Goal: Task Accomplishment & Management: Use online tool/utility

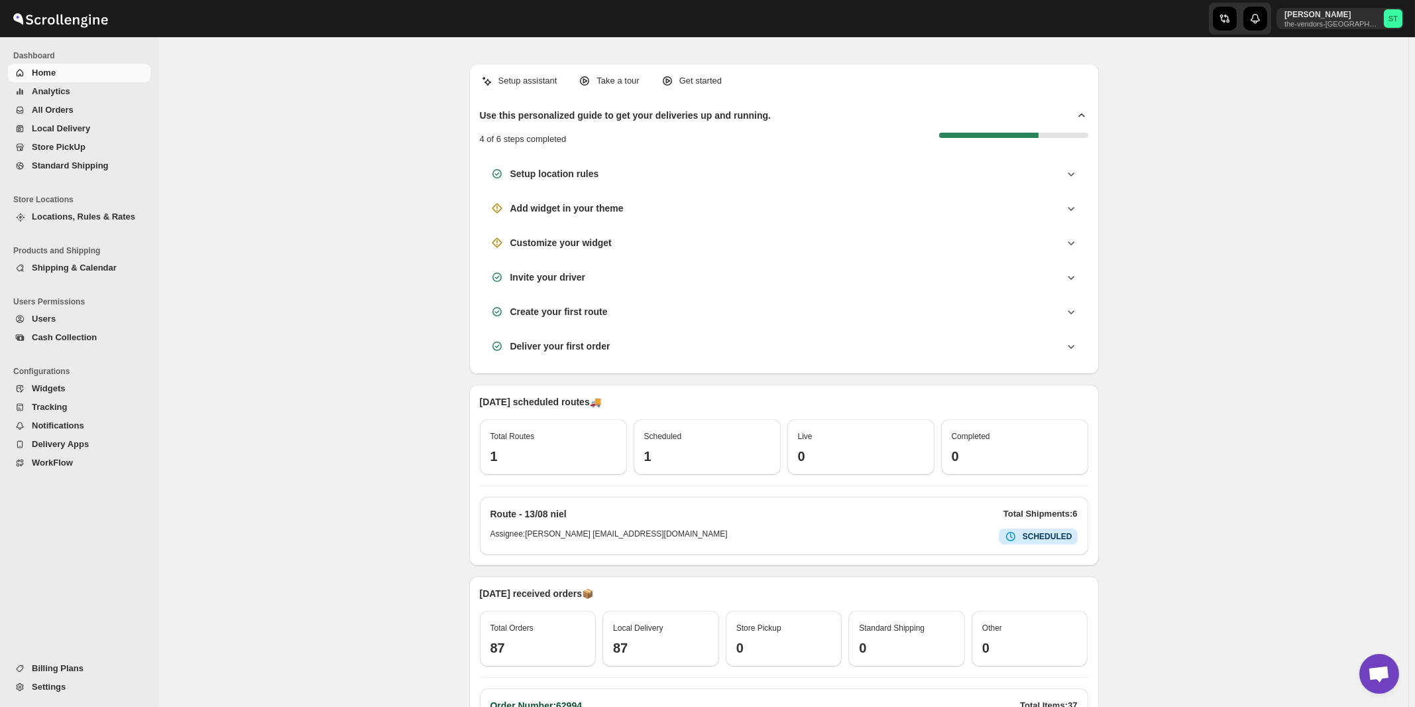
click at [50, 113] on span "All Orders" at bounding box center [53, 110] width 42 height 10
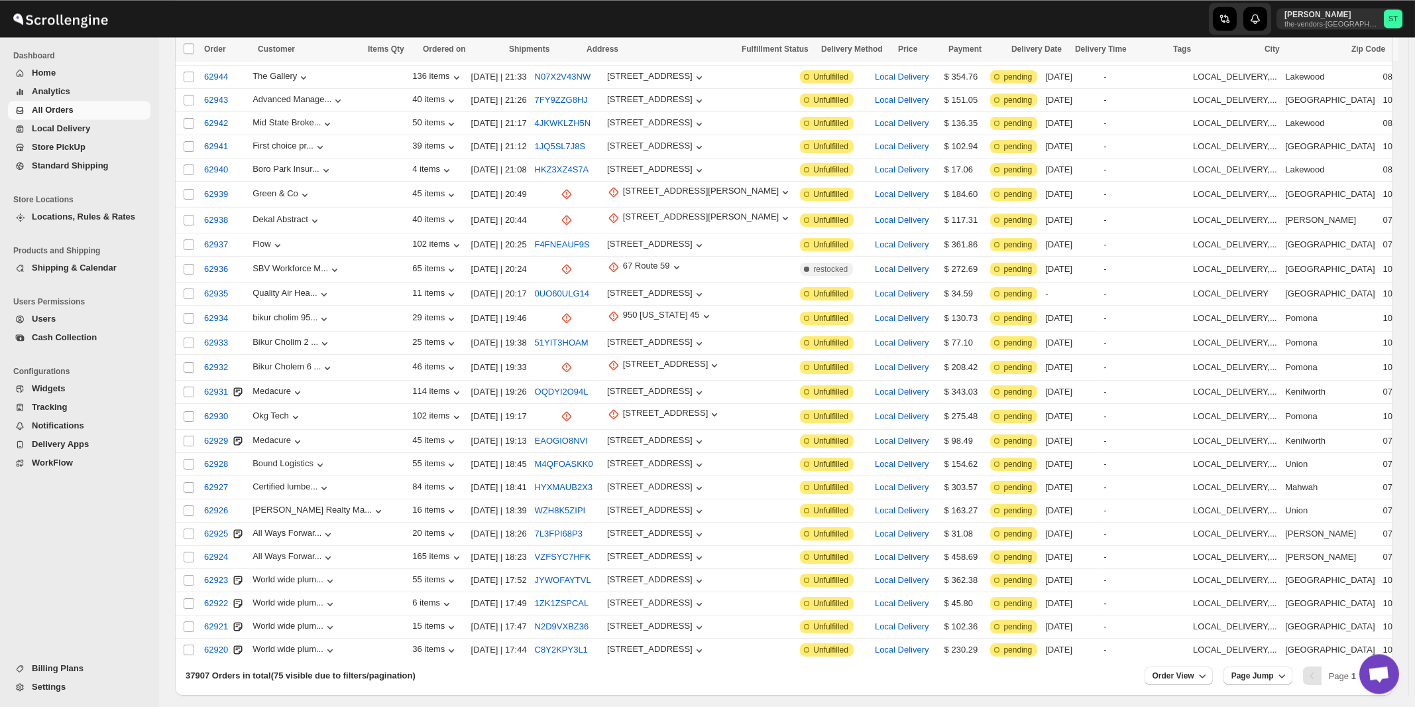
scroll to position [1341, 0]
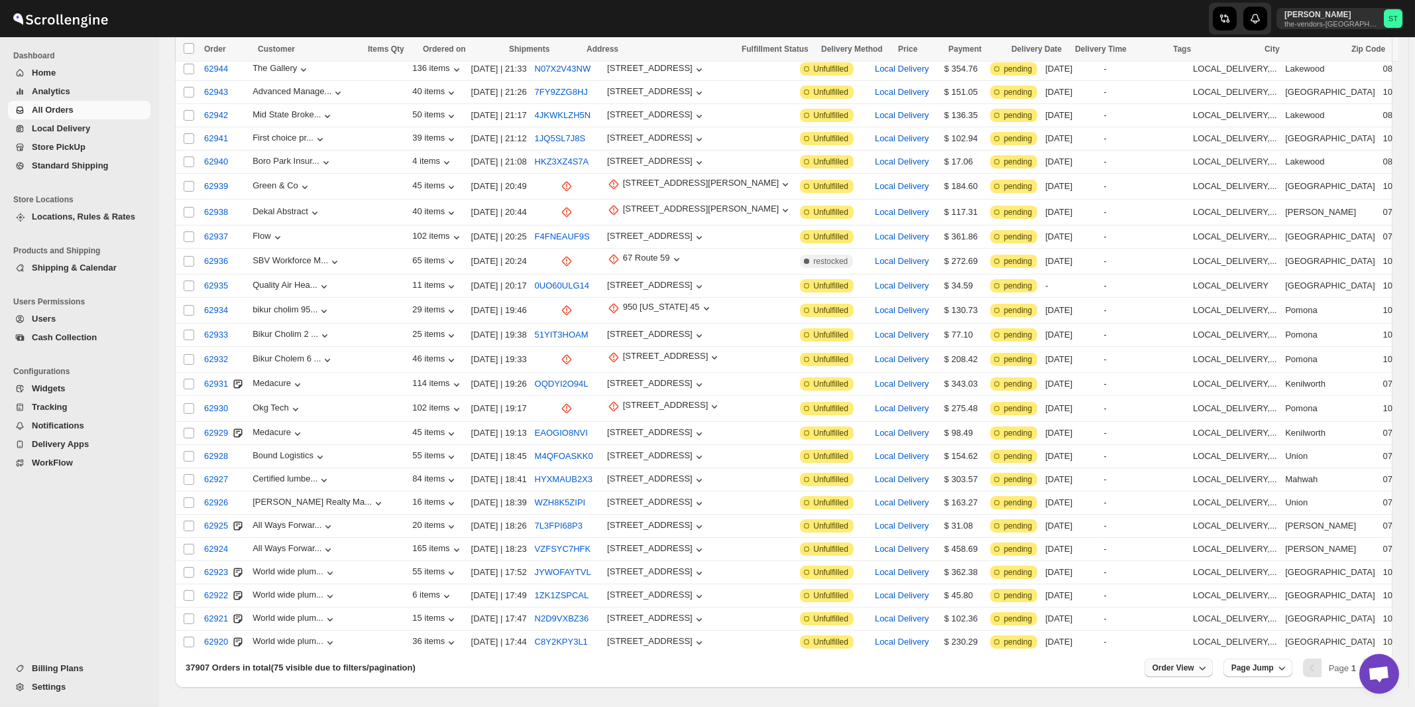
click at [1209, 661] on icon "button" at bounding box center [1202, 667] width 13 height 13
click at [1197, 573] on input "75" at bounding box center [1180, 571] width 46 height 21
click at [1188, 596] on div "Set" at bounding box center [1190, 592] width 66 height 15
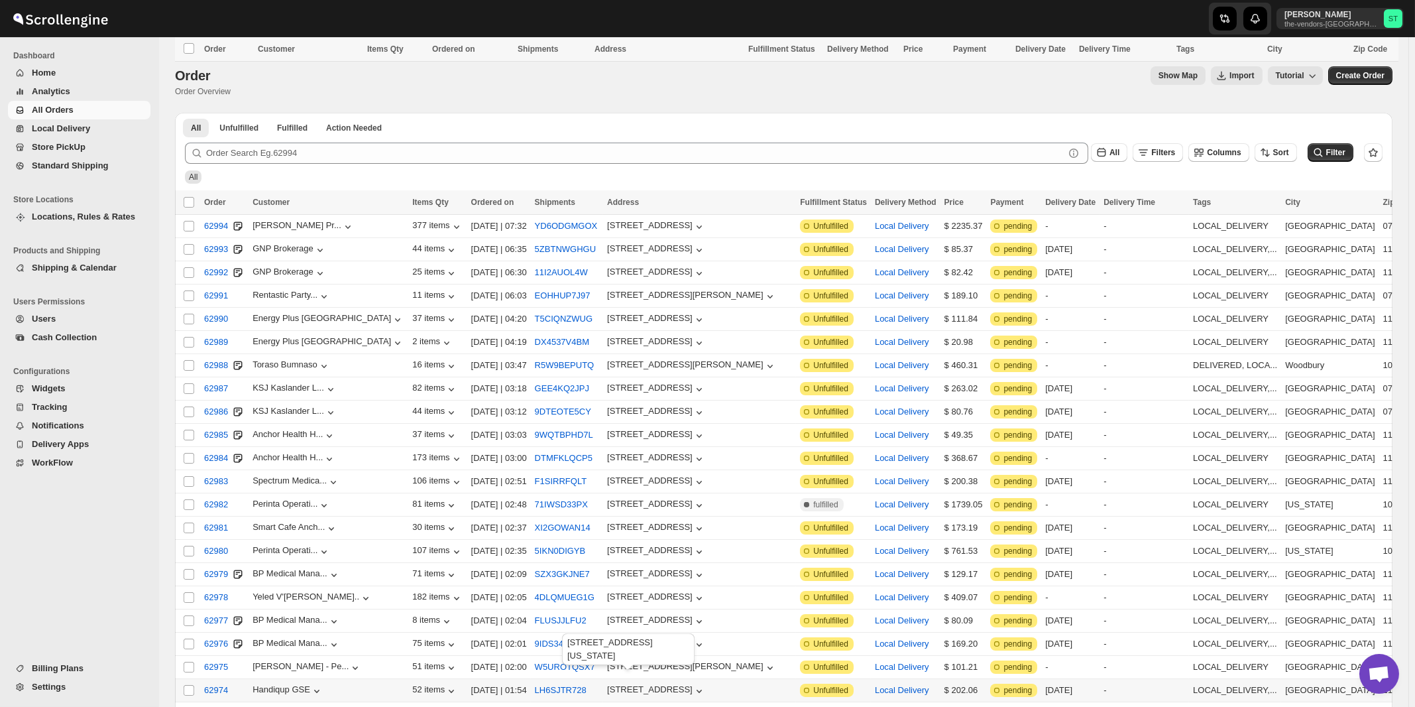
scroll to position [355, 0]
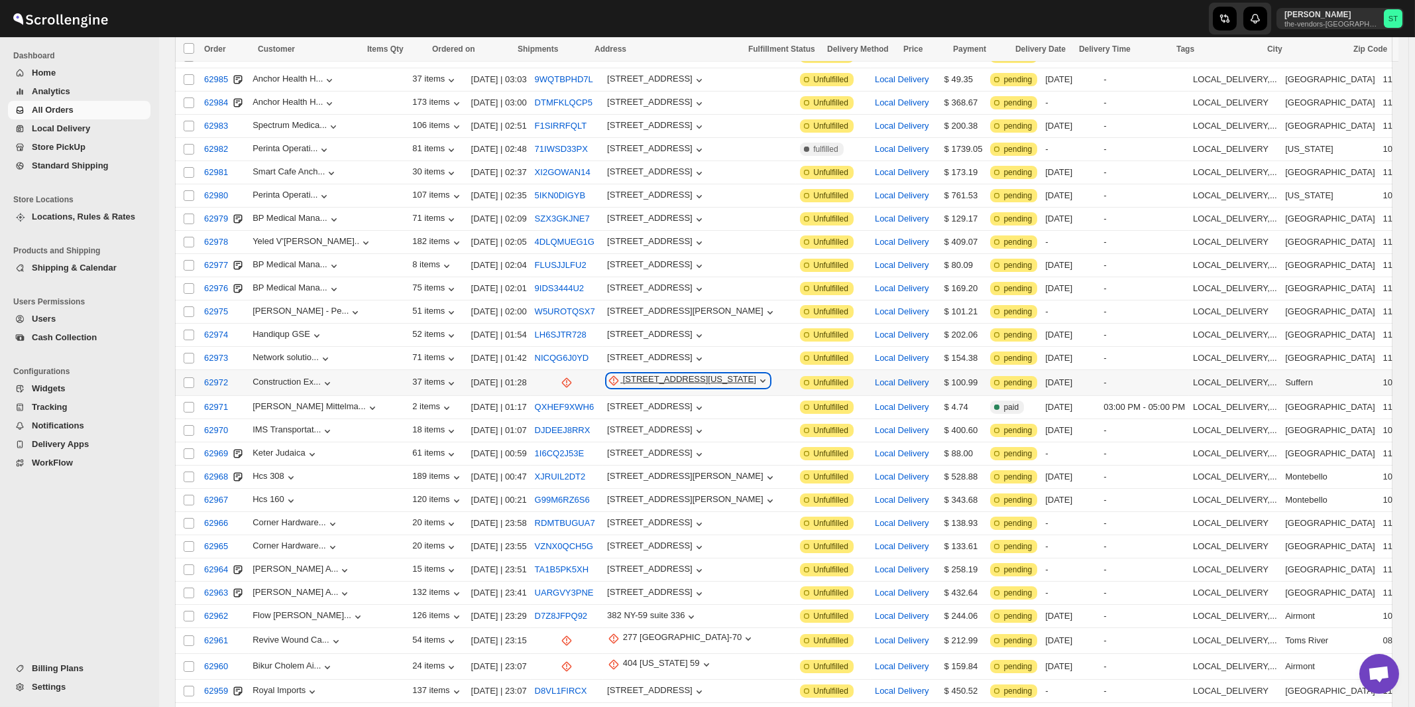
click at [648, 374] on div "134 New York 59 suite 201" at bounding box center [689, 380] width 133 height 13
click at [647, 441] on span "Update manually" at bounding box center [665, 440] width 65 height 10
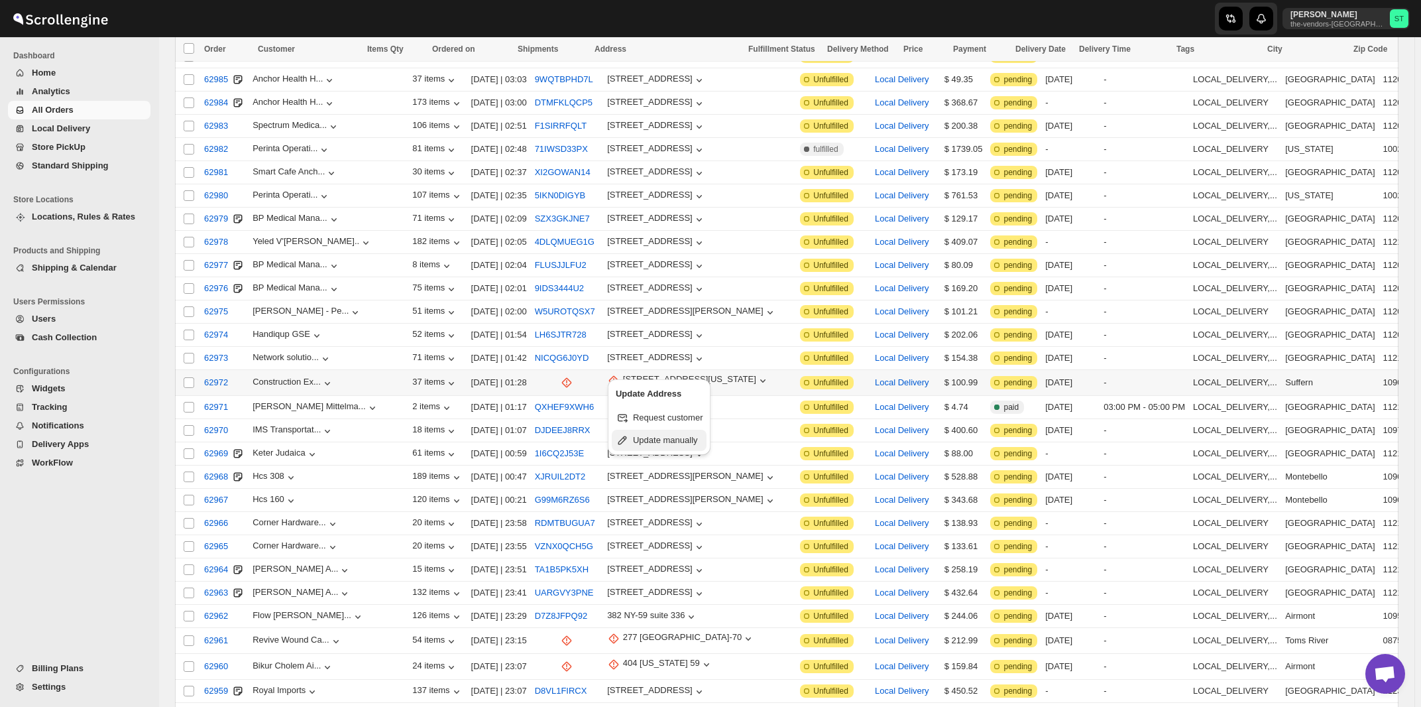
select select "US"
select select "[US_STATE]"
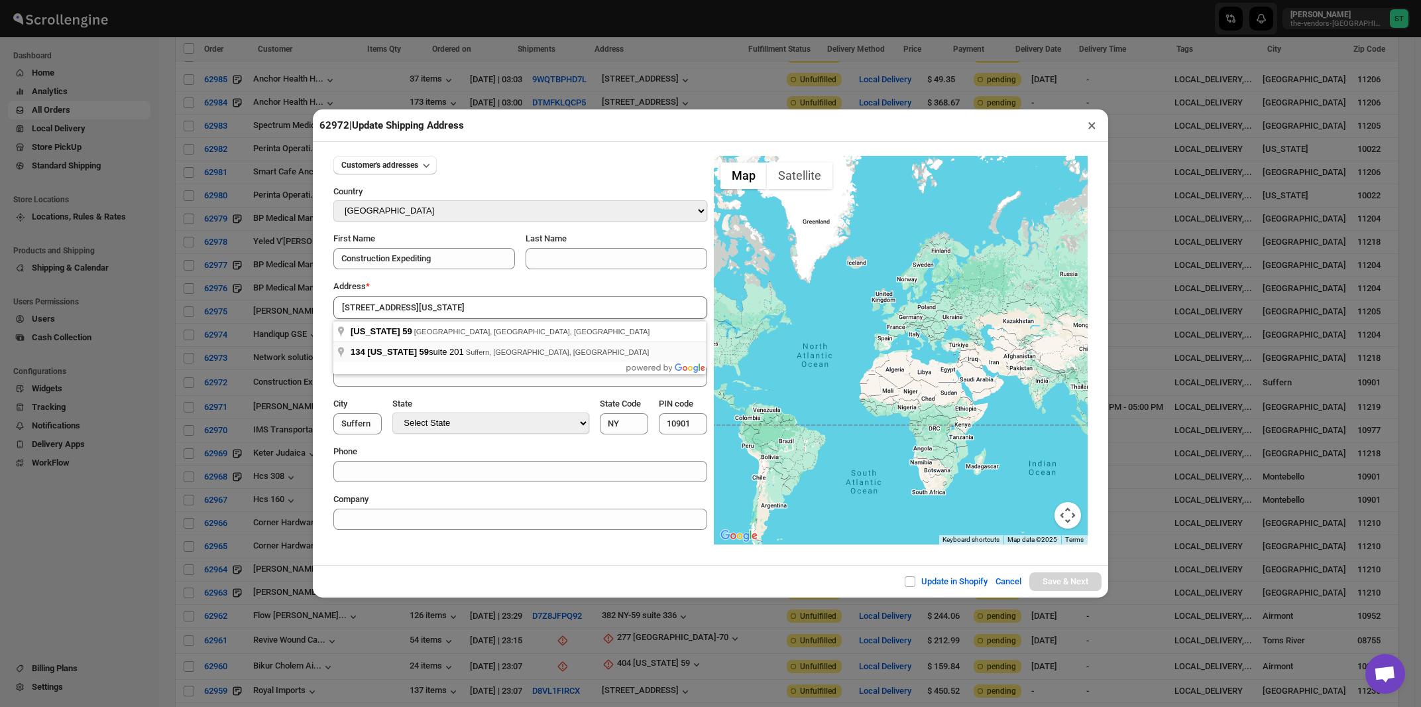
type input "134 New York 59 suite 201, Suffern, NY, USA"
type input "Rockland County"
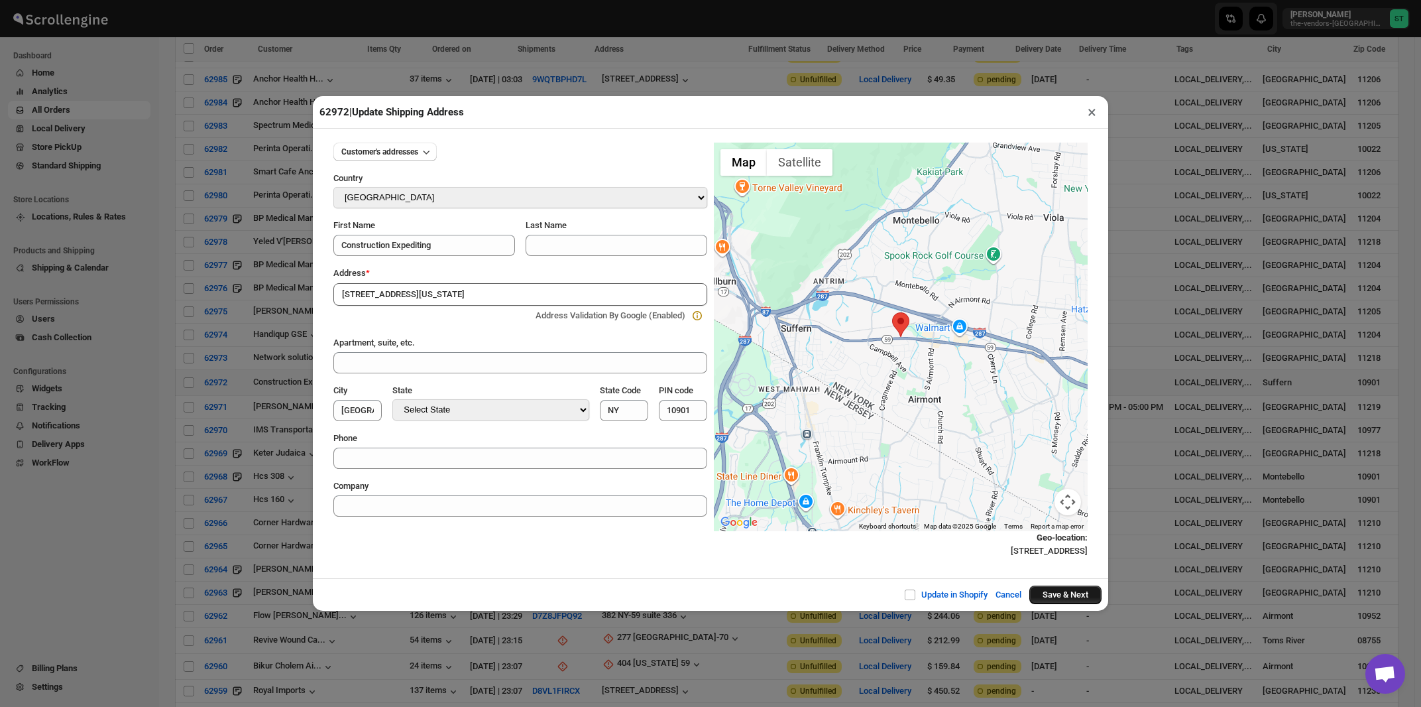
click at [1049, 598] on button "Save & Next" at bounding box center [1065, 594] width 72 height 19
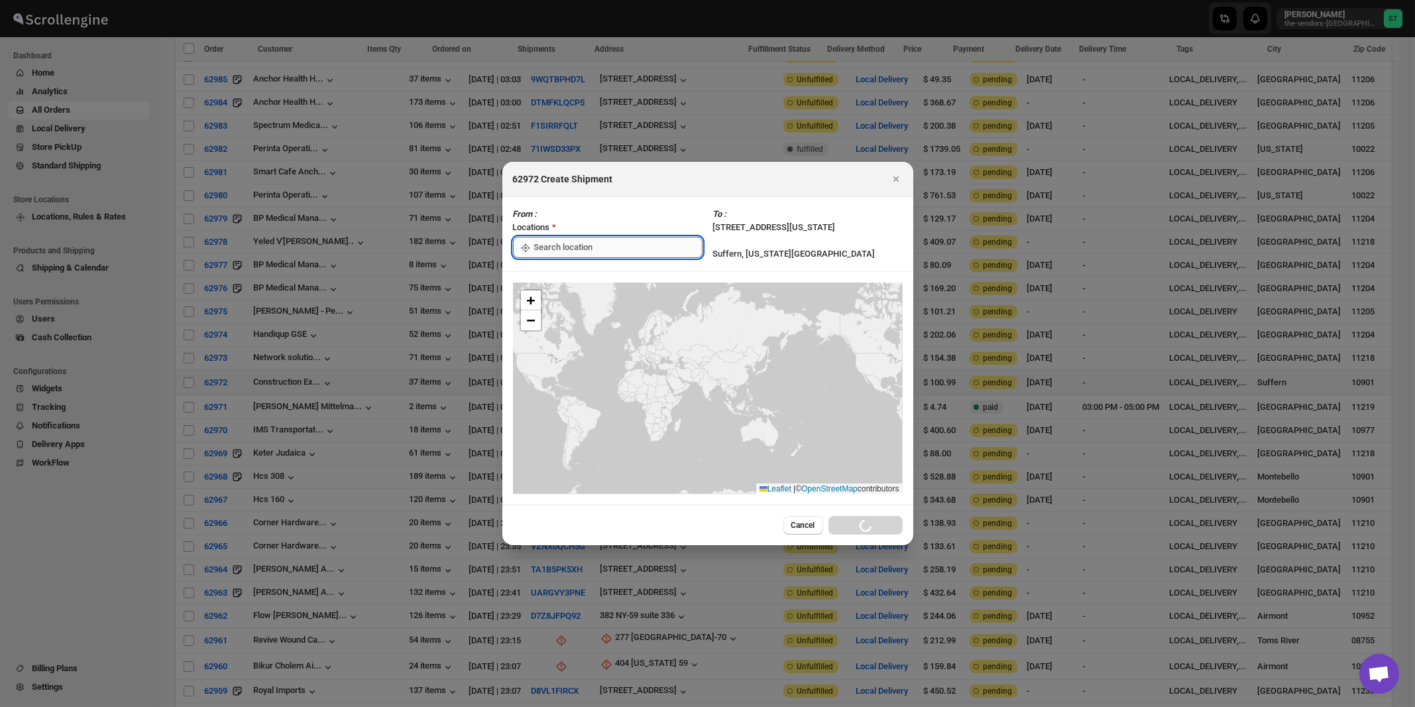
click at [562, 243] on input ":r1ob:" at bounding box center [618, 247] width 168 height 21
click at [558, 276] on div "[STREET_ADDRESS]" at bounding box center [607, 276] width 163 height 13
type input "[STREET_ADDRESS]"
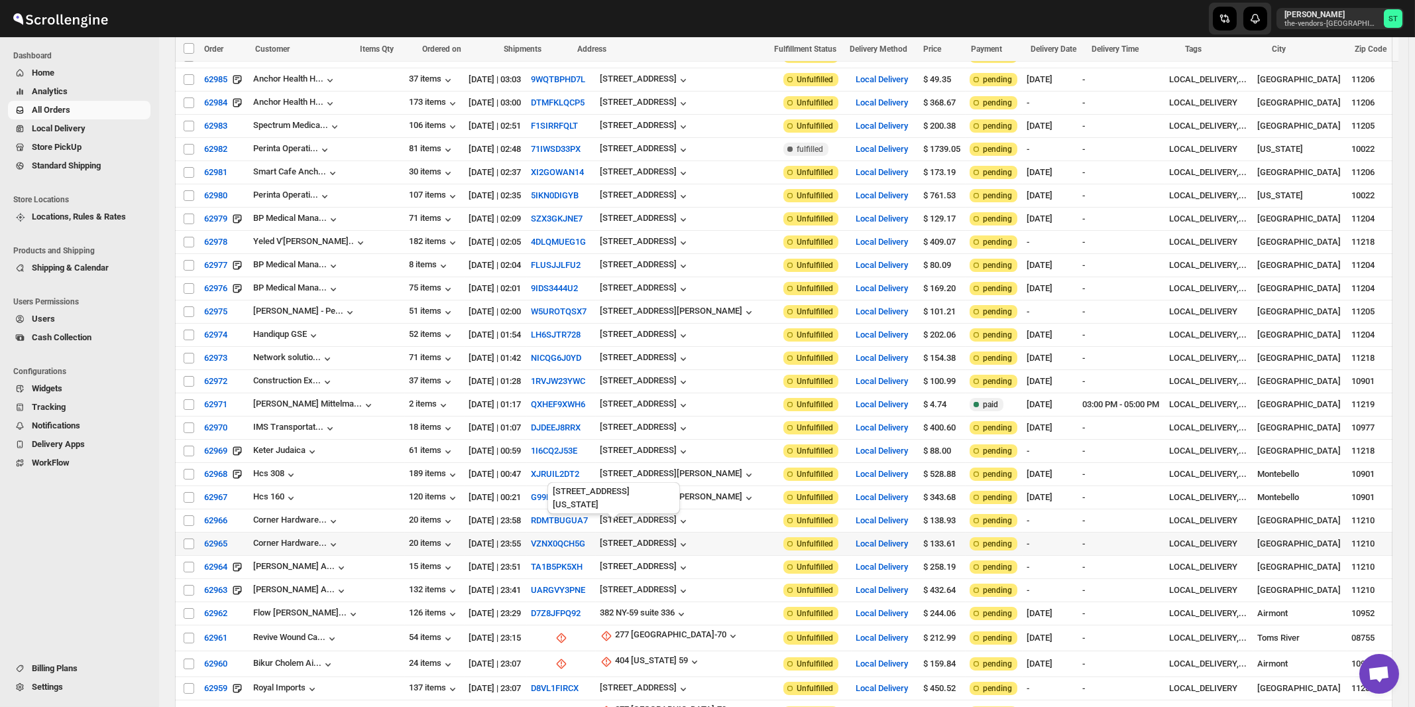
scroll to position [497, 0]
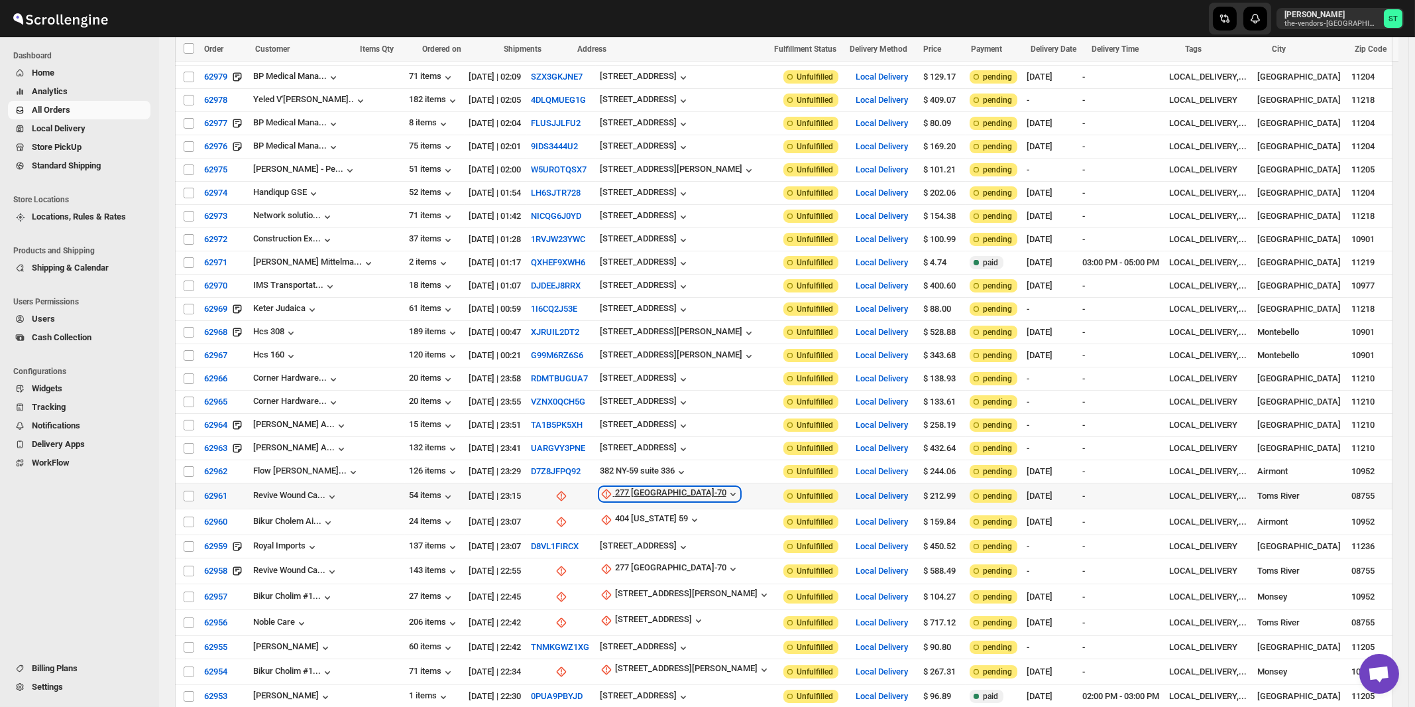
click at [618, 487] on div "277 NJ-70" at bounding box center [670, 493] width 111 height 13
click at [613, 548] on span "Update manually" at bounding box center [617, 547] width 63 height 10
select select "US"
select select "New Jersey"
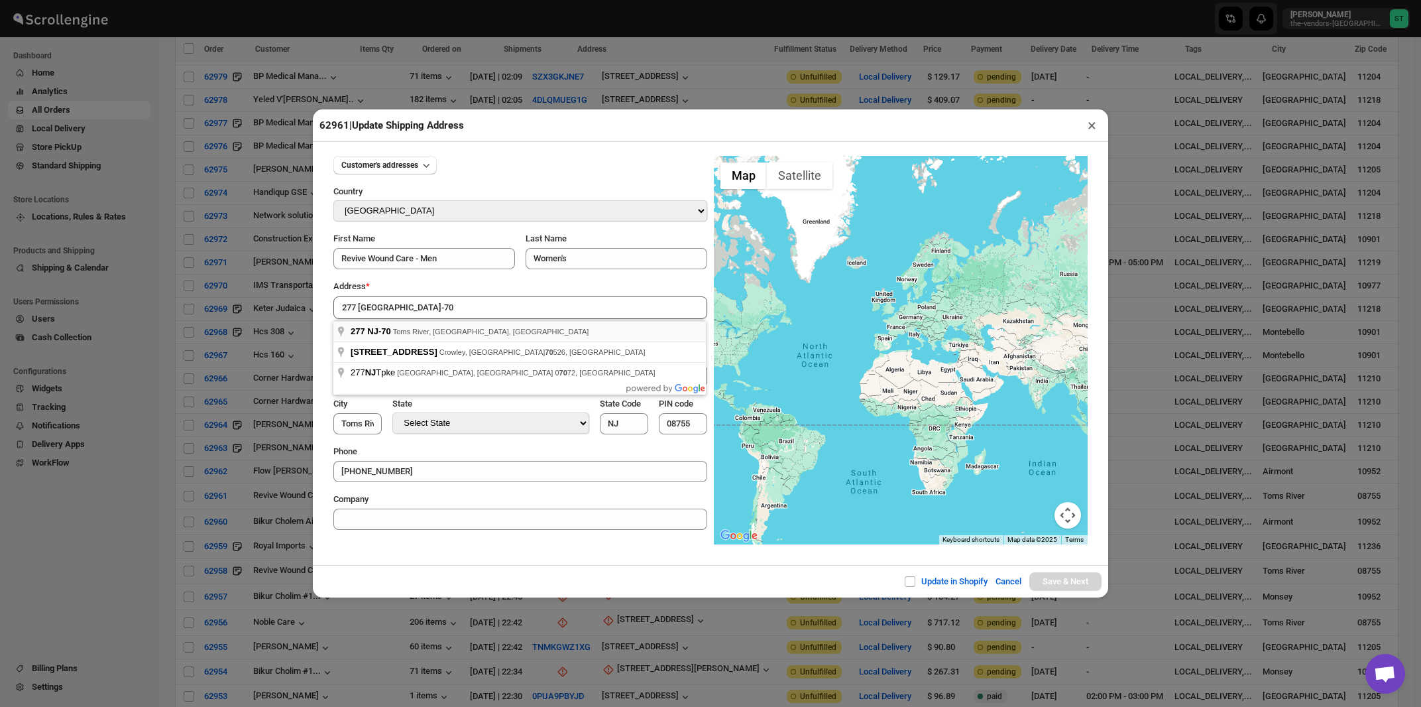
type input "277 NJ-70, Toms River, NJ, USA"
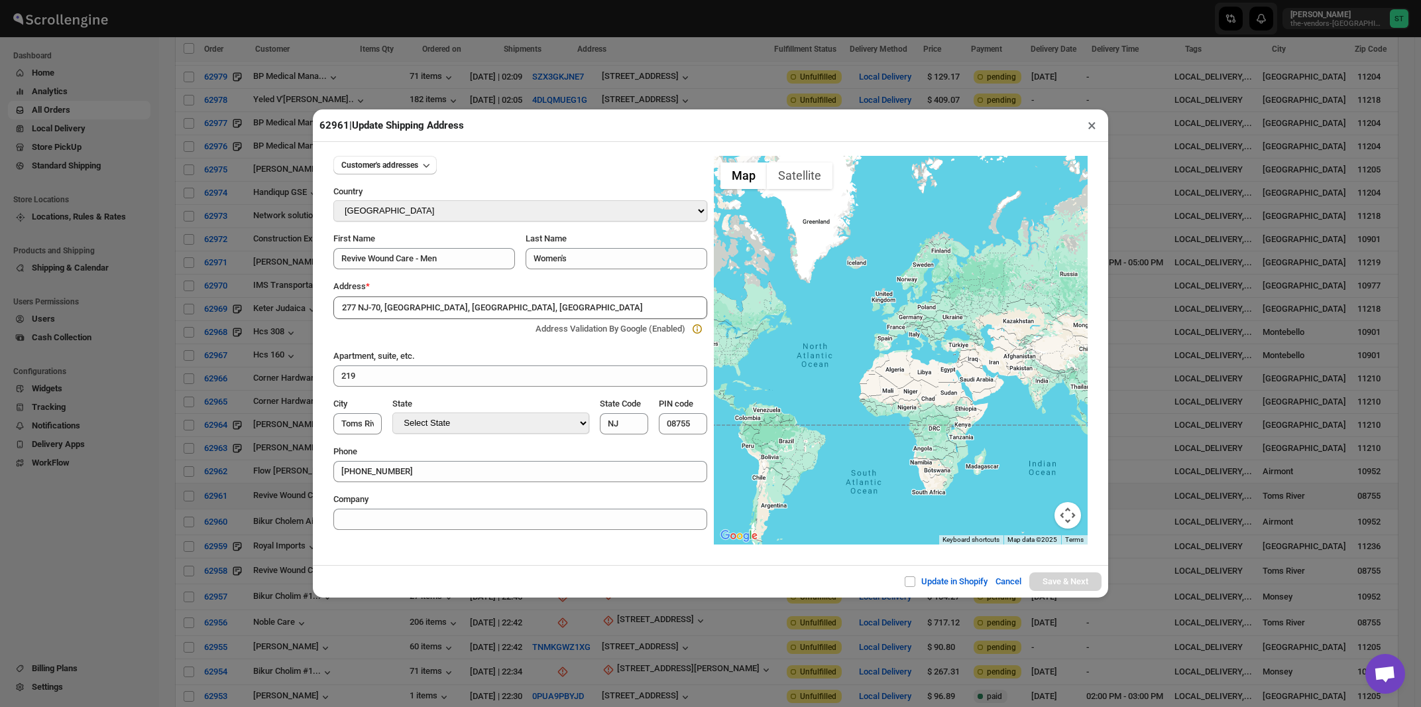
type input "Ocean County"
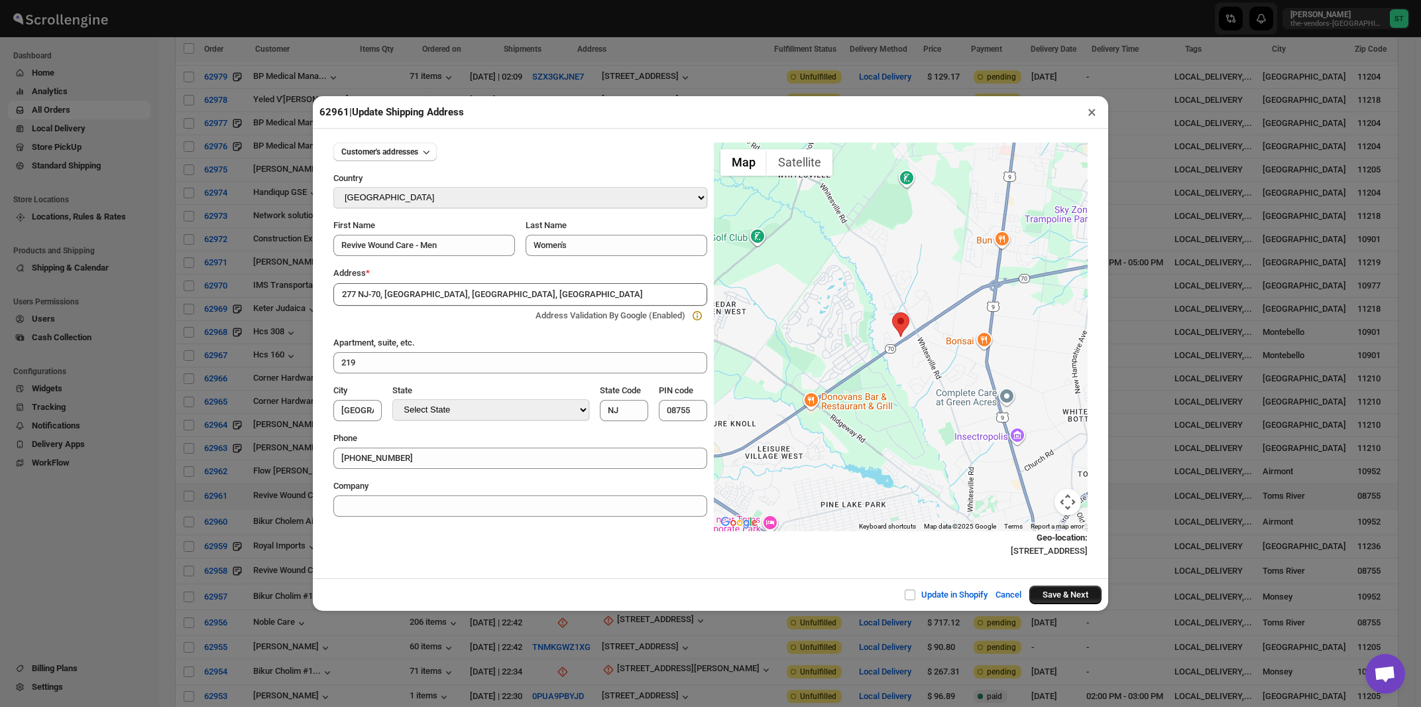
click at [1059, 600] on button "Save & Next" at bounding box center [1065, 594] width 72 height 19
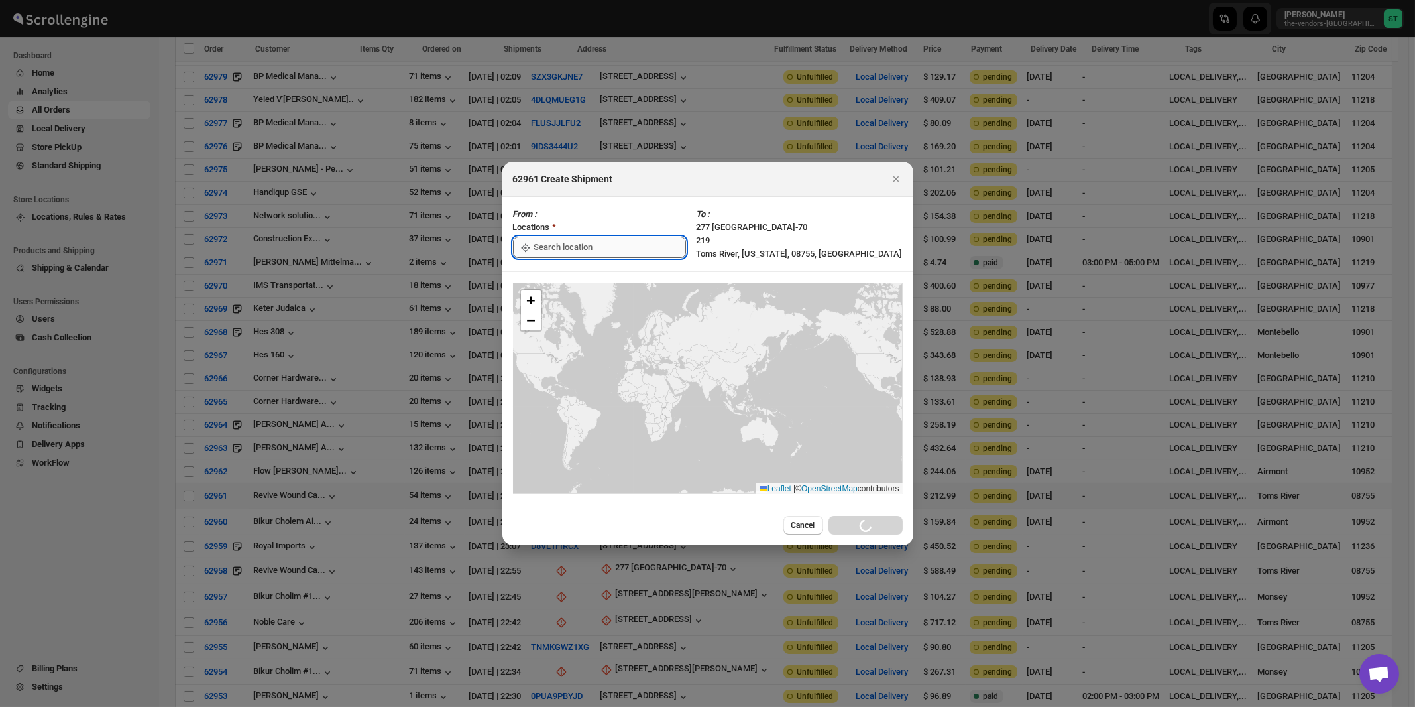
click at [553, 246] on input ":r395:" at bounding box center [610, 247] width 152 height 21
click at [555, 274] on div "[STREET_ADDRESS]" at bounding box center [607, 276] width 163 height 13
type input "[STREET_ADDRESS]"
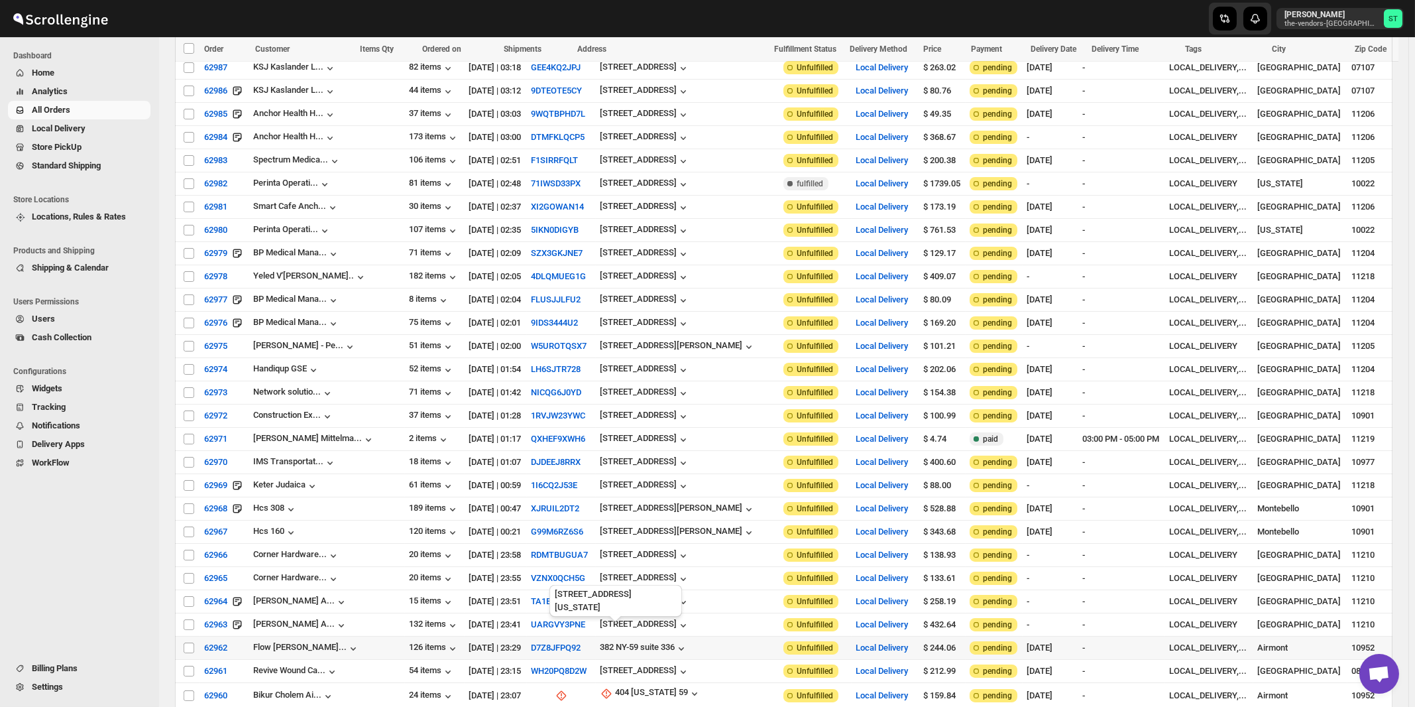
scroll to position [534, 0]
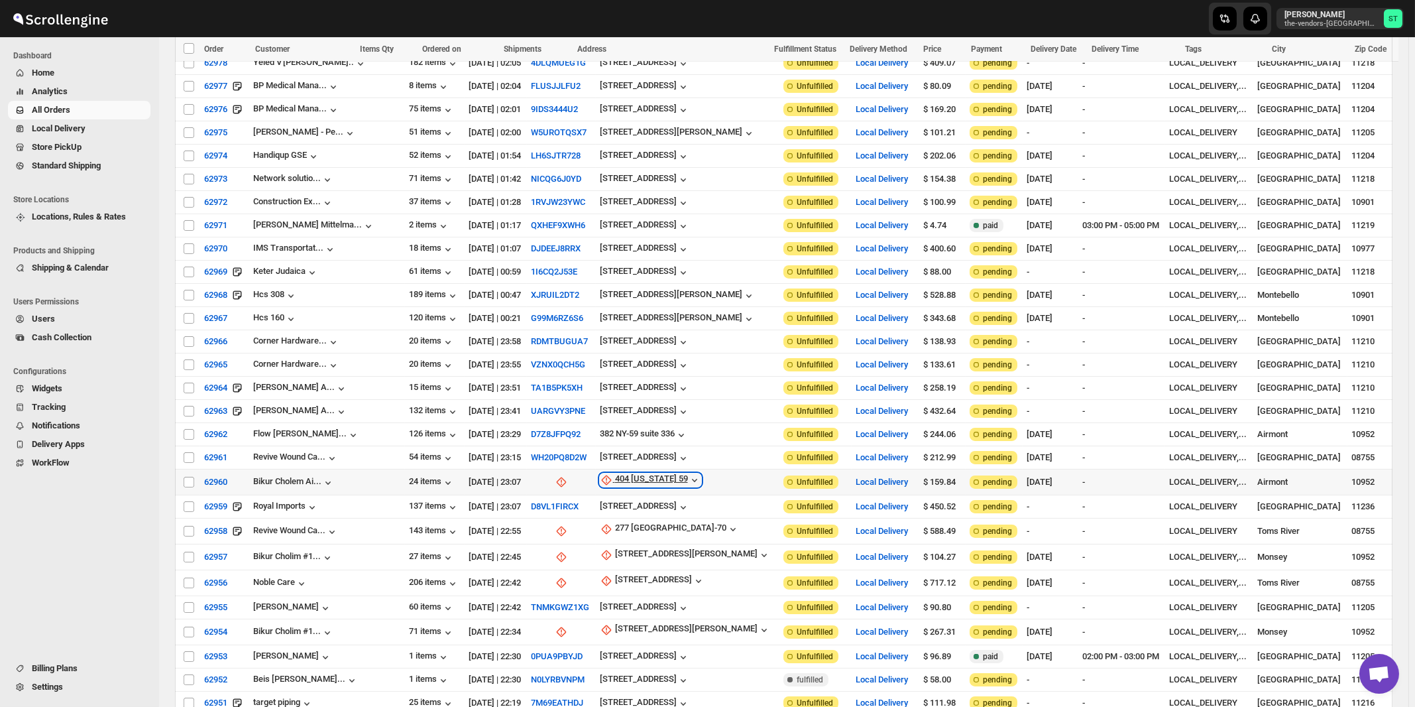
click at [624, 473] on div "404 New York 59" at bounding box center [651, 479] width 73 height 13
click at [628, 532] on span "Update manually" at bounding box center [629, 533] width 63 height 10
select select "US"
select select "[US_STATE]"
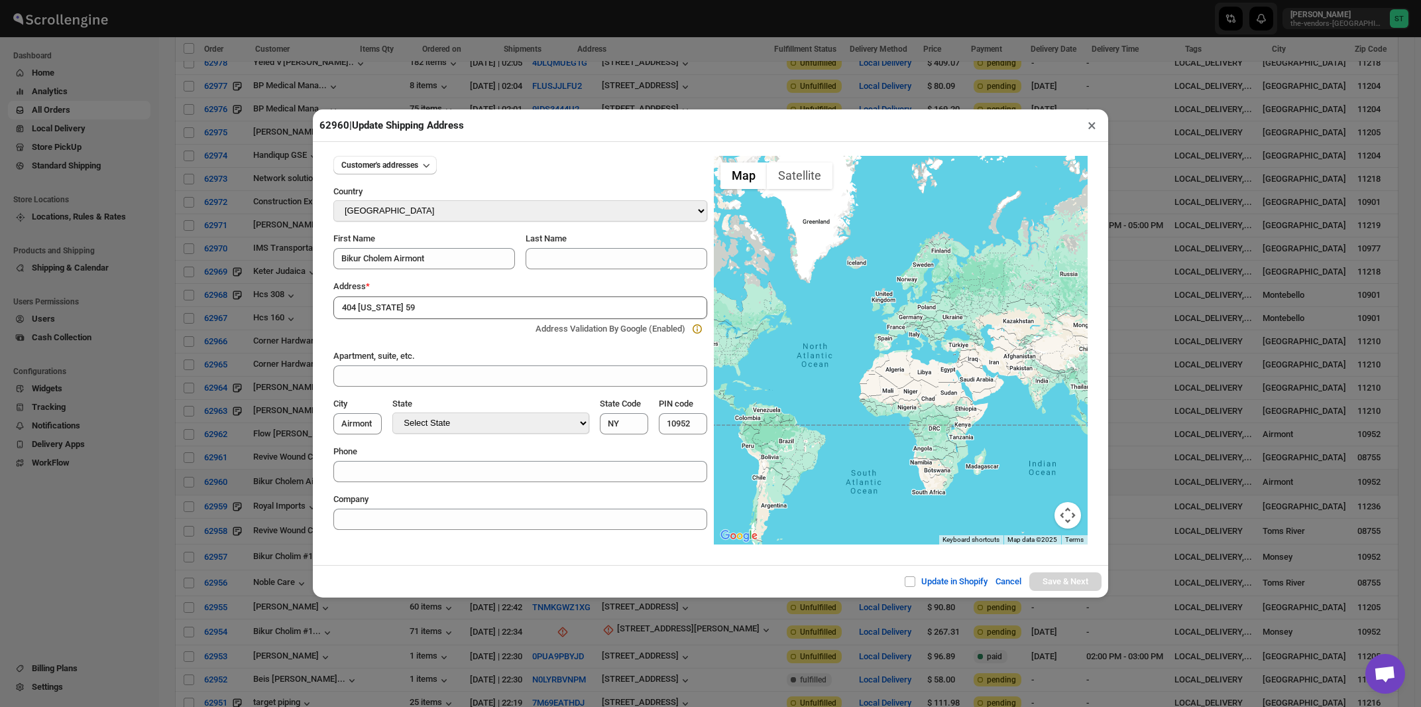
click at [457, 282] on div "Address *" at bounding box center [520, 286] width 374 height 13
click at [449, 310] on input "404 New York 59" at bounding box center [520, 307] width 374 height 23
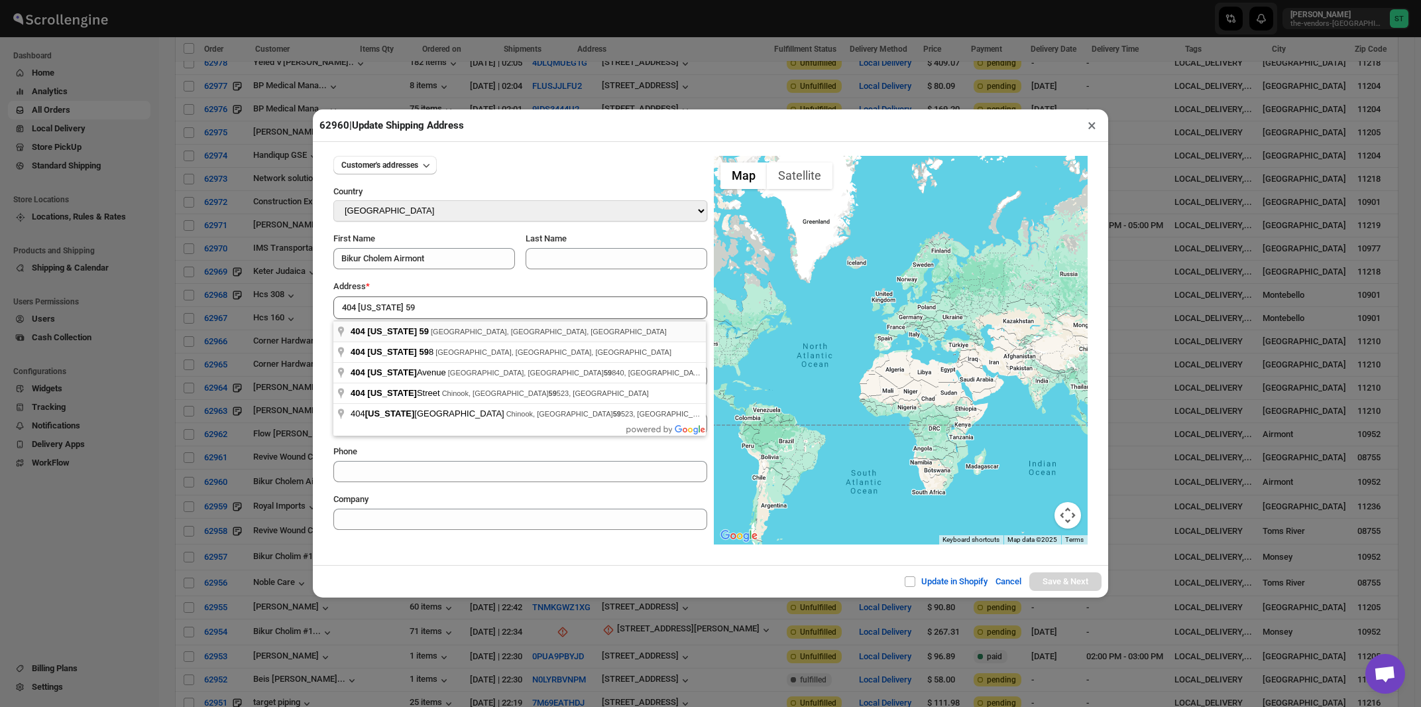
type input "404 New York 59, Airmont, NY, USA"
type input "Rockland County"
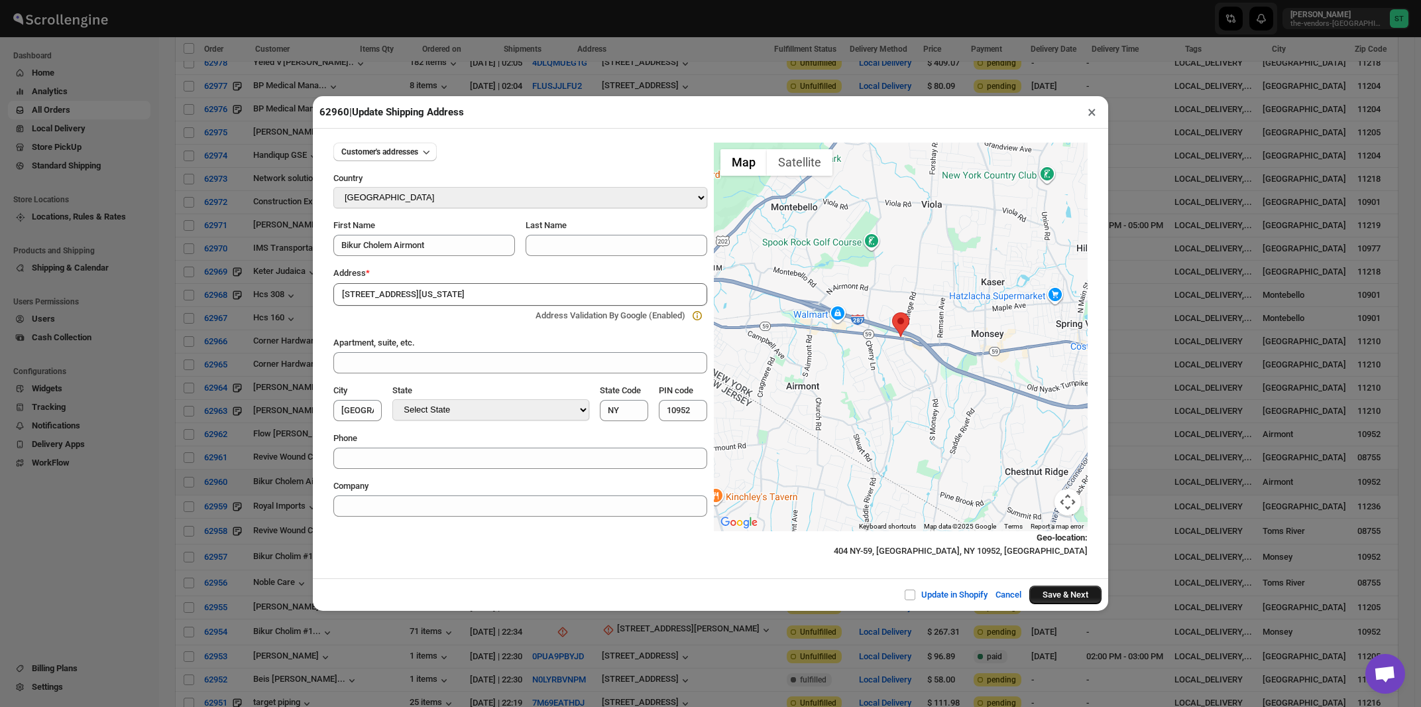
click at [1058, 598] on button "Save & Next" at bounding box center [1065, 594] width 72 height 19
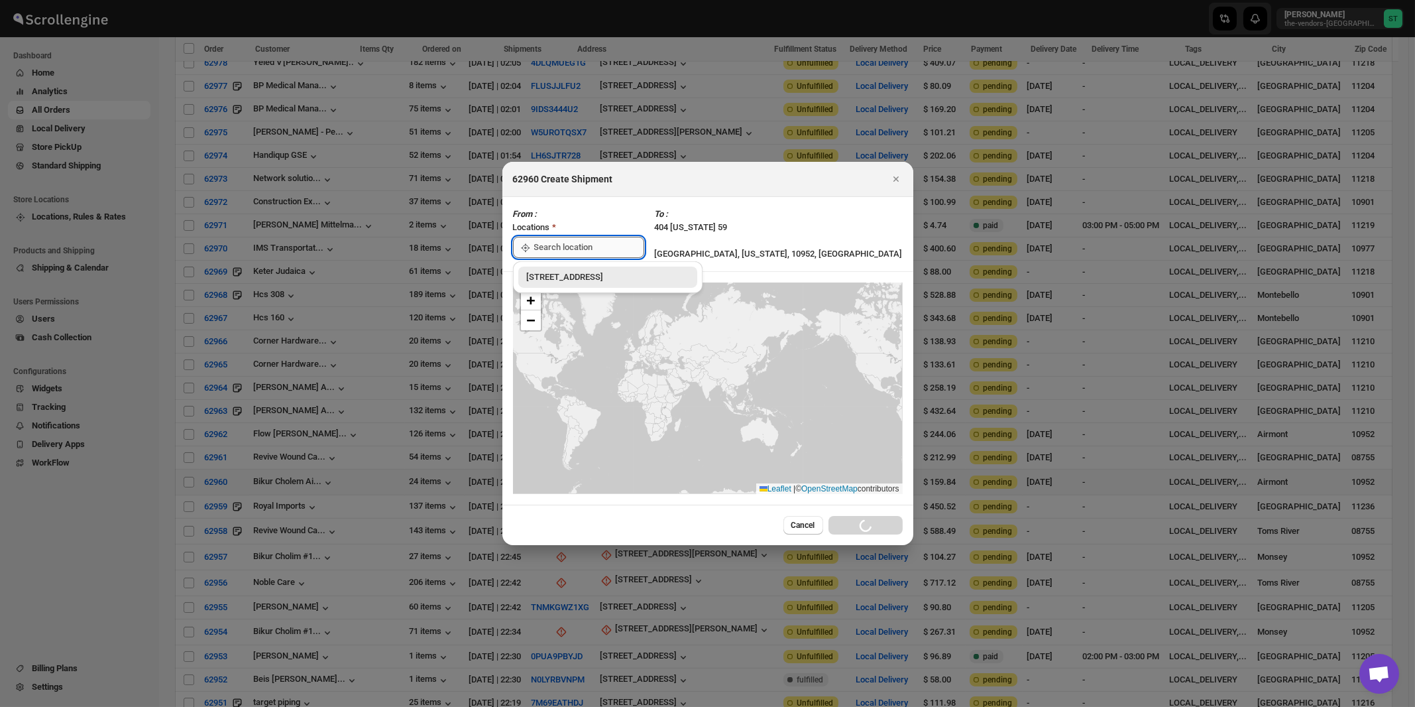
click at [557, 240] on input ":r4ma:" at bounding box center [589, 247] width 110 height 21
click at [561, 280] on div "[STREET_ADDRESS]" at bounding box center [607, 276] width 163 height 13
type input "[STREET_ADDRESS]"
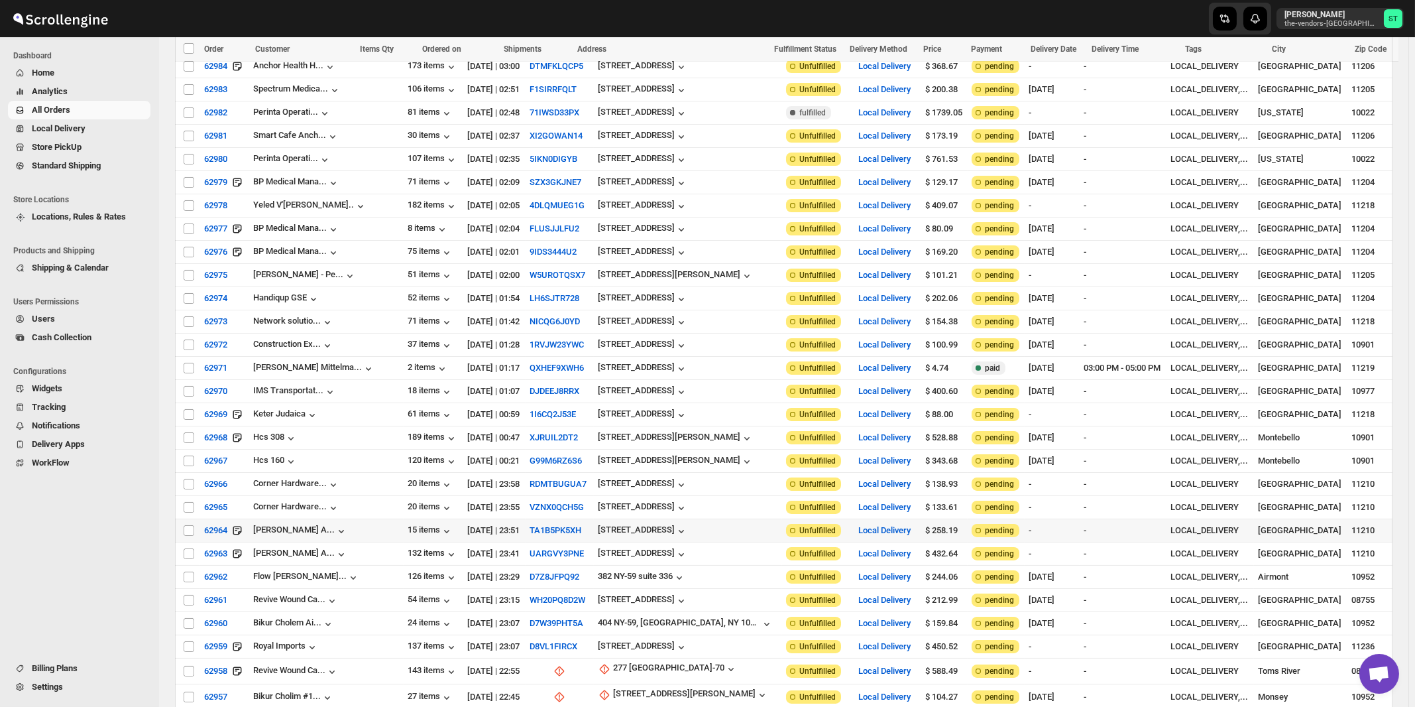
scroll to position [676, 0]
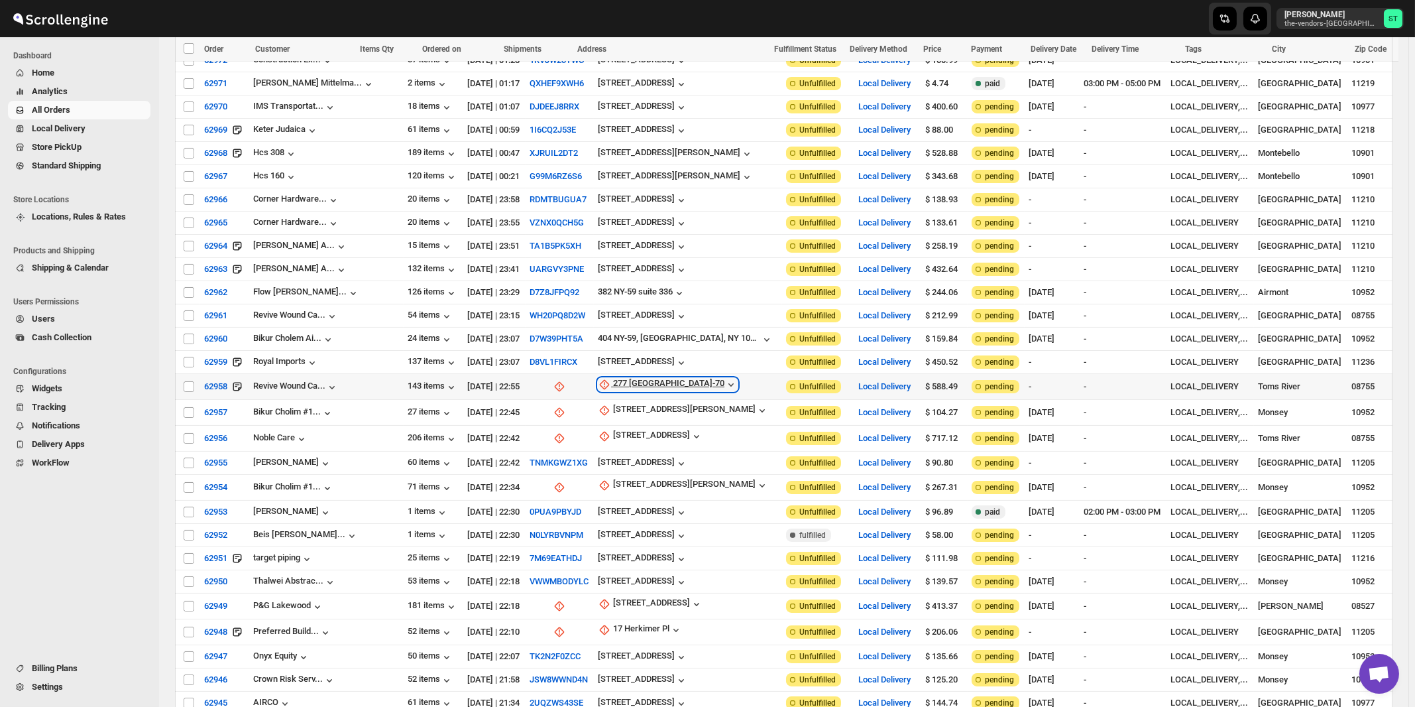
click at [613, 378] on div "277 NJ-70" at bounding box center [668, 384] width 111 height 13
click at [616, 431] on span "Update manually" at bounding box center [617, 436] width 63 height 10
select select "US"
select select "New Jersey"
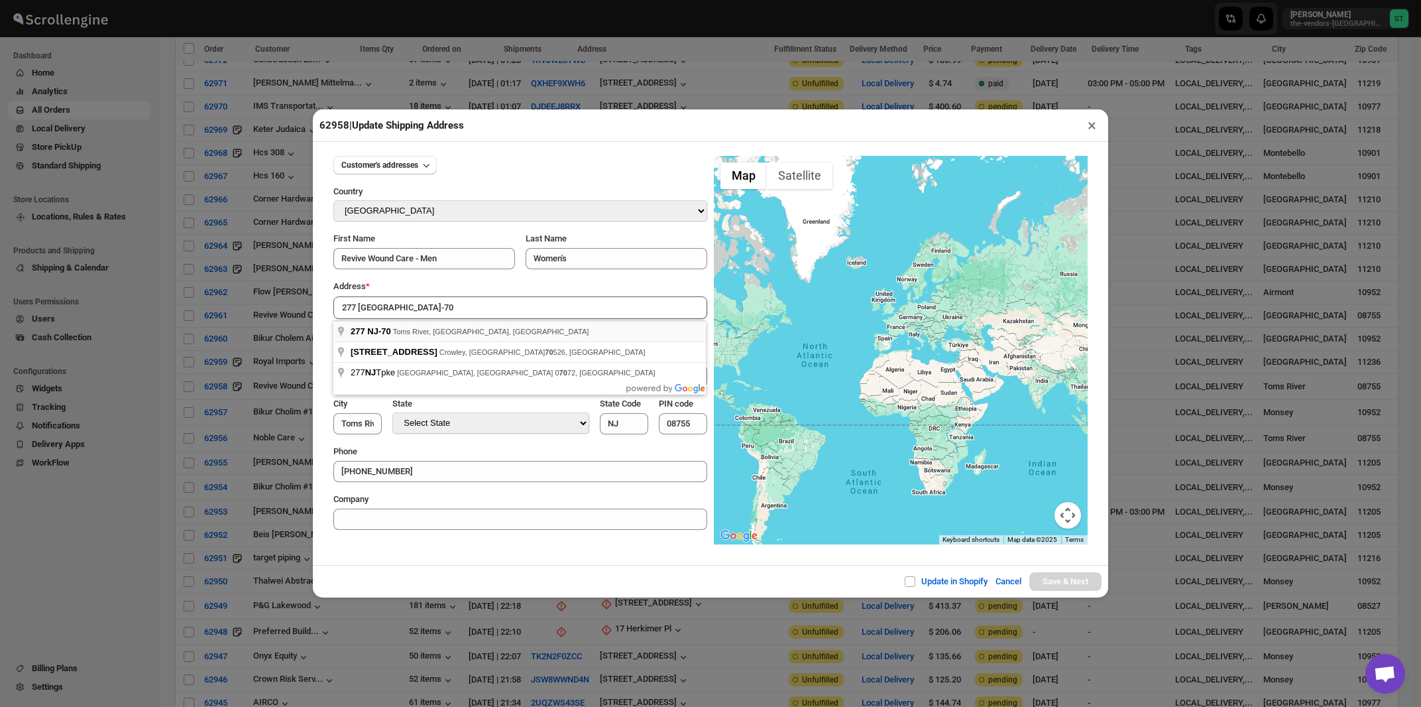
type input "277 NJ-70, Toms River, NJ, USA"
type input "Ocean County"
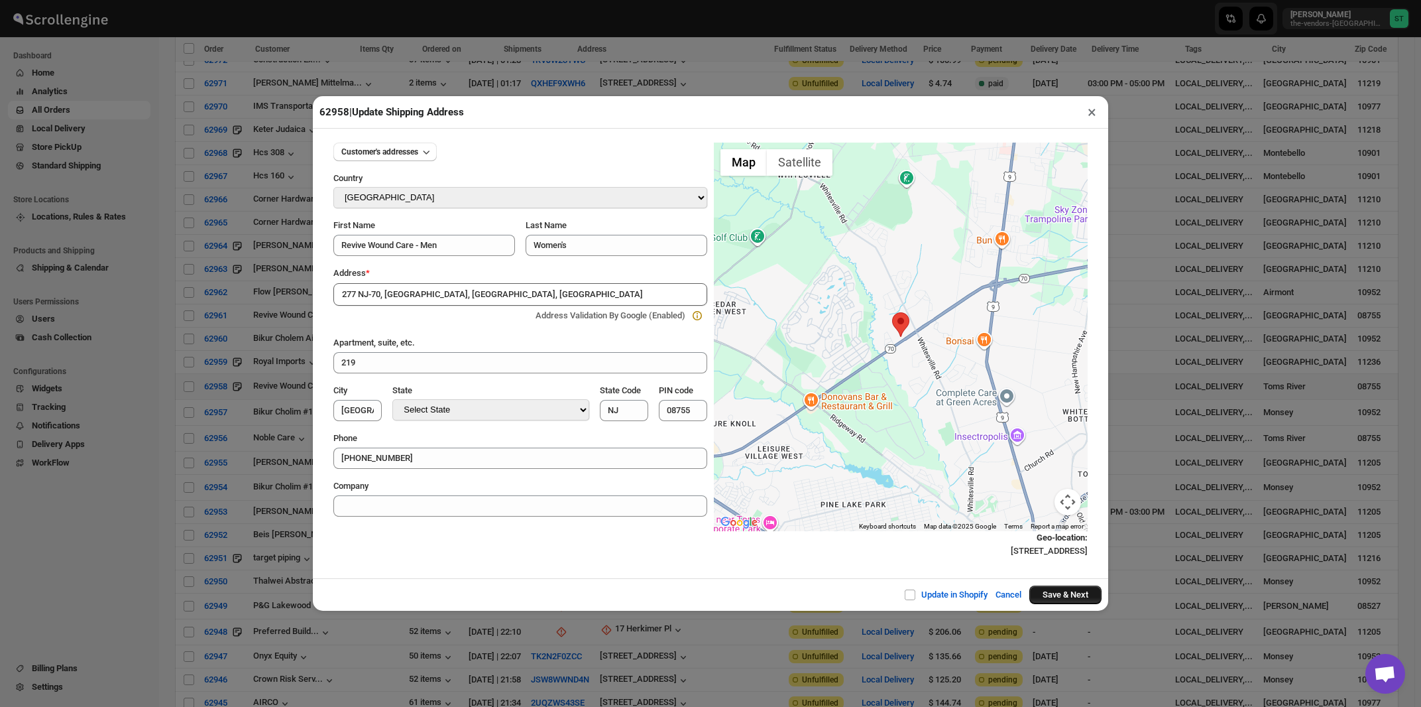
click at [1042, 596] on button "Save & Next" at bounding box center [1065, 594] width 72 height 19
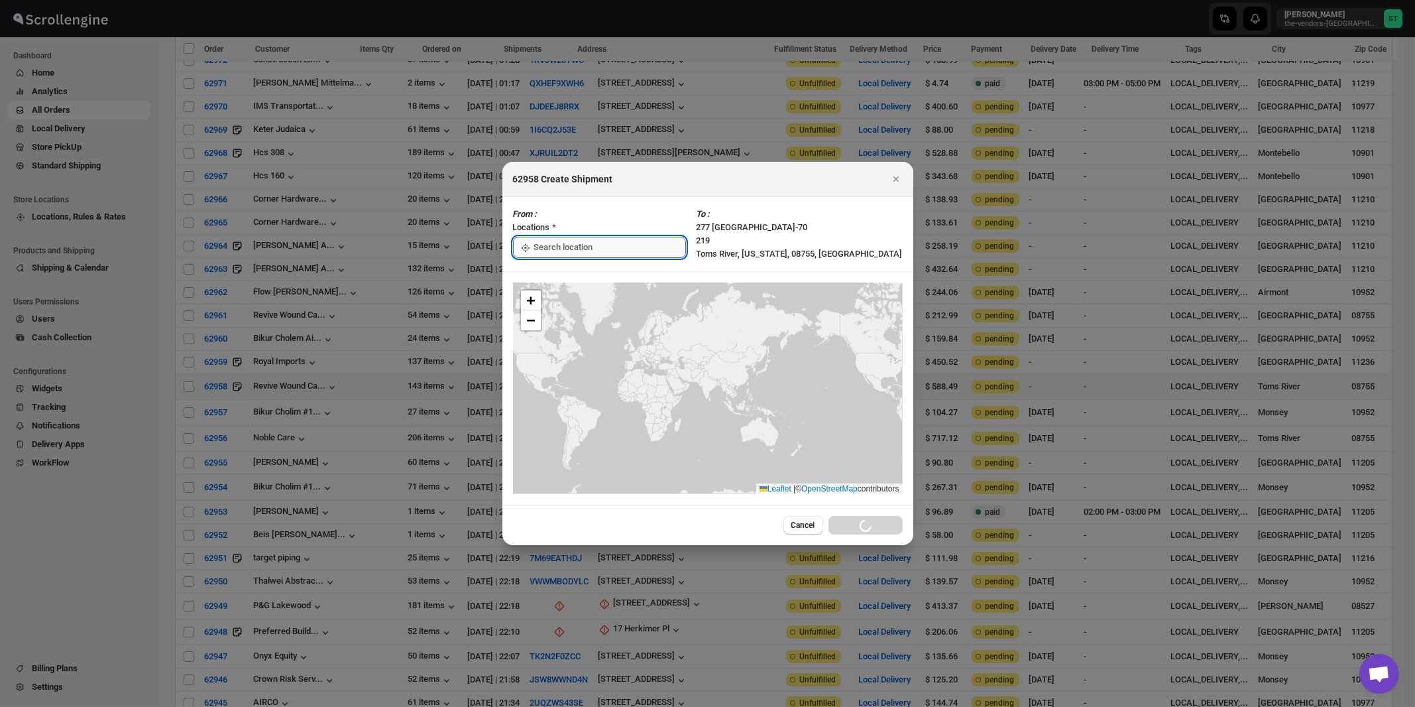
click at [571, 243] on input ":r63r:" at bounding box center [610, 247] width 152 height 21
click at [571, 272] on div "[STREET_ADDRESS]" at bounding box center [607, 276] width 163 height 13
type input "[STREET_ADDRESS]"
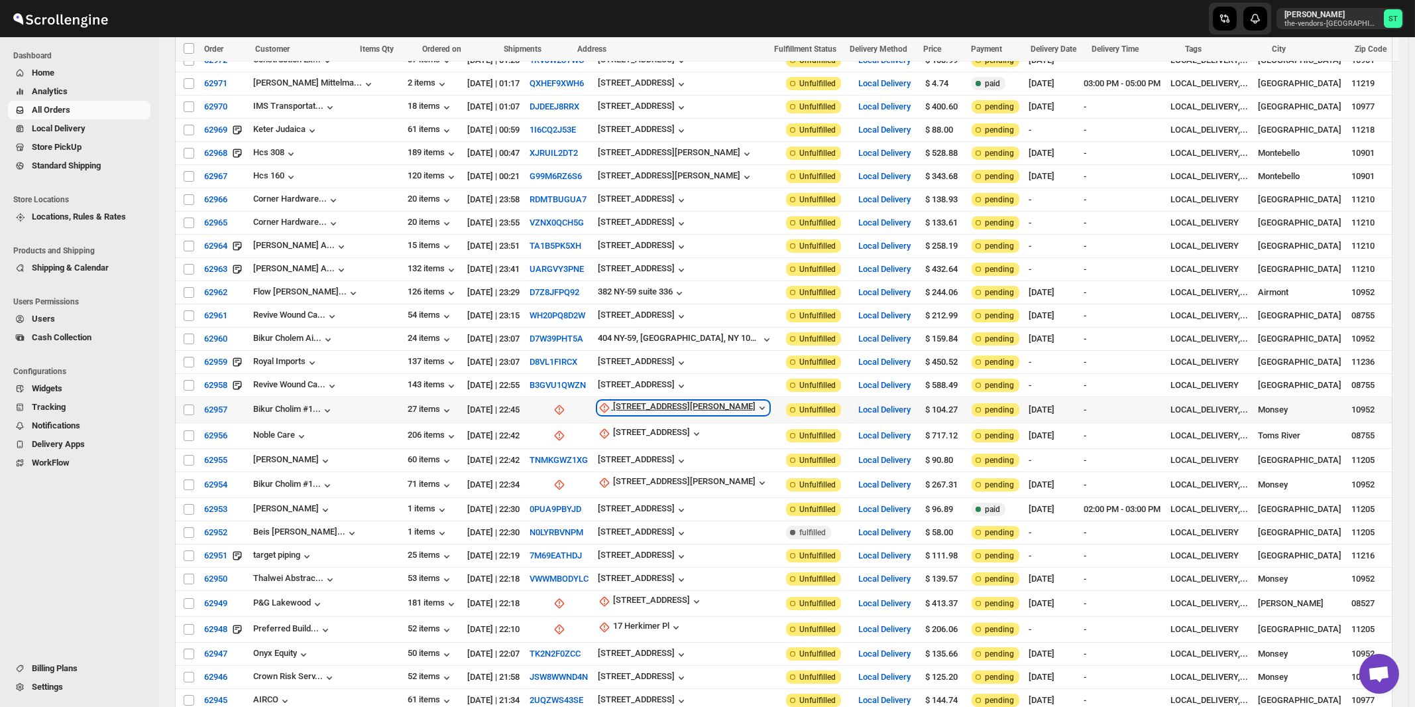
click at [628, 401] on div "21 Robert Pitt Drive" at bounding box center [684, 407] width 142 height 13
click at [635, 456] on span "Update manually" at bounding box center [635, 459] width 63 height 10
select select "US"
select select "[US_STATE]"
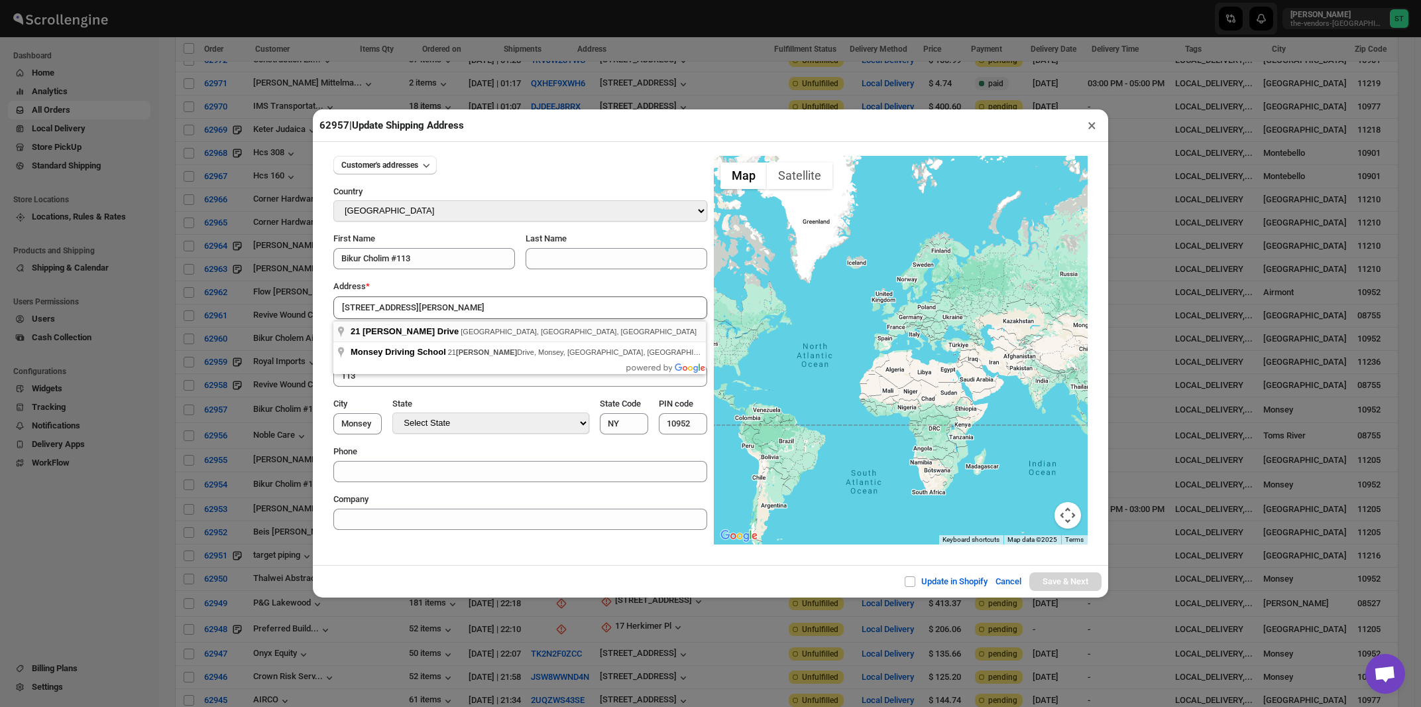
type input "21 Robert Pitt Drive, Monsey, NY, USA"
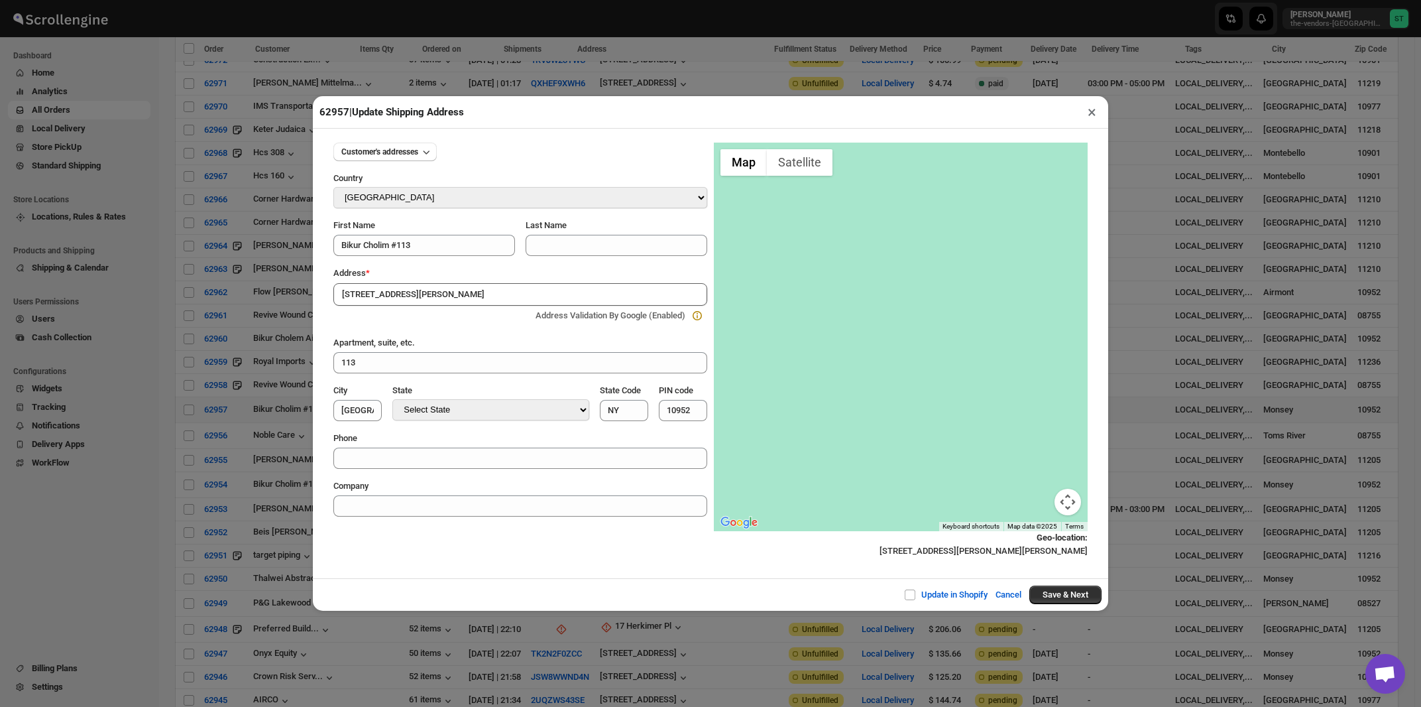
type input "Rockland County"
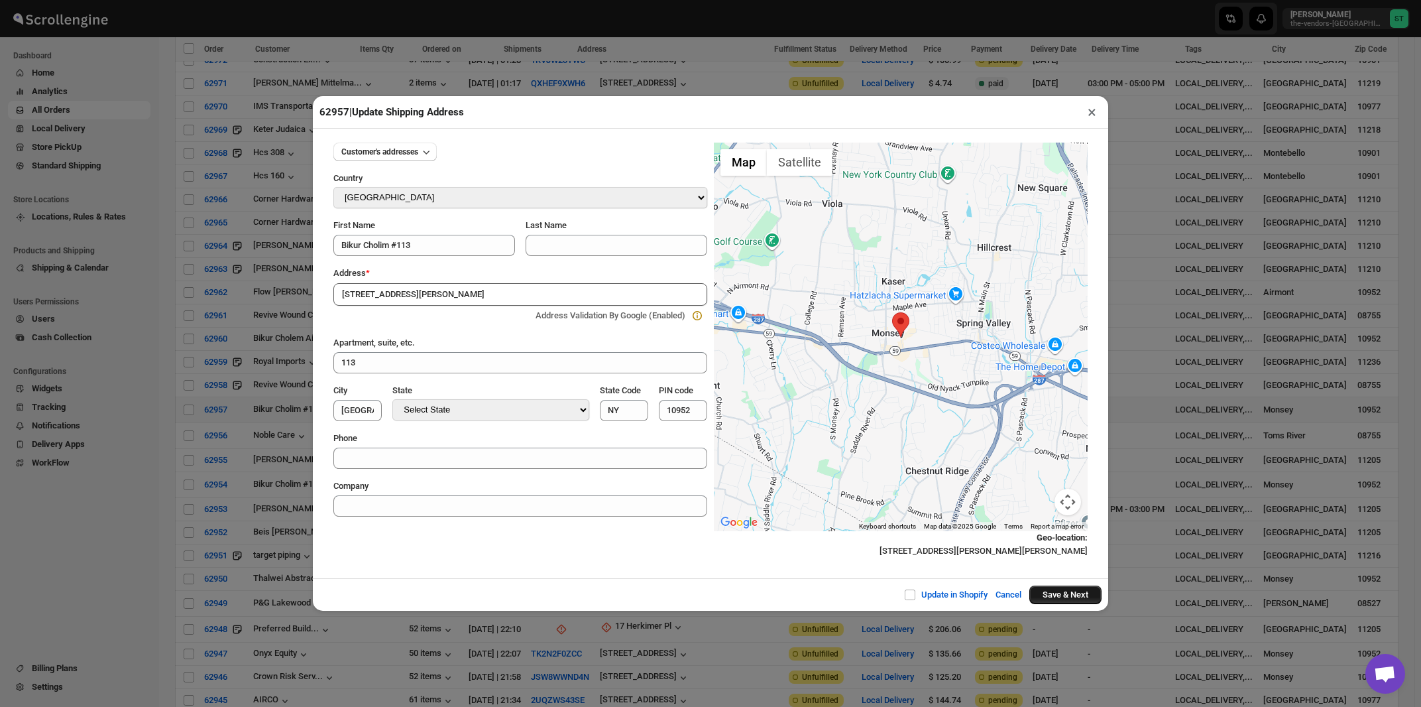
click at [1053, 595] on button "Save & Next" at bounding box center [1065, 594] width 72 height 19
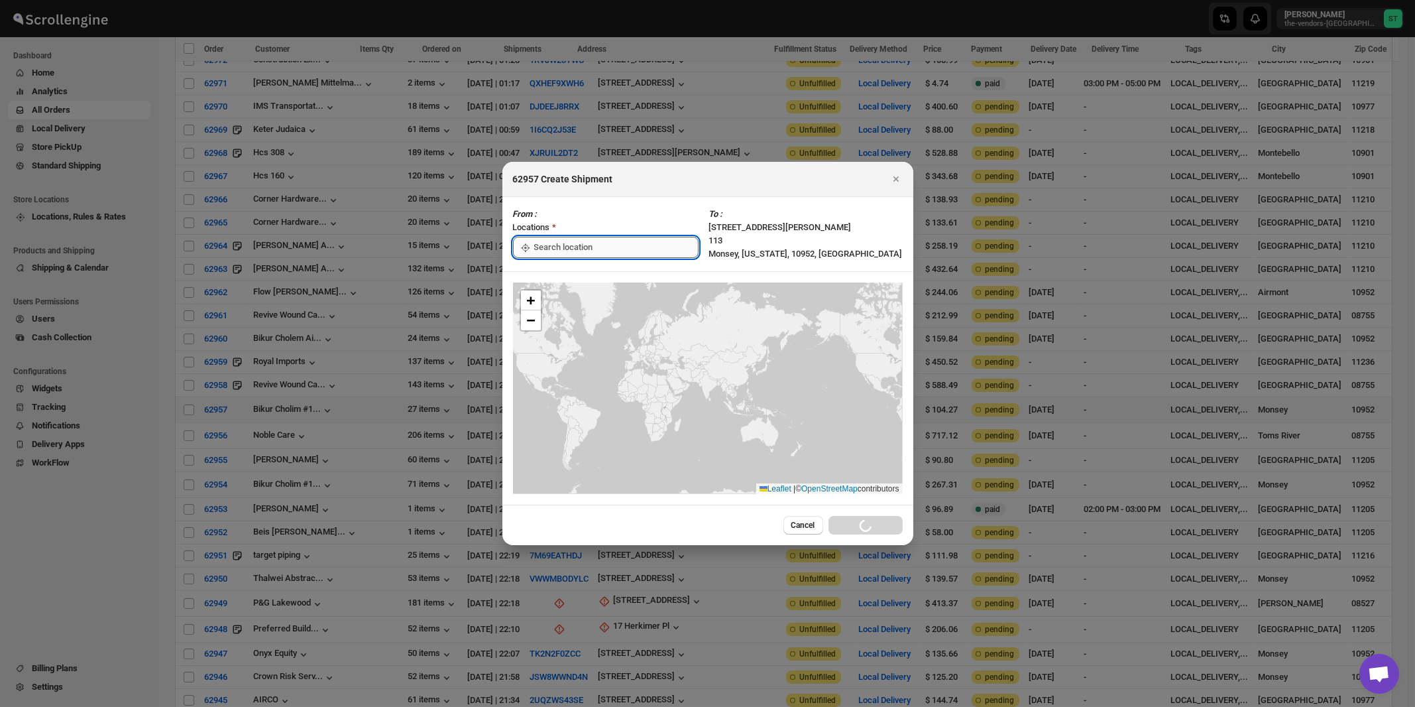
click at [579, 243] on input ":r7gv:" at bounding box center [616, 247] width 164 height 21
click at [582, 279] on div "[STREET_ADDRESS]" at bounding box center [607, 276] width 163 height 13
type input "[STREET_ADDRESS]"
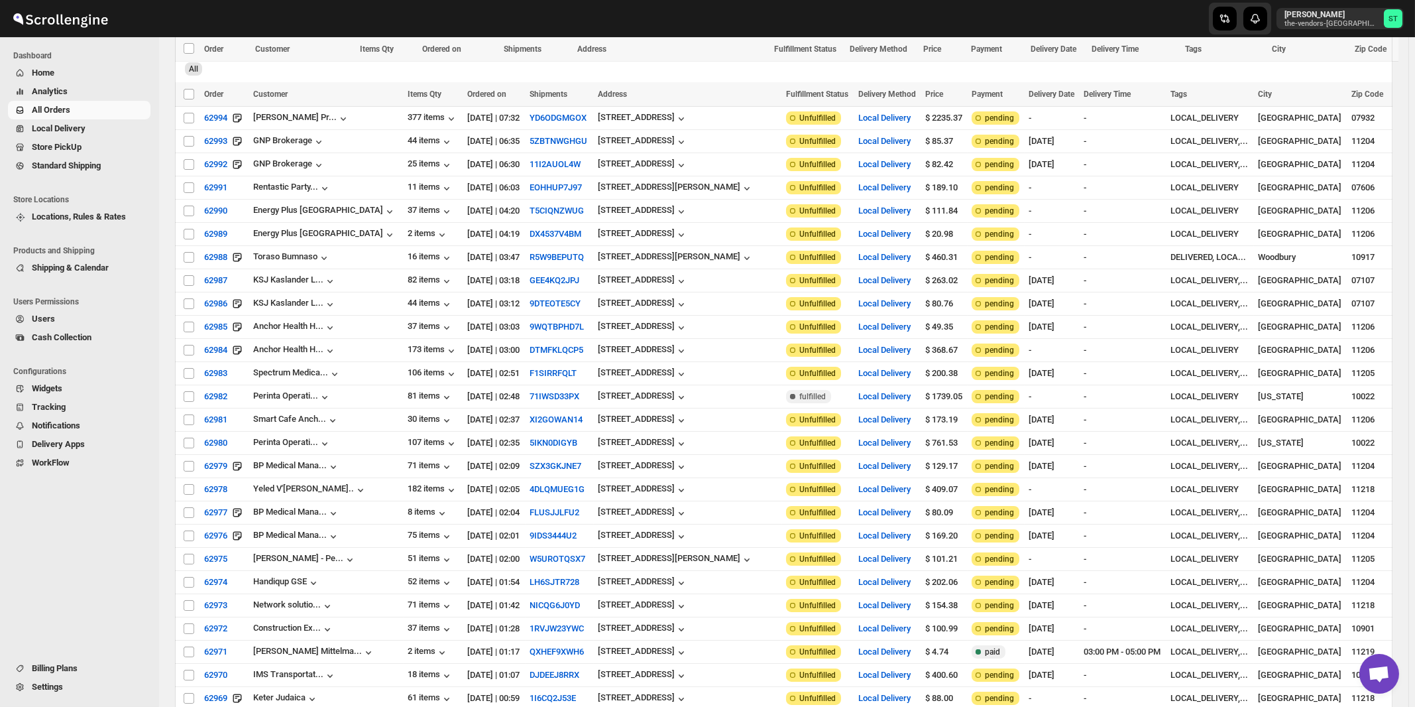
scroll to position [747, 0]
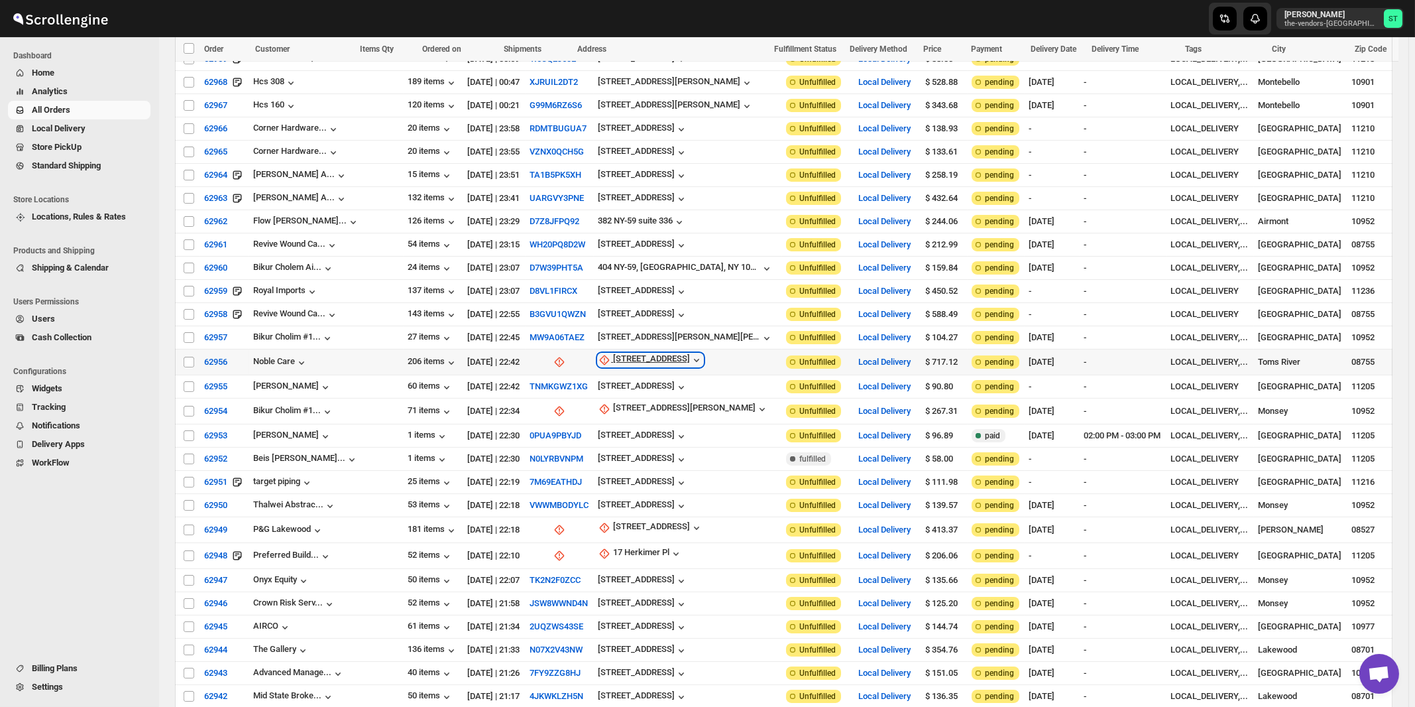
click at [613, 353] on div "229 Rte 70" at bounding box center [651, 359] width 77 height 13
click at [614, 415] on span "Update manually" at bounding box center [618, 411] width 63 height 10
select select "US"
select select "New Jersey"
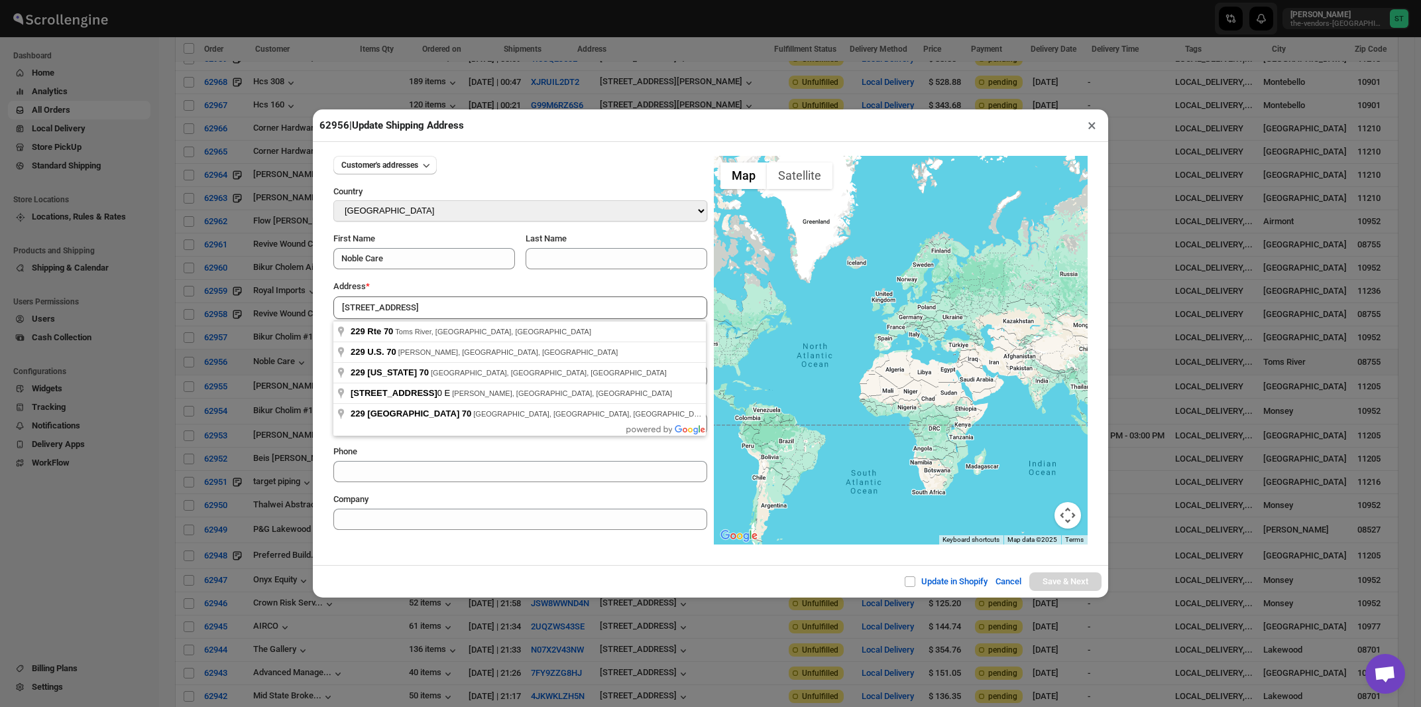
click at [445, 288] on div "Address *" at bounding box center [520, 286] width 374 height 13
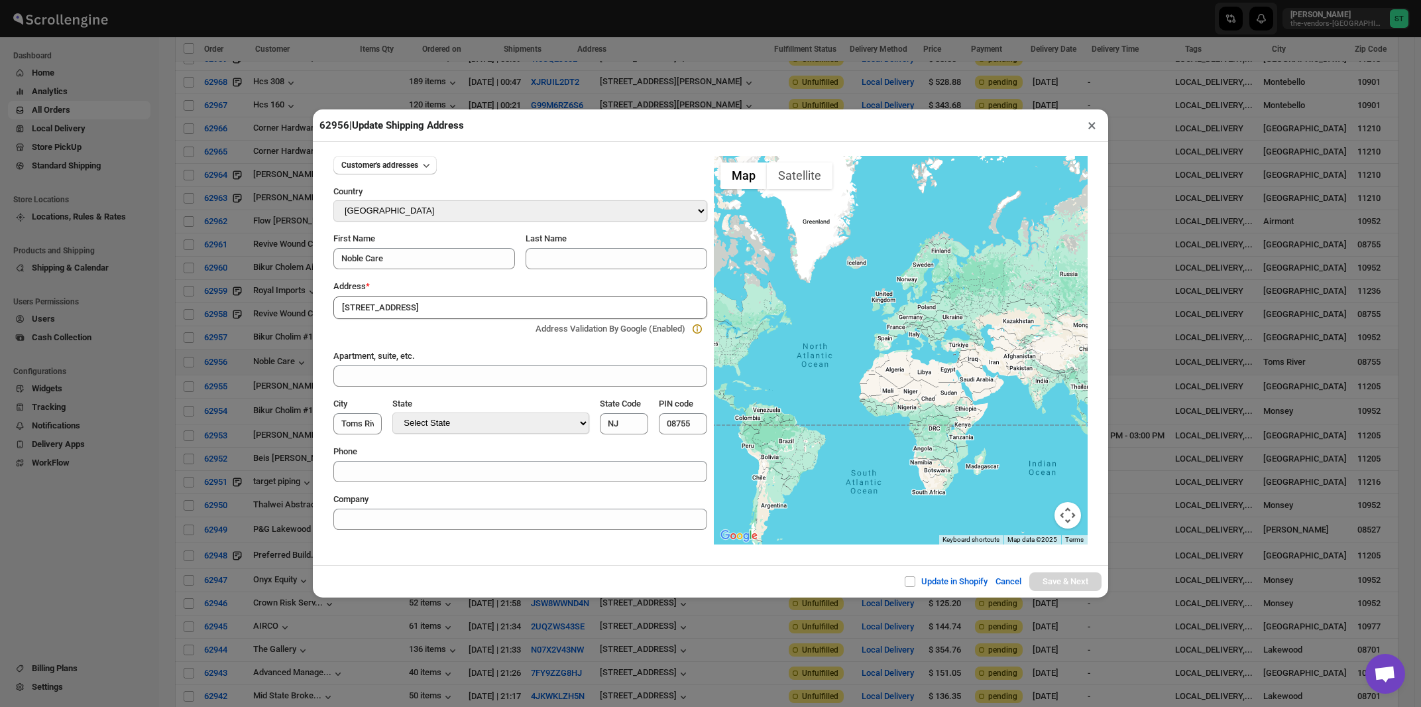
click at [451, 310] on input "229 Rte 70" at bounding box center [520, 307] width 374 height 23
type input "229 Rte 70, Toms River, NJ, USA"
type input "Ocean County"
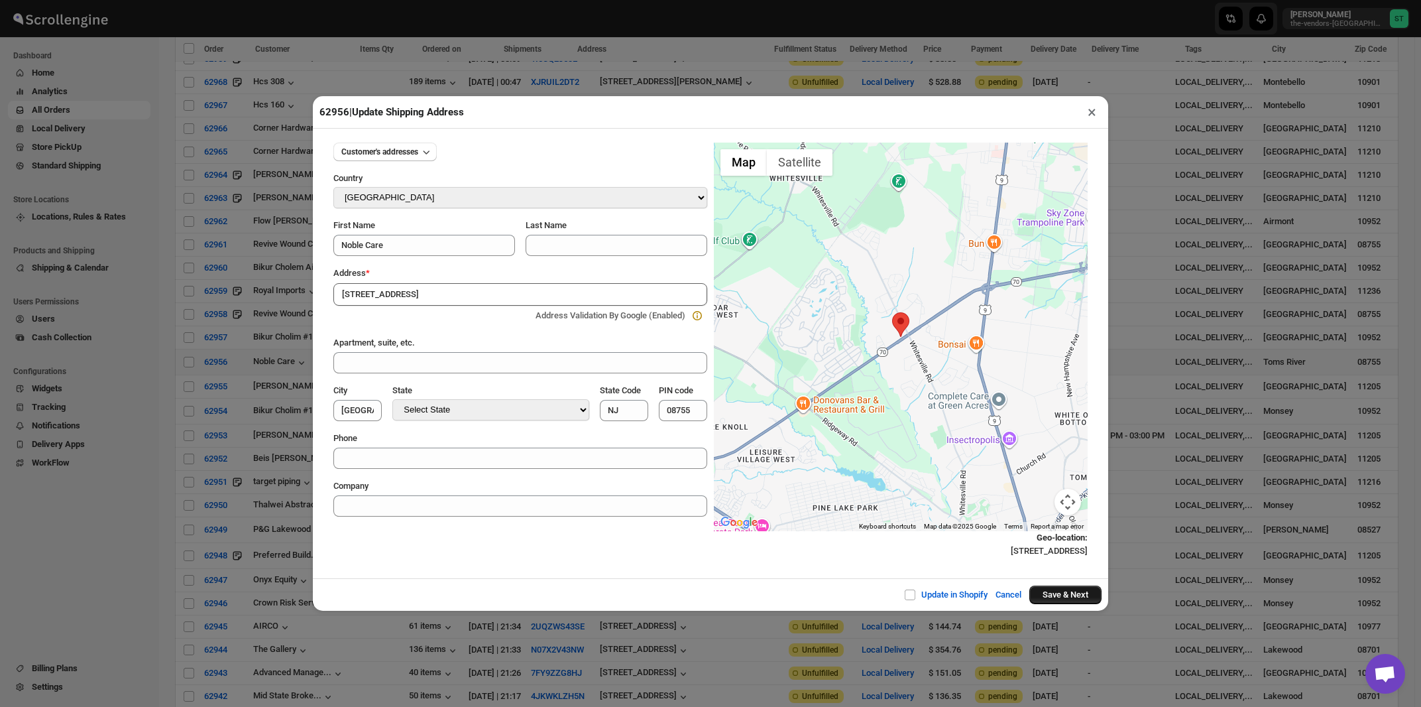
click at [1053, 597] on button "Save & Next" at bounding box center [1065, 594] width 72 height 19
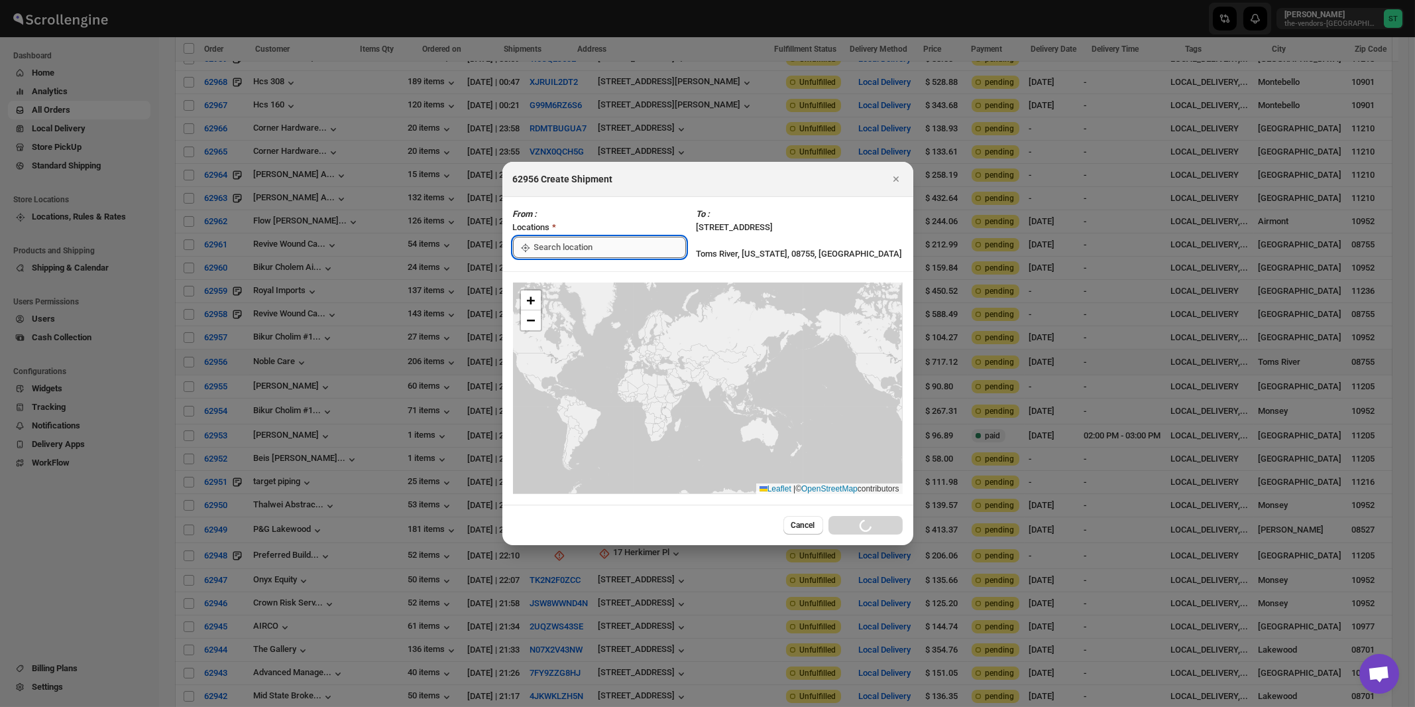
click at [615, 239] on input ":r8u3:" at bounding box center [610, 247] width 152 height 21
click at [575, 272] on div "[STREET_ADDRESS]" at bounding box center [607, 277] width 163 height 13
type input "[STREET_ADDRESS]"
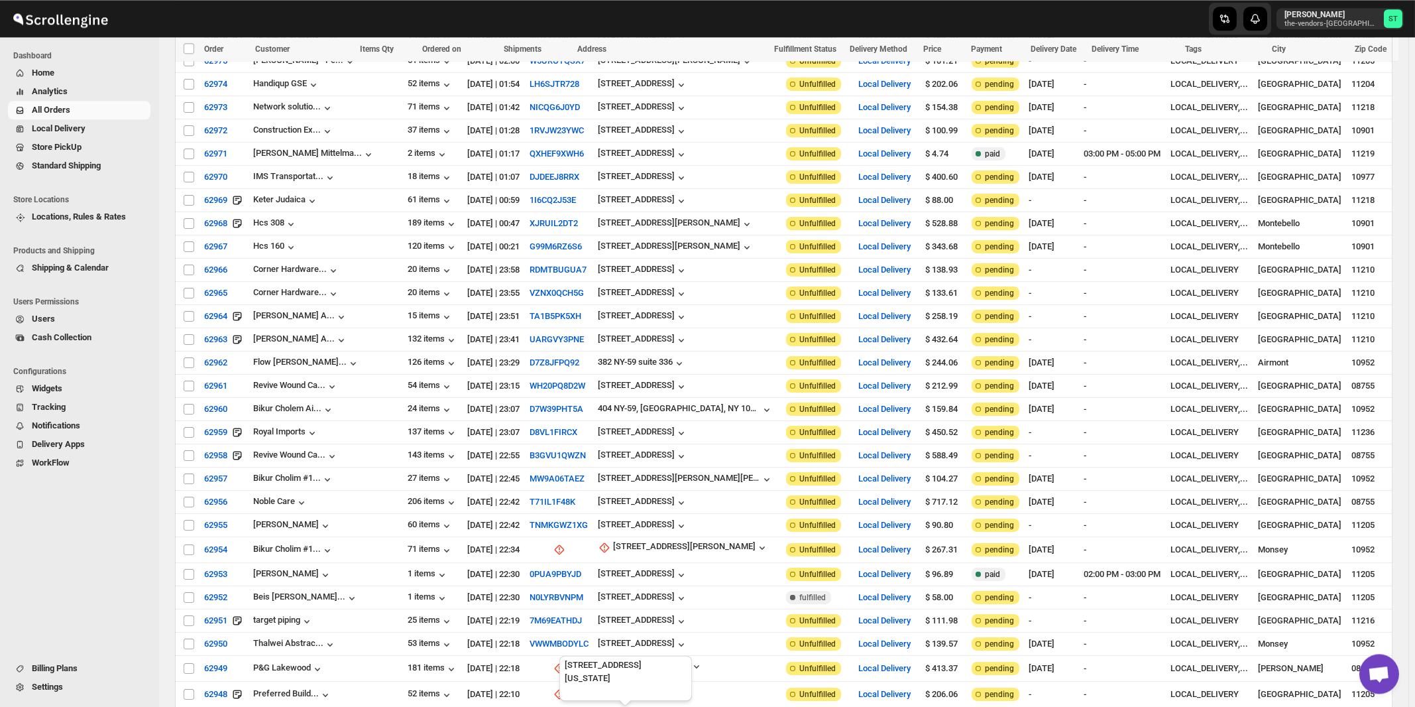
scroll to position [819, 0]
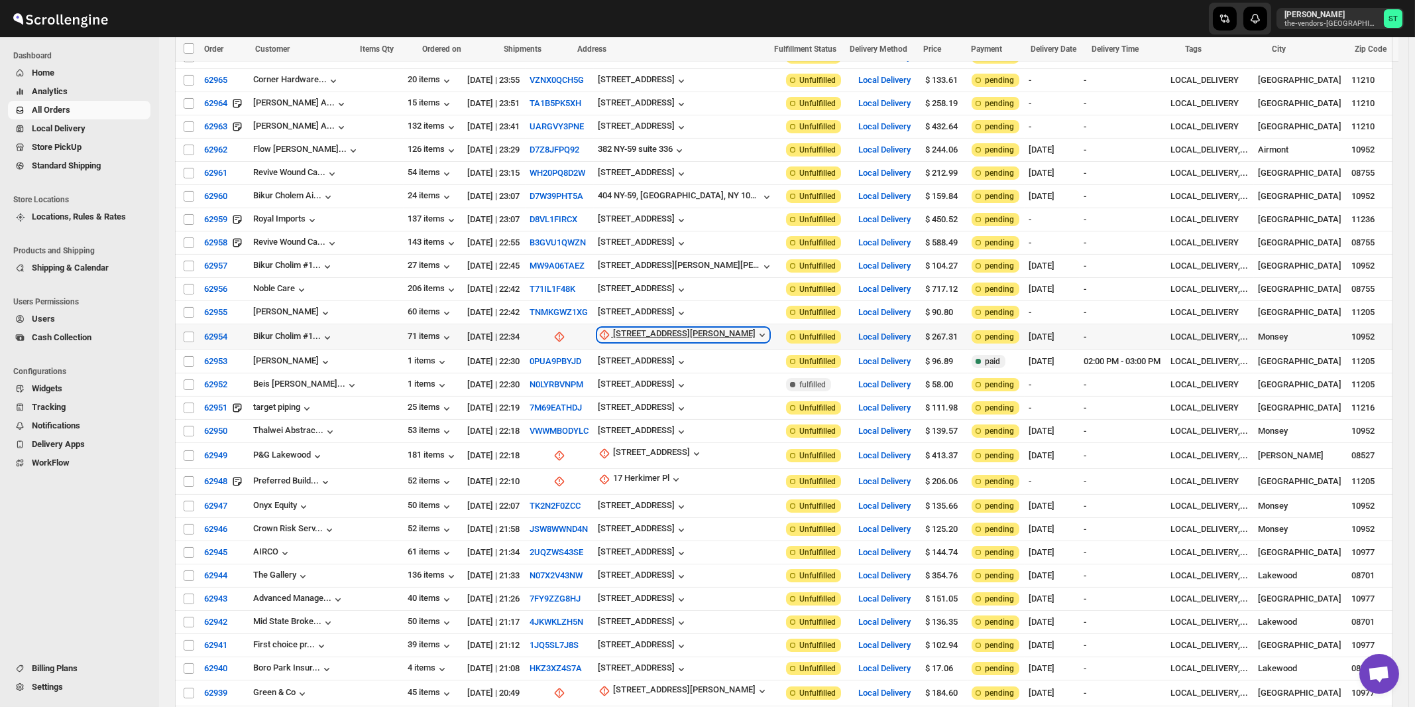
click at [624, 328] on div "25 Robert Pitt Drive" at bounding box center [684, 334] width 142 height 13
click at [626, 382] on span "Update manually" at bounding box center [635, 385] width 63 height 10
select select "US"
select select "[US_STATE]"
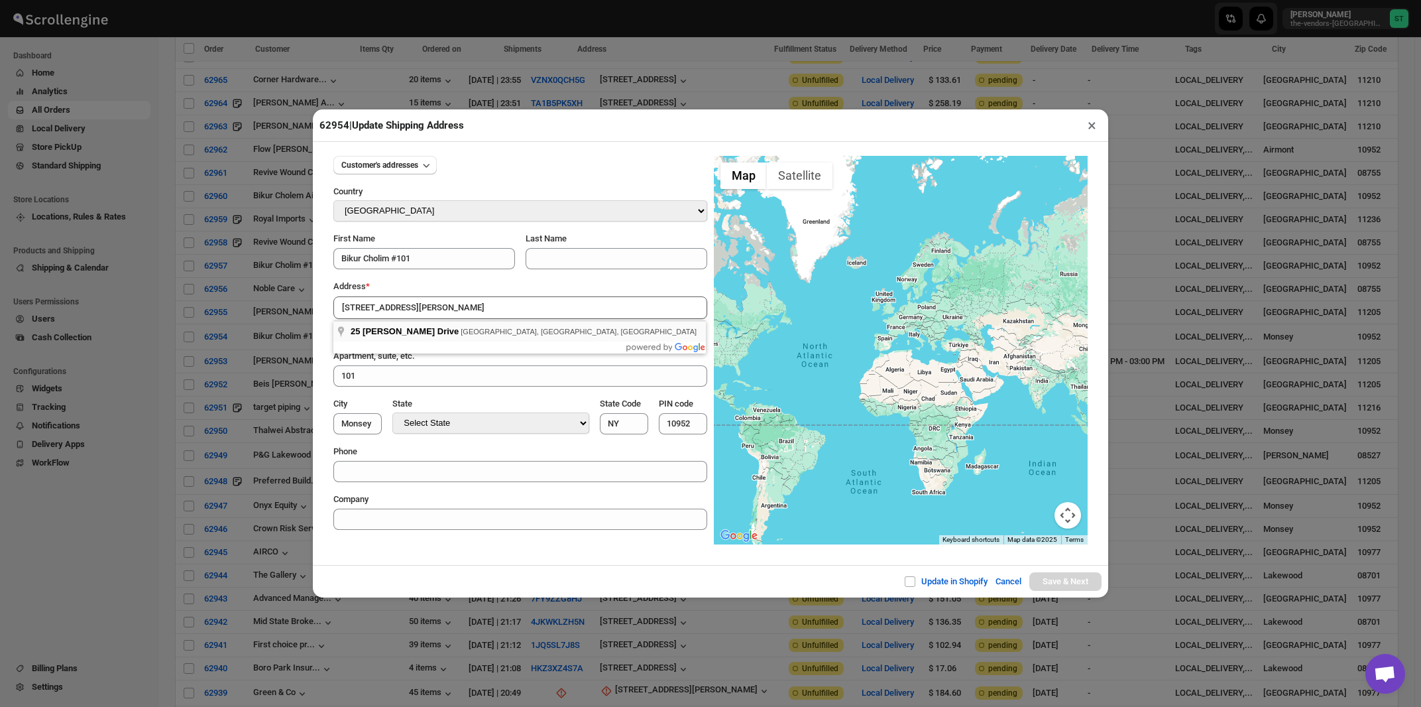
type input "25 Robert Pitt Drive, Monsey, NY, USA"
type input "Rockland County"
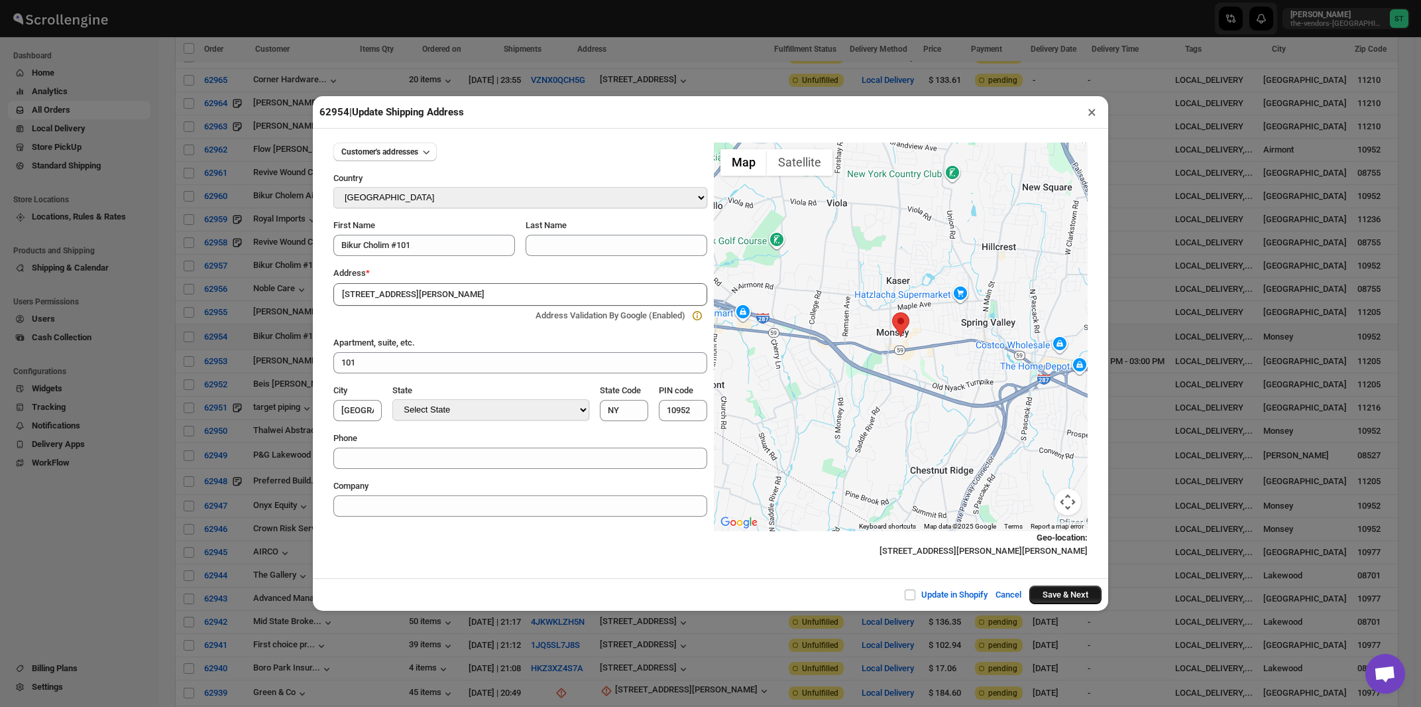
click at [1060, 598] on button "Save & Next" at bounding box center [1065, 594] width 72 height 19
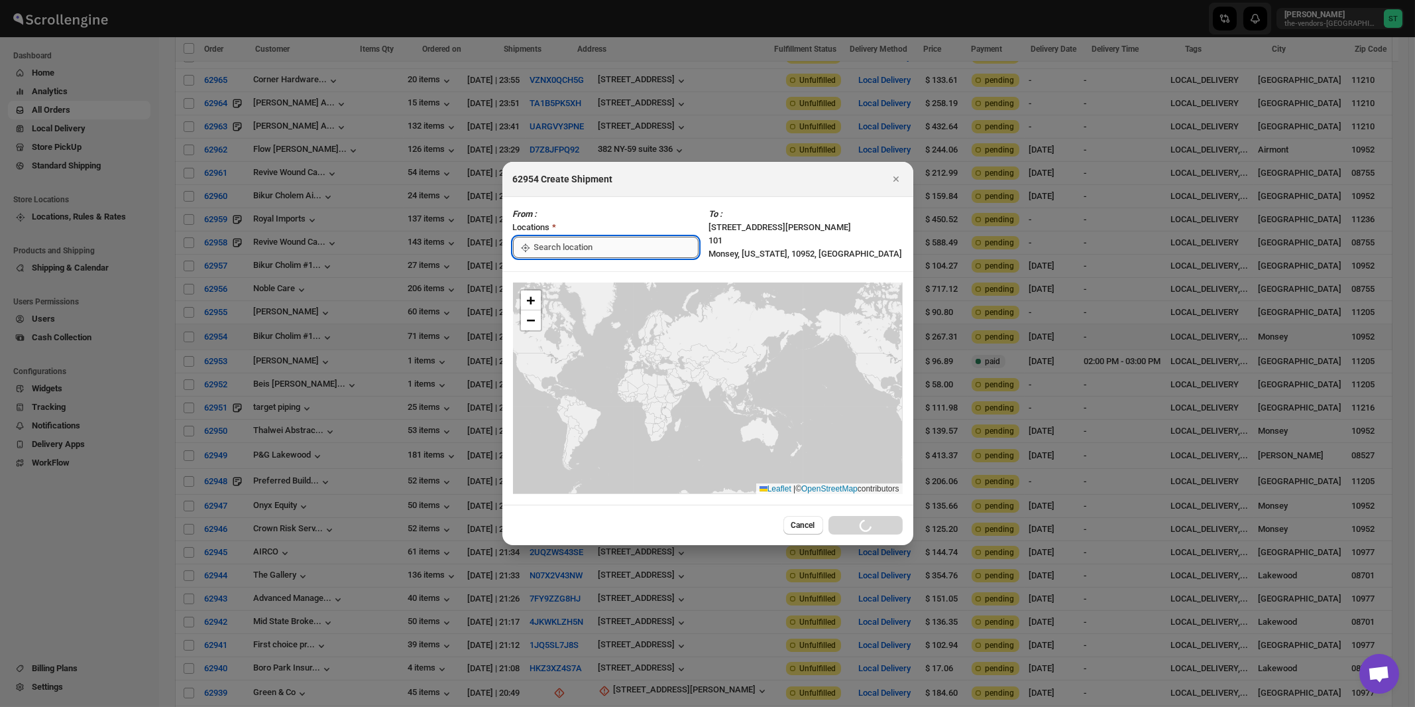
click at [571, 246] on input ":rabi:" at bounding box center [616, 247] width 164 height 21
click at [565, 277] on div "[STREET_ADDRESS]" at bounding box center [607, 276] width 163 height 13
type input "[STREET_ADDRESS]"
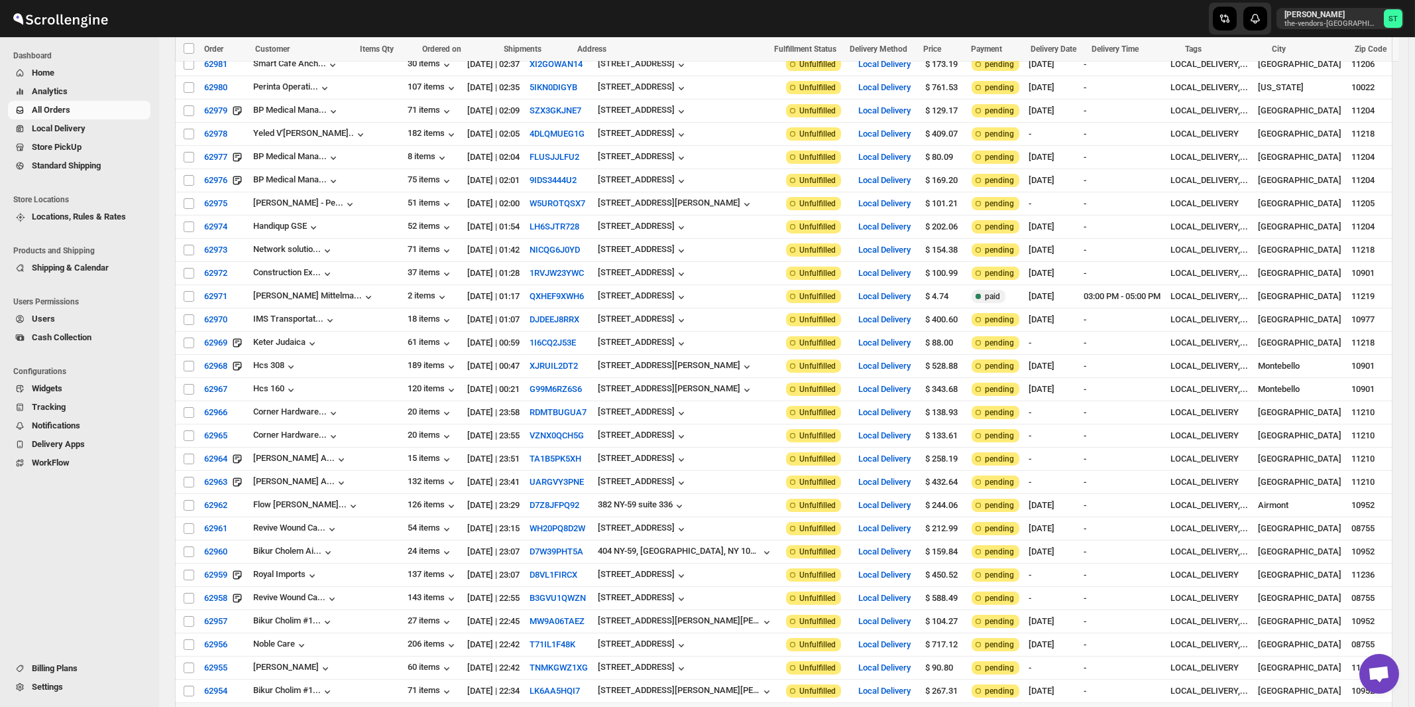
scroll to position [747, 0]
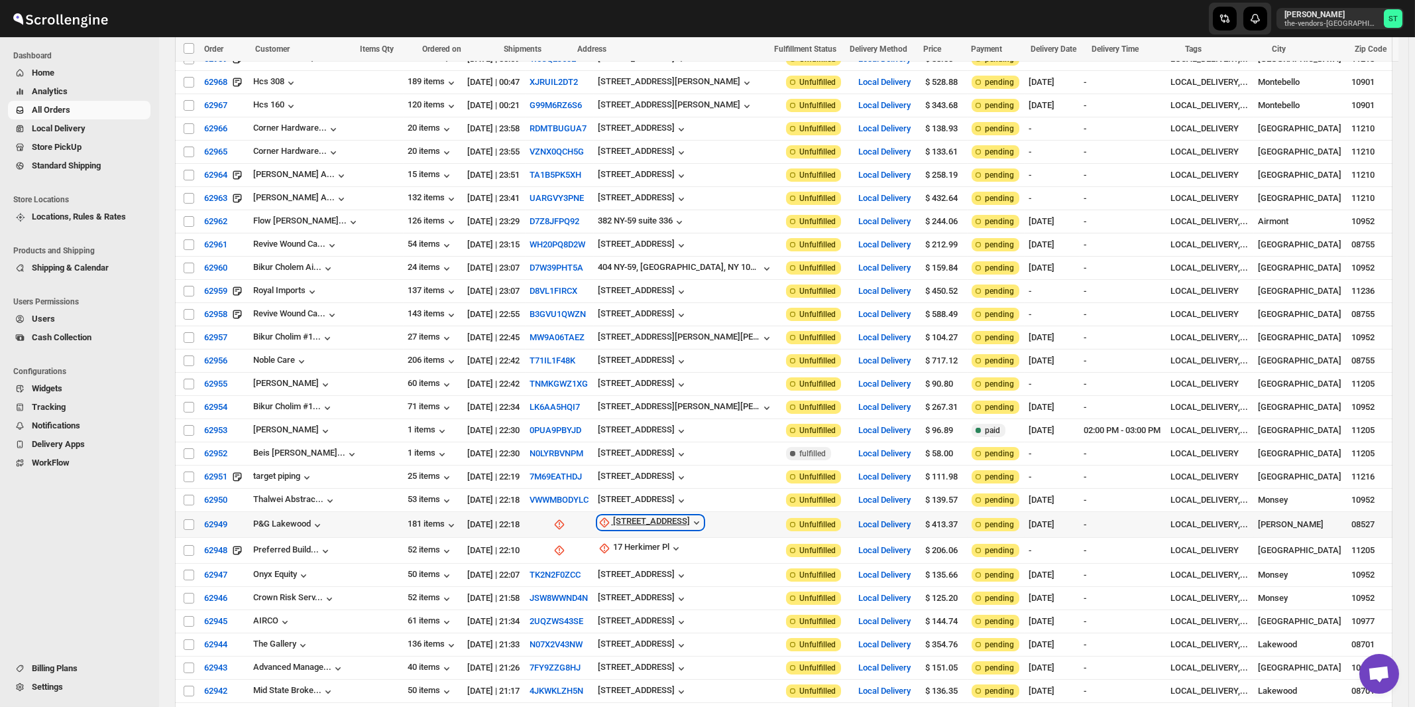
click at [623, 516] on div "338 Whitesville Rd" at bounding box center [651, 522] width 77 height 13
click at [610, 569] on span "Update manually" at bounding box center [632, 569] width 63 height 10
select select "US"
select select "New Jersey"
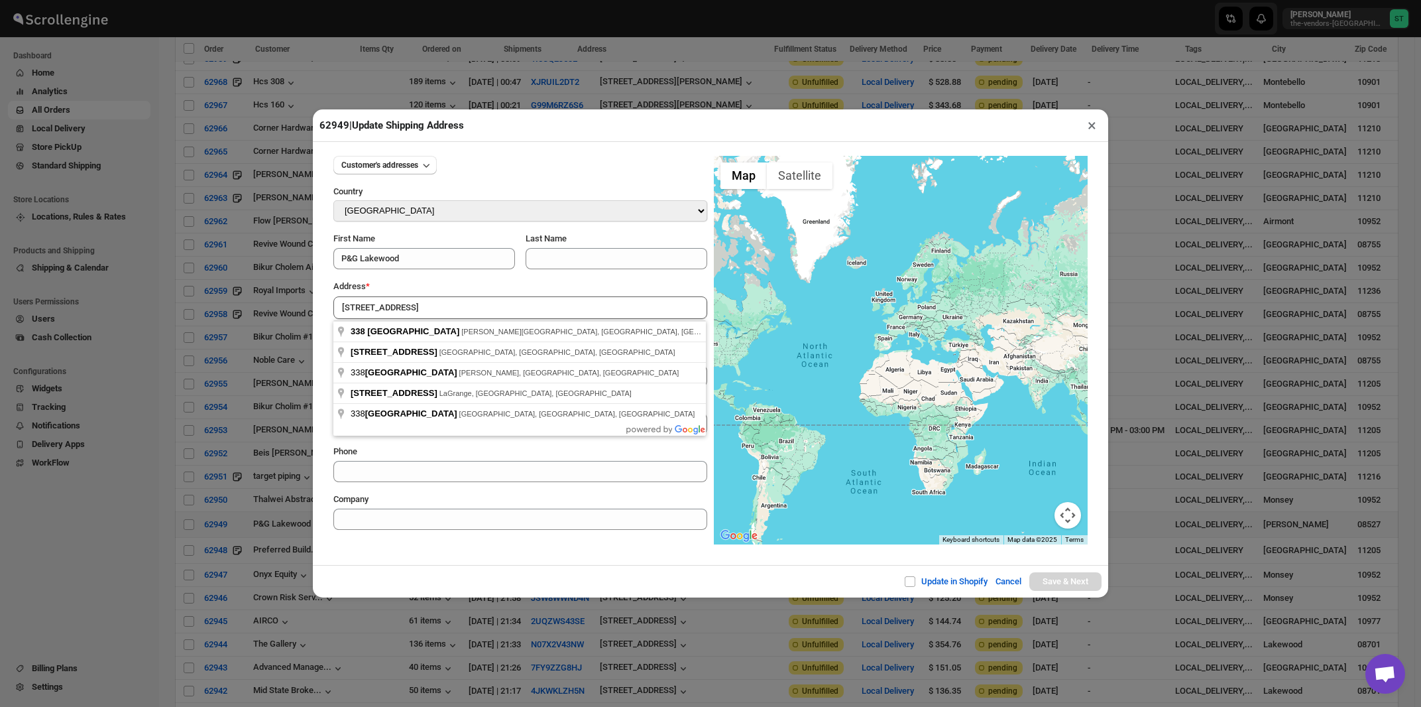
click at [442, 288] on div "Address *" at bounding box center [520, 286] width 374 height 13
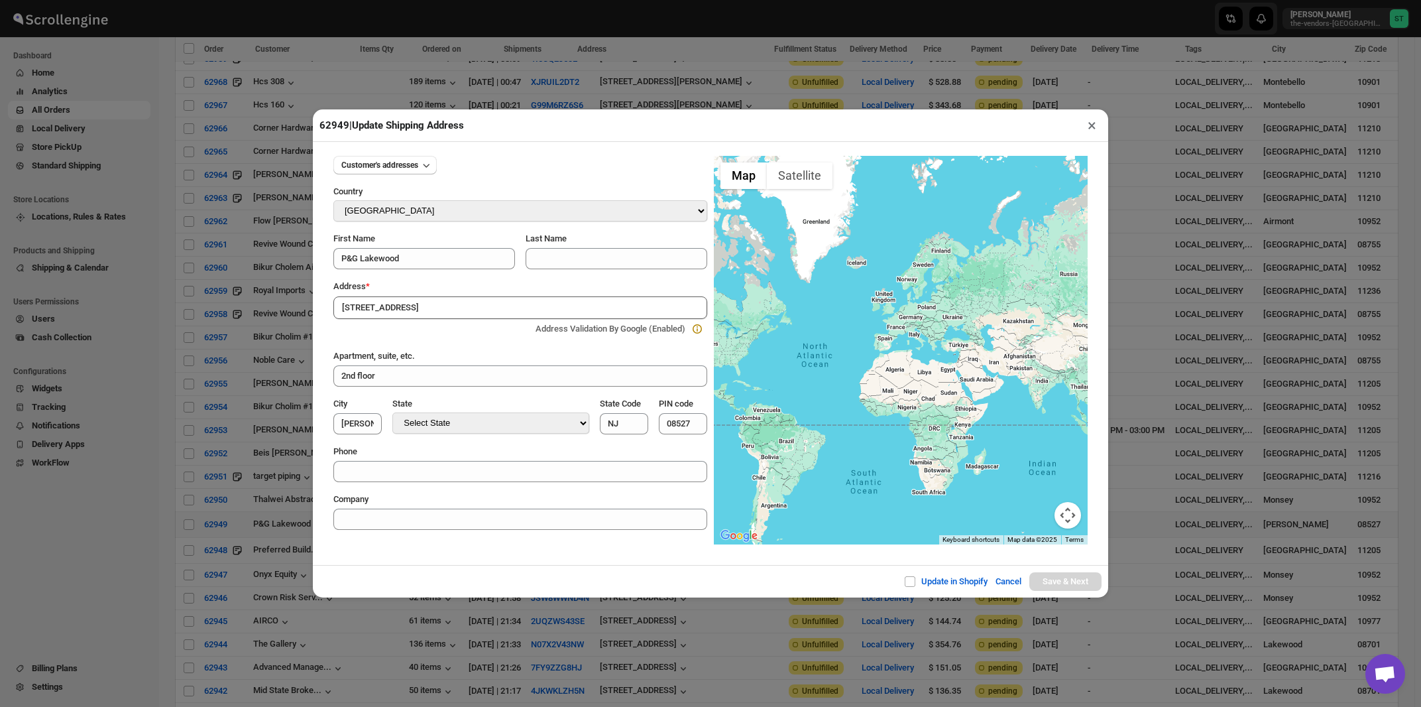
click at [439, 301] on input "338 Whitesville Rd" at bounding box center [520, 307] width 374 height 23
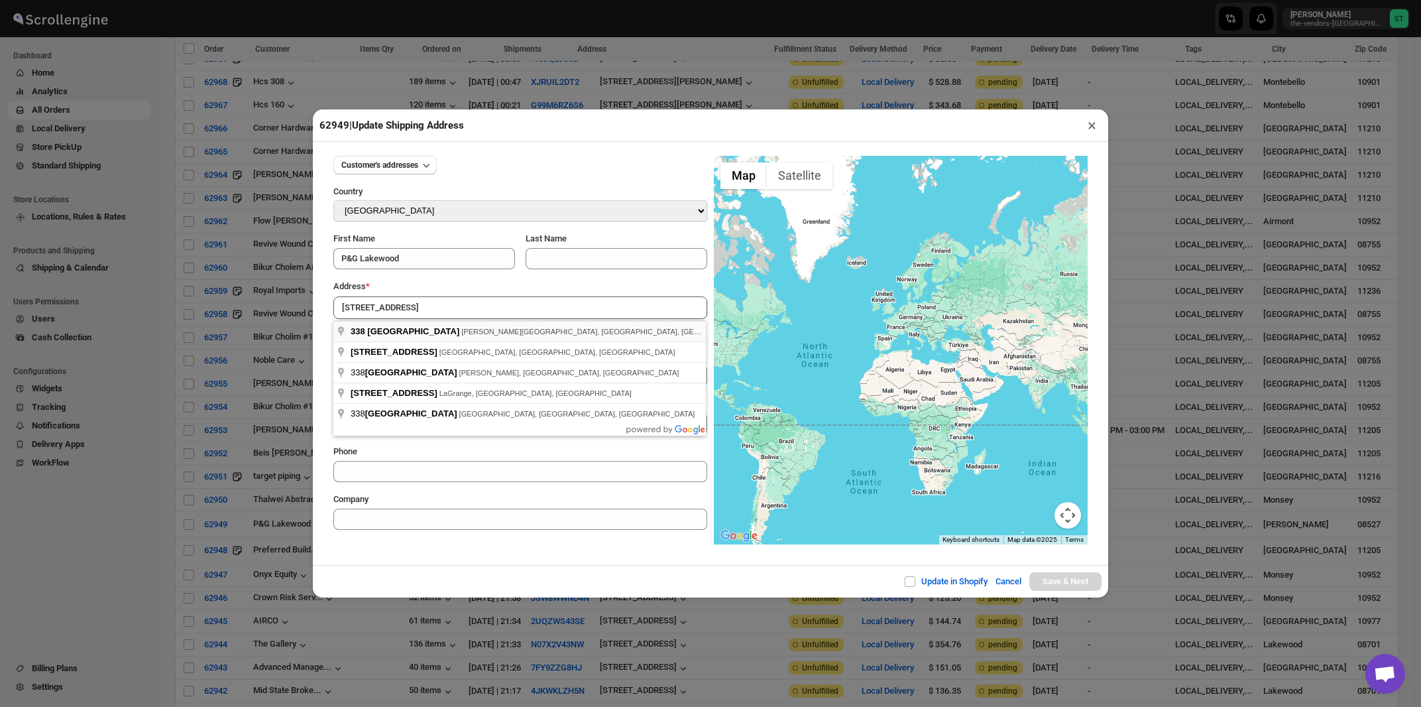
type input "338 Whitesville Rd, Jackson Township, NJ, USA"
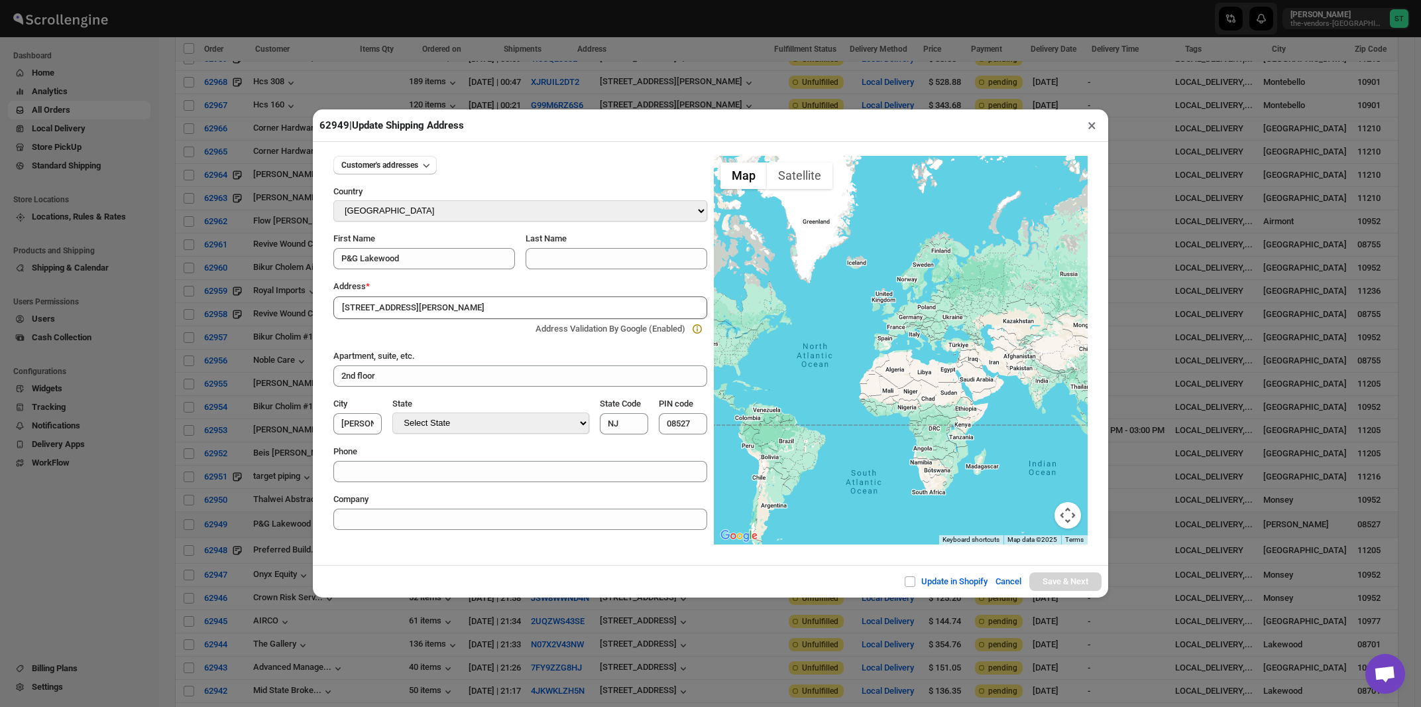
type input "Ocean County"
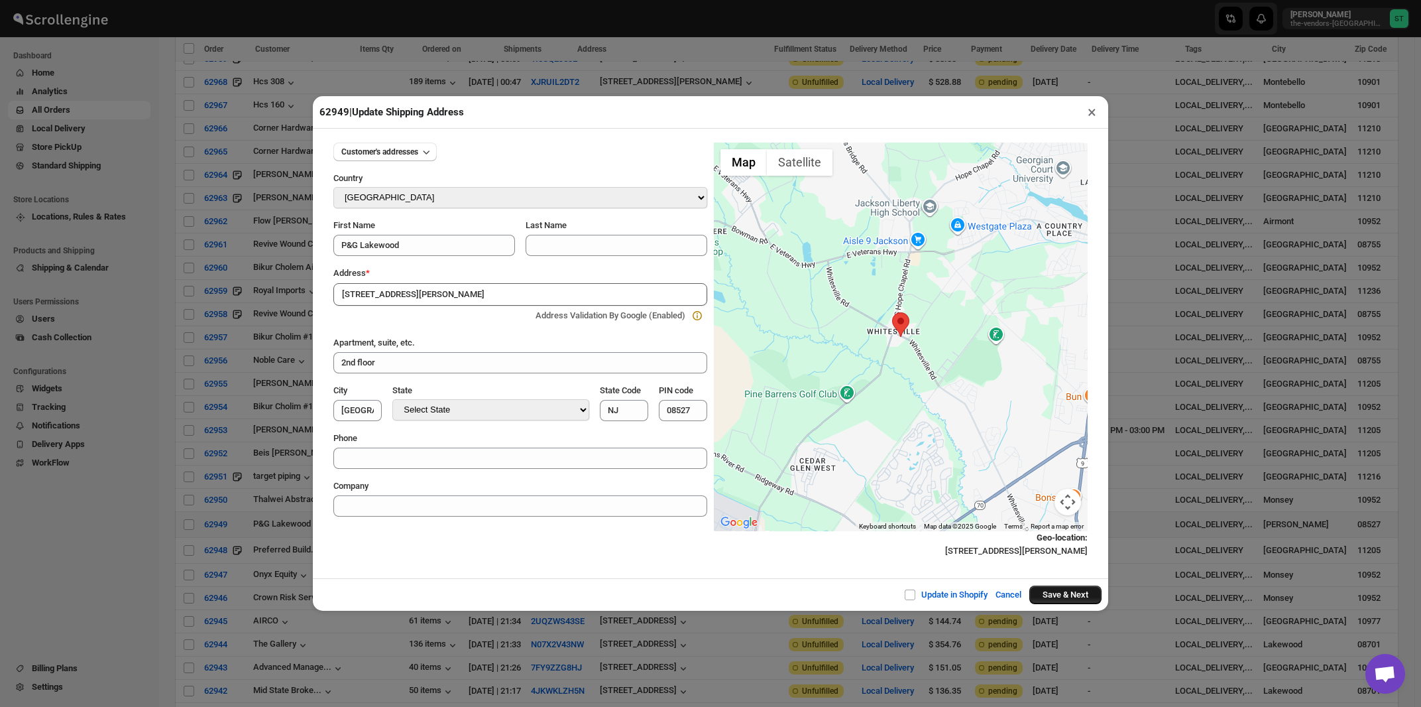
click at [1053, 596] on button "Save & Next" at bounding box center [1065, 594] width 72 height 19
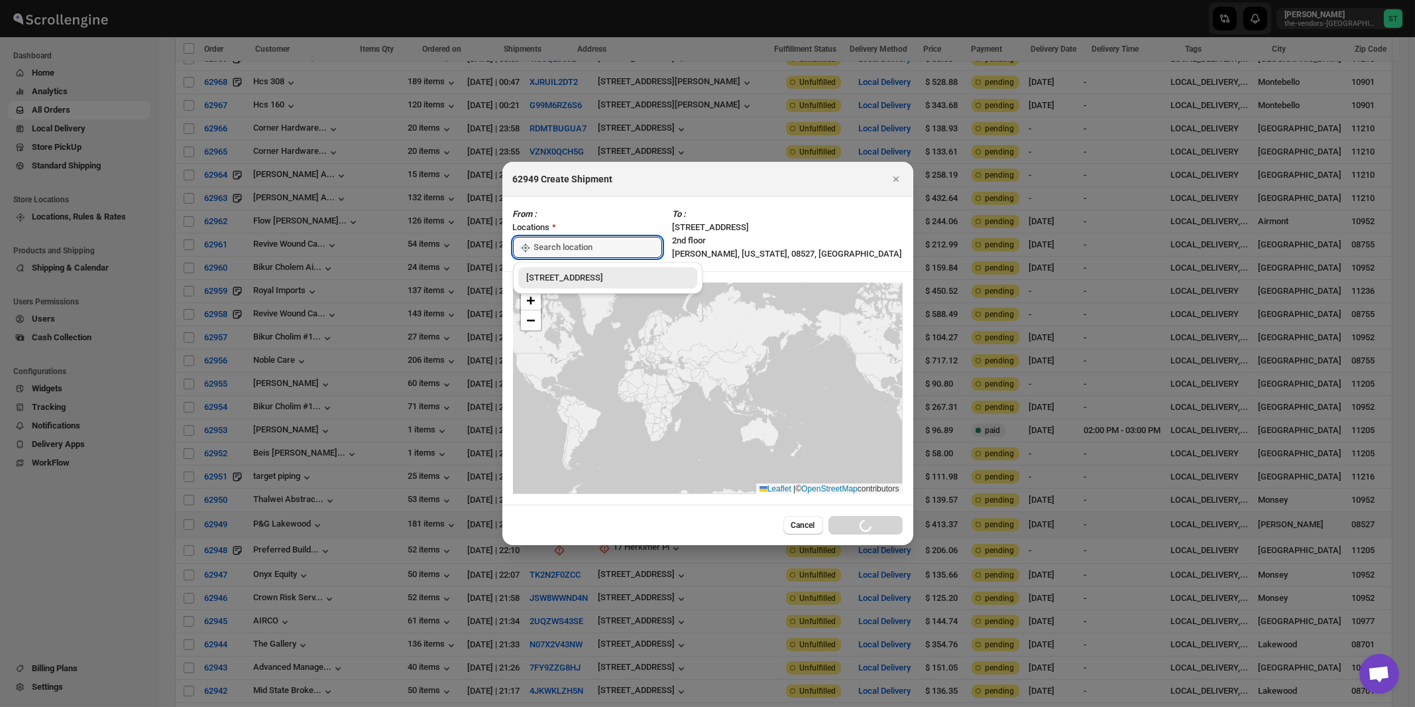
click at [557, 272] on div "[STREET_ADDRESS]" at bounding box center [607, 277] width 163 height 13
type input "[STREET_ADDRESS]"
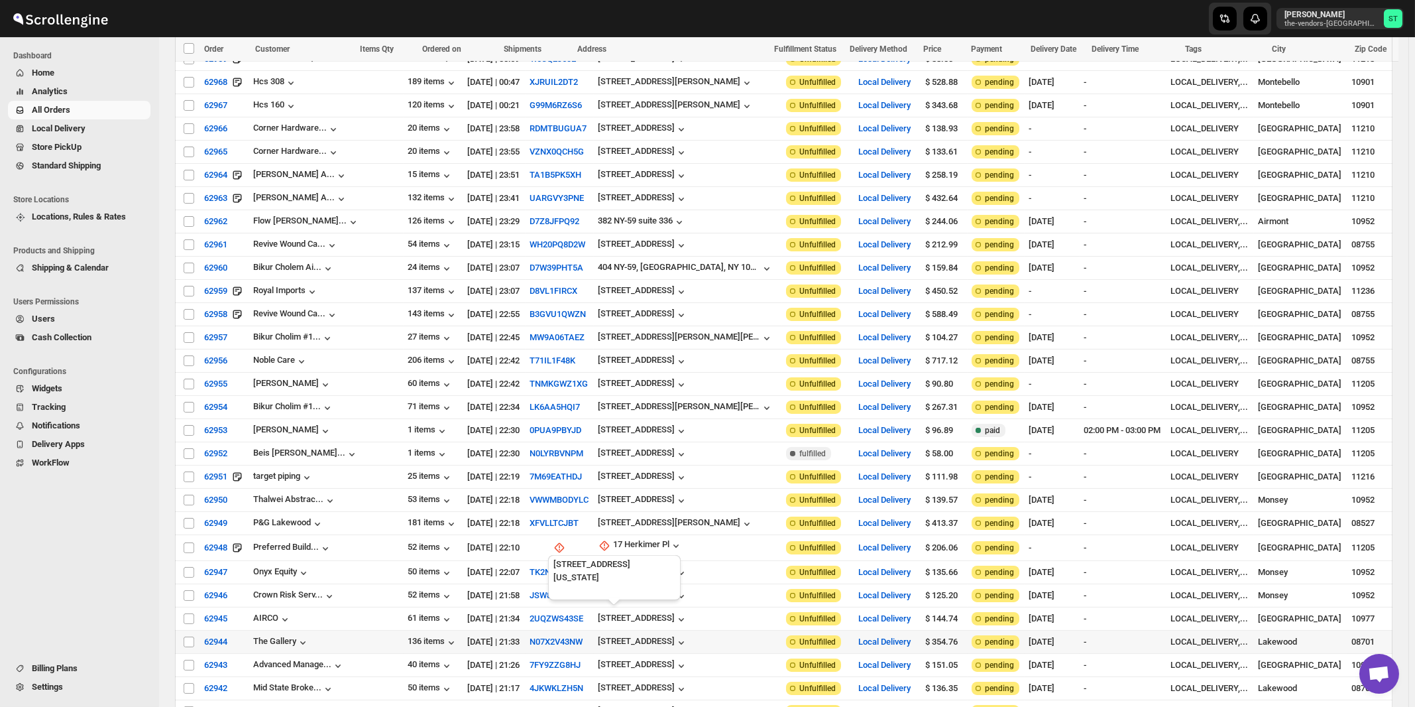
scroll to position [889, 0]
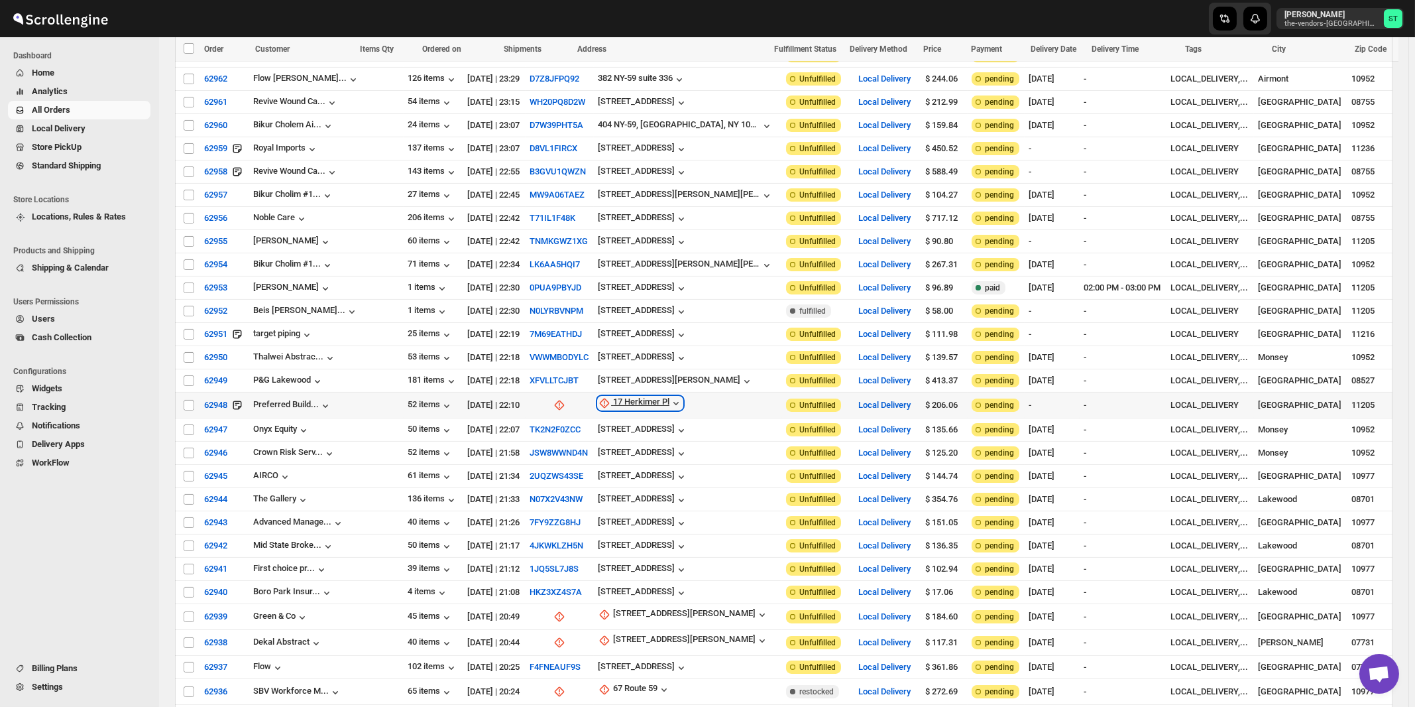
click at [619, 396] on div "17 Herkimer Pl" at bounding box center [641, 402] width 56 height 13
click at [620, 450] on span "Update manually" at bounding box center [626, 450] width 63 height 10
select select "US"
select select "[US_STATE]"
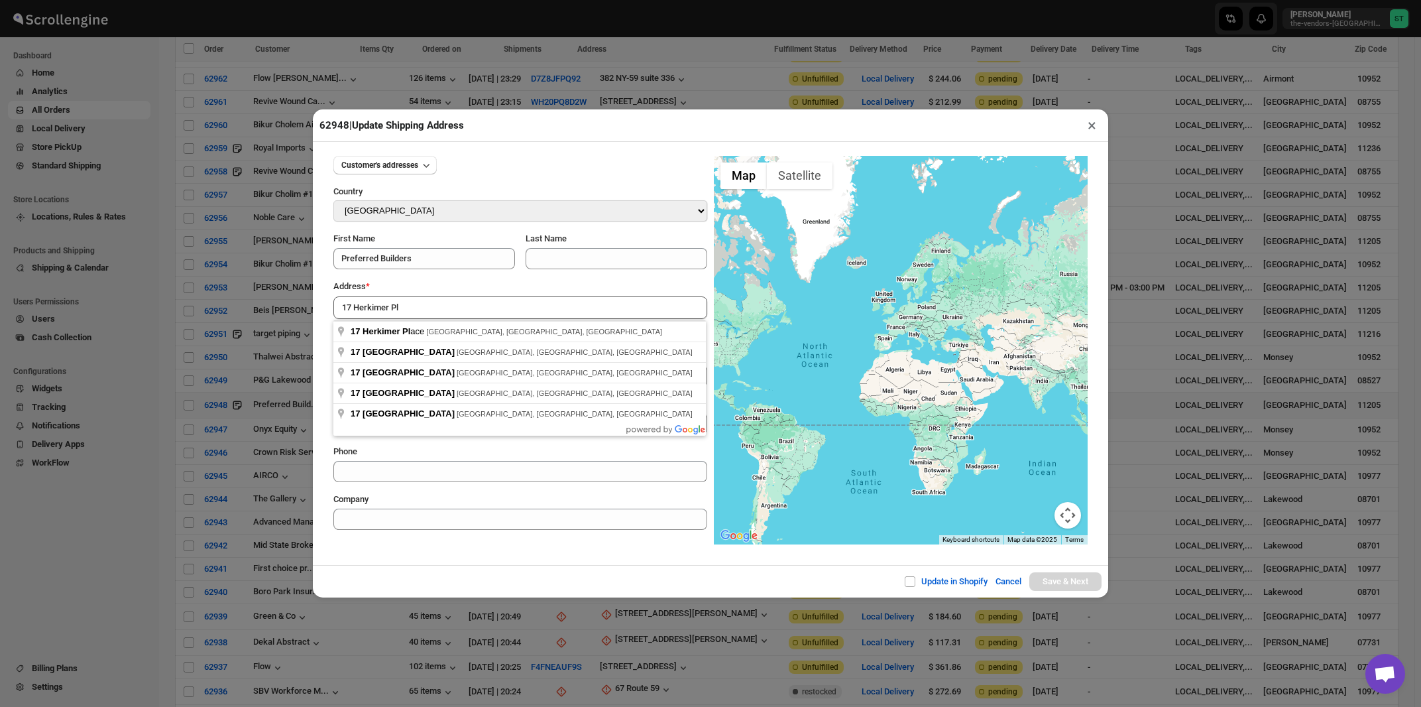
click at [459, 288] on div "Address *" at bounding box center [520, 286] width 374 height 13
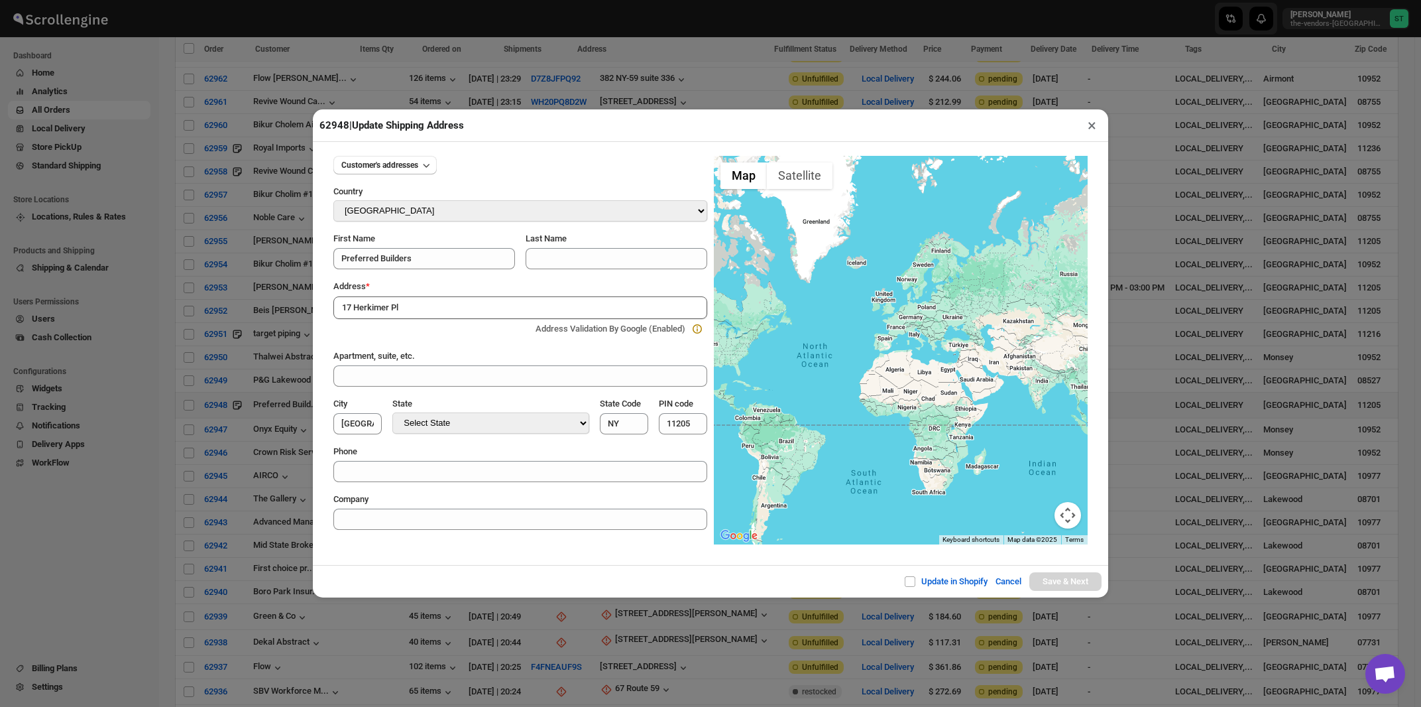
click at [465, 309] on input "17 Herkimer Pl" at bounding box center [520, 307] width 374 height 23
click at [470, 289] on div "Address *" at bounding box center [520, 286] width 374 height 13
click at [470, 300] on input "17 Herkimer Pl" at bounding box center [520, 307] width 374 height 23
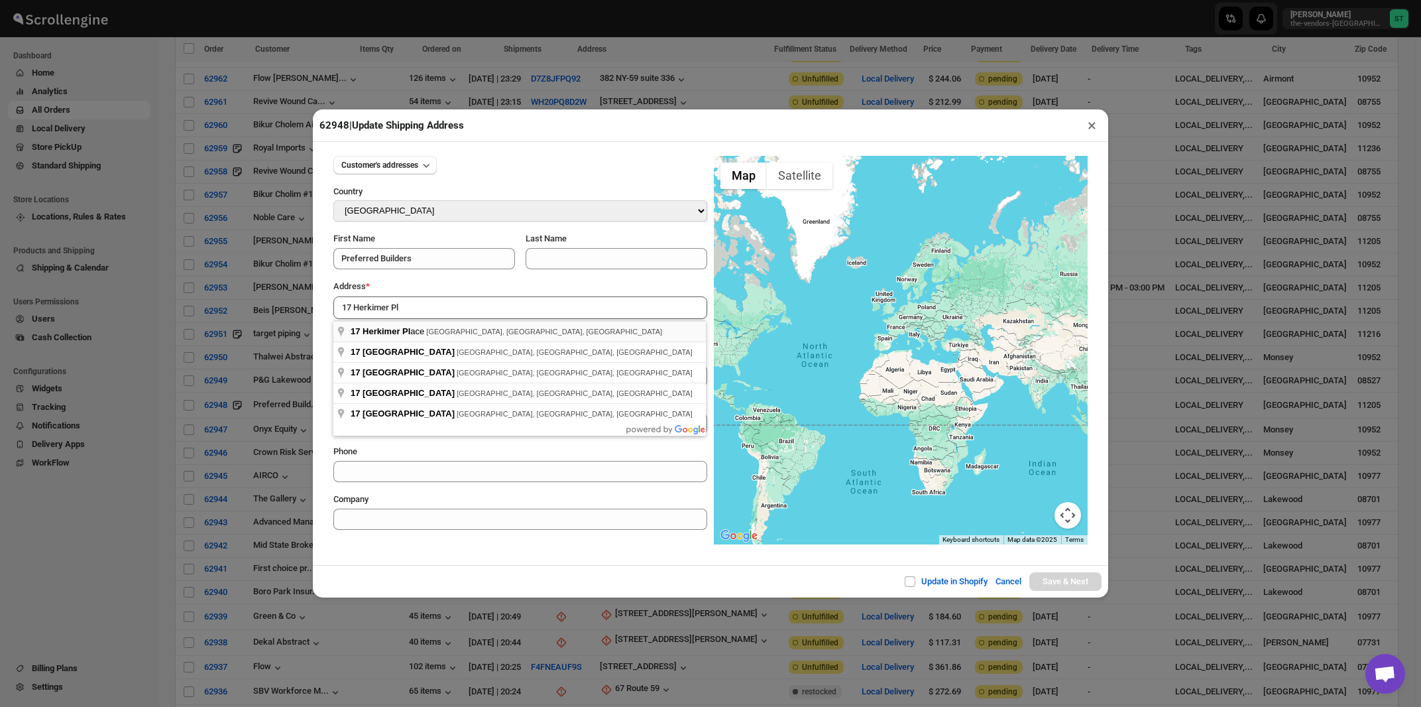
type input "17 Herkimer Place, Brooklyn, NY, USA"
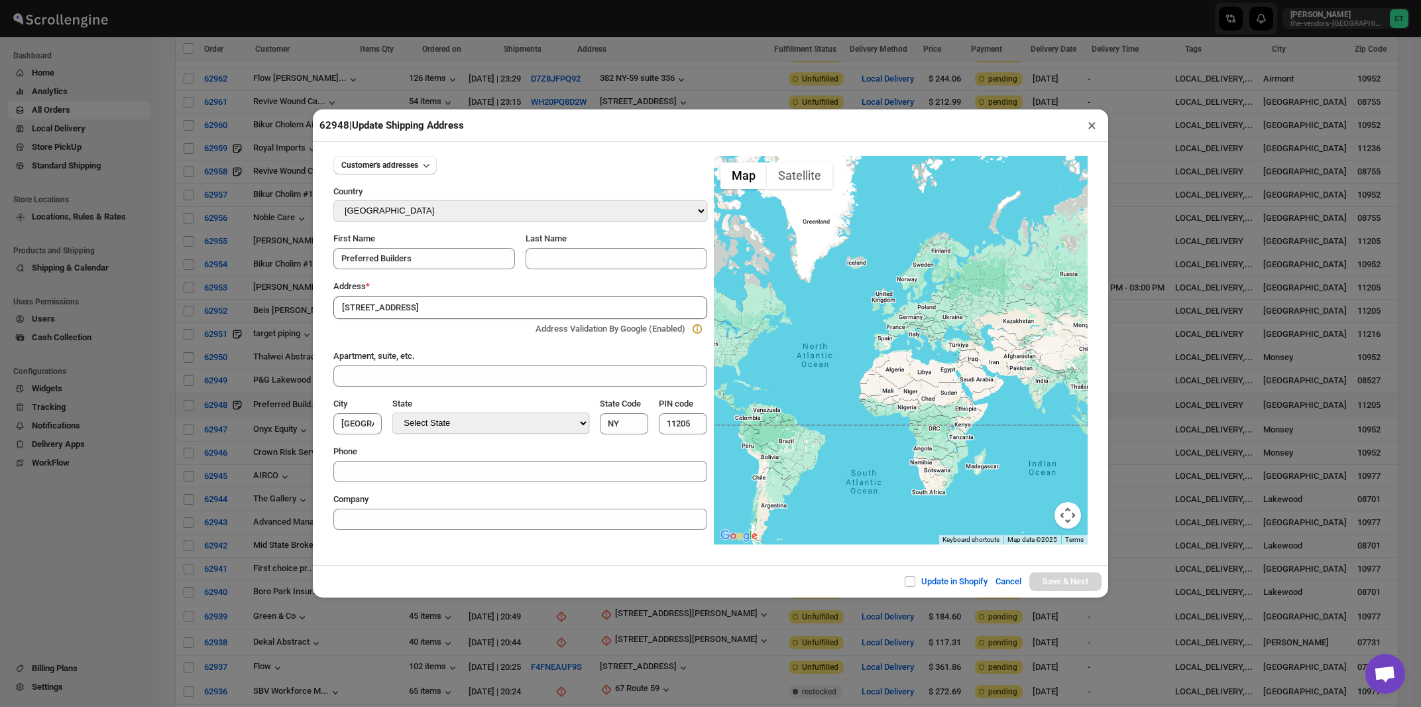
type input "[GEOGRAPHIC_DATA]"
type input "11216"
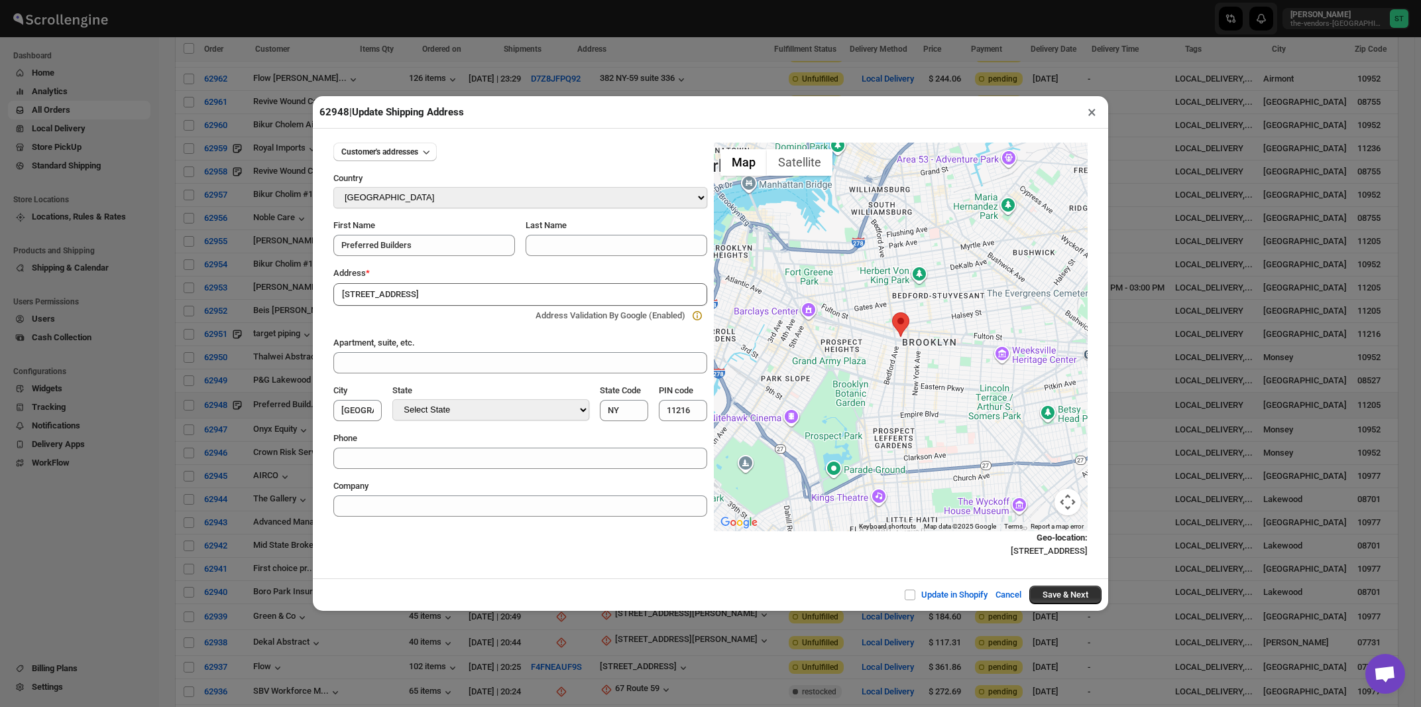
click at [1090, 114] on button "×" at bounding box center [1091, 112] width 19 height 19
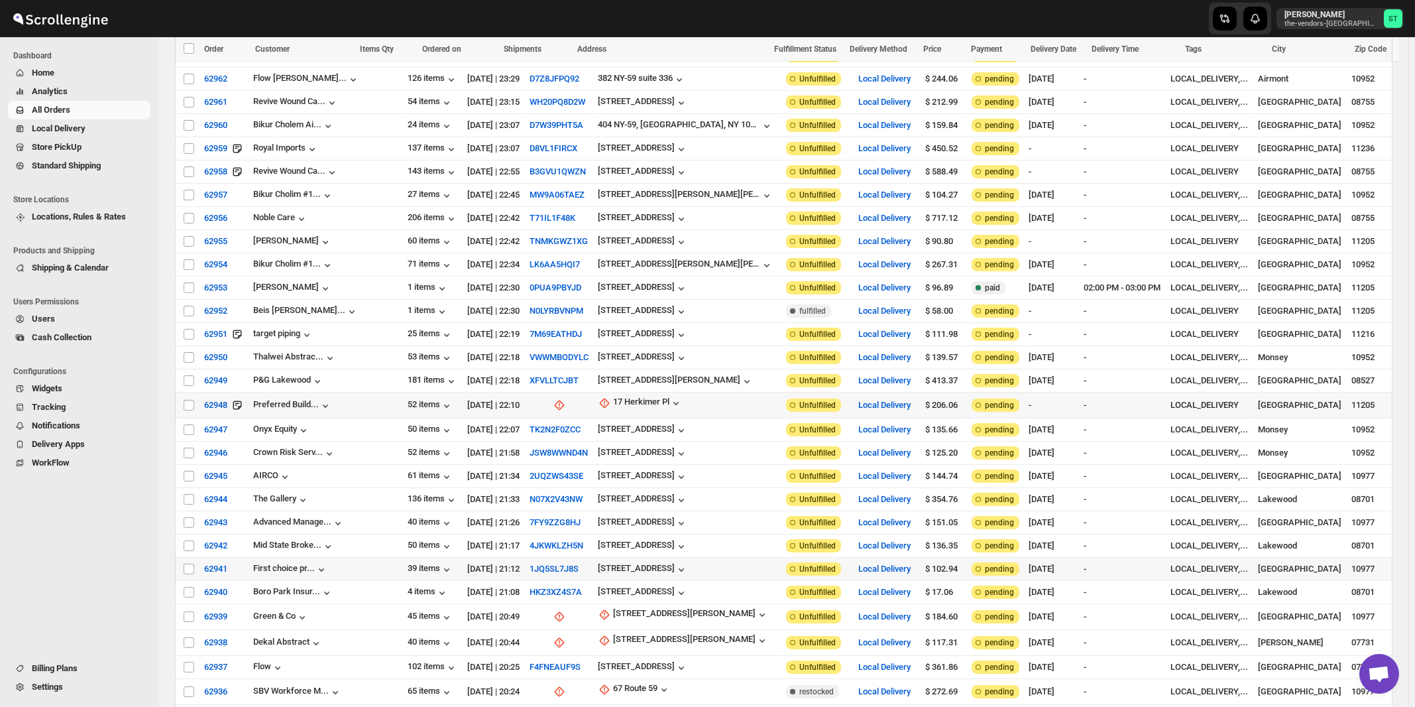
scroll to position [1102, 0]
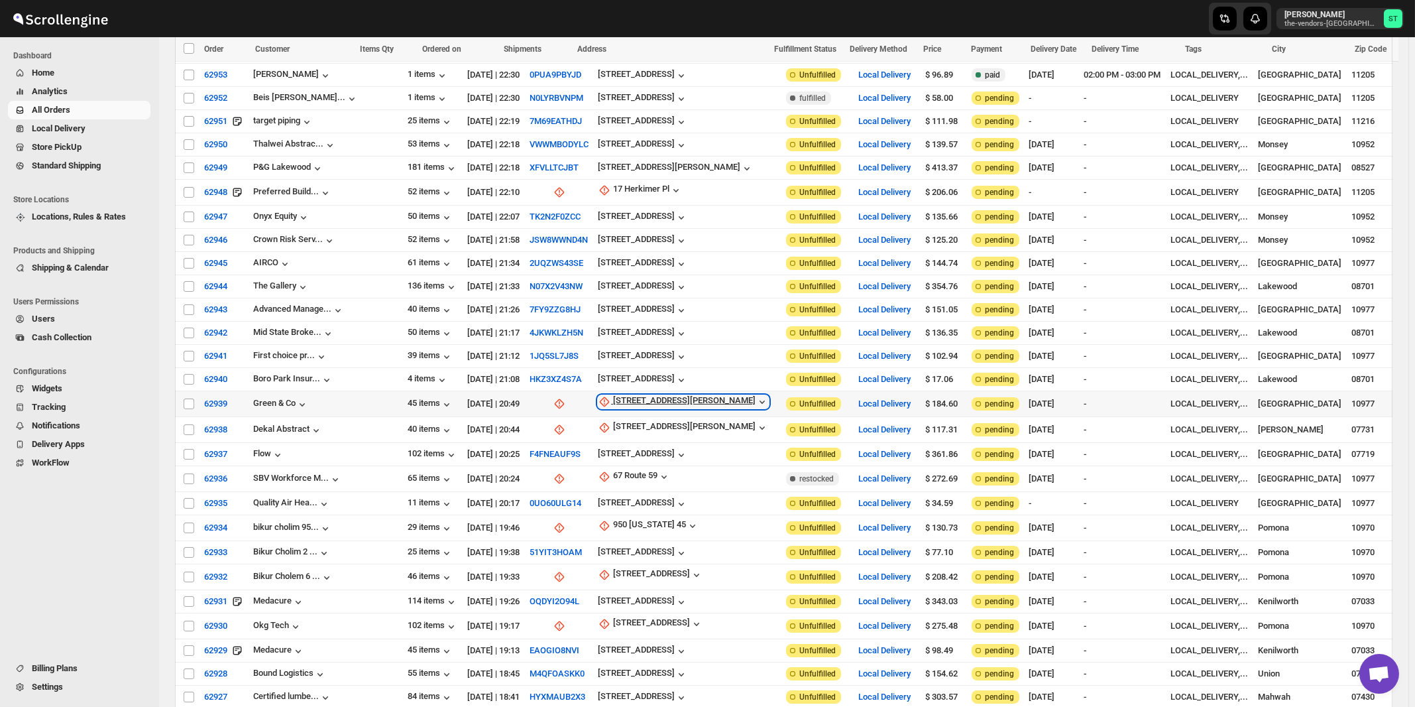
click at [613, 395] on div "71 E Eckerson Rd" at bounding box center [684, 401] width 142 height 13
click at [629, 439] on span "Update manually" at bounding box center [629, 443] width 63 height 10
select select "US"
select select "[US_STATE]"
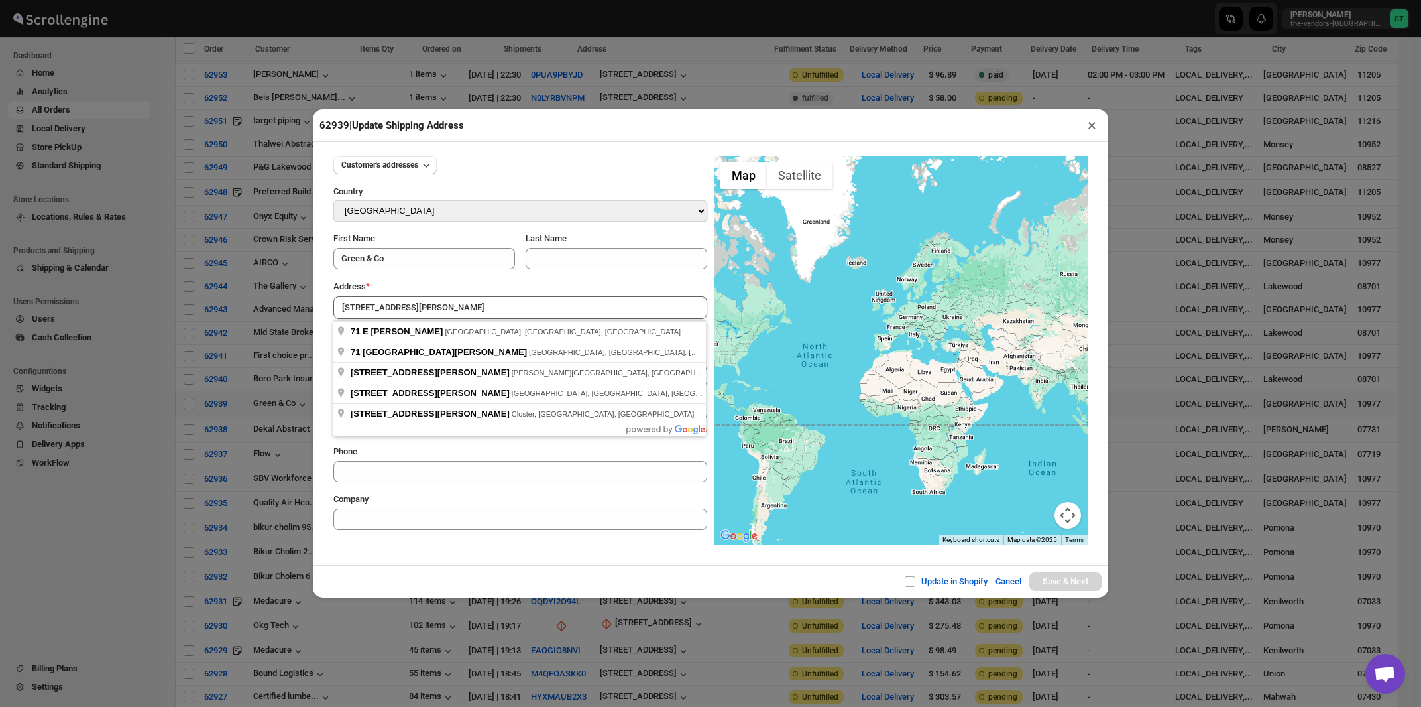
click at [437, 288] on div "Address *" at bounding box center [520, 286] width 374 height 13
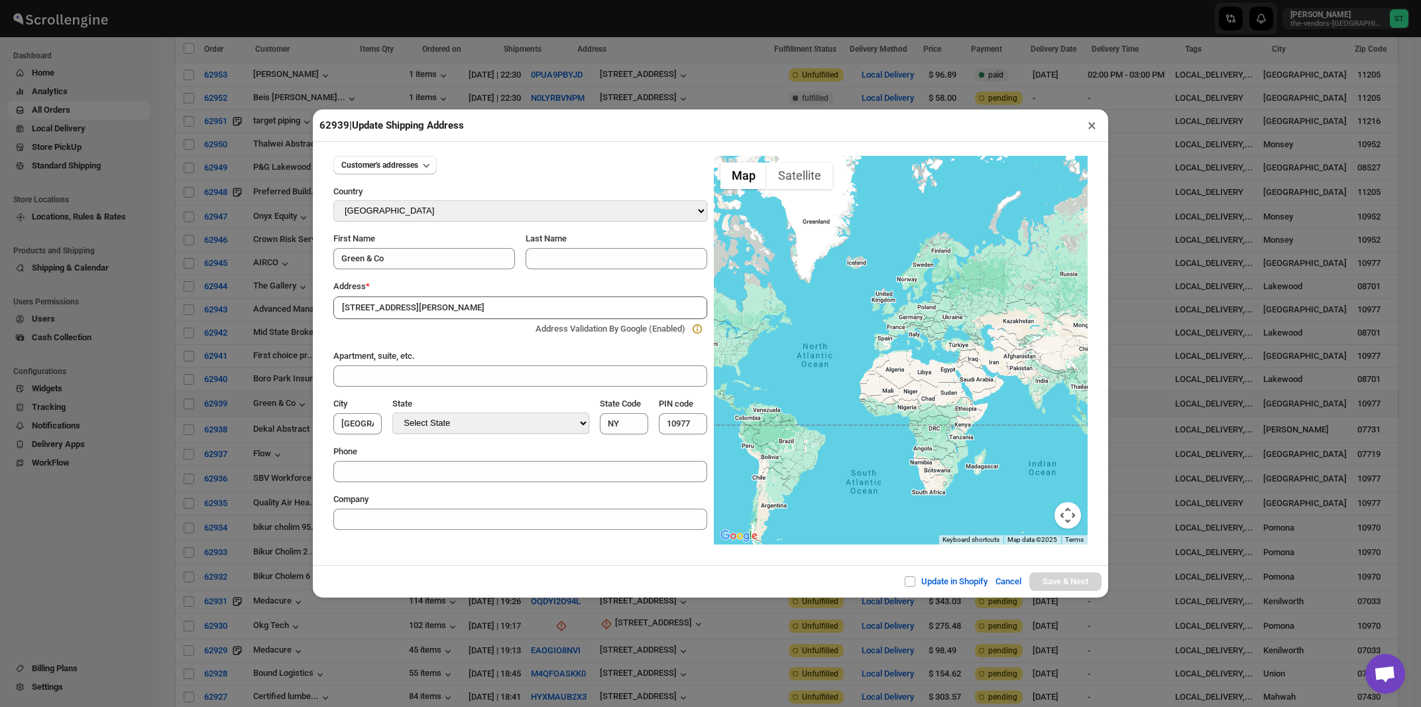
click at [432, 310] on input "71 E Eckerson Rd" at bounding box center [520, 307] width 374 height 23
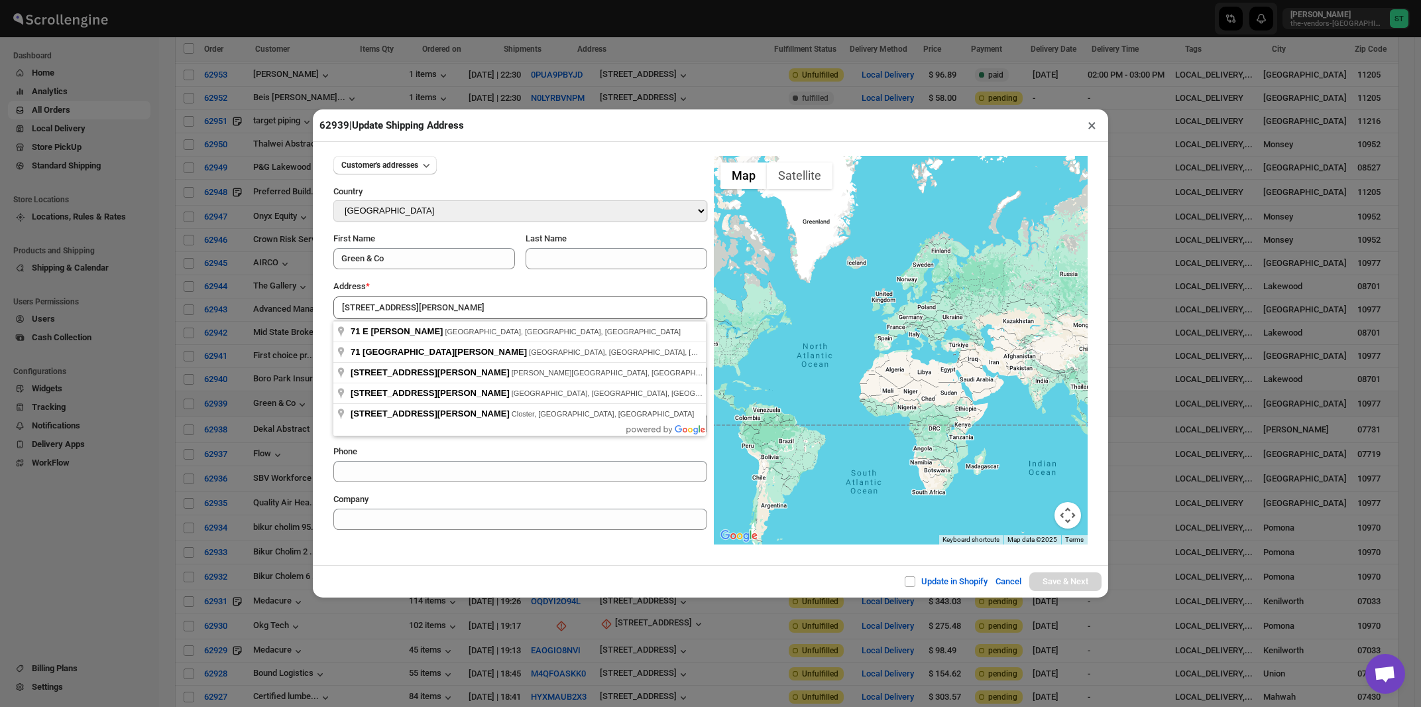
click at [431, 282] on div "Address *" at bounding box center [520, 286] width 374 height 13
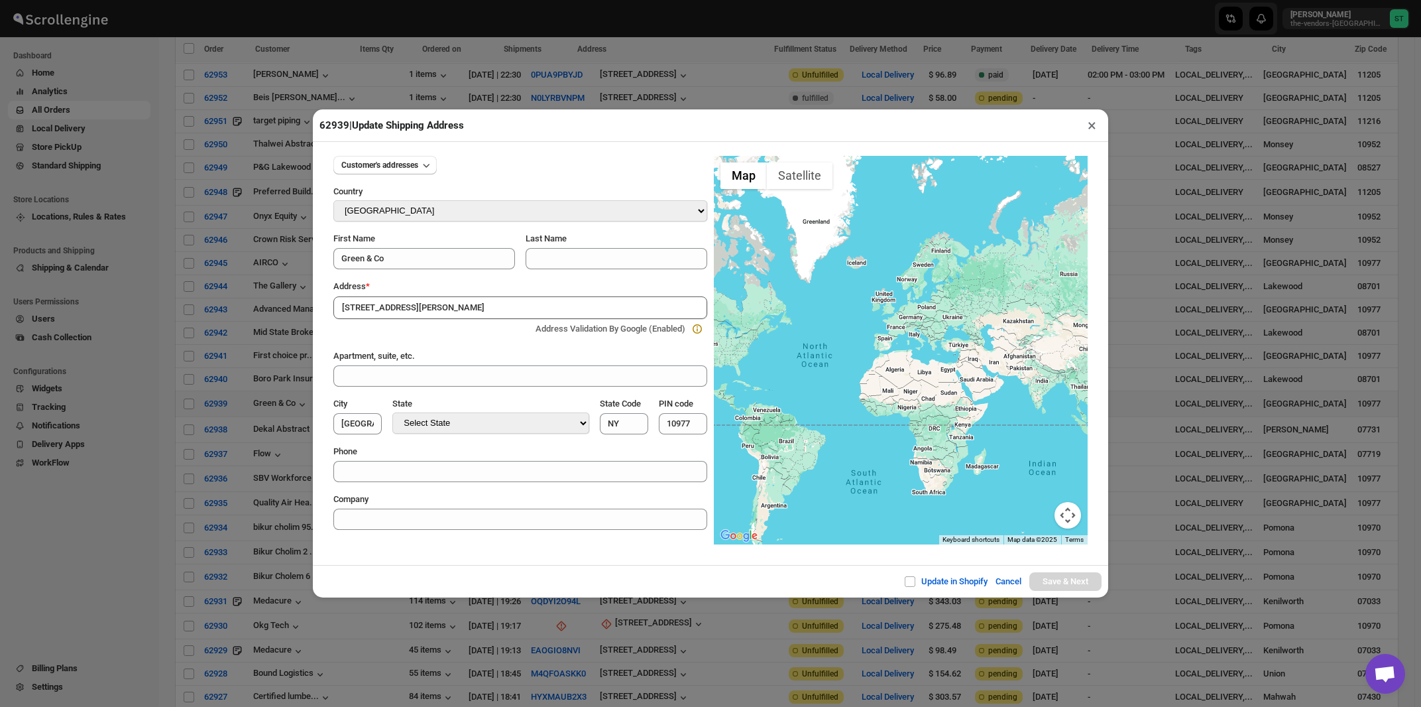
click at [430, 303] on input "71 E Eckerson Rd" at bounding box center [520, 307] width 374 height 23
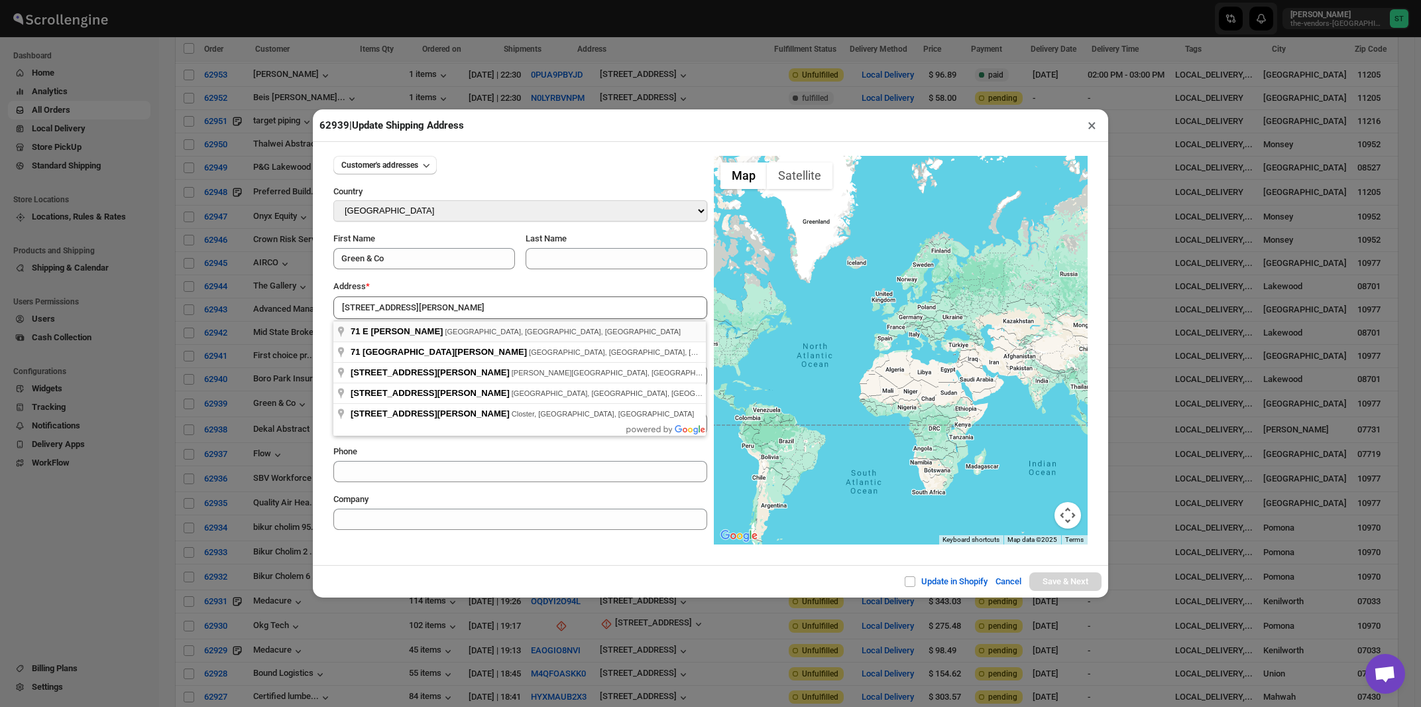
type input "71 E Eckerson Rd, Spring Valley, NY, USA"
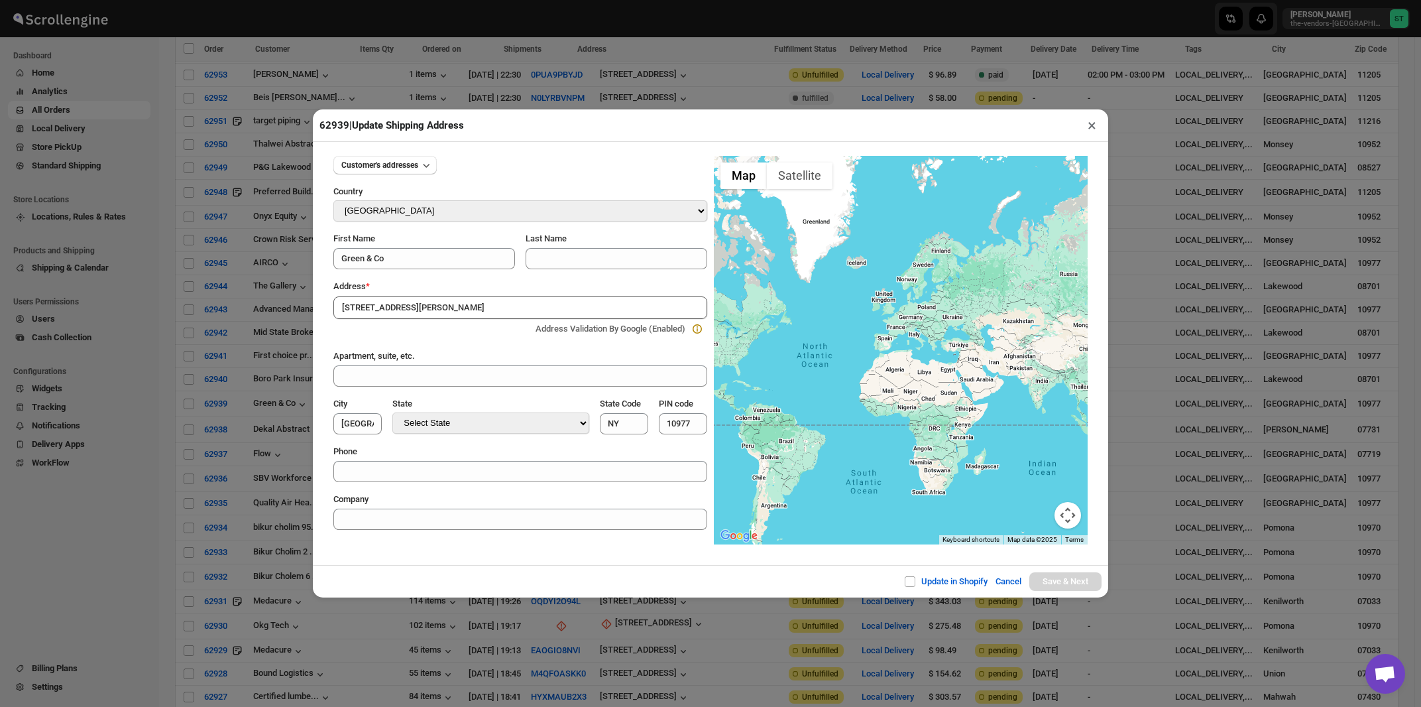
type input "Rockland County"
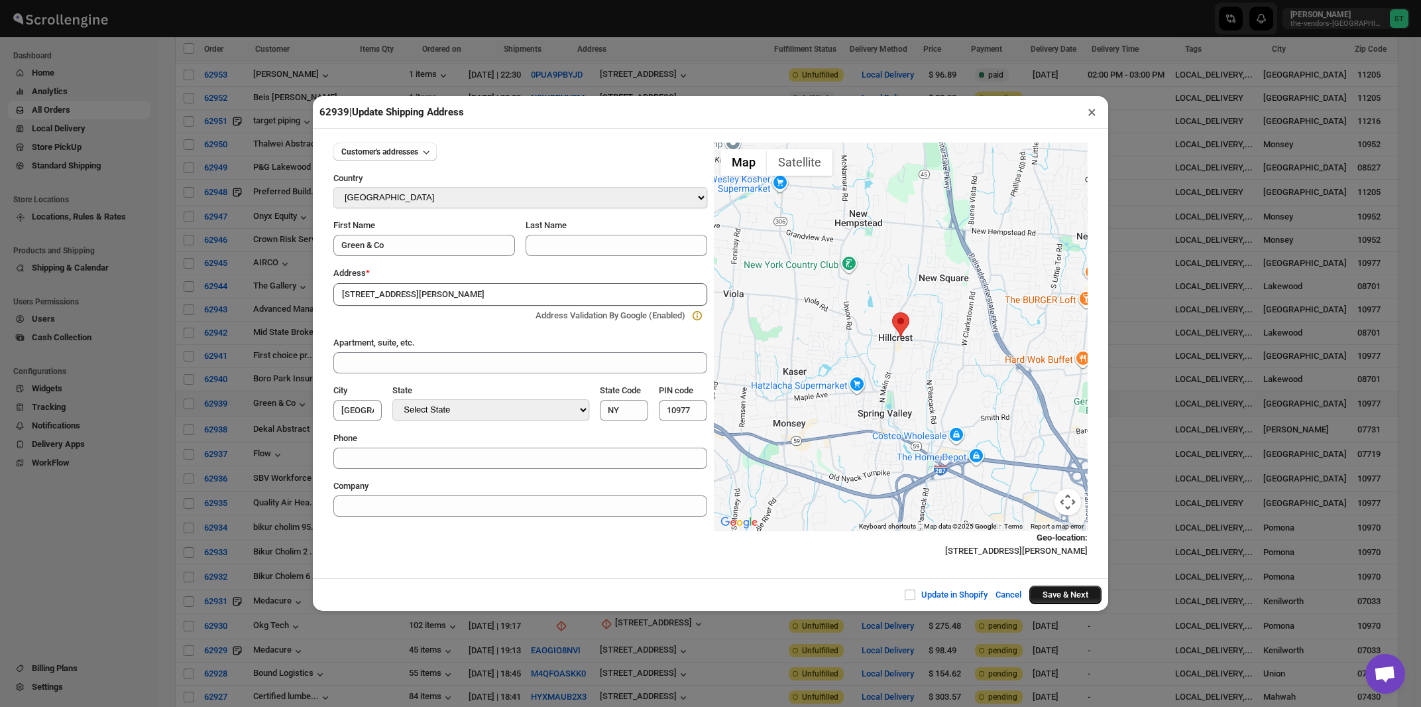
click at [1047, 597] on button "Save & Next" at bounding box center [1065, 594] width 72 height 19
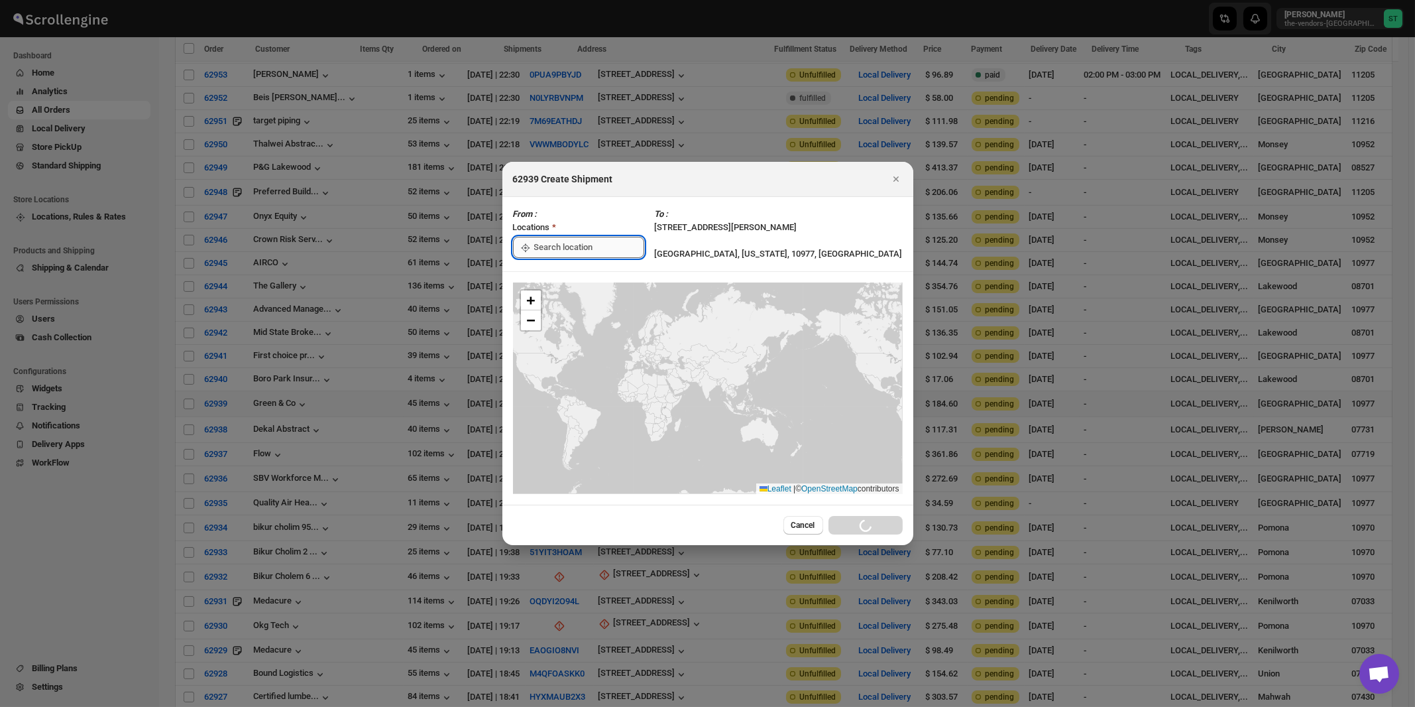
click at [573, 247] on input ":rdag:" at bounding box center [589, 247] width 110 height 21
click at [571, 277] on div "[STREET_ADDRESS]" at bounding box center [607, 277] width 163 height 13
type input "[STREET_ADDRESS]"
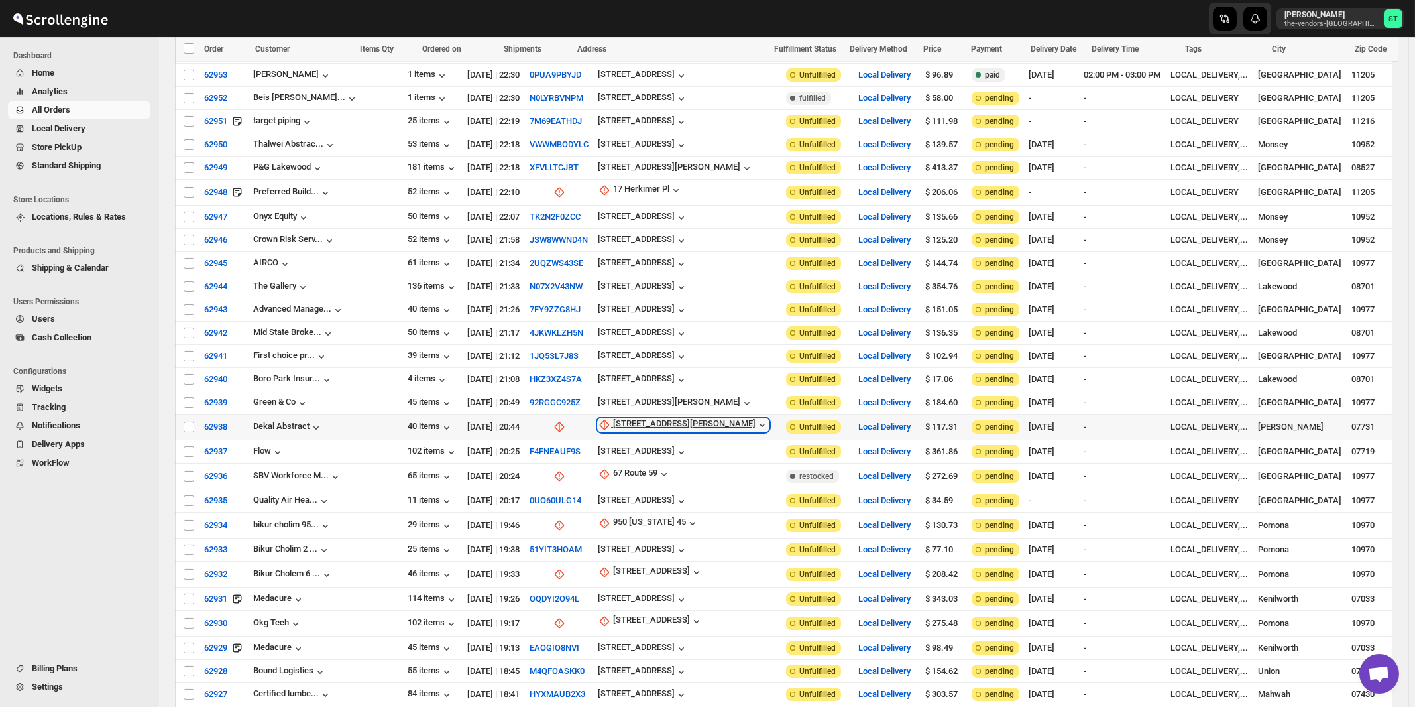
click at [620, 418] on div "485 Oak Glen Rd" at bounding box center [684, 424] width 142 height 13
click at [624, 467] on span "Update manually" at bounding box center [629, 466] width 63 height 10
select select "US"
select select "New Jersey"
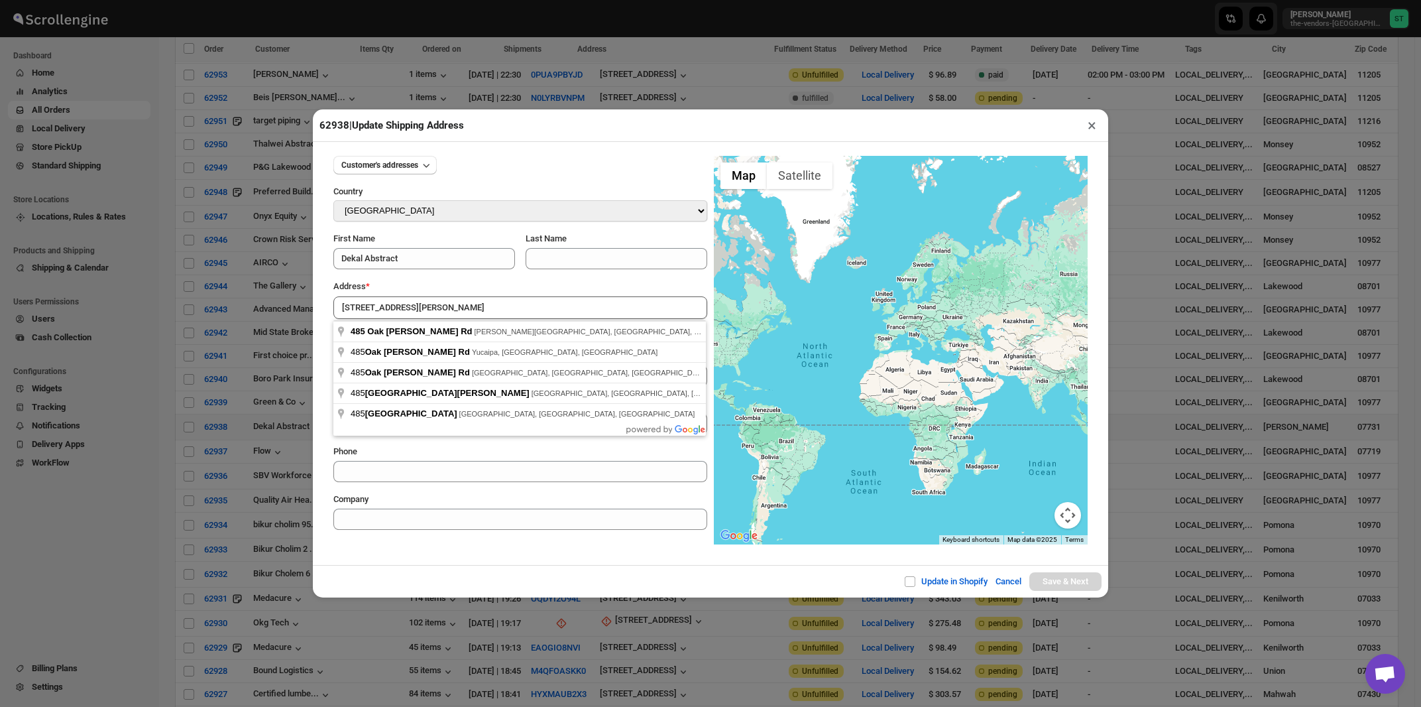
click at [446, 290] on div "Address *" at bounding box center [520, 286] width 374 height 13
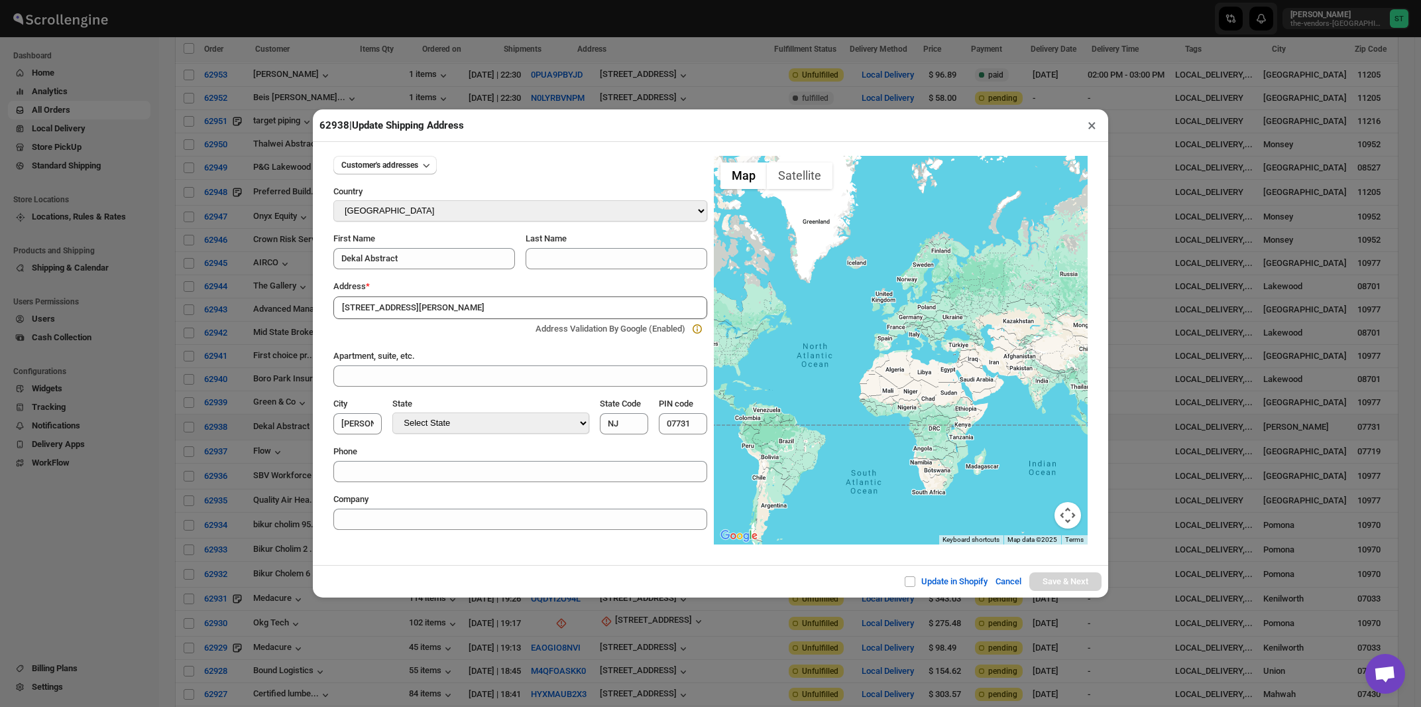
click at [445, 310] on input "485 Oak Glen Rd" at bounding box center [520, 307] width 374 height 23
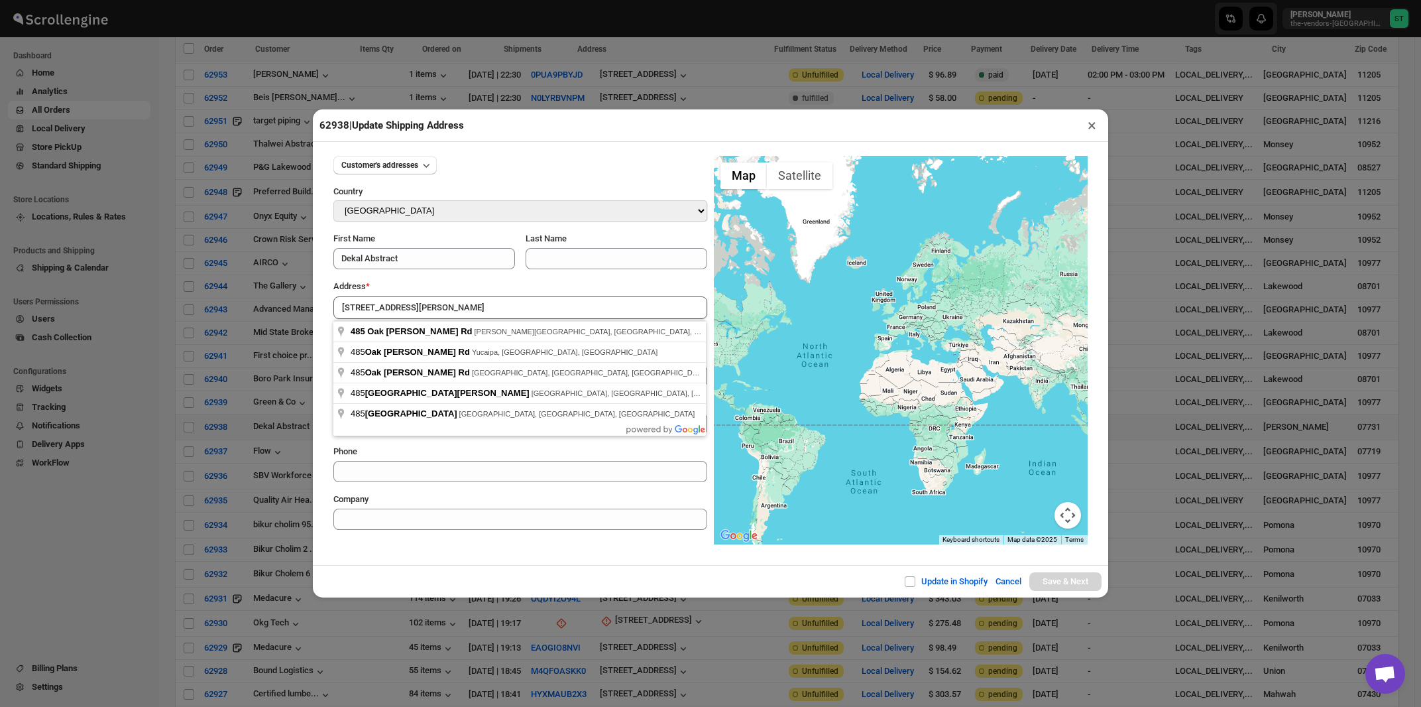
click at [454, 292] on div "Address *" at bounding box center [520, 286] width 374 height 13
click at [461, 310] on input "485 Oak Glen Rd" at bounding box center [520, 307] width 374 height 23
type input "485 Oak Glen Rd, Howell Township, NJ, USA"
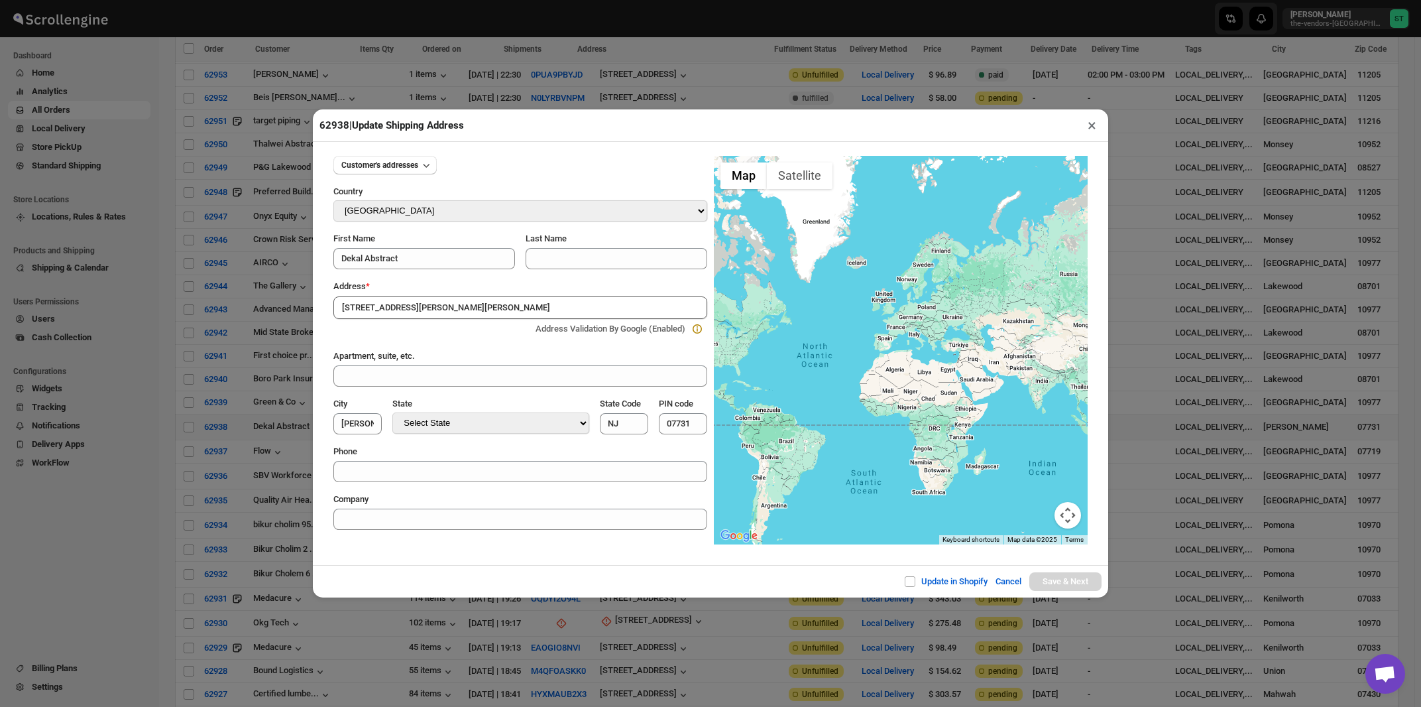
type input "Monmouth County"
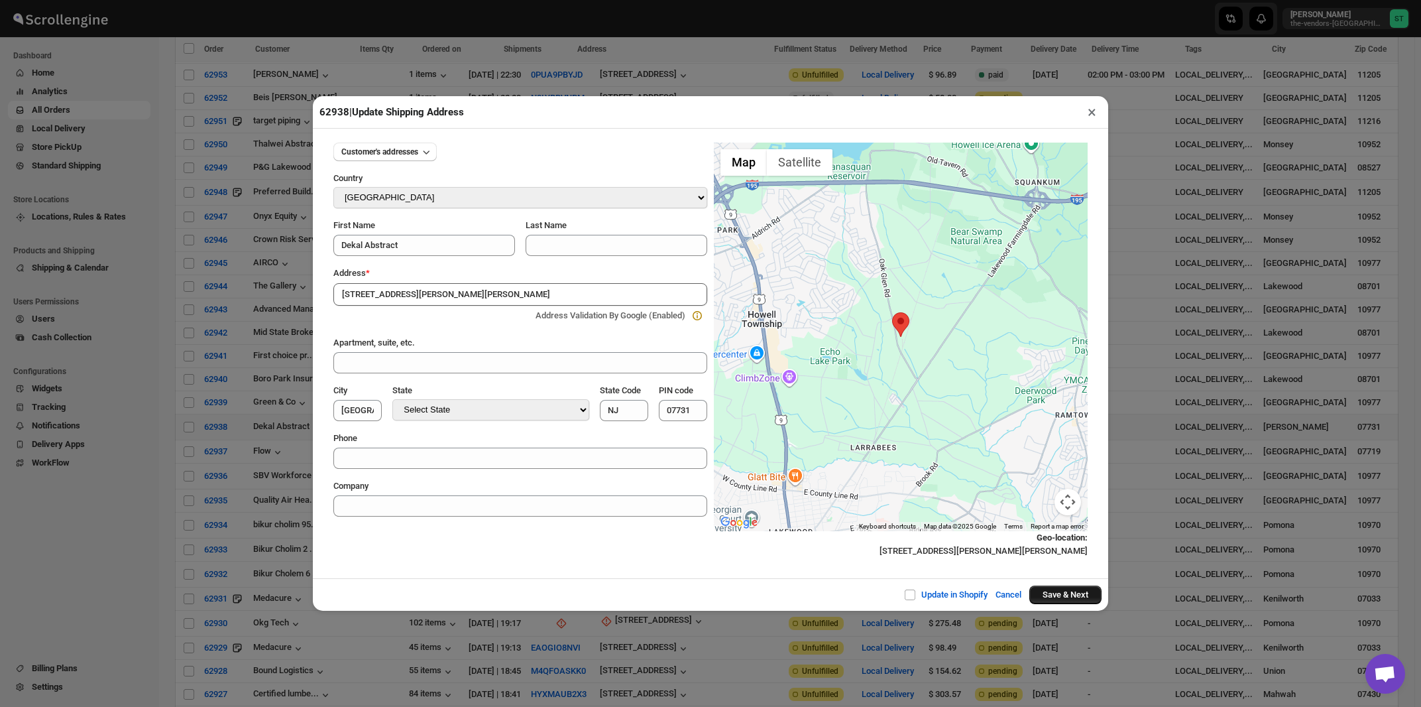
click at [1068, 597] on button "Save & Next" at bounding box center [1065, 594] width 72 height 19
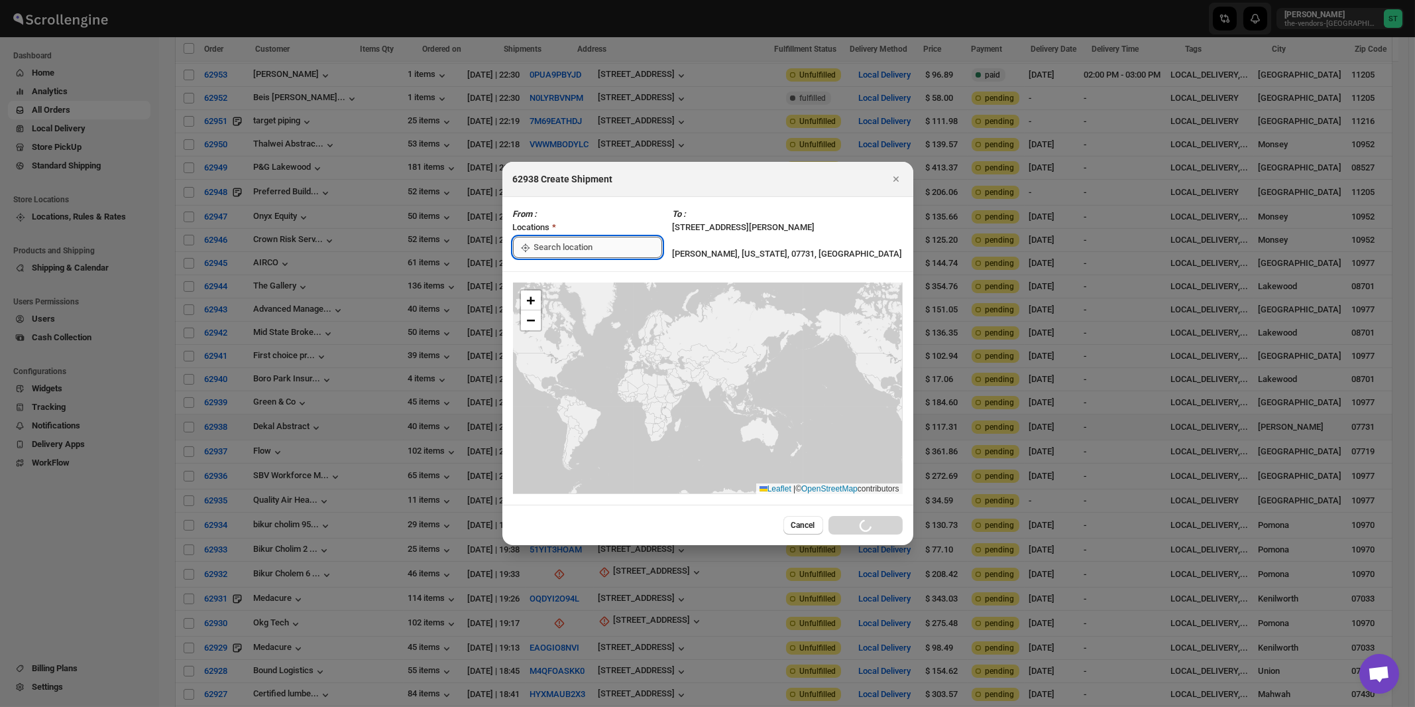
click at [552, 253] on input ":reo1:" at bounding box center [598, 247] width 128 height 21
click at [555, 275] on div "[STREET_ADDRESS]" at bounding box center [607, 277] width 163 height 13
type input "[STREET_ADDRESS]"
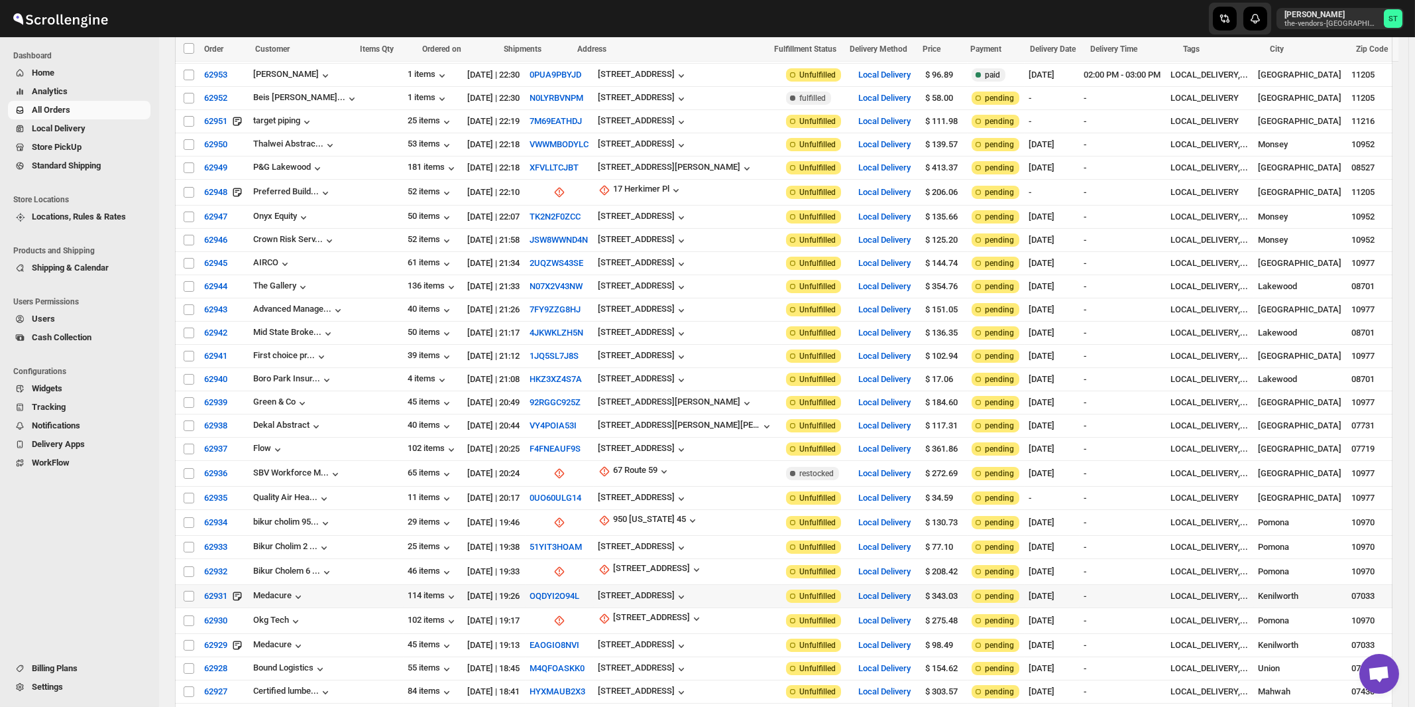
scroll to position [1316, 0]
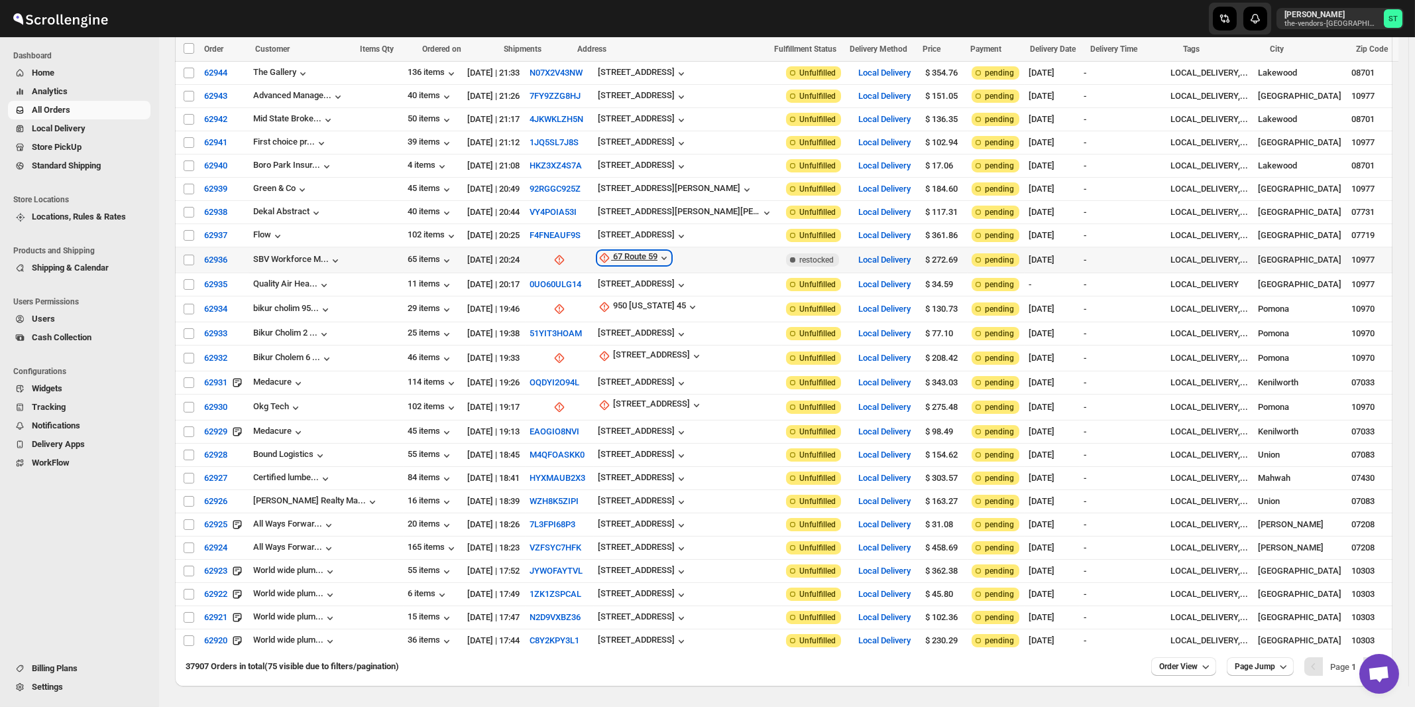
click at [613, 251] on div "67 Route 59" at bounding box center [635, 257] width 44 height 13
click at [626, 302] on span "Update manually" at bounding box center [619, 297] width 63 height 10
select select "US"
select select "[US_STATE]"
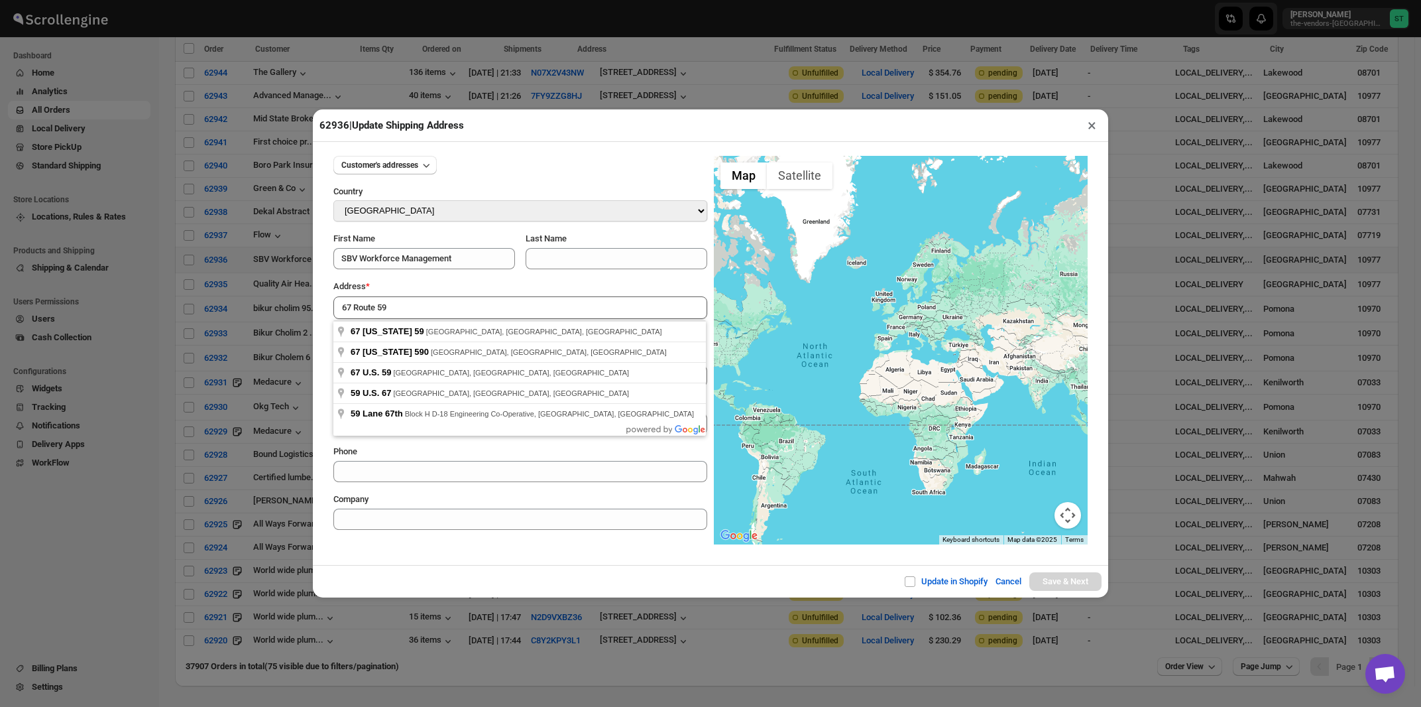
click at [426, 286] on div "Address *" at bounding box center [520, 286] width 374 height 13
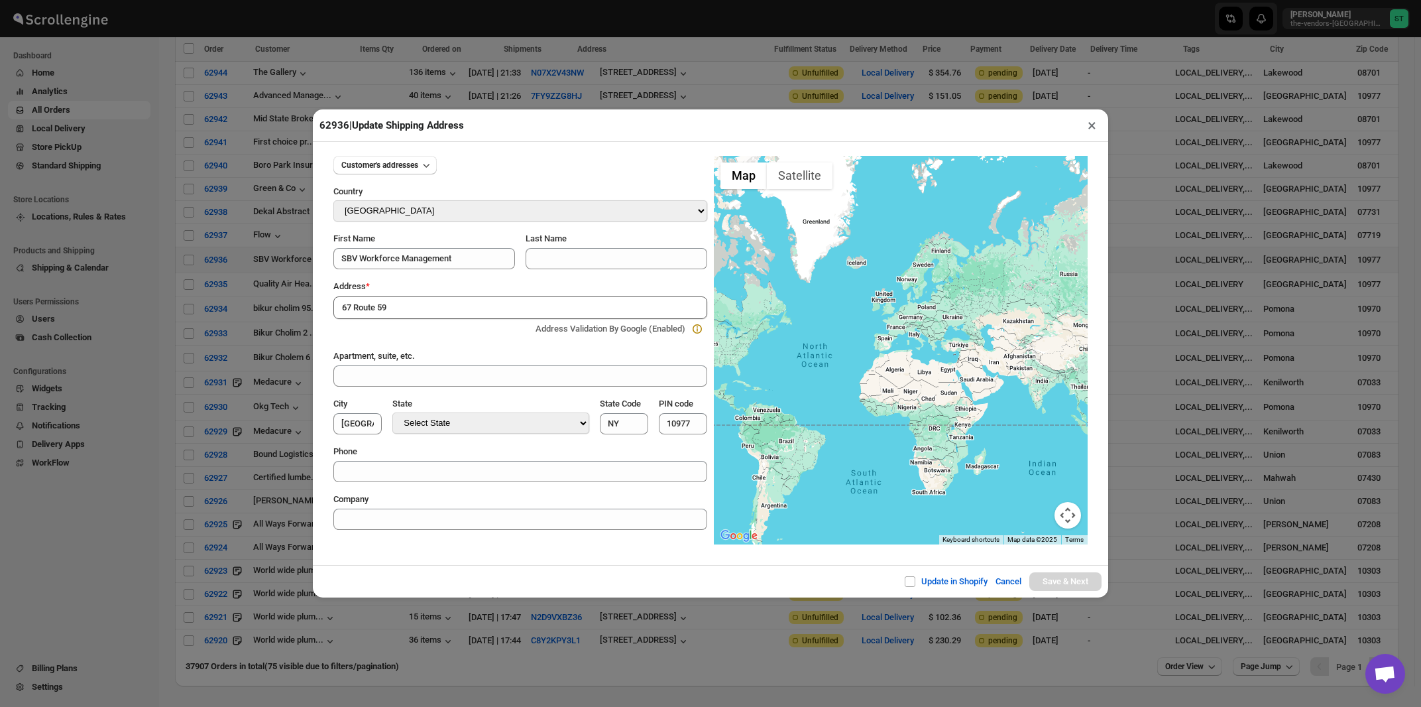
click at [417, 311] on input "67 Route 59" at bounding box center [520, 307] width 374 height 23
type input "67 New York 59, Spring Valley, NY, USA"
type input "Rockland County"
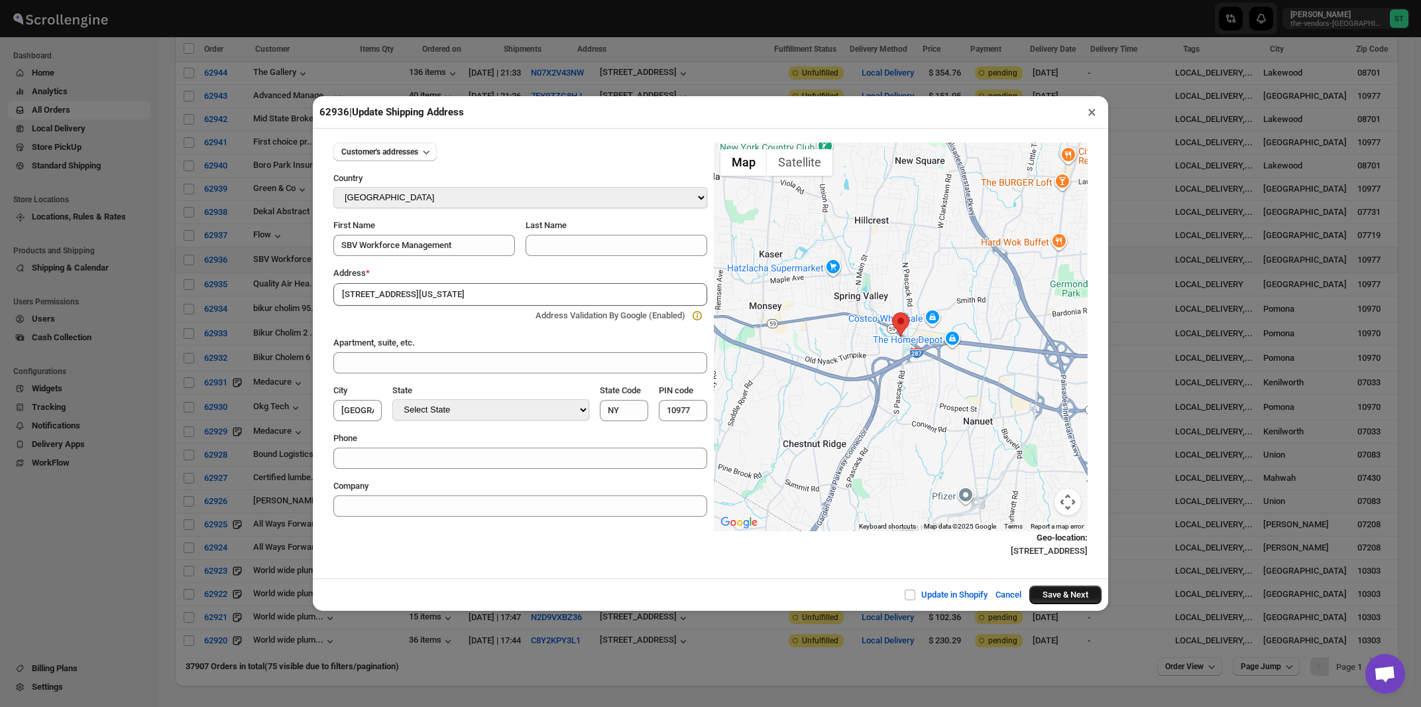
click at [1061, 600] on button "Save & Next" at bounding box center [1065, 594] width 72 height 19
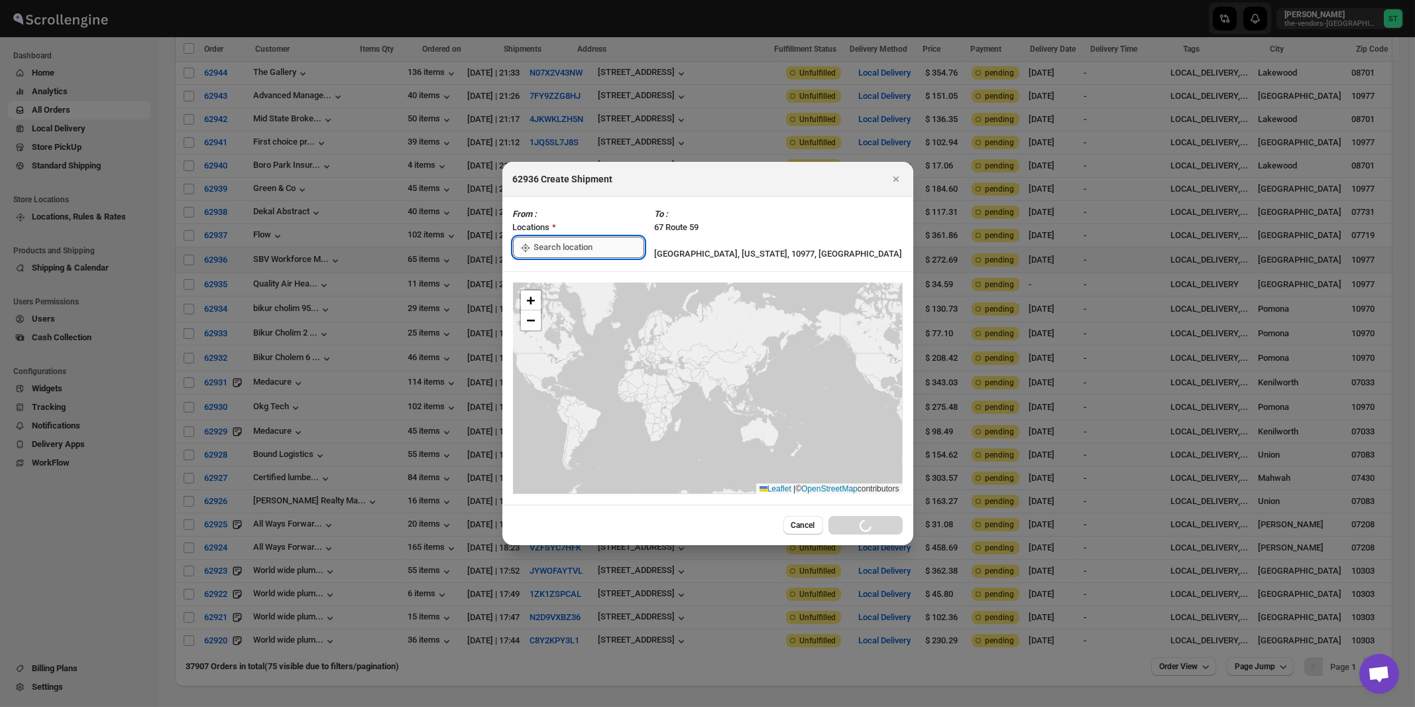
click at [584, 253] on input ":rg5h:" at bounding box center [589, 247] width 110 height 21
click at [564, 277] on div "[STREET_ADDRESS]" at bounding box center [607, 276] width 163 height 13
type input "[STREET_ADDRESS]"
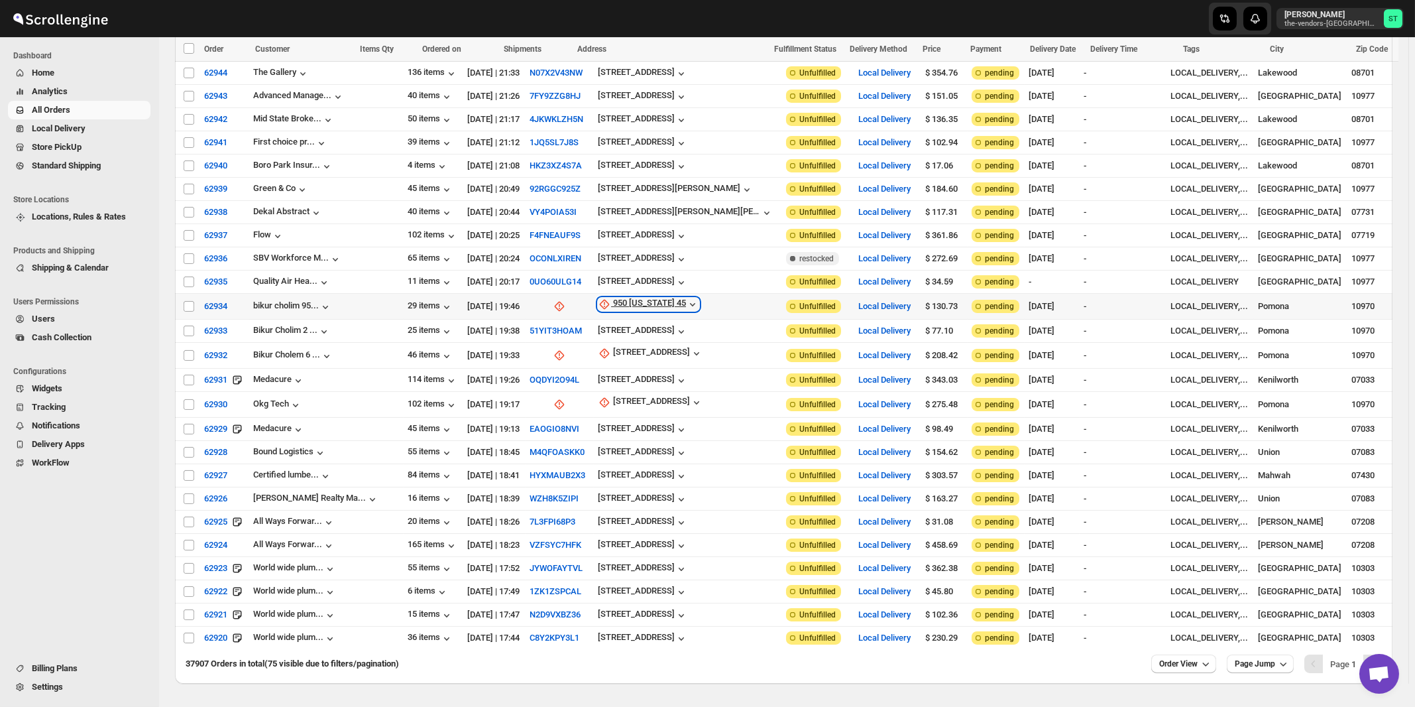
click at [628, 298] on div "950 New York 45" at bounding box center [649, 304] width 73 height 13
click at [628, 340] on span "Update manually" at bounding box center [628, 343] width 63 height 10
select select "US"
select select "[US_STATE]"
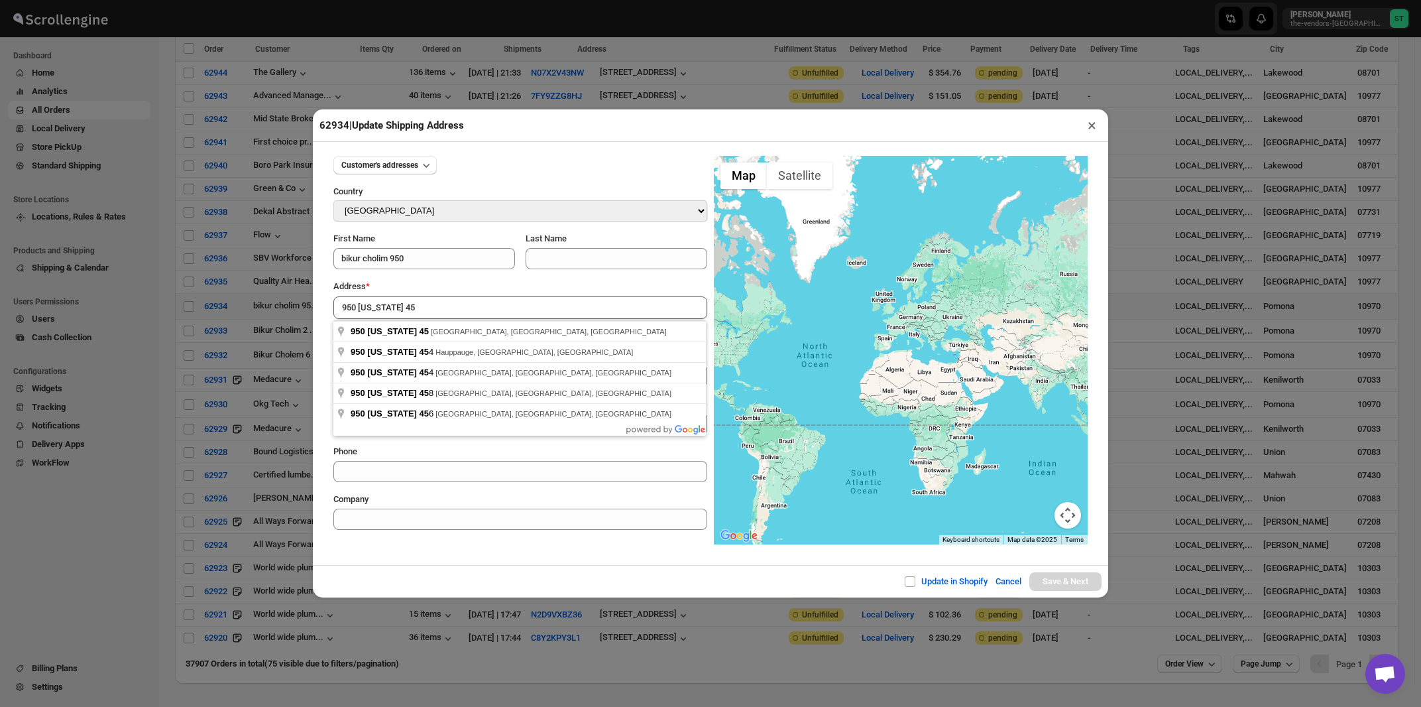
click at [476, 293] on div "Address *" at bounding box center [520, 286] width 374 height 13
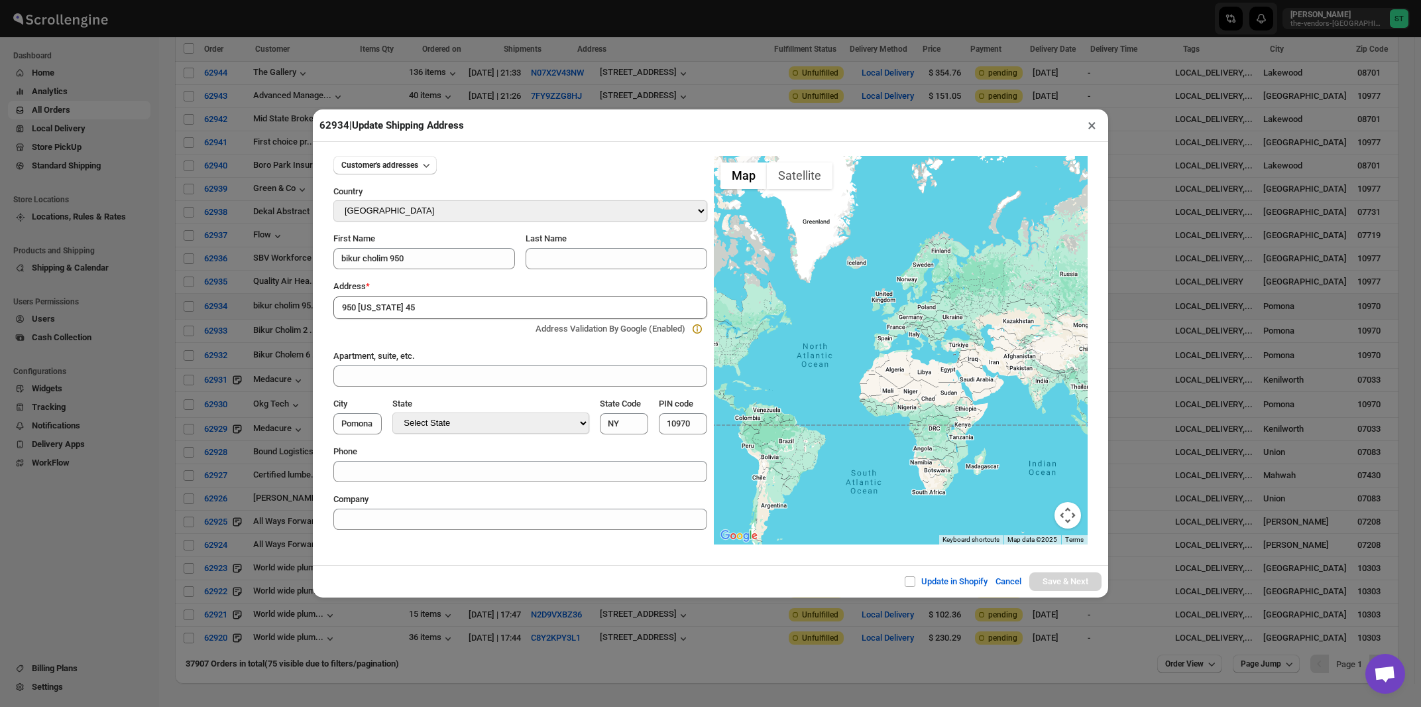
click at [449, 310] on input "950 New York 45" at bounding box center [520, 307] width 374 height 23
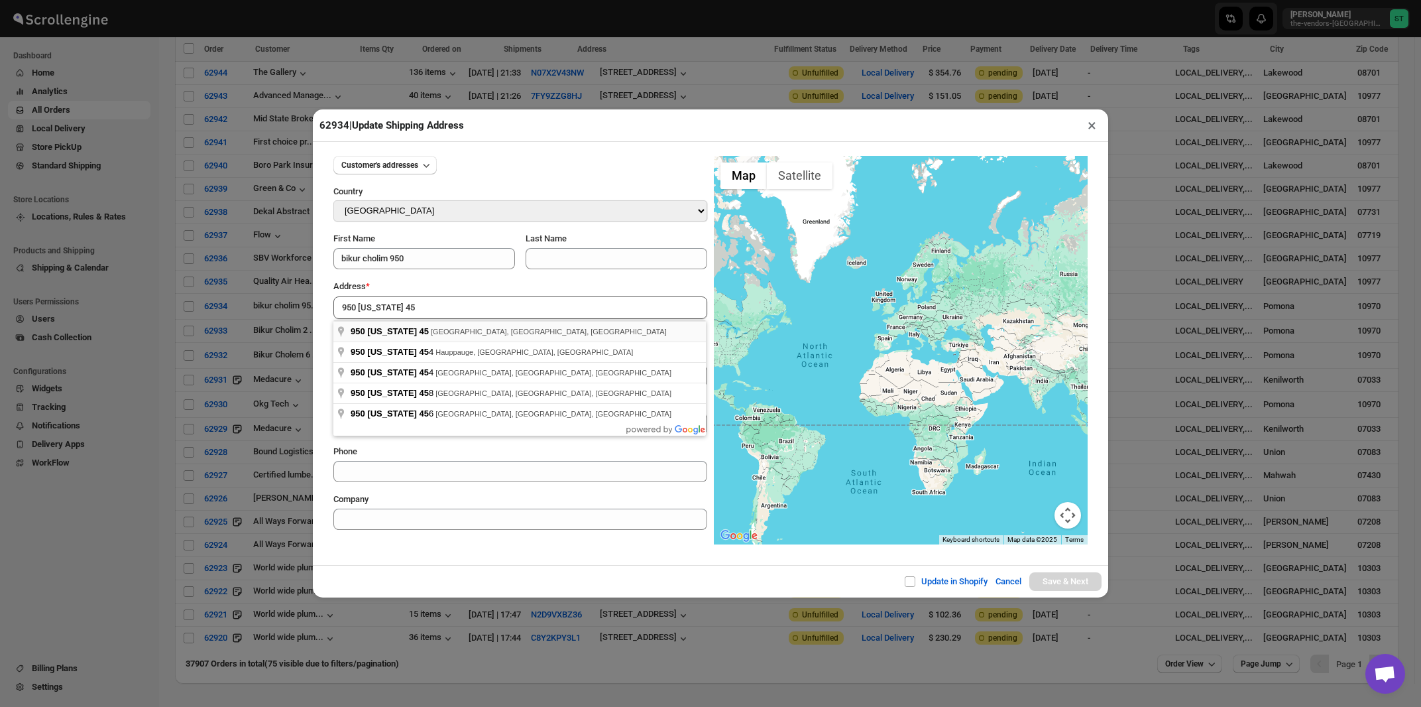
type input "950 New York 45, Pomona, NY, USA"
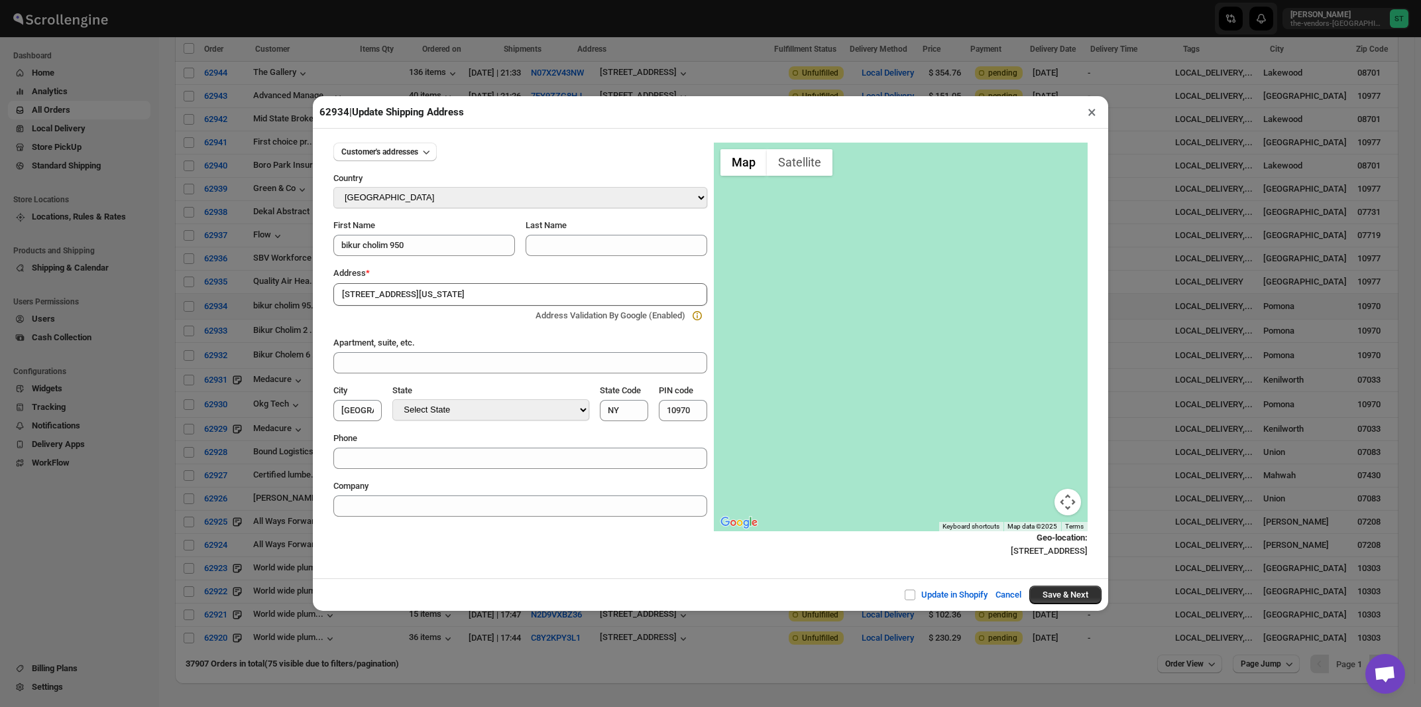
type input "Rockland County"
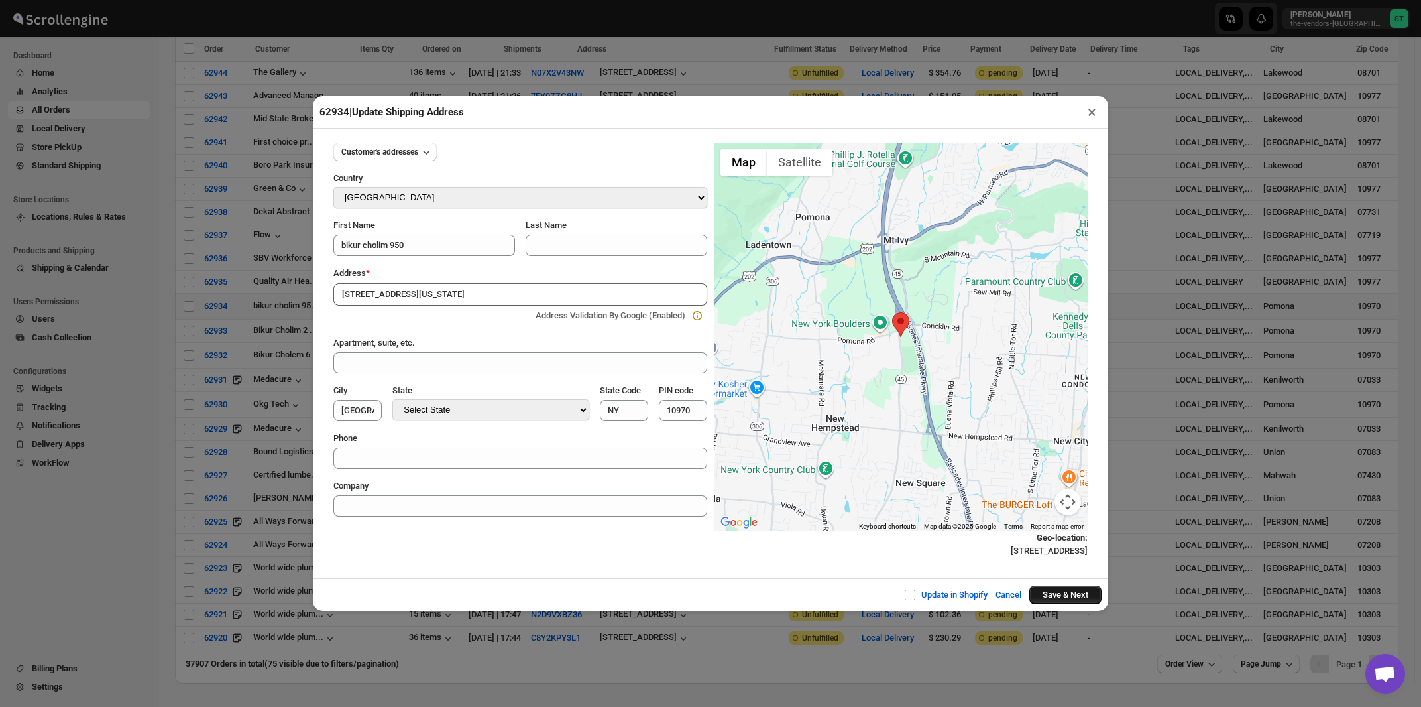
click at [1057, 595] on button "Save & Next" at bounding box center [1065, 594] width 72 height 19
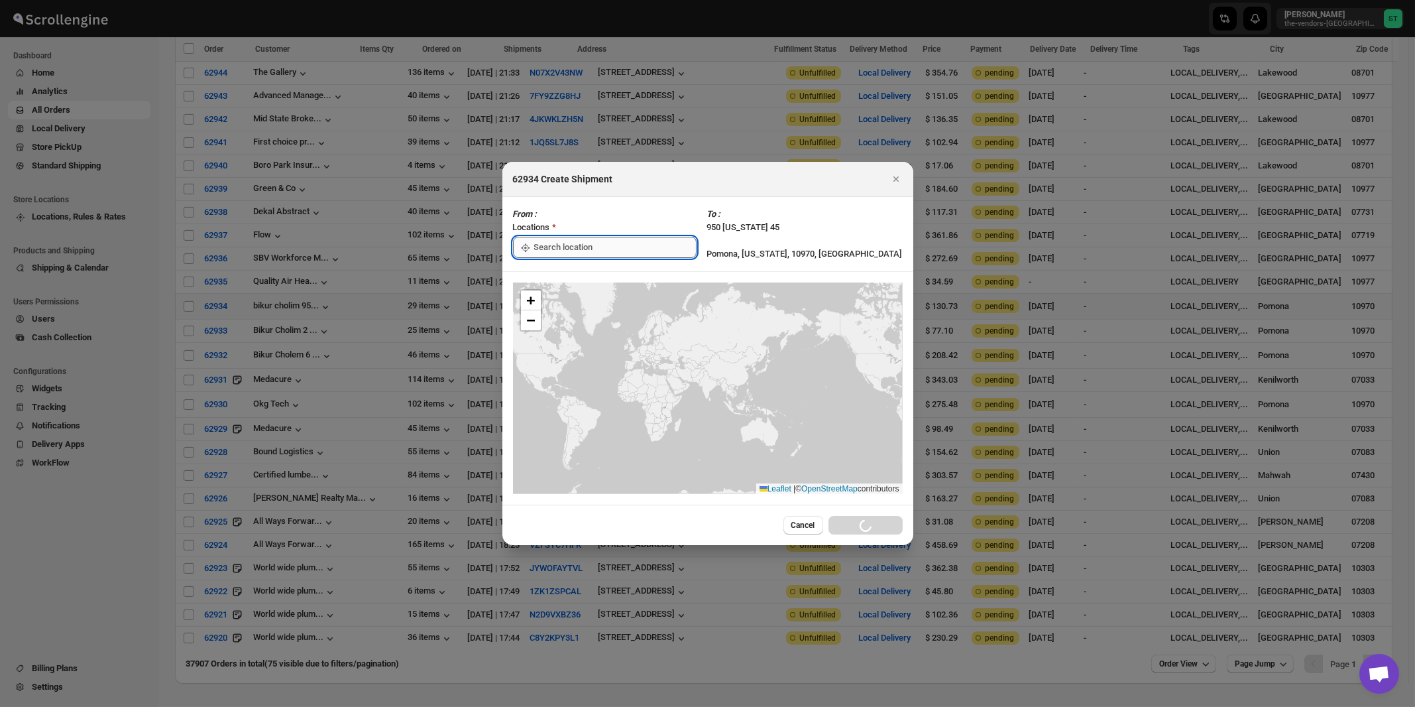
click at [577, 248] on input ":rhj1:" at bounding box center [615, 247] width 162 height 21
click at [572, 274] on div "[STREET_ADDRESS]" at bounding box center [607, 276] width 163 height 13
type input "[STREET_ADDRESS]"
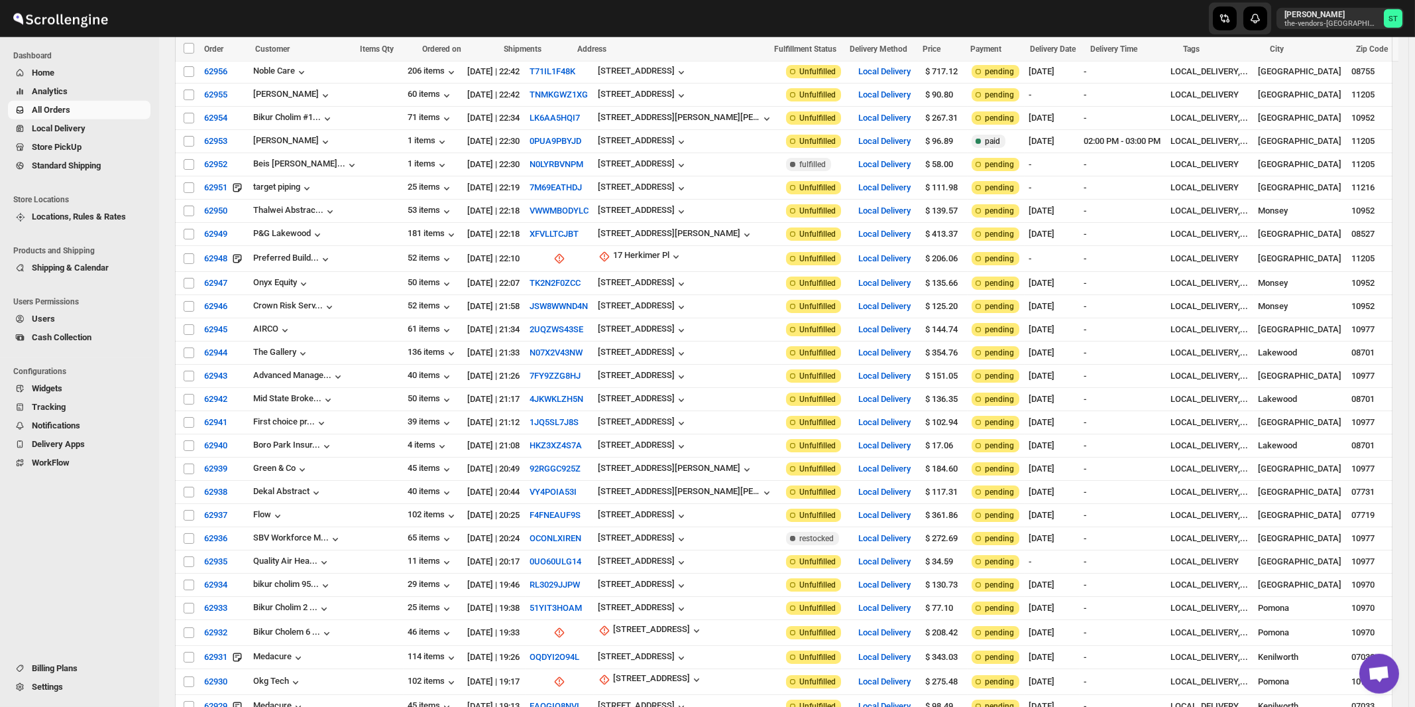
scroll to position [1314, 0]
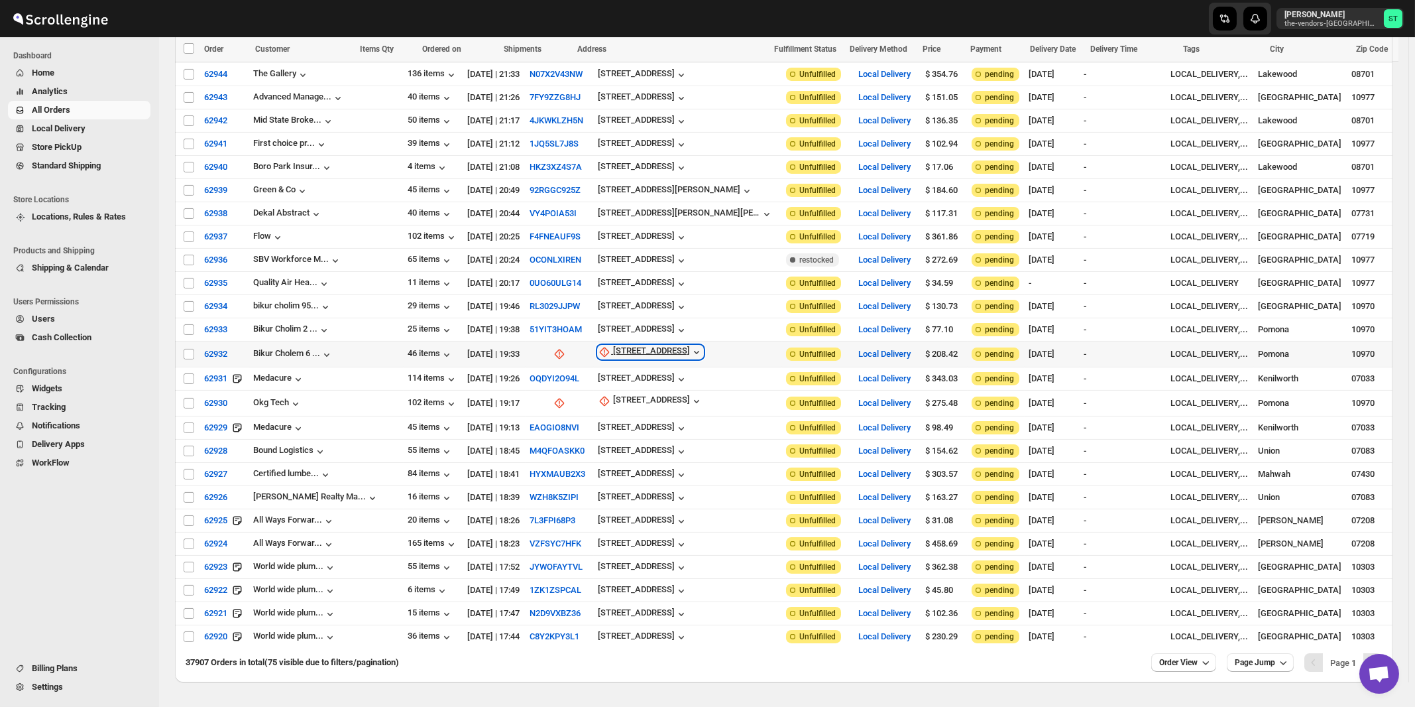
click at [614, 345] on div "6 Medical Park Drive" at bounding box center [651, 351] width 77 height 13
click at [610, 389] on span "Update manually" at bounding box center [635, 389] width 63 height 10
select select "US"
select select "[US_STATE]"
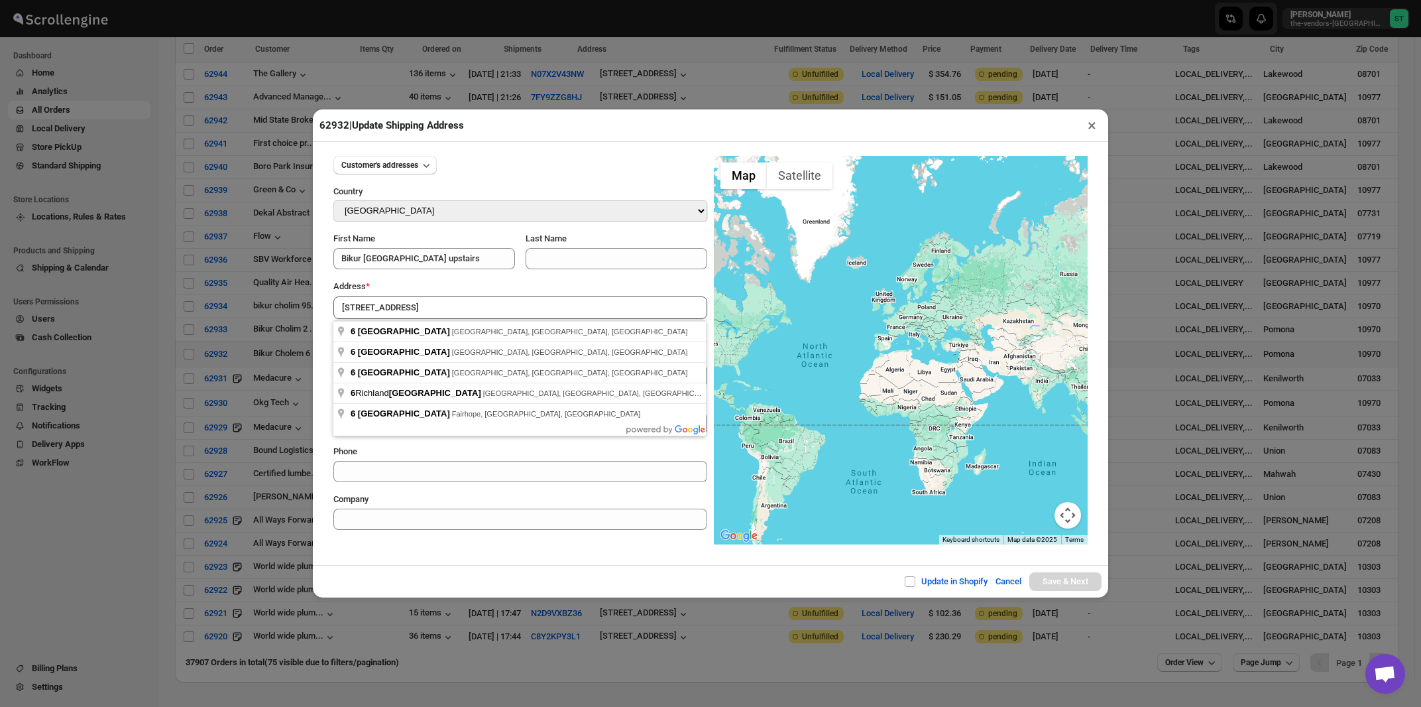
click at [450, 286] on div "Address *" at bounding box center [520, 286] width 374 height 13
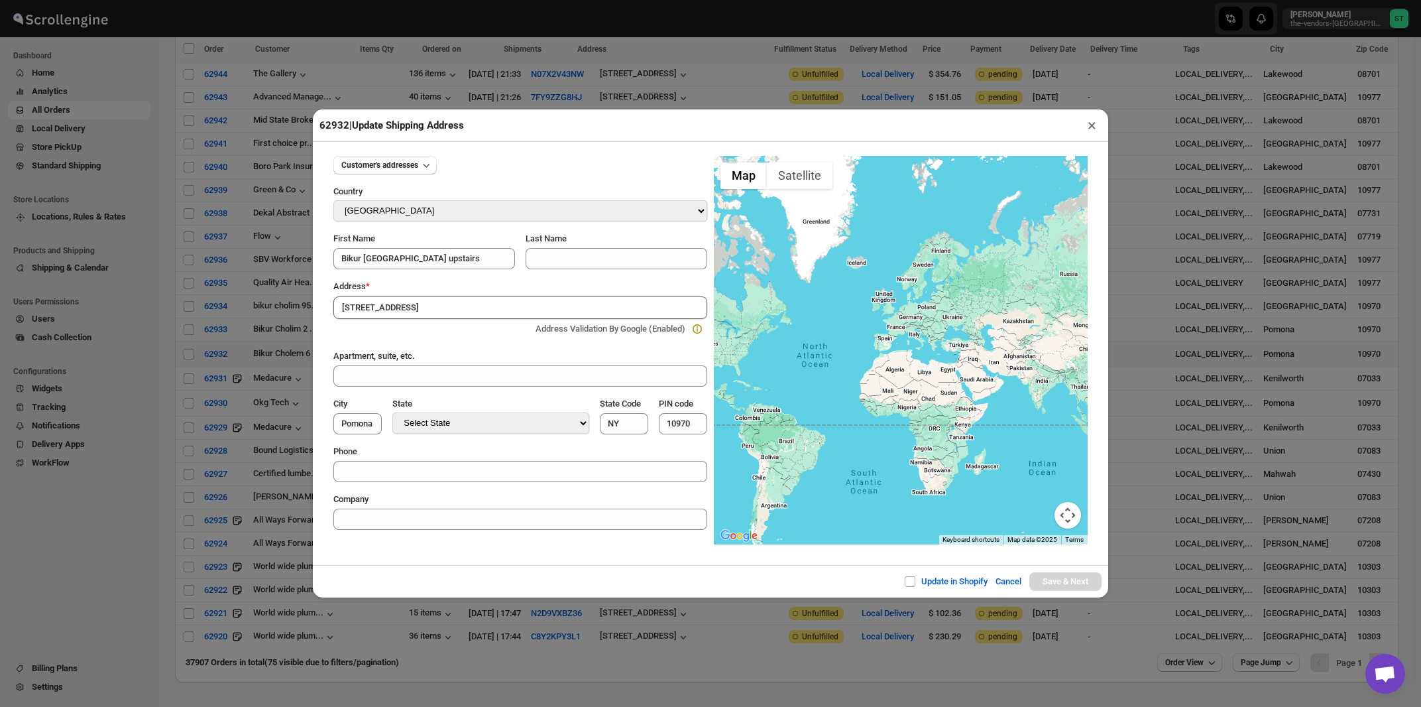
click at [443, 306] on input "6 Medical Park Drive" at bounding box center [520, 307] width 374 height 23
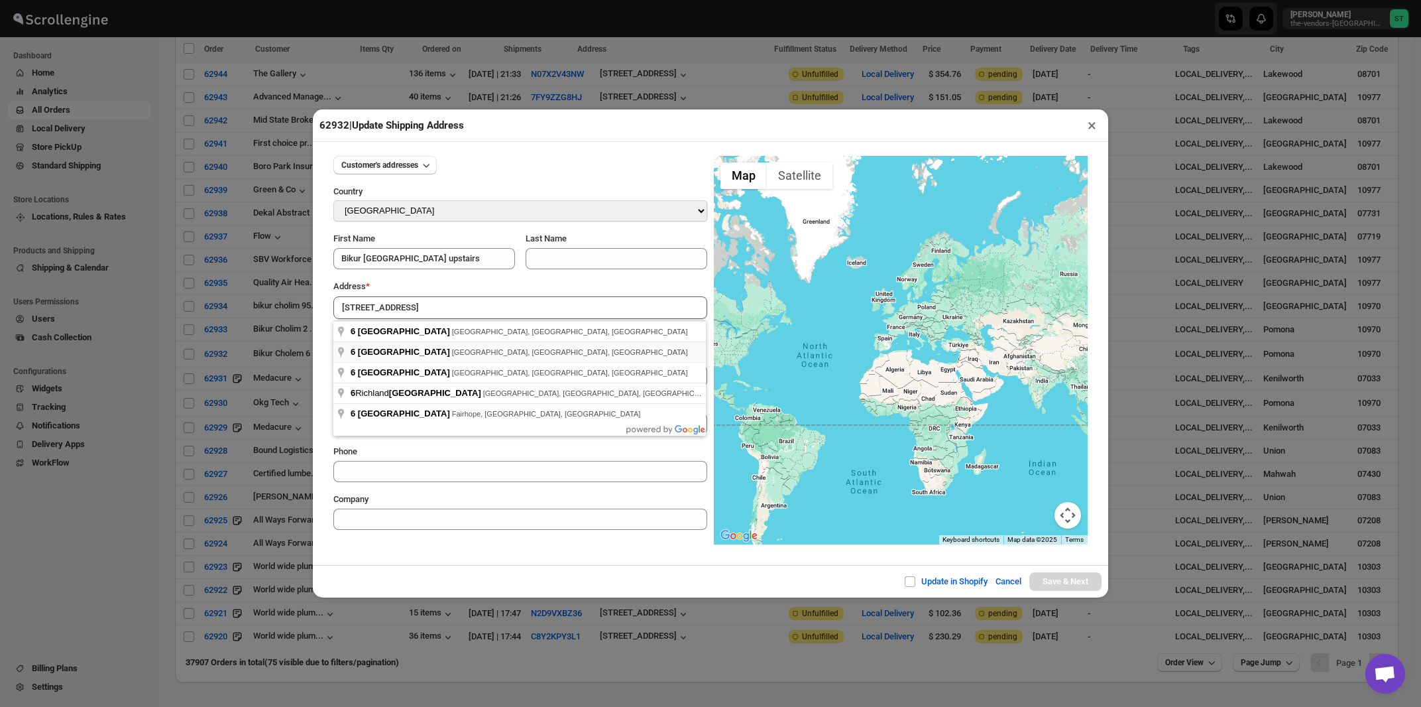
type input "6 Medical Park Drive, Pomona, NY, USA"
type input "Rockland County"
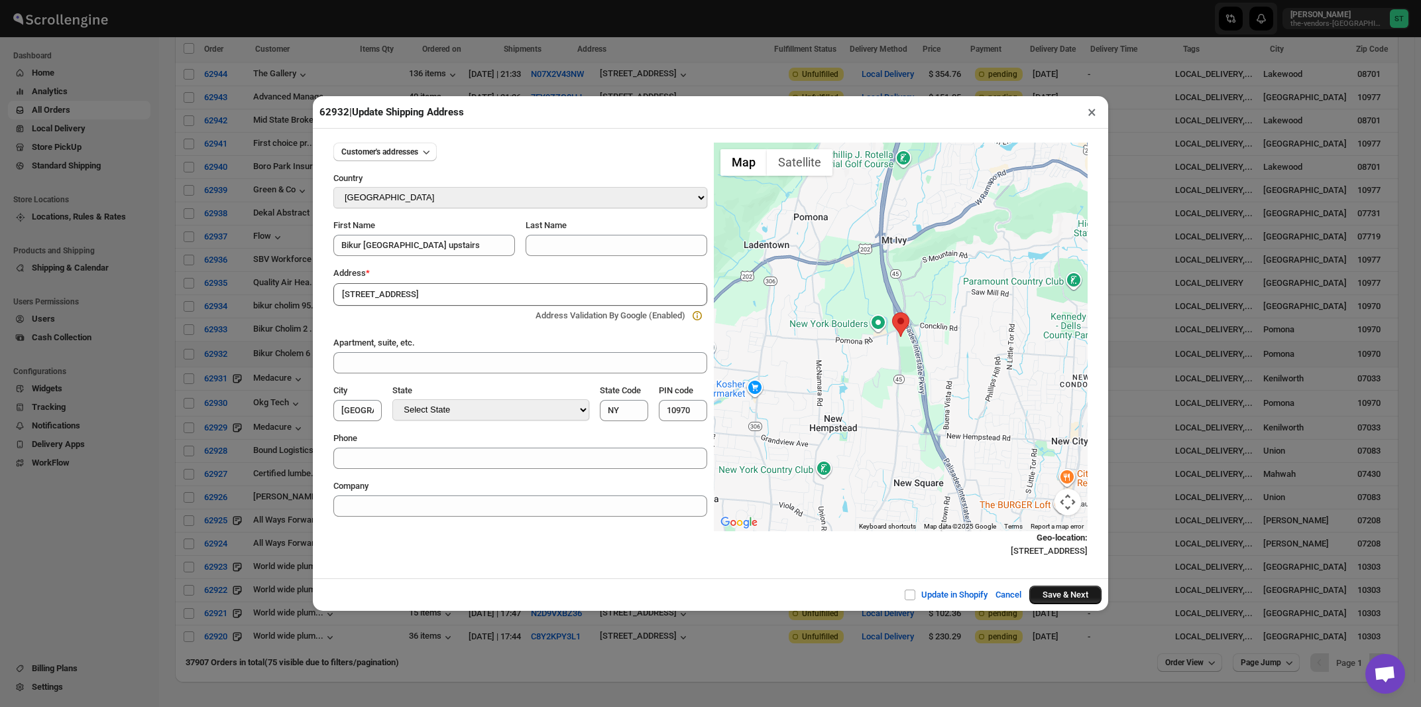
click at [1062, 600] on button "Save & Next" at bounding box center [1065, 594] width 72 height 19
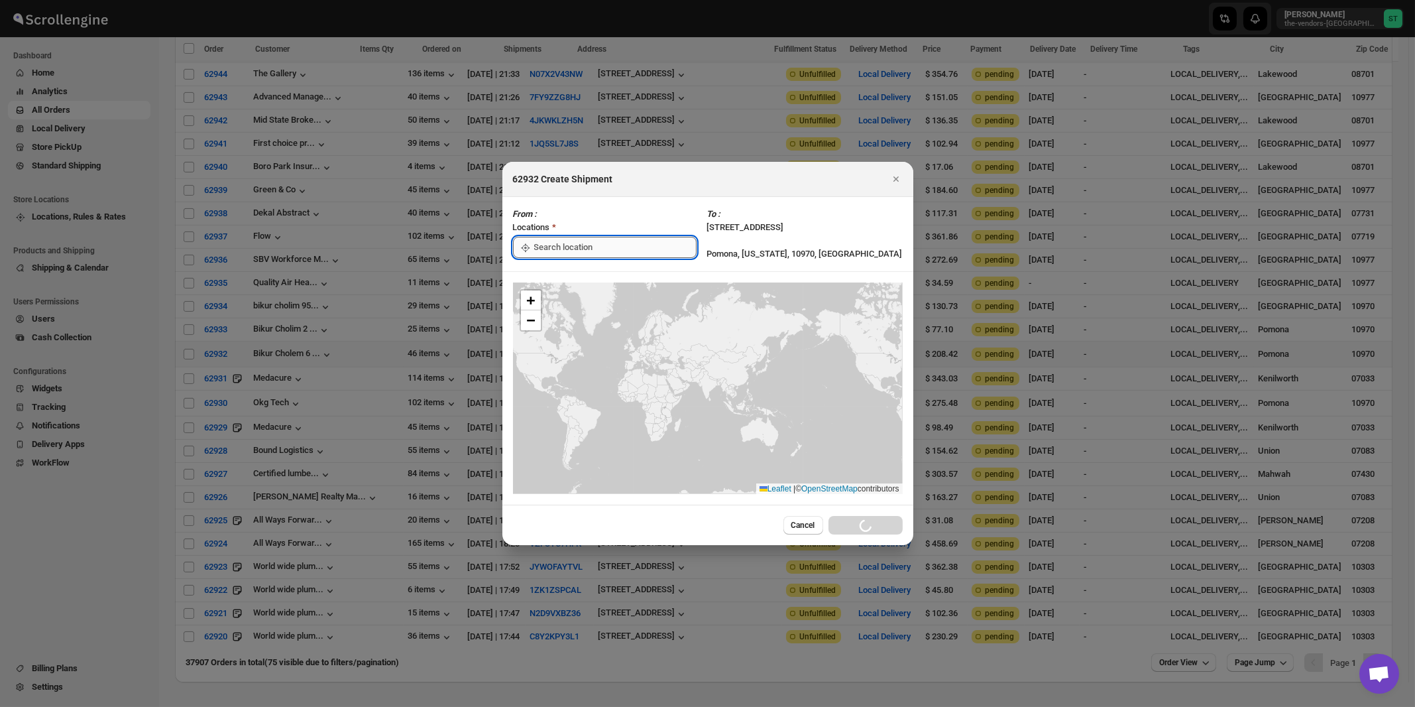
click at [566, 251] on input ":rj0i:" at bounding box center [615, 247] width 162 height 21
click at [559, 277] on div "[STREET_ADDRESS]" at bounding box center [607, 276] width 163 height 13
type input "[STREET_ADDRESS]"
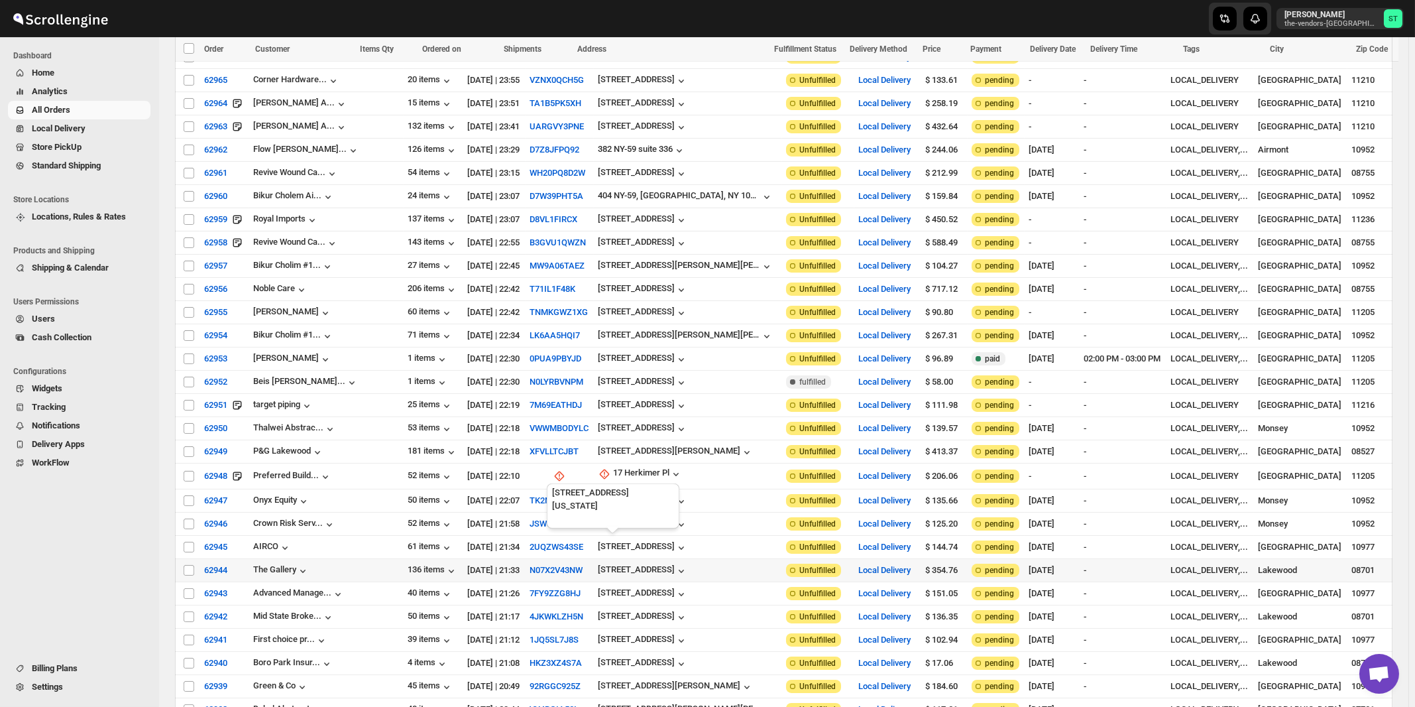
scroll to position [1312, 0]
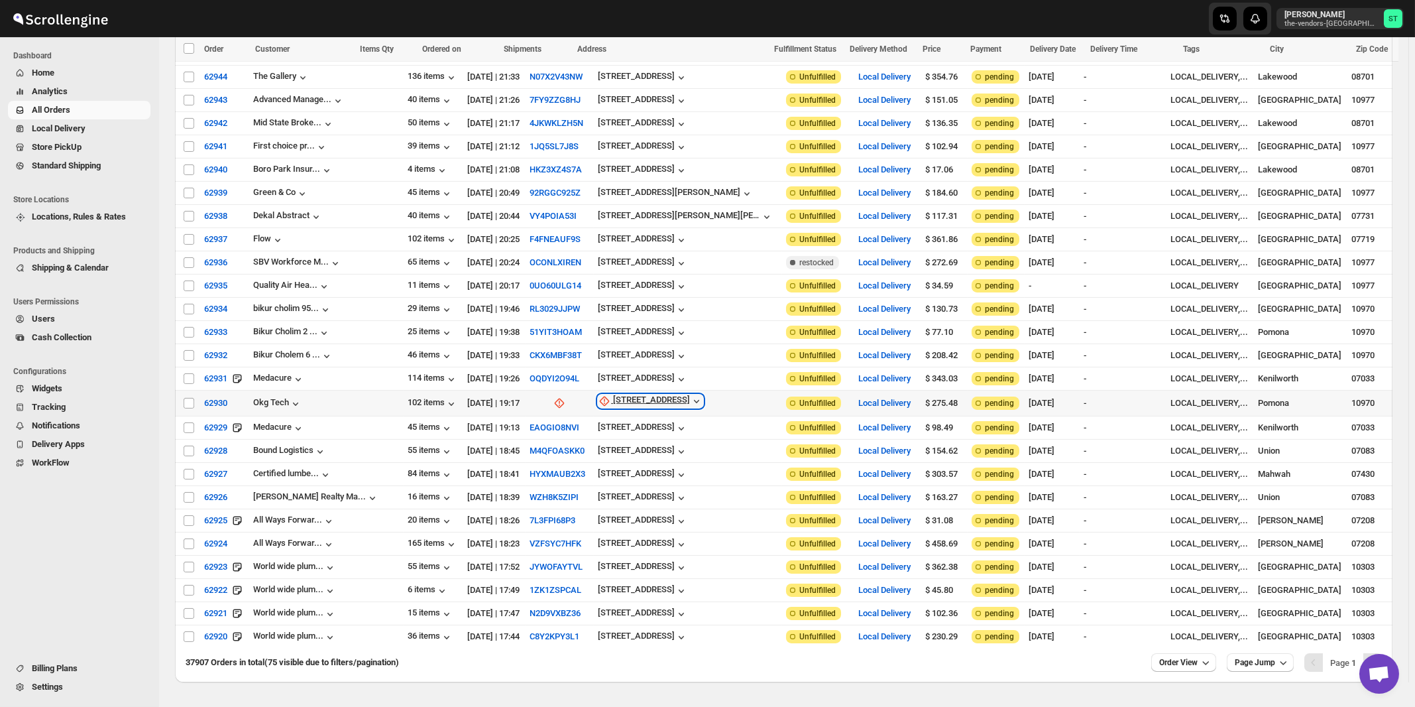
click at [622, 394] on div "4A Medical Park Drive" at bounding box center [651, 400] width 77 height 13
click at [614, 437] on span "Update manually" at bounding box center [638, 437] width 63 height 10
select select "US"
select select "[US_STATE]"
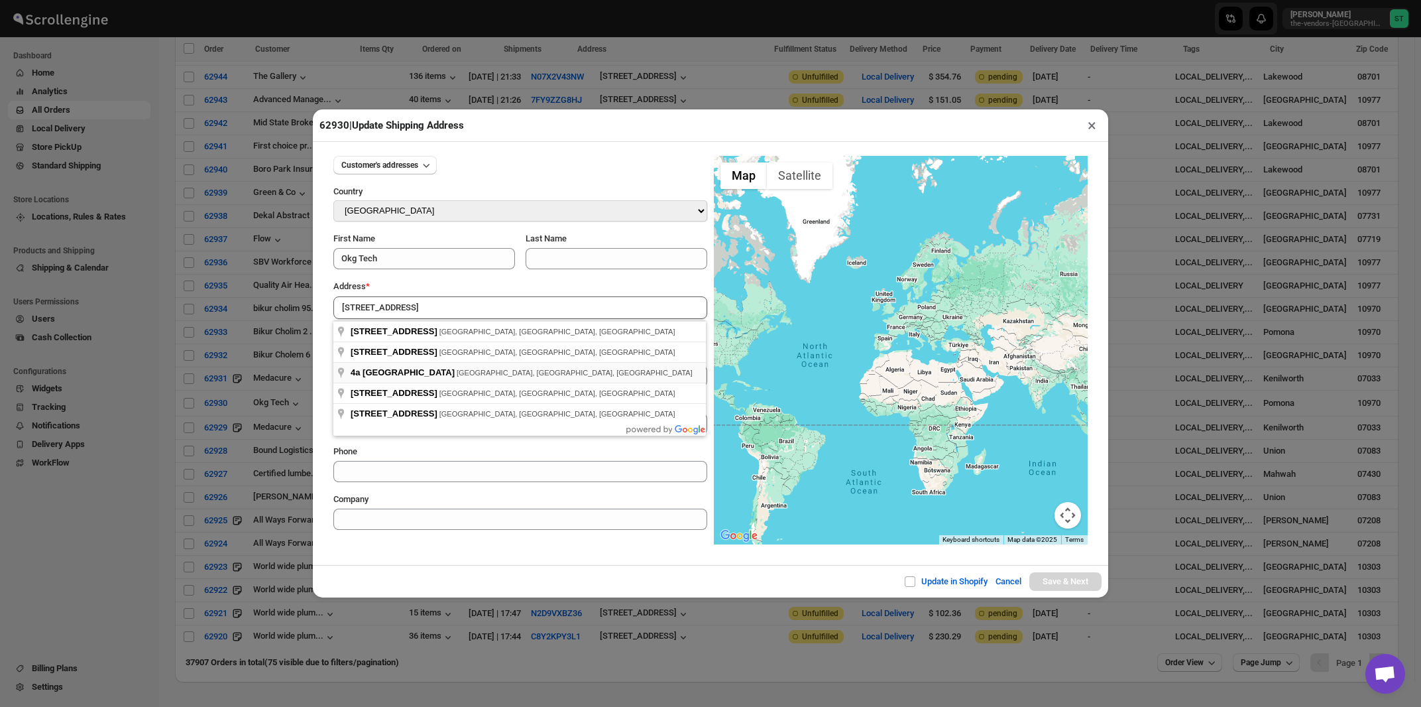
type input "4a Medical Park Drive, Pomona, NY, USA"
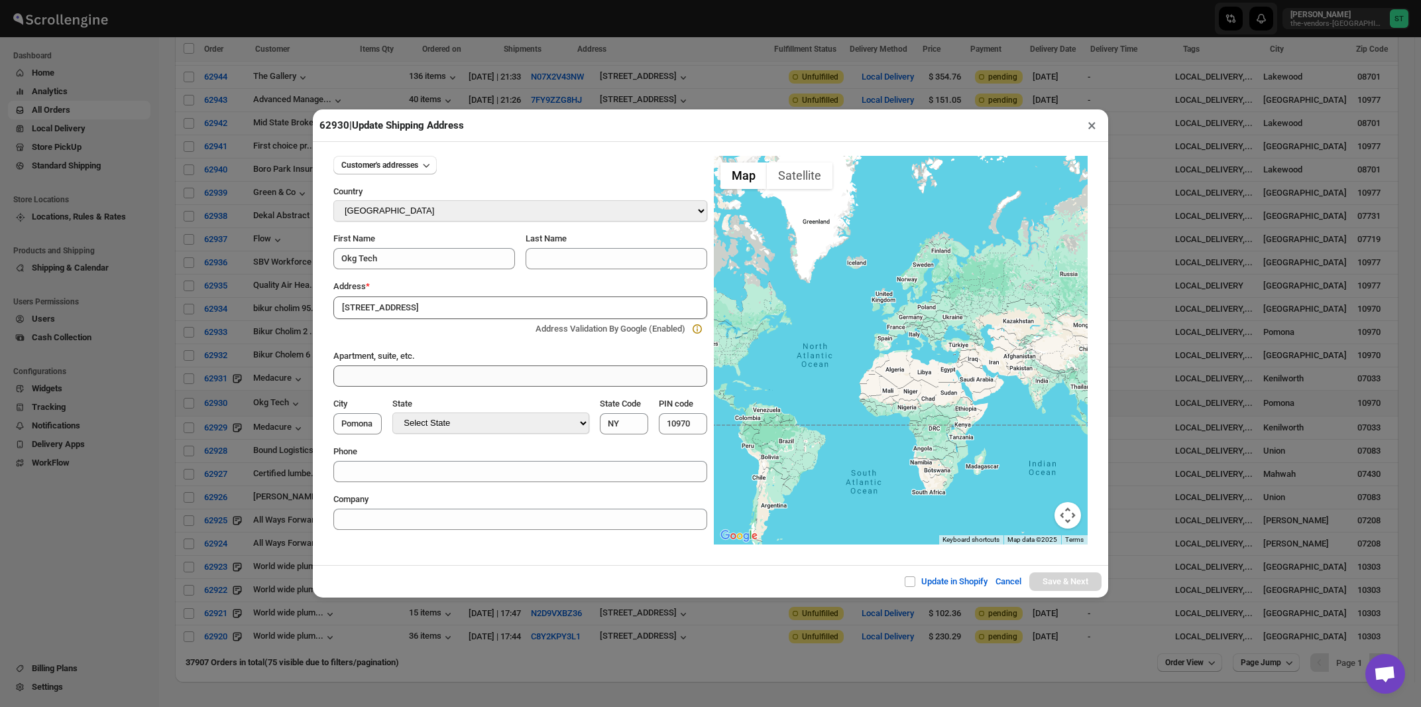
type input "Rockland County"
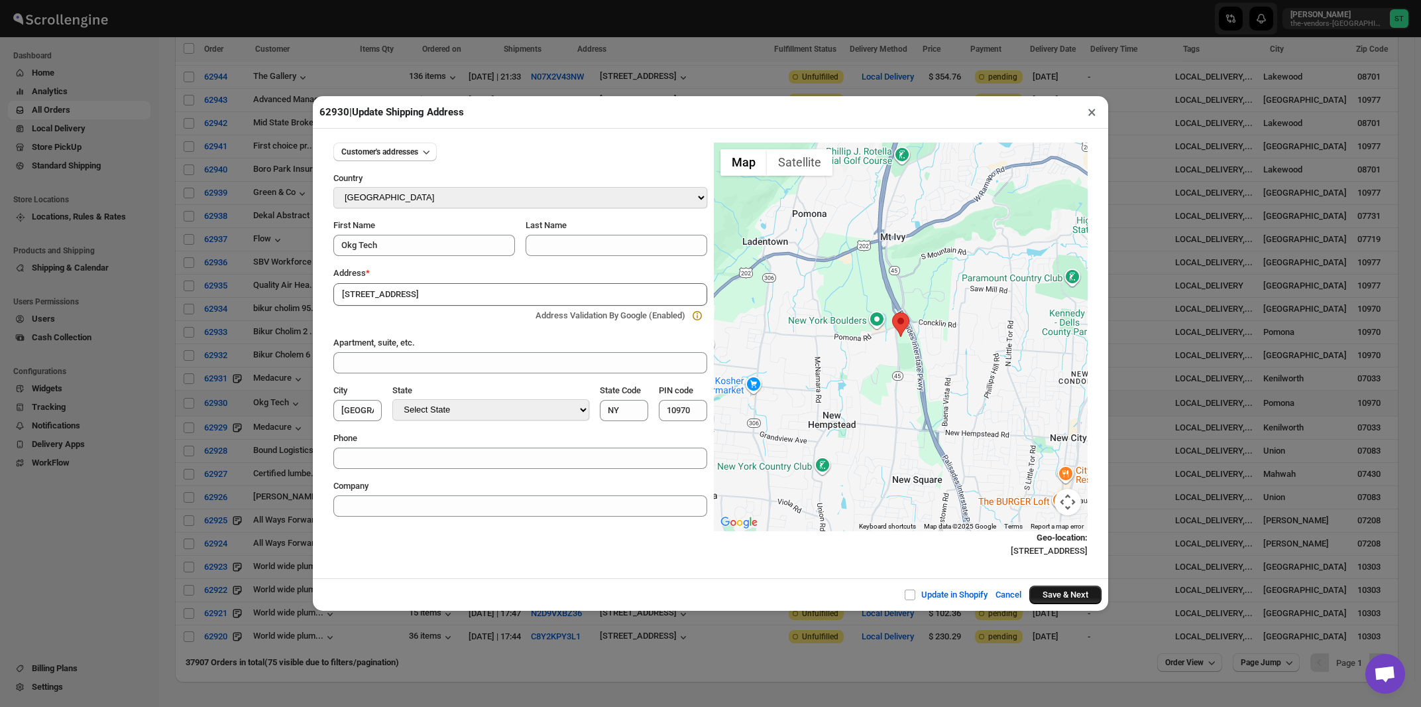
click at [1072, 593] on button "Save & Next" at bounding box center [1065, 594] width 72 height 19
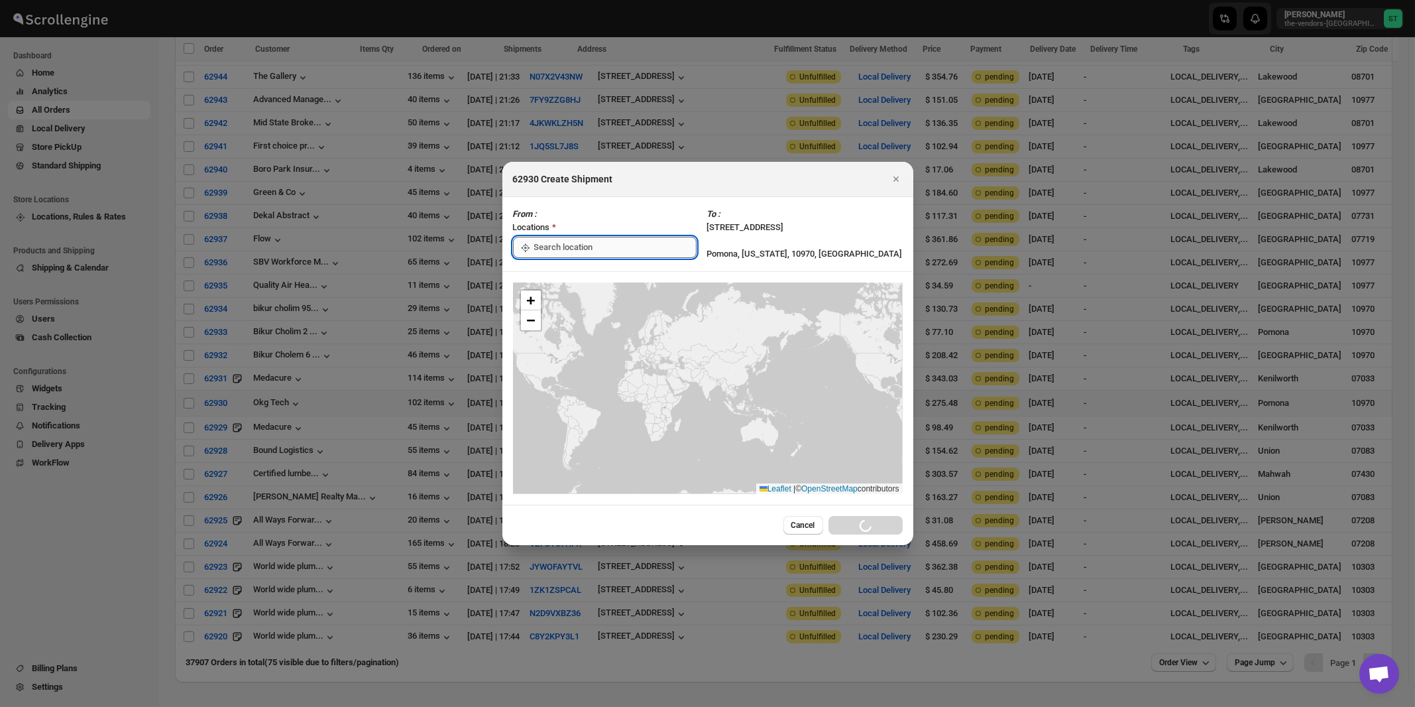
click at [572, 247] on input ":rke2:" at bounding box center [615, 247] width 162 height 21
click at [571, 278] on div "[STREET_ADDRESS]" at bounding box center [607, 277] width 163 height 13
type input "[STREET_ADDRESS]"
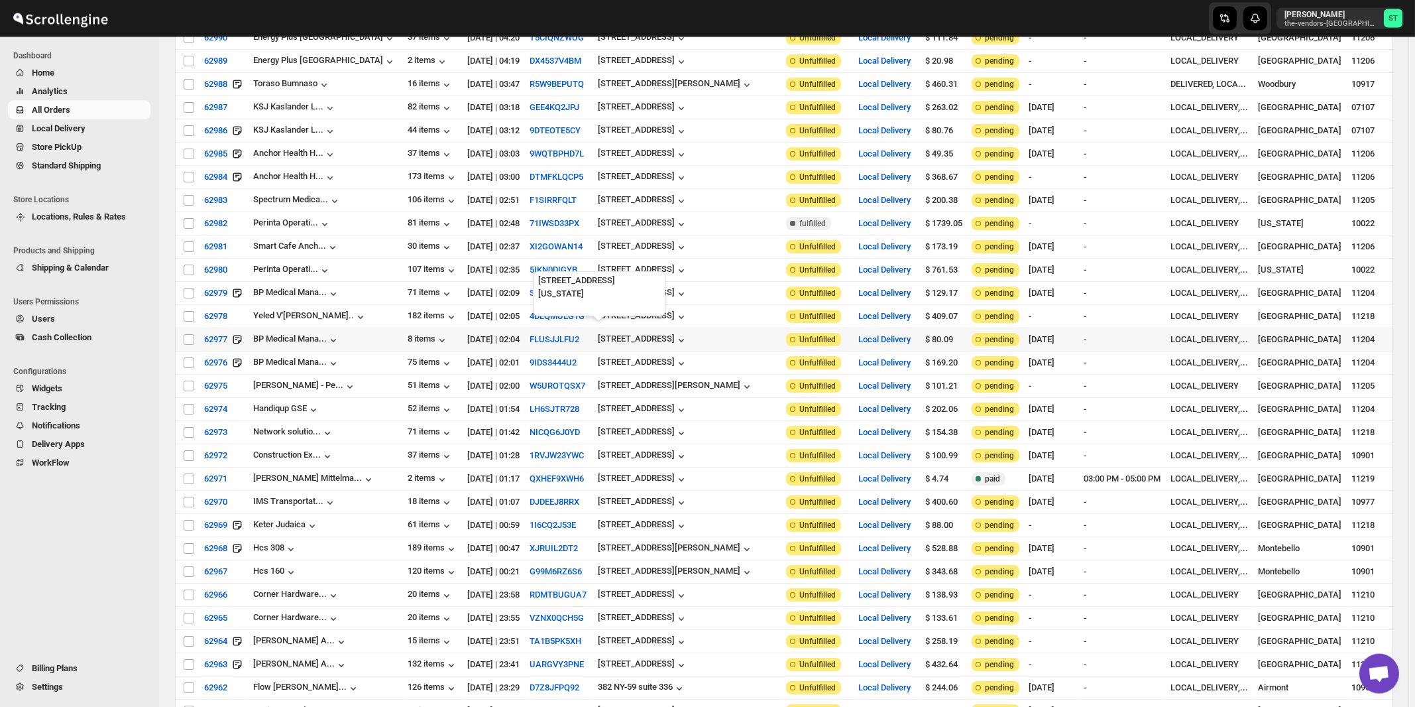
scroll to position [0, 0]
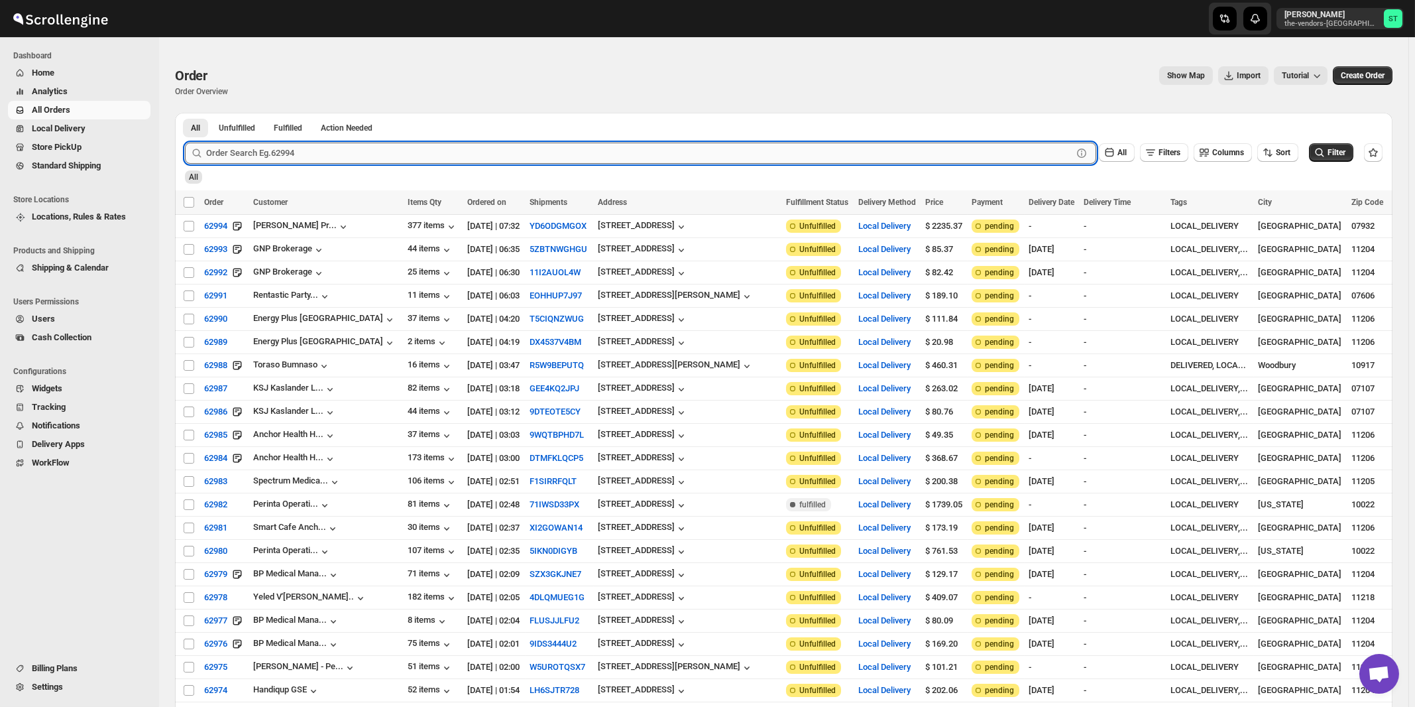
click at [269, 157] on input "text" at bounding box center [639, 152] width 866 height 21
type input "62877"
click button "Submit" at bounding box center [204, 120] width 38 height 14
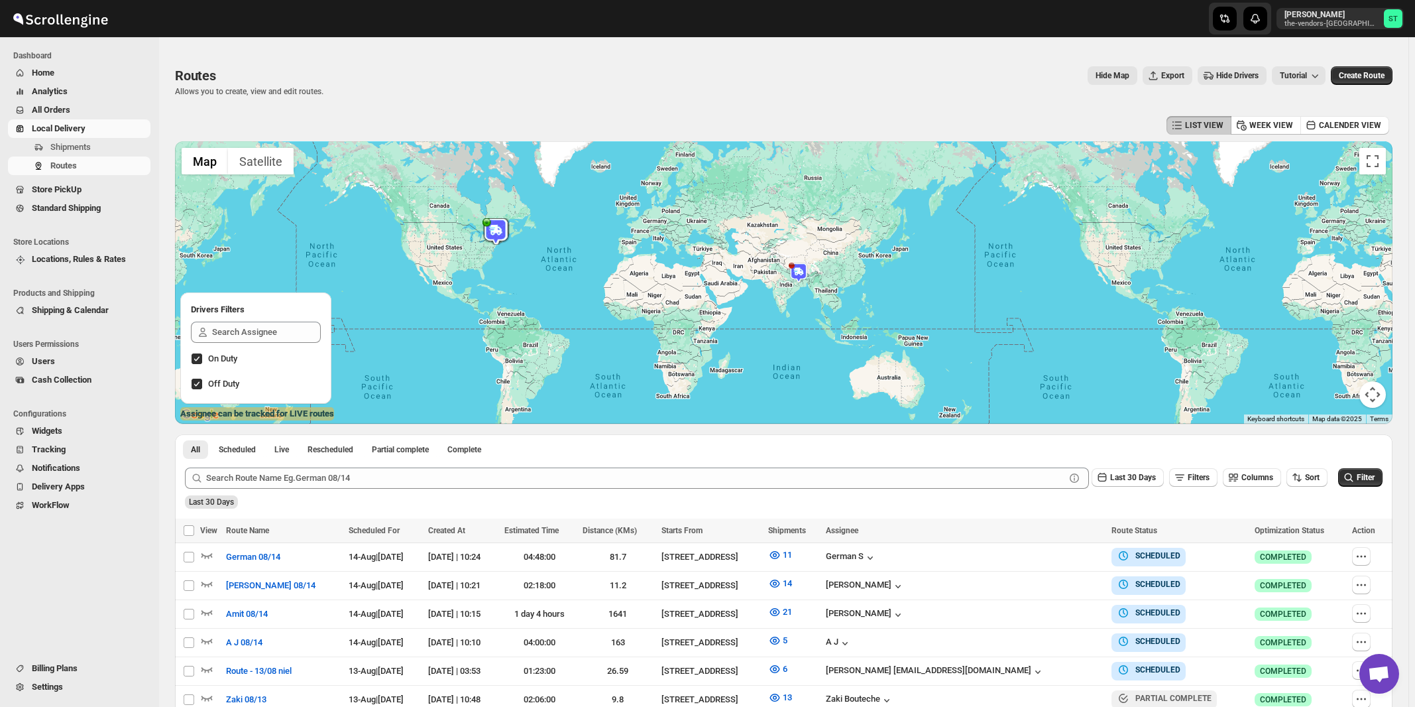
click at [91, 147] on span "Shipments" at bounding box center [98, 147] width 97 height 13
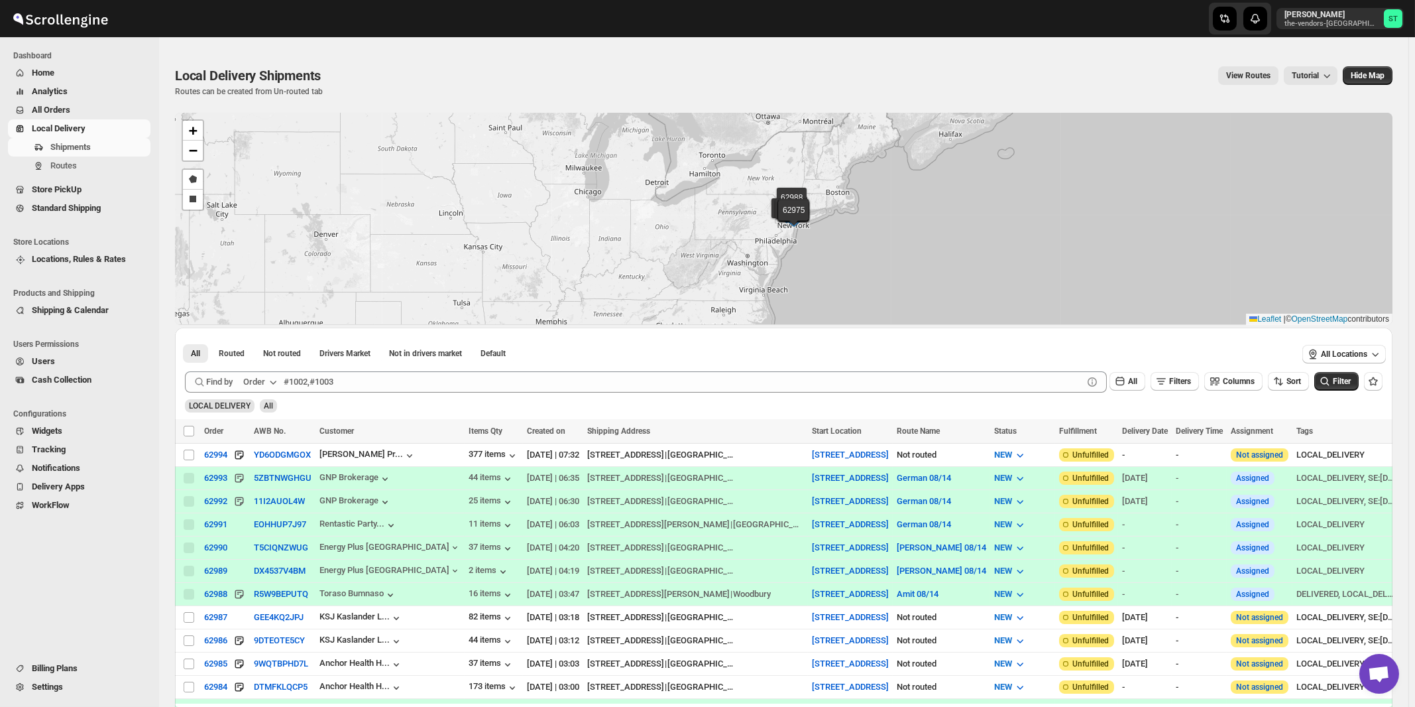
click at [261, 381] on div "Order" at bounding box center [254, 381] width 22 height 13
click at [249, 484] on div "Customer Name" at bounding box center [262, 480] width 61 height 13
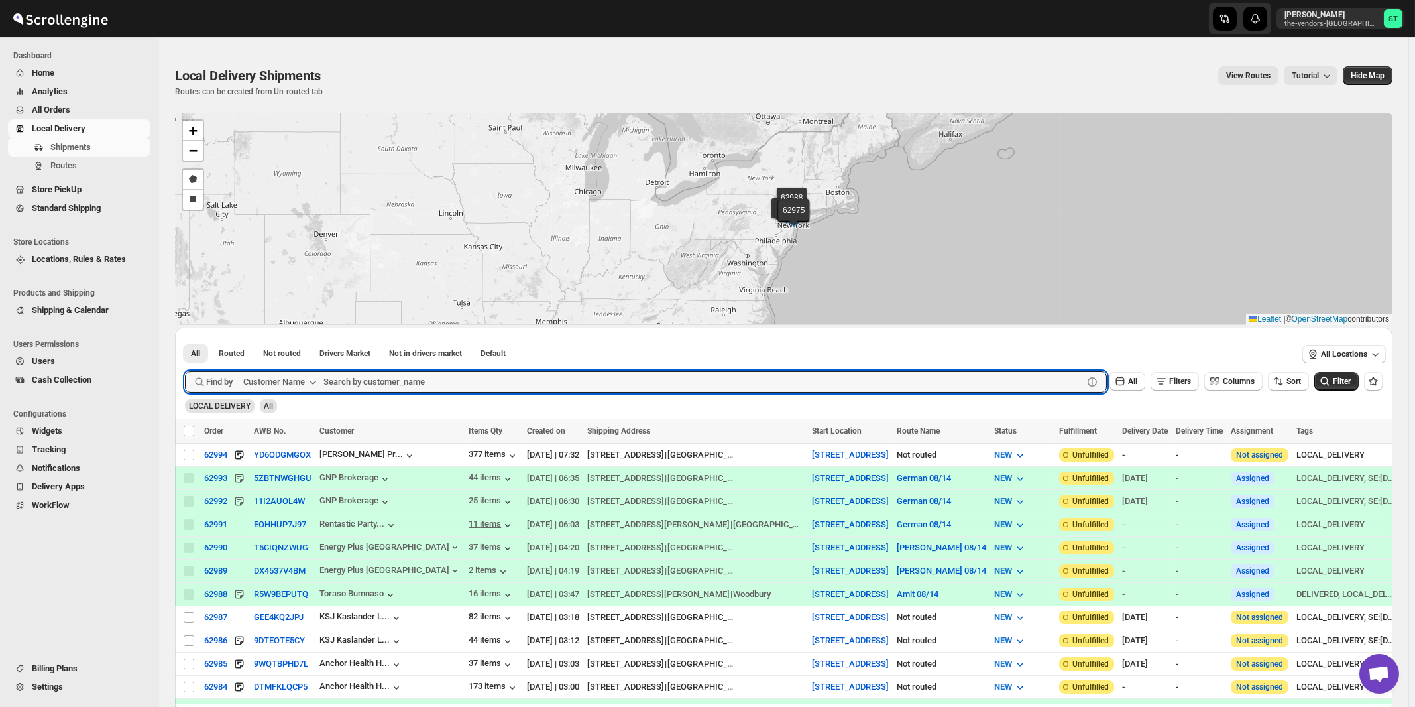
paste input "Corner Hardware & Print Ctr."
type input "Corner Hardware & Print Ctr."
click button "Submit" at bounding box center [204, 334] width 38 height 14
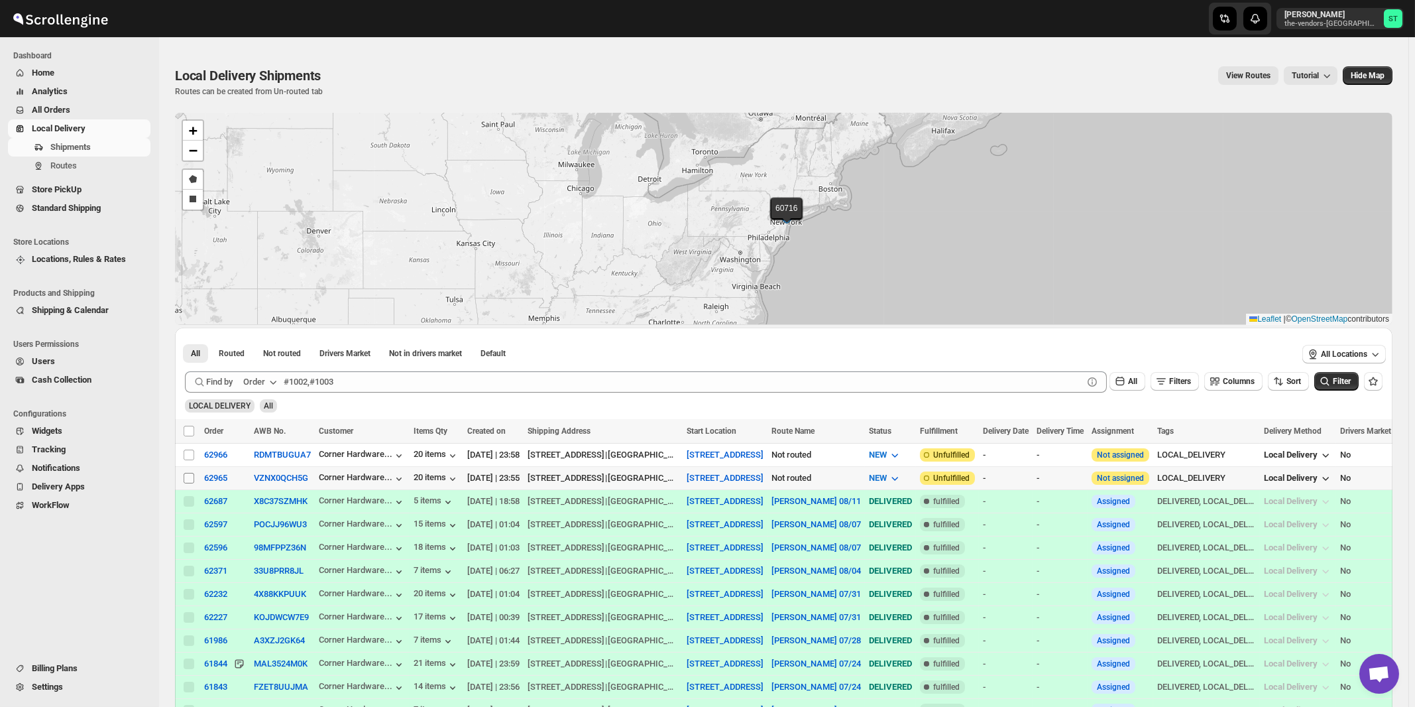
click at [192, 477] on input "Select shipment" at bounding box center [189, 478] width 11 height 11
checkbox input "true"
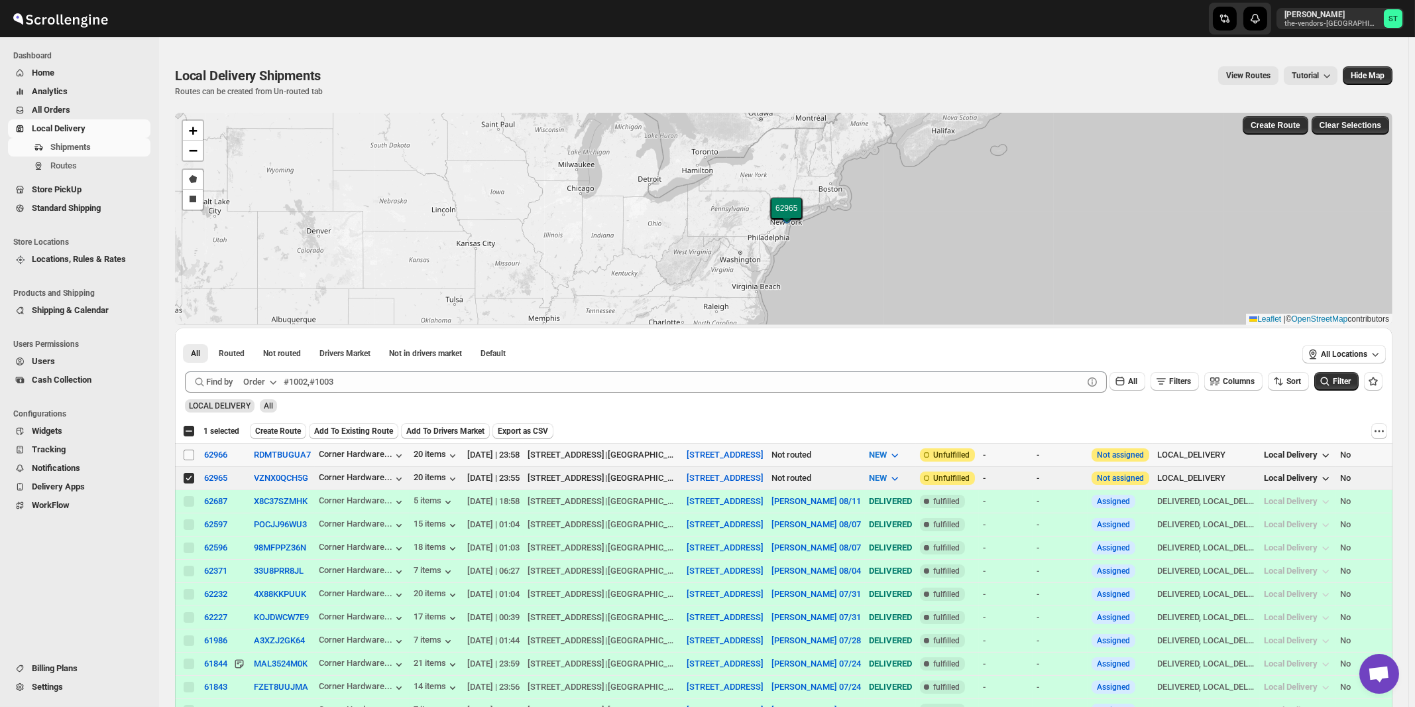
click at [192, 454] on input "Select shipment" at bounding box center [189, 454] width 11 height 11
checkbox input "true"
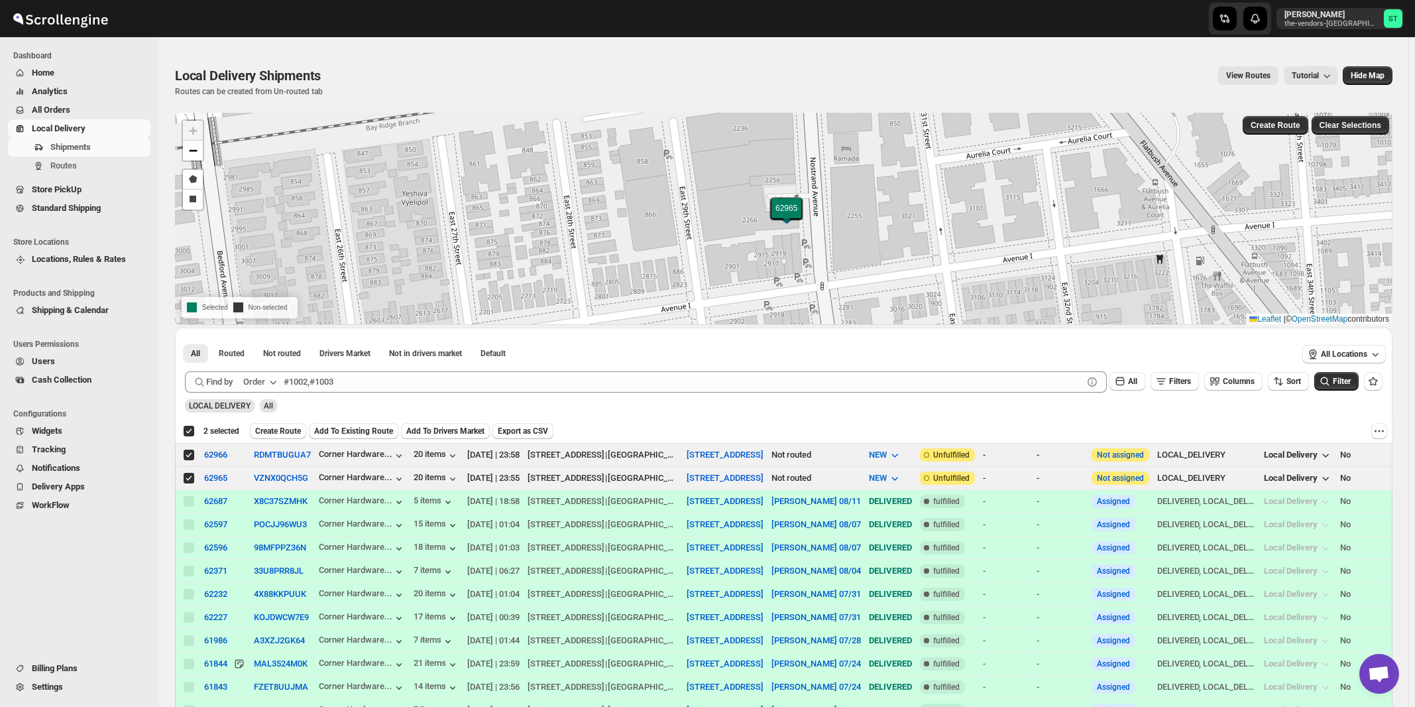
click at [255, 383] on div "Order" at bounding box center [254, 381] width 22 height 13
click at [267, 488] on button "Customer Name" at bounding box center [262, 480] width 69 height 21
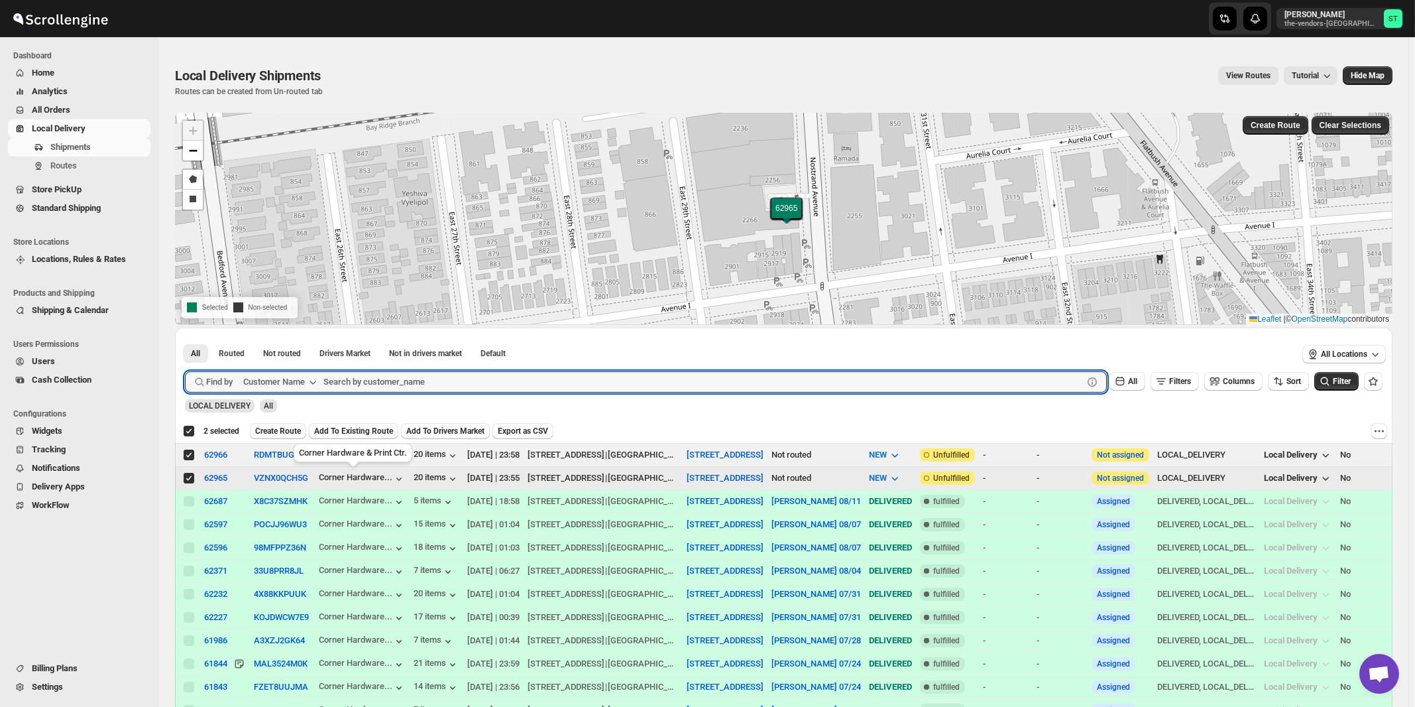
paste input "Dialog Marketing [GEOGRAPHIC_DATA]"
type input "Dialog Marketing [GEOGRAPHIC_DATA]"
click button "Submit" at bounding box center [204, 334] width 38 height 14
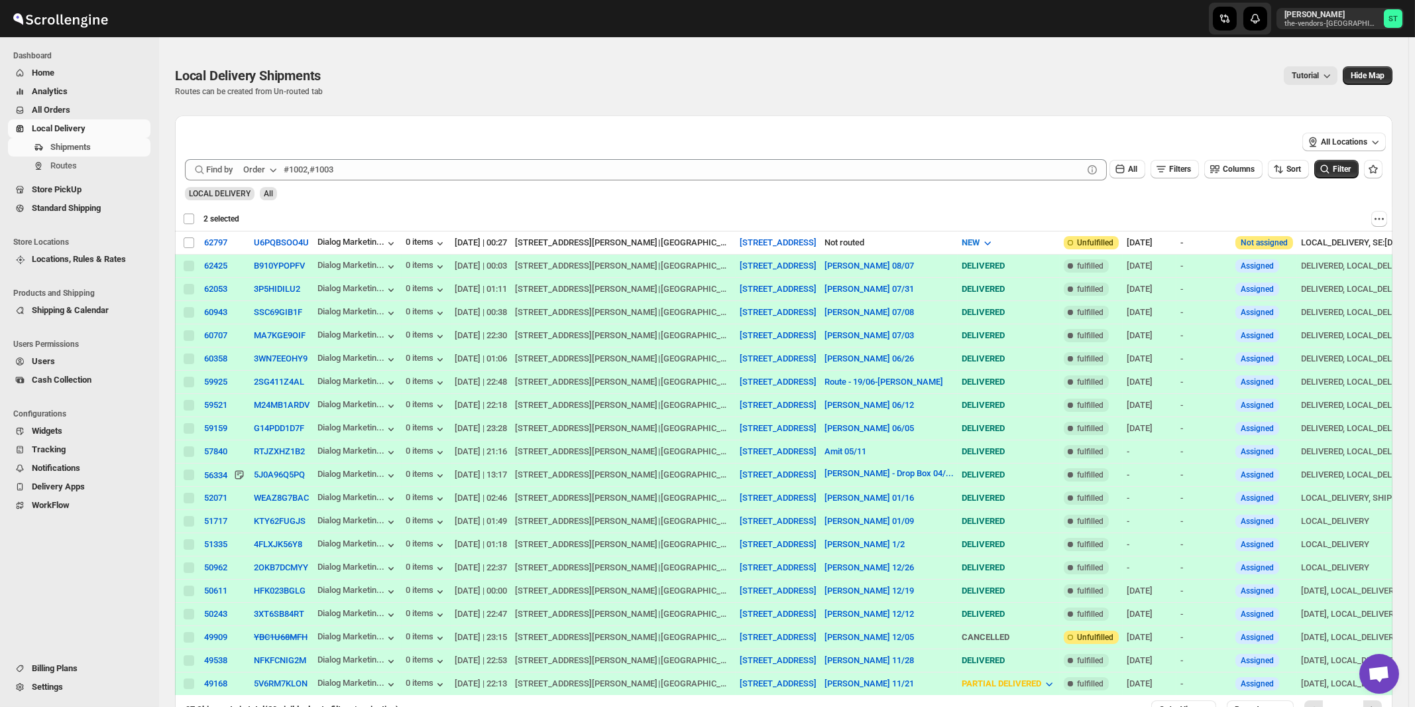
checkbox input "false"
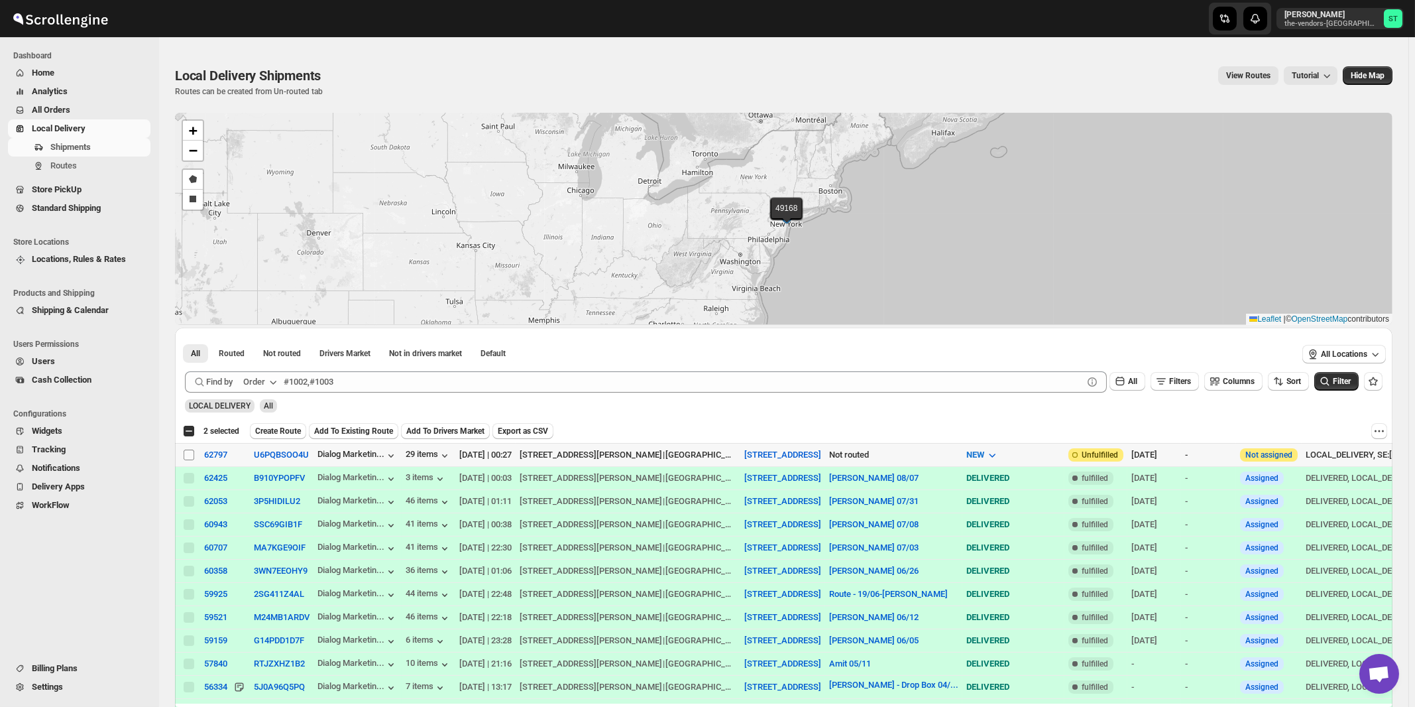
click at [188, 453] on input "Select shipment" at bounding box center [189, 454] width 11 height 11
checkbox input "true"
click at [274, 384] on icon "button" at bounding box center [272, 381] width 13 height 13
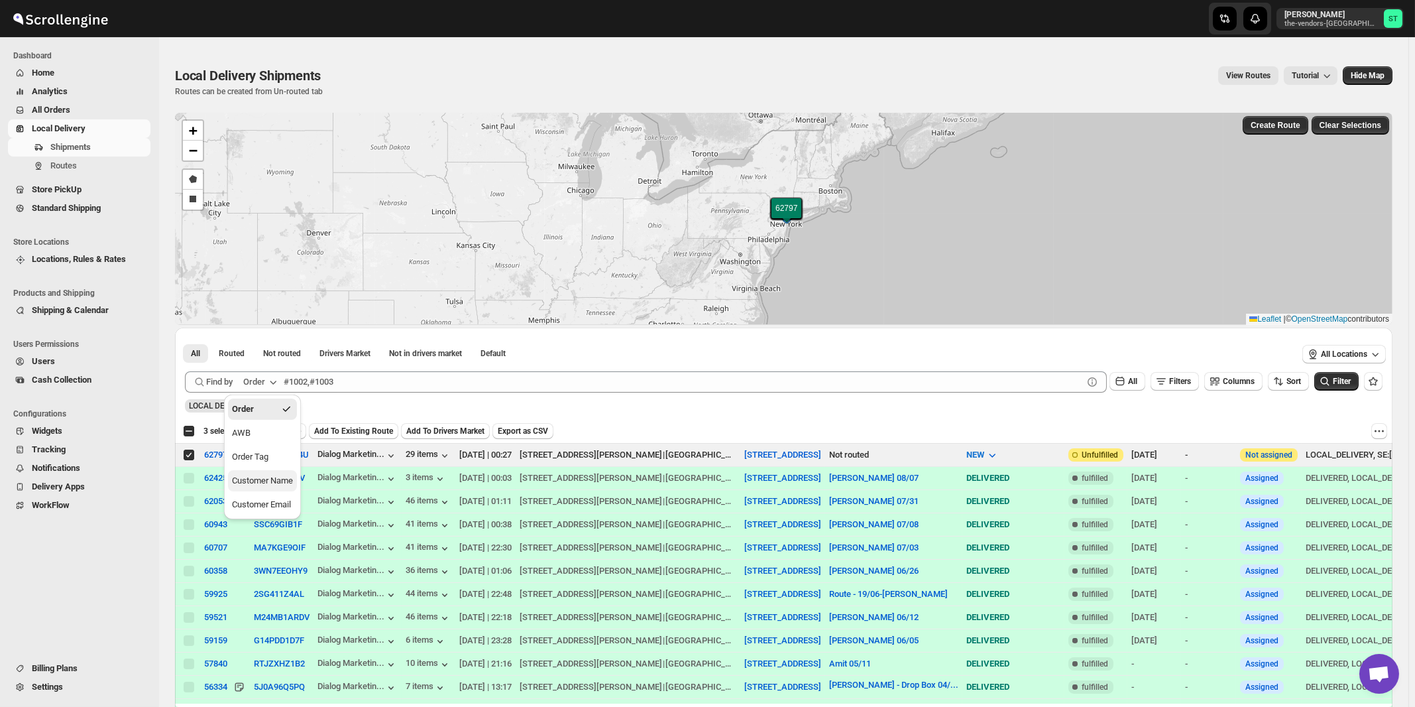
click at [246, 484] on div "Customer Name" at bounding box center [262, 480] width 61 height 13
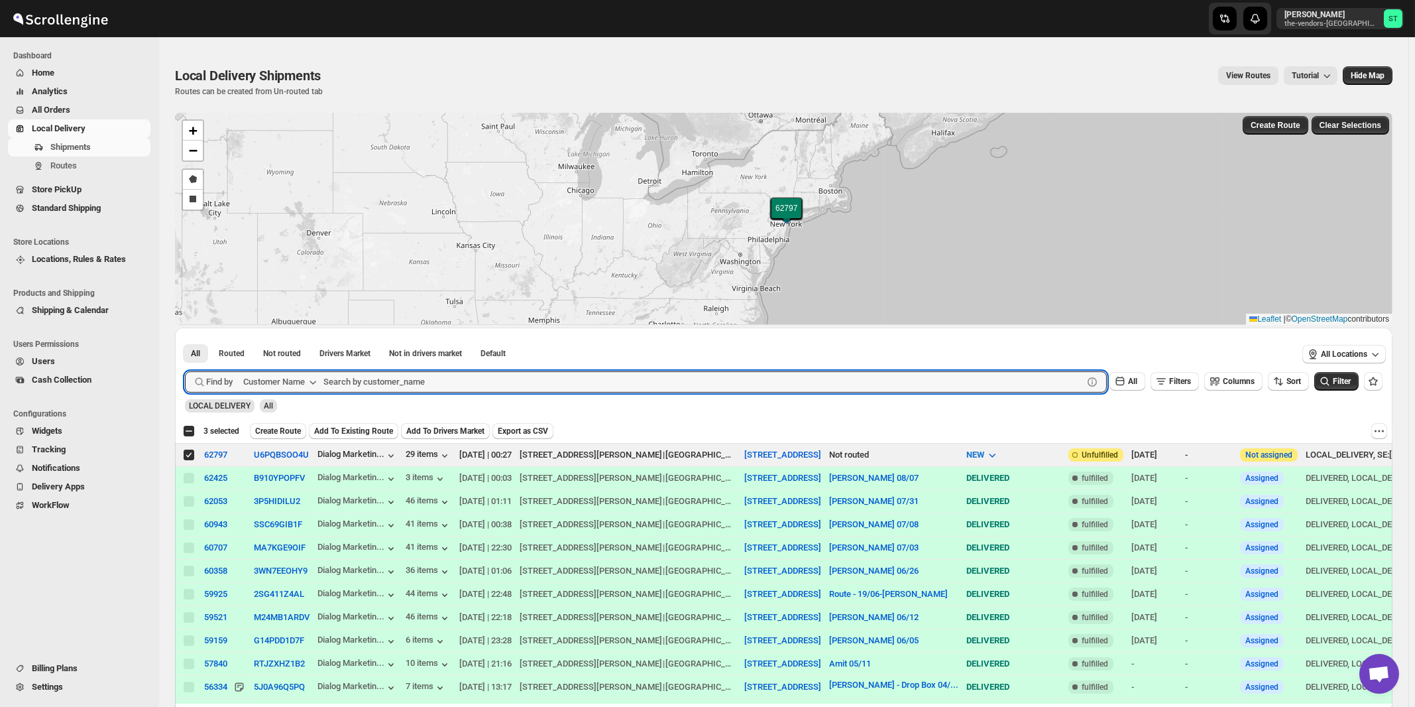
paste input "Funding Nexus"
type input "Funding Nexus"
click button "Submit" at bounding box center [204, 334] width 38 height 14
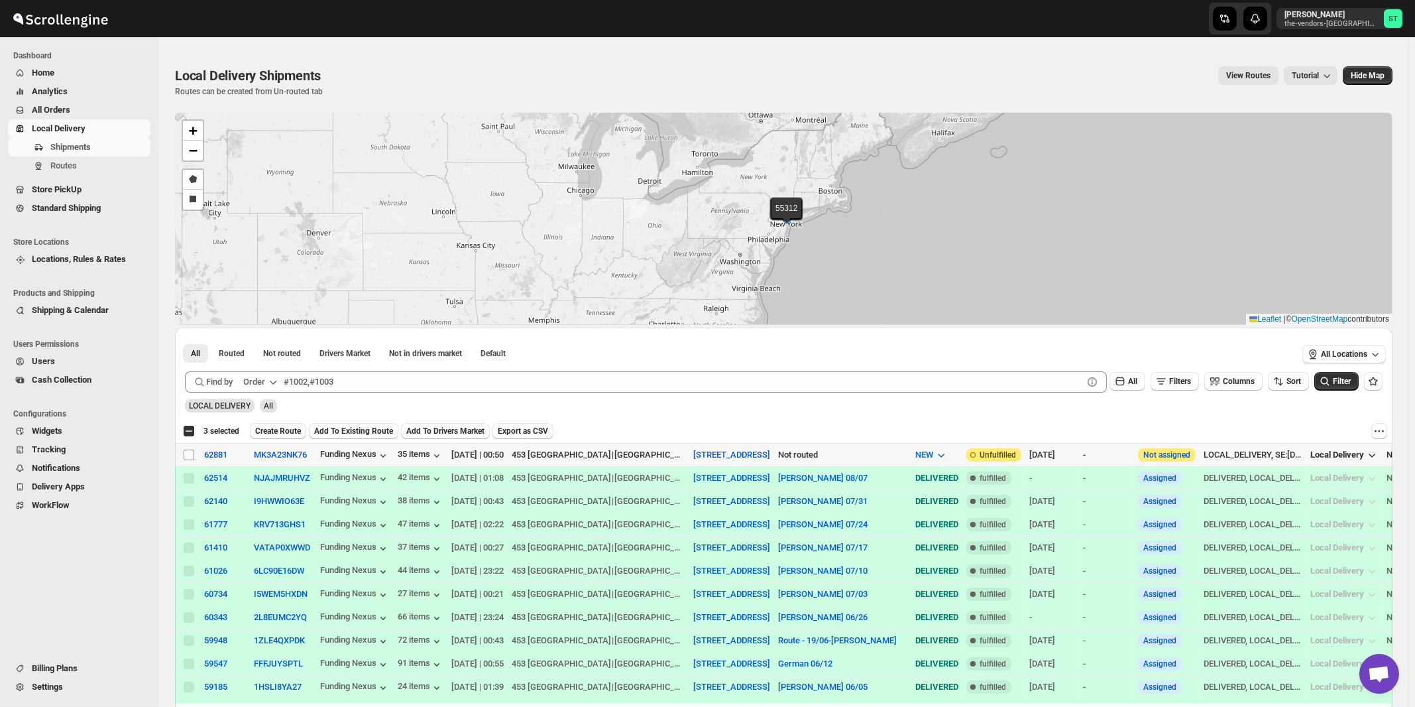
click at [188, 453] on input "Select shipment" at bounding box center [189, 454] width 11 height 11
checkbox input "true"
click at [265, 376] on div "Order" at bounding box center [254, 381] width 22 height 13
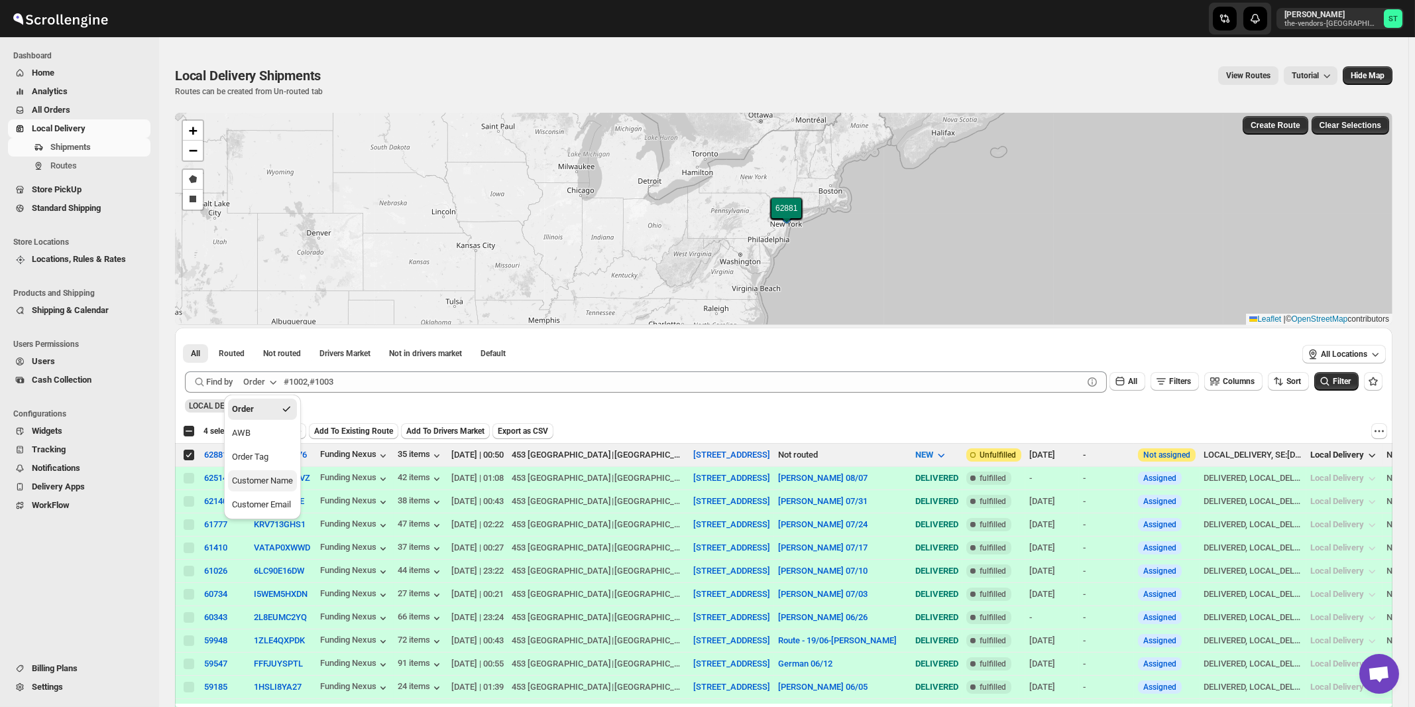
click at [276, 477] on div "Customer Name" at bounding box center [262, 480] width 61 height 13
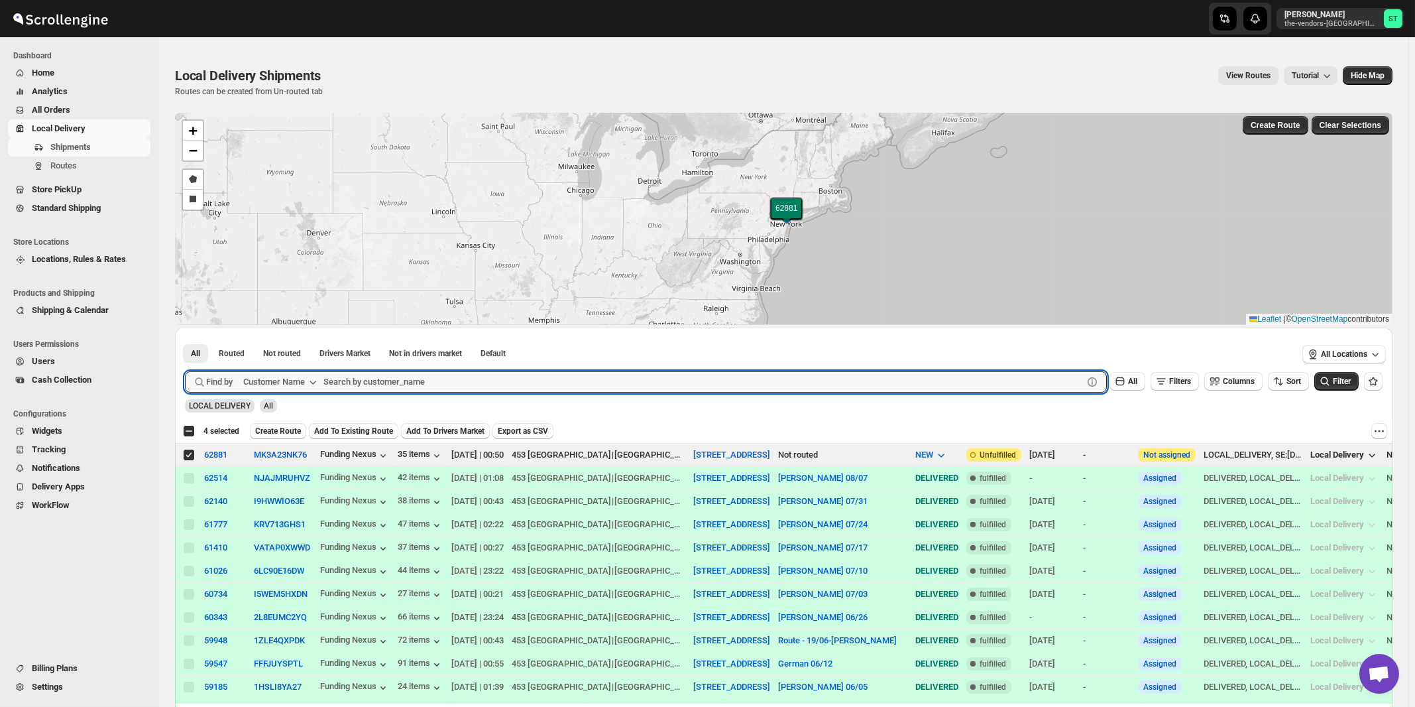
paste input "Hospitality Openings"
type input "Hospitality Openings"
click button "Submit" at bounding box center [204, 334] width 38 height 14
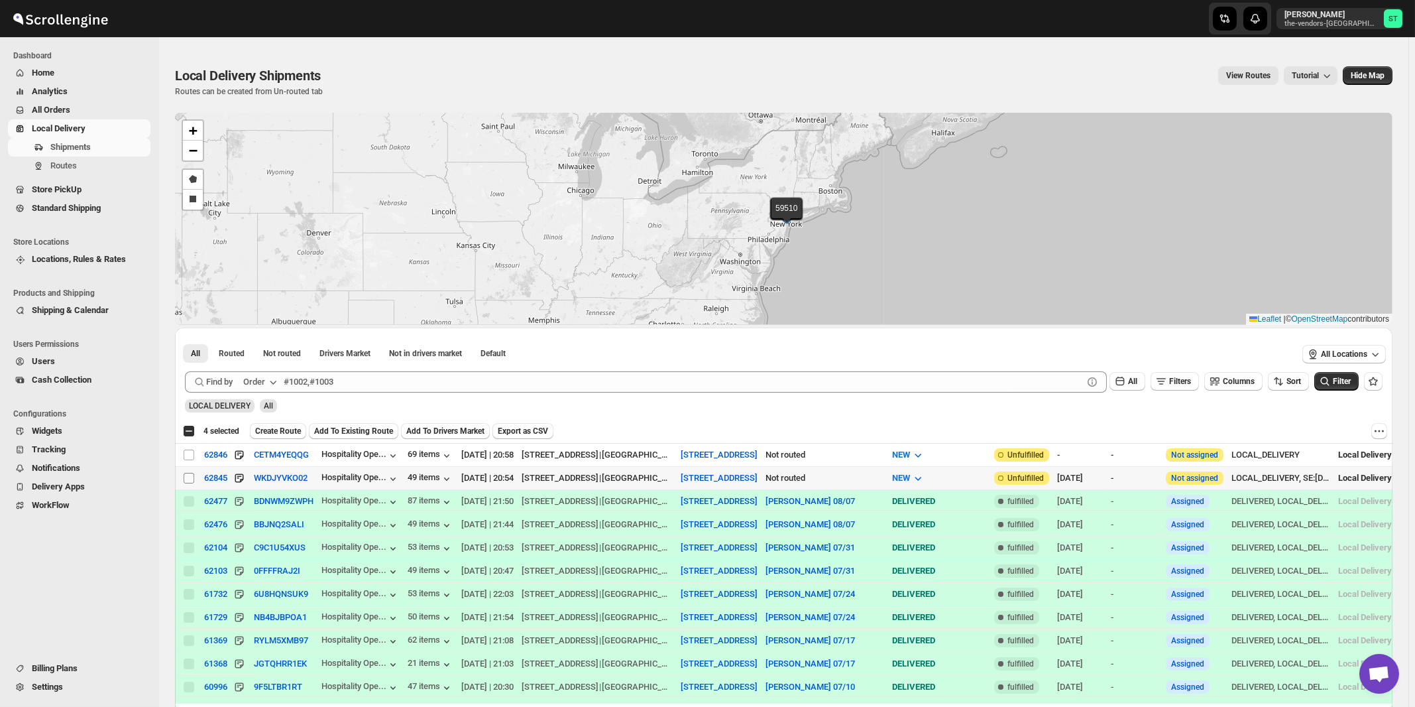
click at [188, 477] on input "Select shipment" at bounding box center [189, 478] width 11 height 11
checkbox input "true"
click at [192, 458] on input "Select shipment" at bounding box center [189, 454] width 11 height 11
checkbox input "true"
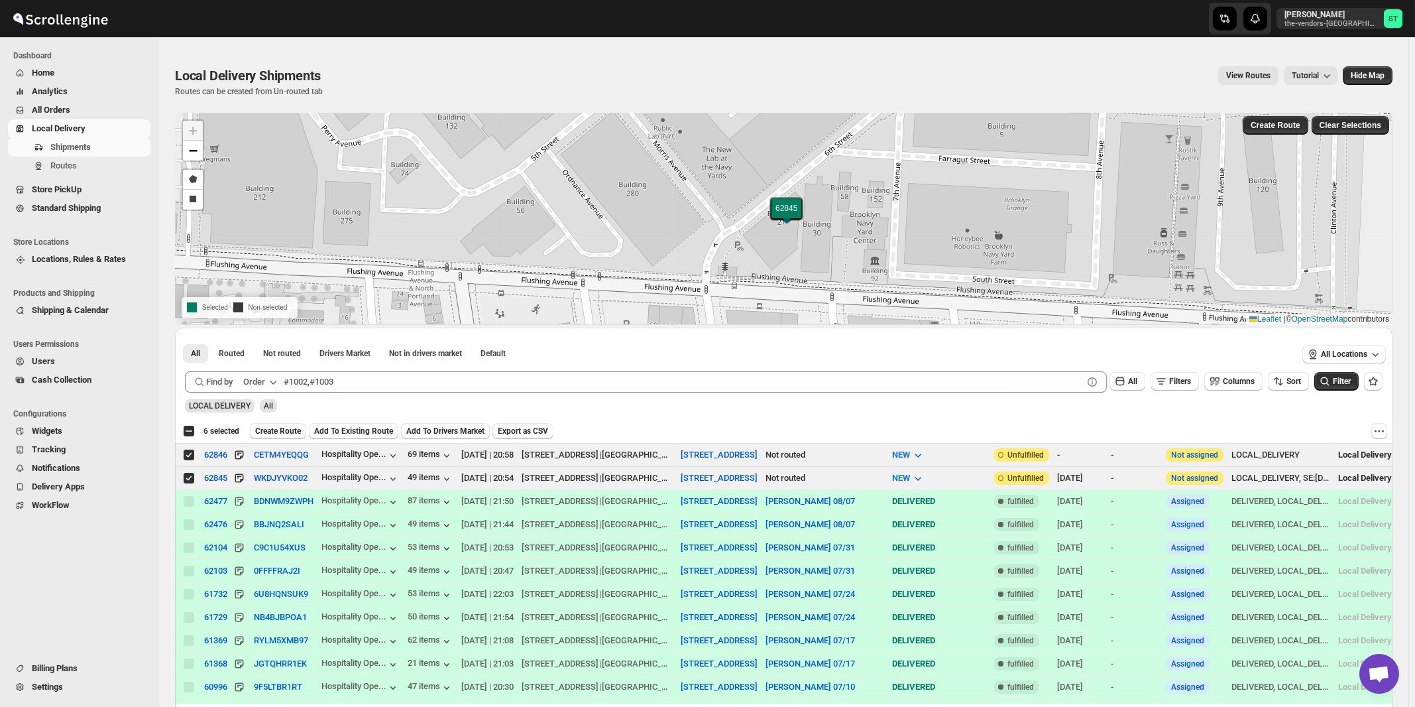
click at [268, 388] on button "Order" at bounding box center [261, 381] width 52 height 21
click at [258, 477] on div "Customer Name" at bounding box center [262, 480] width 61 height 13
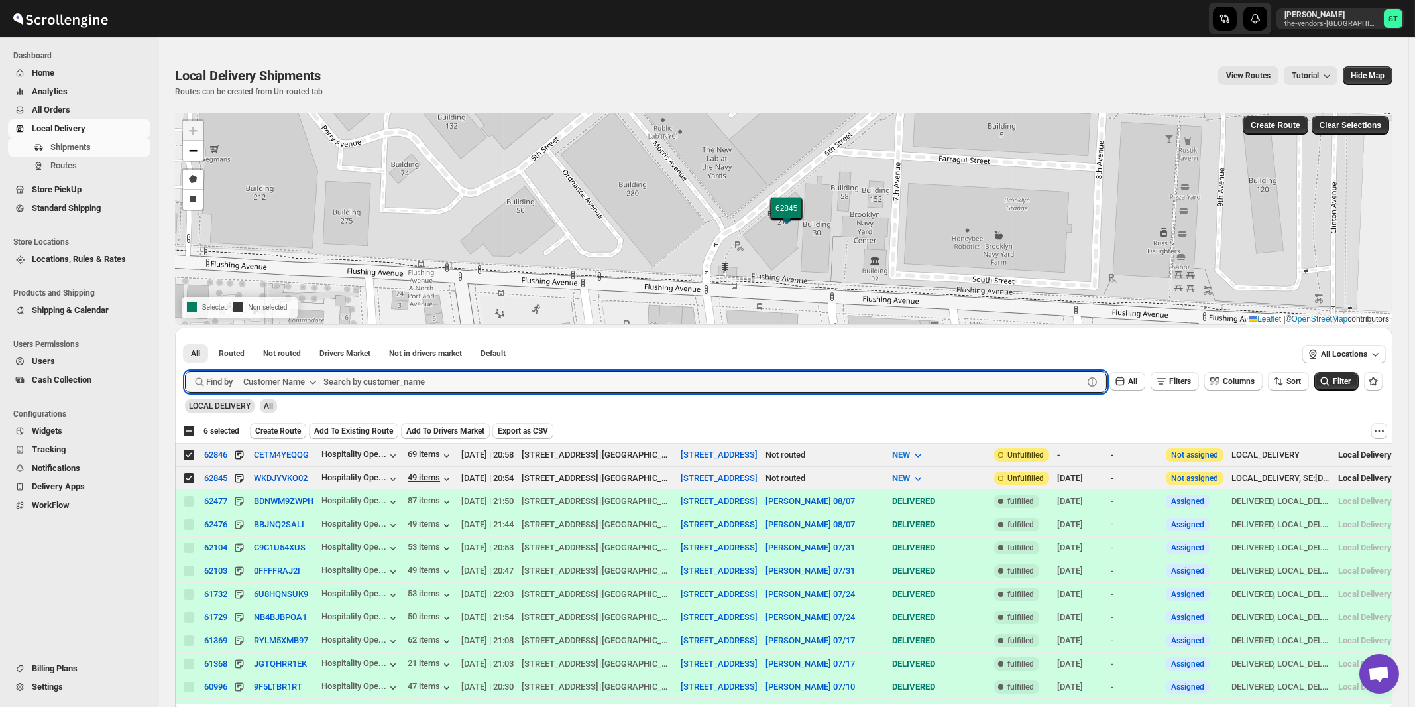
paste input "PowerShine Lighting"
type input "PowerShine Lighting"
click button "Submit" at bounding box center [204, 334] width 38 height 14
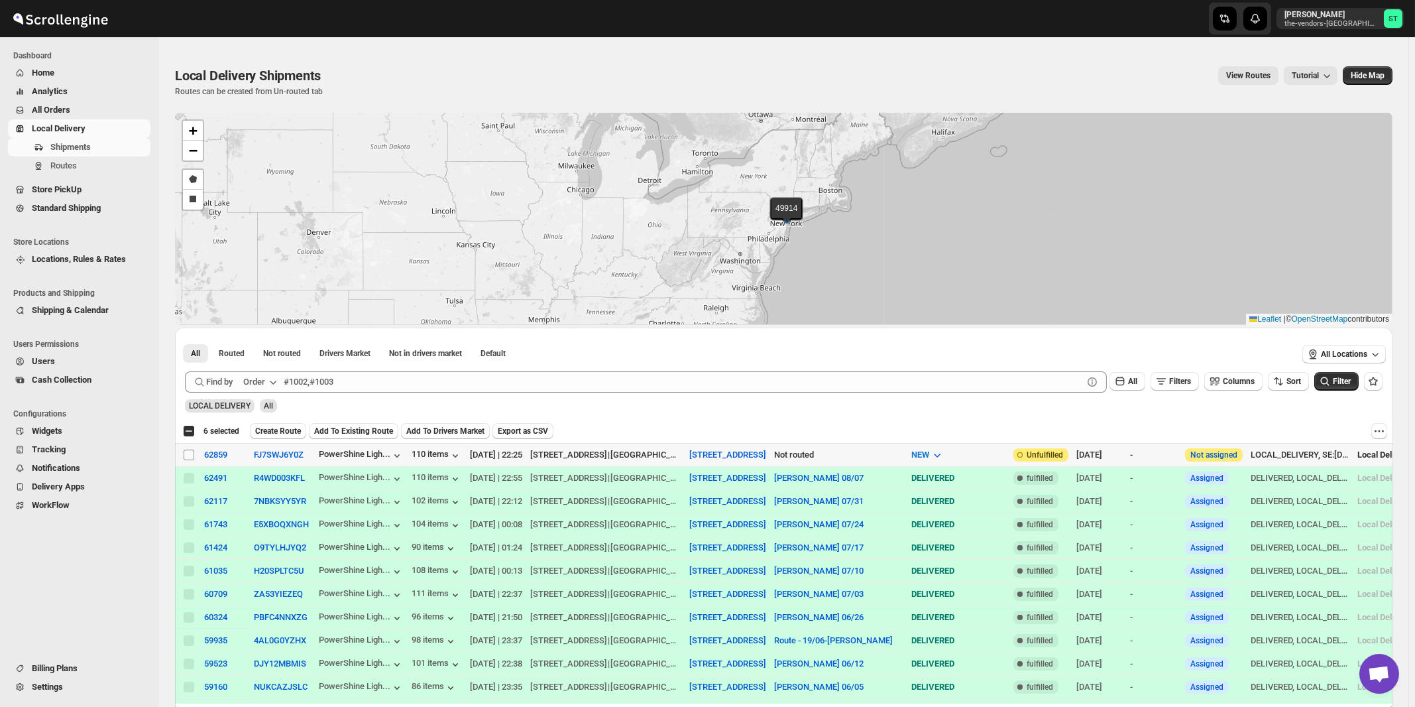
click at [186, 455] on input "Select shipment" at bounding box center [189, 454] width 11 height 11
checkbox input "true"
click at [264, 385] on div "Order" at bounding box center [254, 381] width 22 height 13
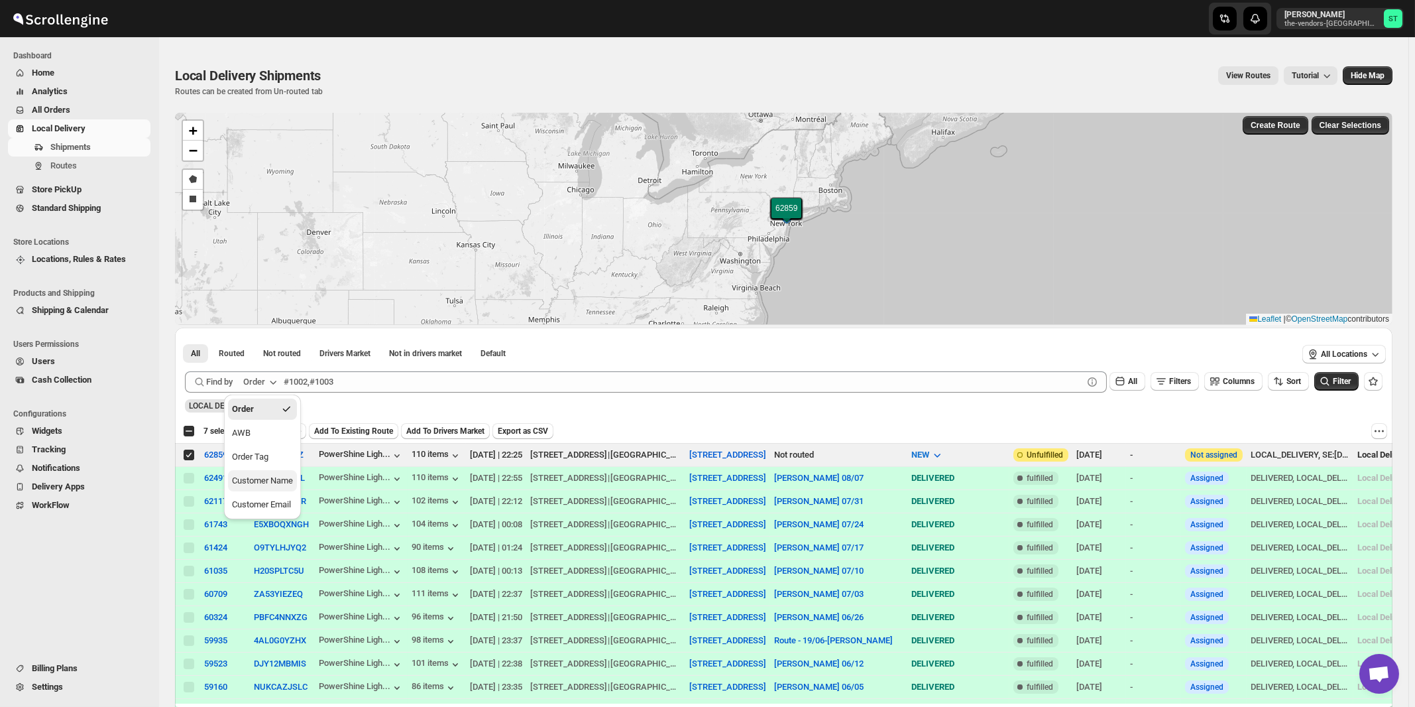
click at [253, 483] on div "Customer Name" at bounding box center [262, 480] width 61 height 13
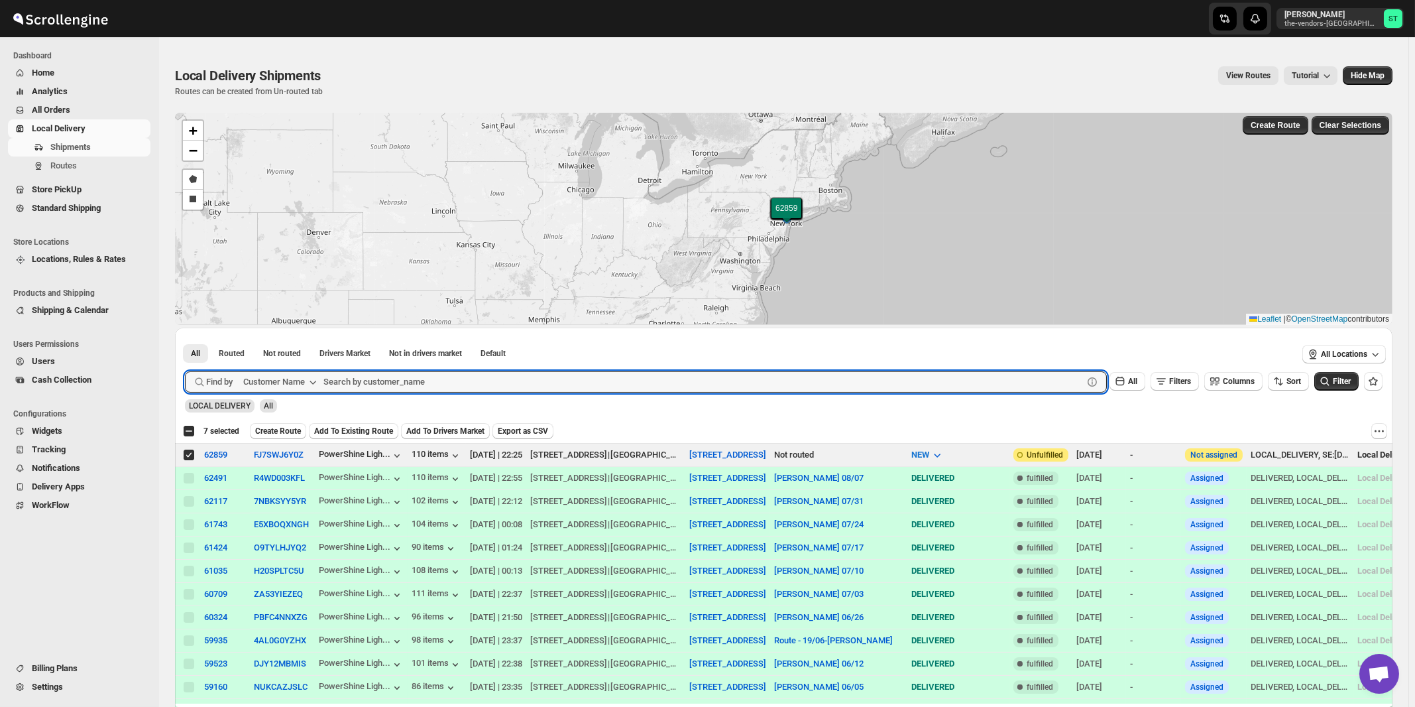
paste input "Smart Cafe Anchor Health Homecare Services Inc"
type input "Smart Cafe Anchor Health Homecare Services Inc"
click button "Submit" at bounding box center [204, 334] width 38 height 14
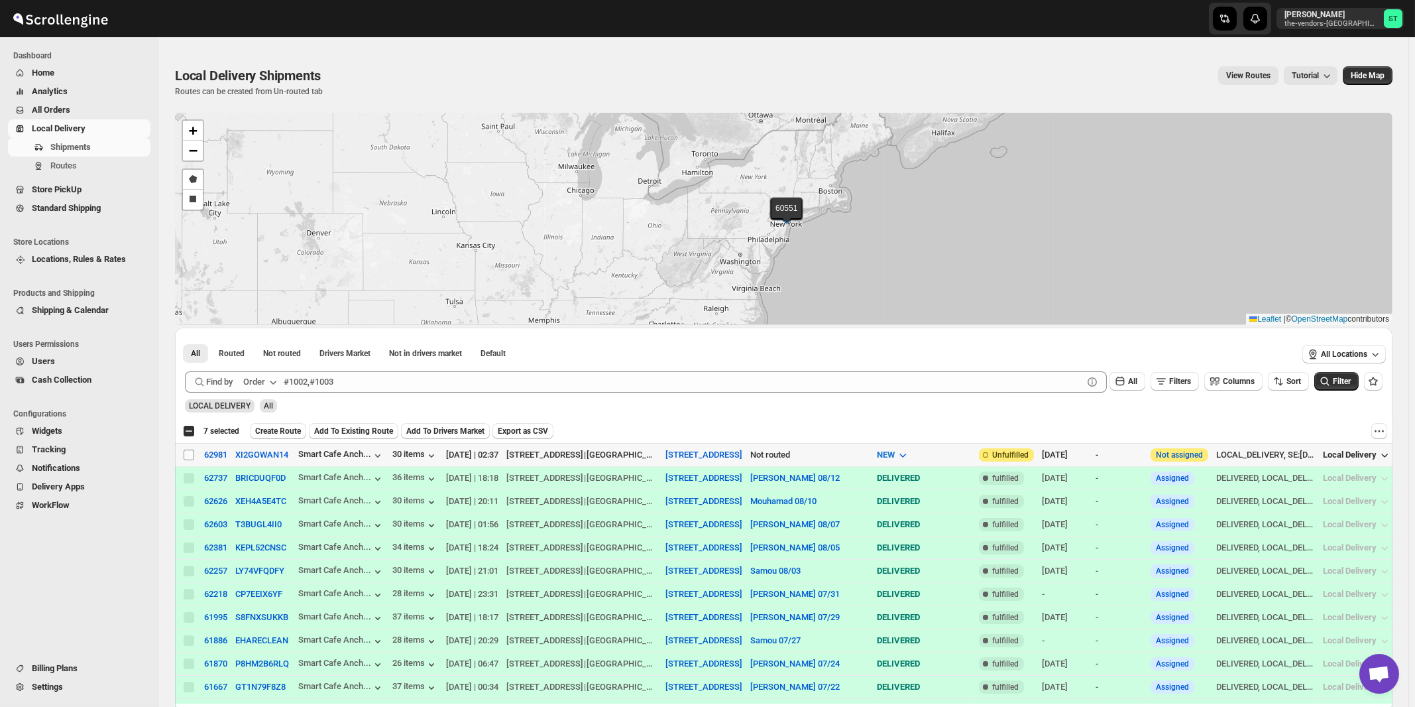
click at [190, 457] on input "Select shipment" at bounding box center [189, 454] width 11 height 11
checkbox input "true"
click at [267, 387] on button "Order" at bounding box center [261, 381] width 52 height 21
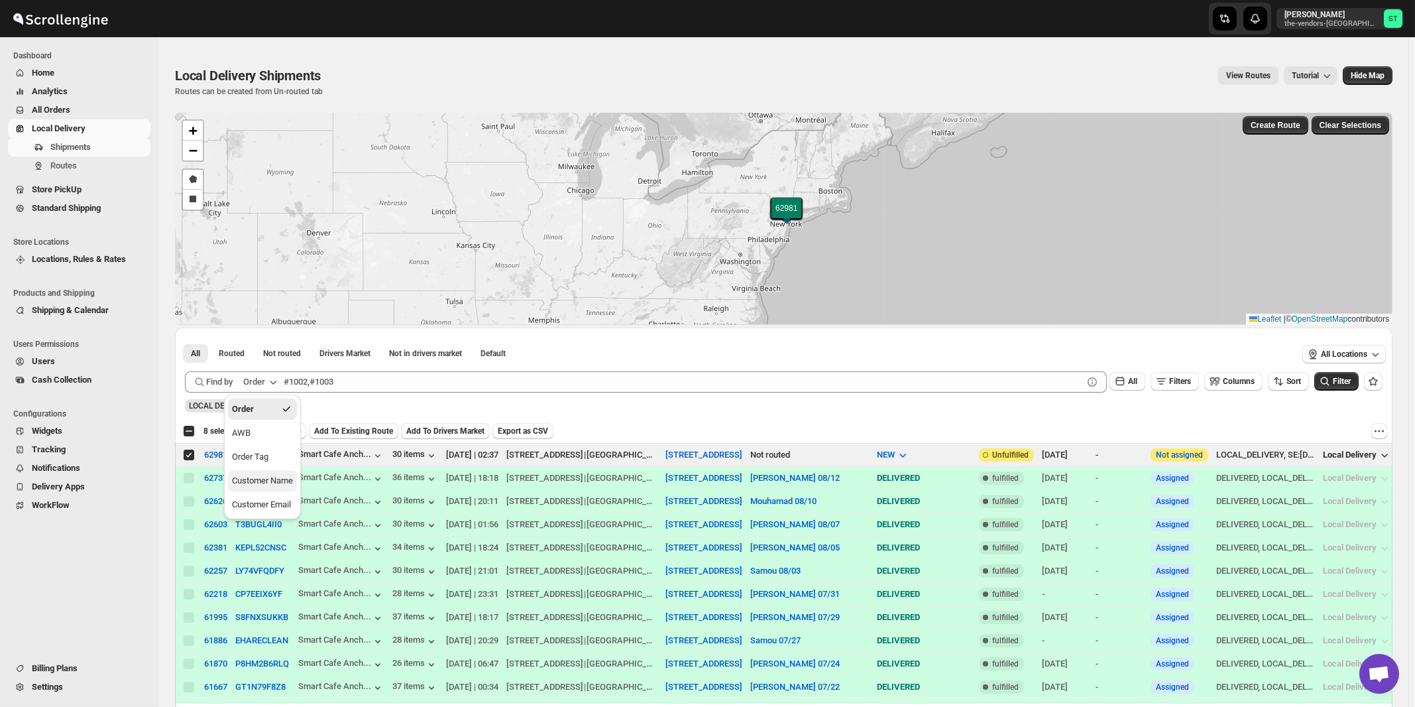
click at [271, 490] on button "Customer Name" at bounding box center [262, 480] width 69 height 21
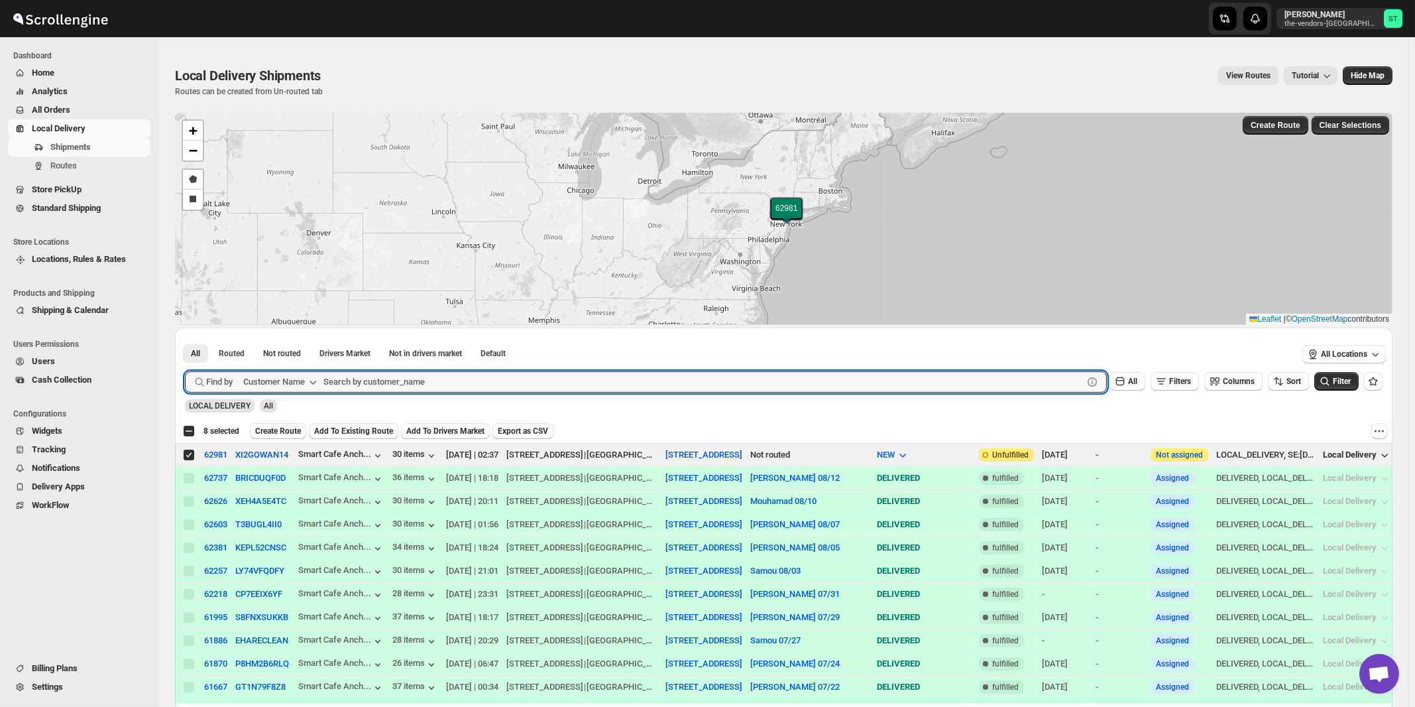
paste input "The Vendors - [PERSON_NAME]"
type input "The Vendors - [PERSON_NAME]"
click button "Submit" at bounding box center [204, 334] width 38 height 14
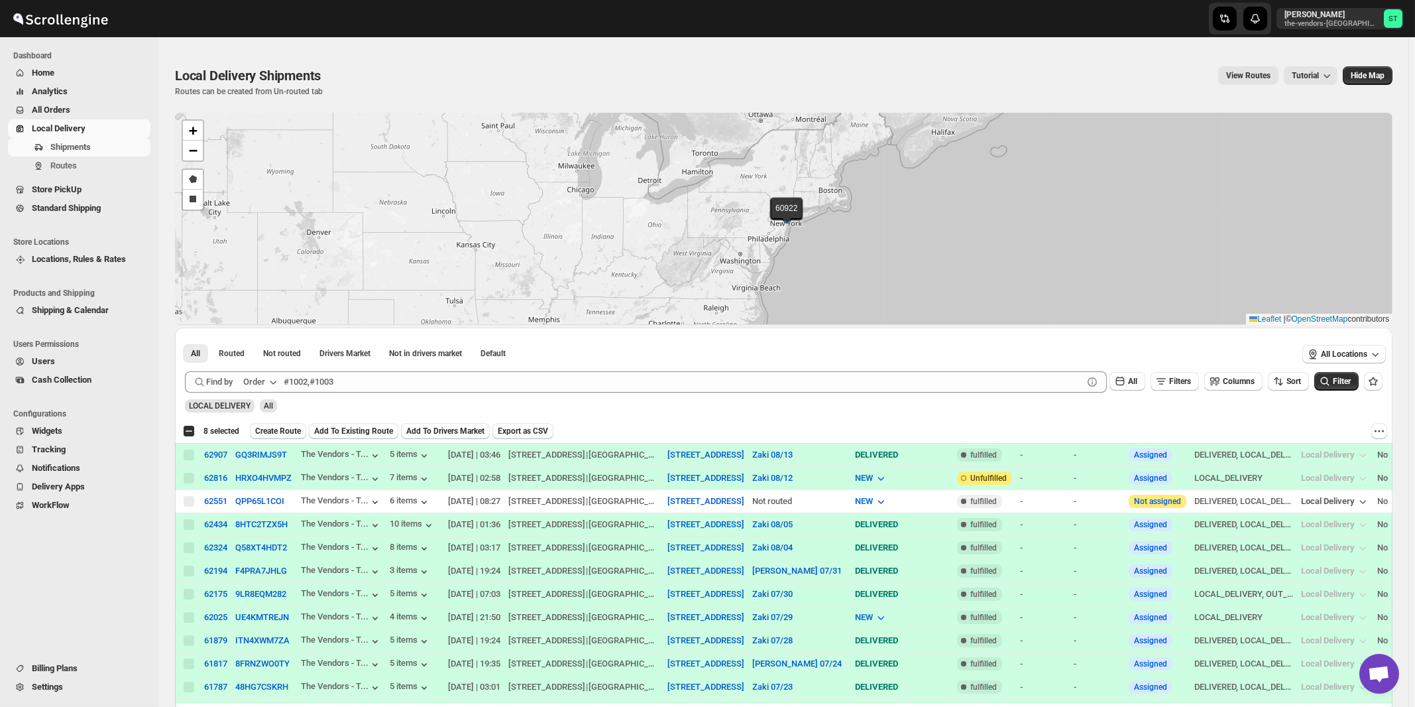
click at [273, 381] on icon "button" at bounding box center [273, 382] width 7 height 4
click at [274, 483] on div "Customer Name" at bounding box center [262, 480] width 61 height 13
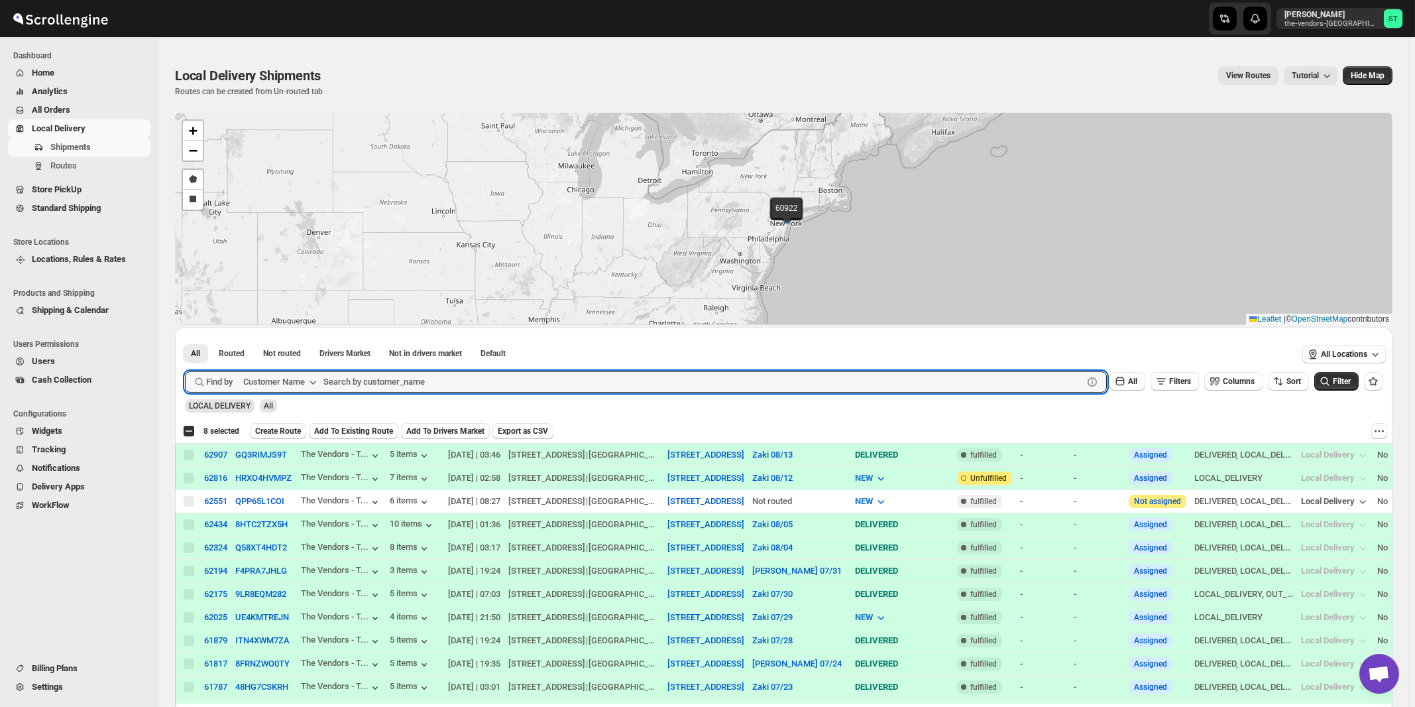
paste input "[PERSON_NAME] - Pesach Tikvah 3rd floor"
type input "[PERSON_NAME] - Pesach Tikvah 3rd floor"
click button "Submit" at bounding box center [204, 334] width 38 height 14
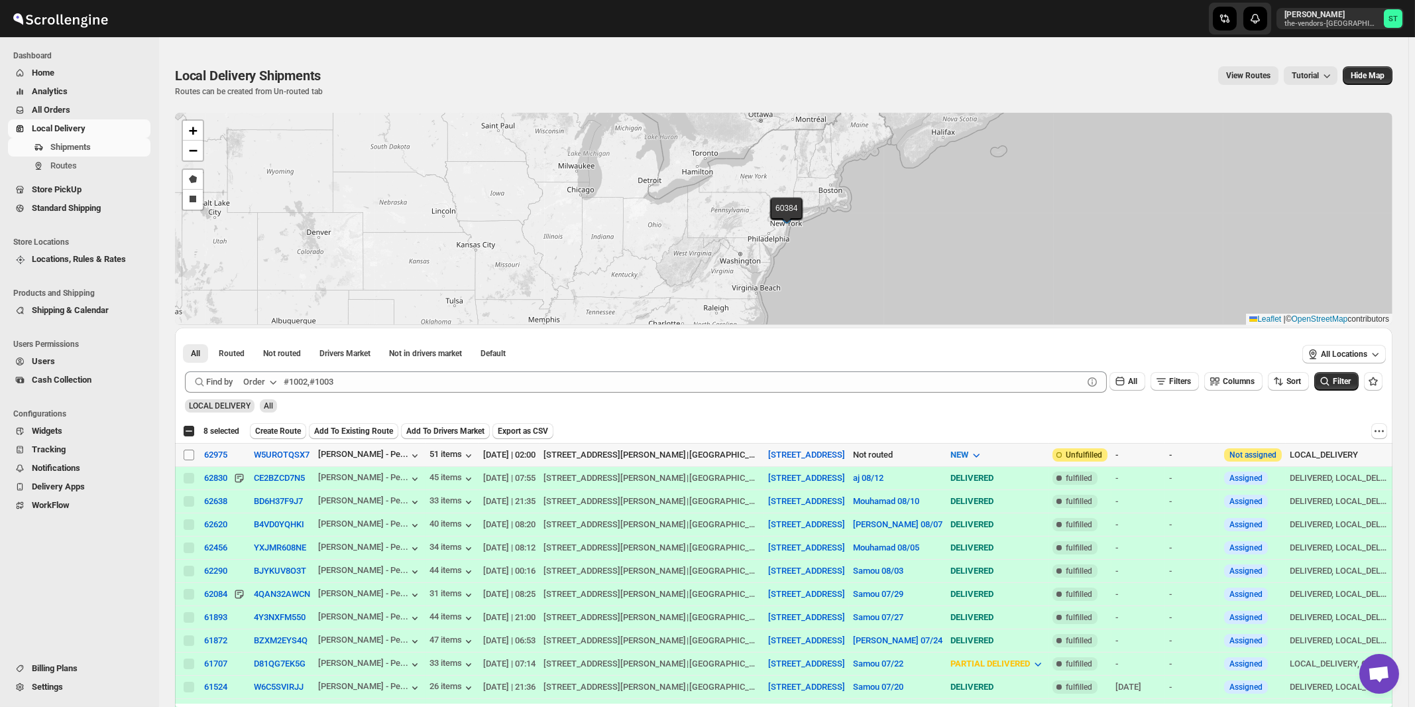
click at [188, 455] on input "Select shipment" at bounding box center [189, 454] width 11 height 11
checkbox input "true"
click at [271, 378] on icon "button" at bounding box center [272, 381] width 13 height 13
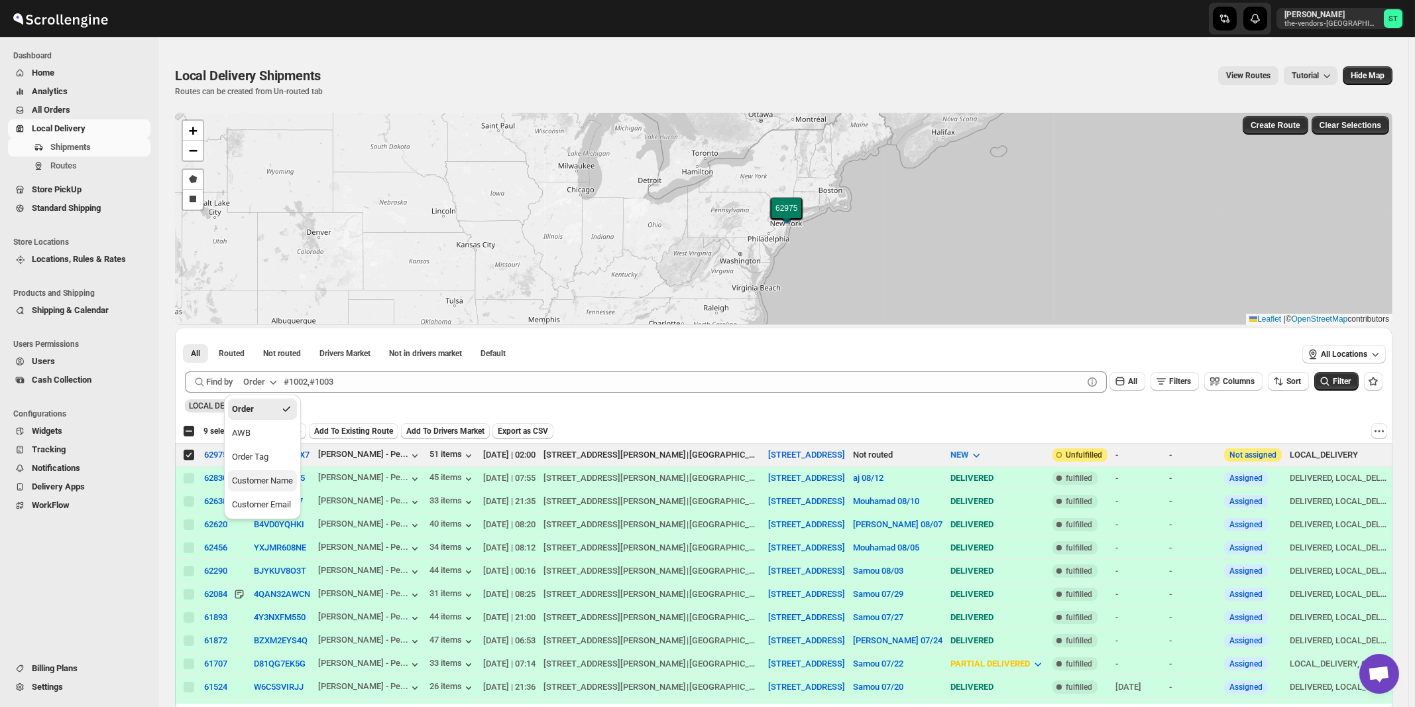
click at [280, 475] on div "Customer Name" at bounding box center [262, 480] width 61 height 13
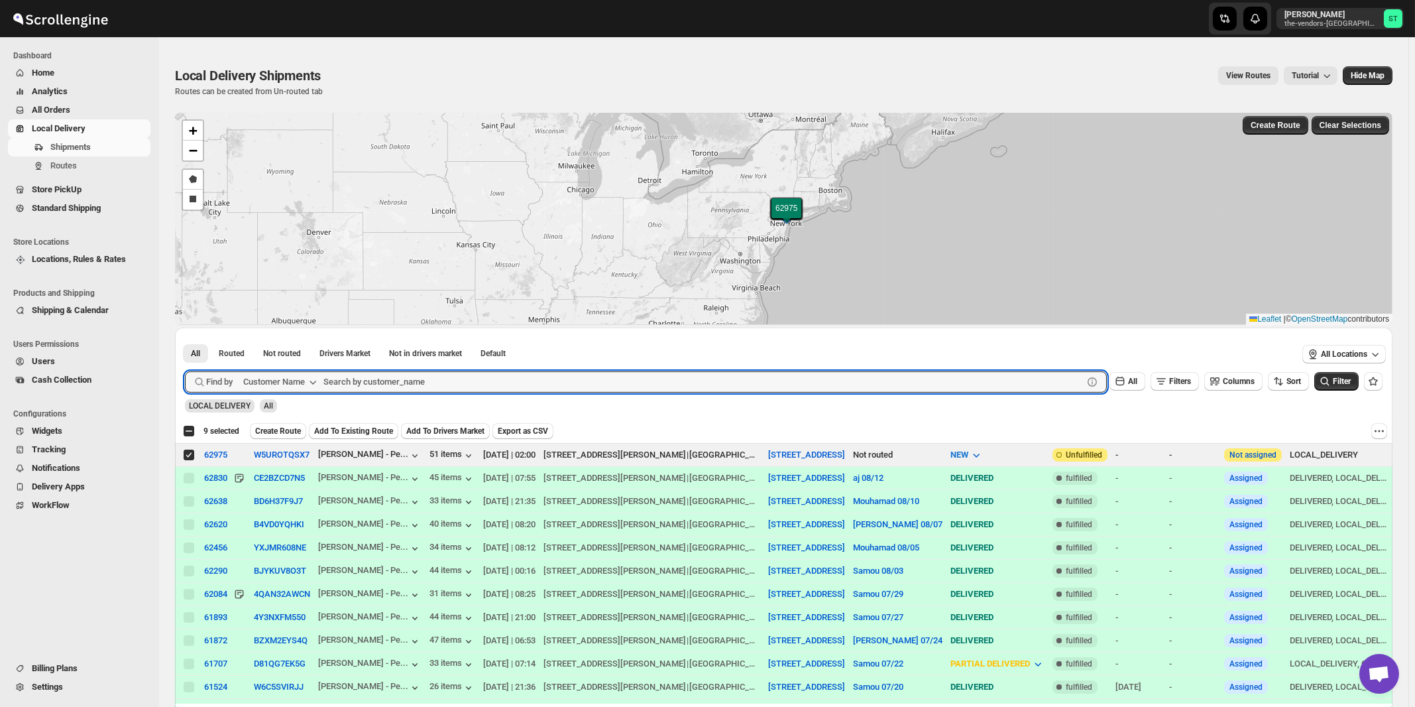
paste input "Anchor Health Homecare Services Inc."
type input "Anchor Health Homecare Services Inc."
click button "Submit" at bounding box center [204, 334] width 38 height 14
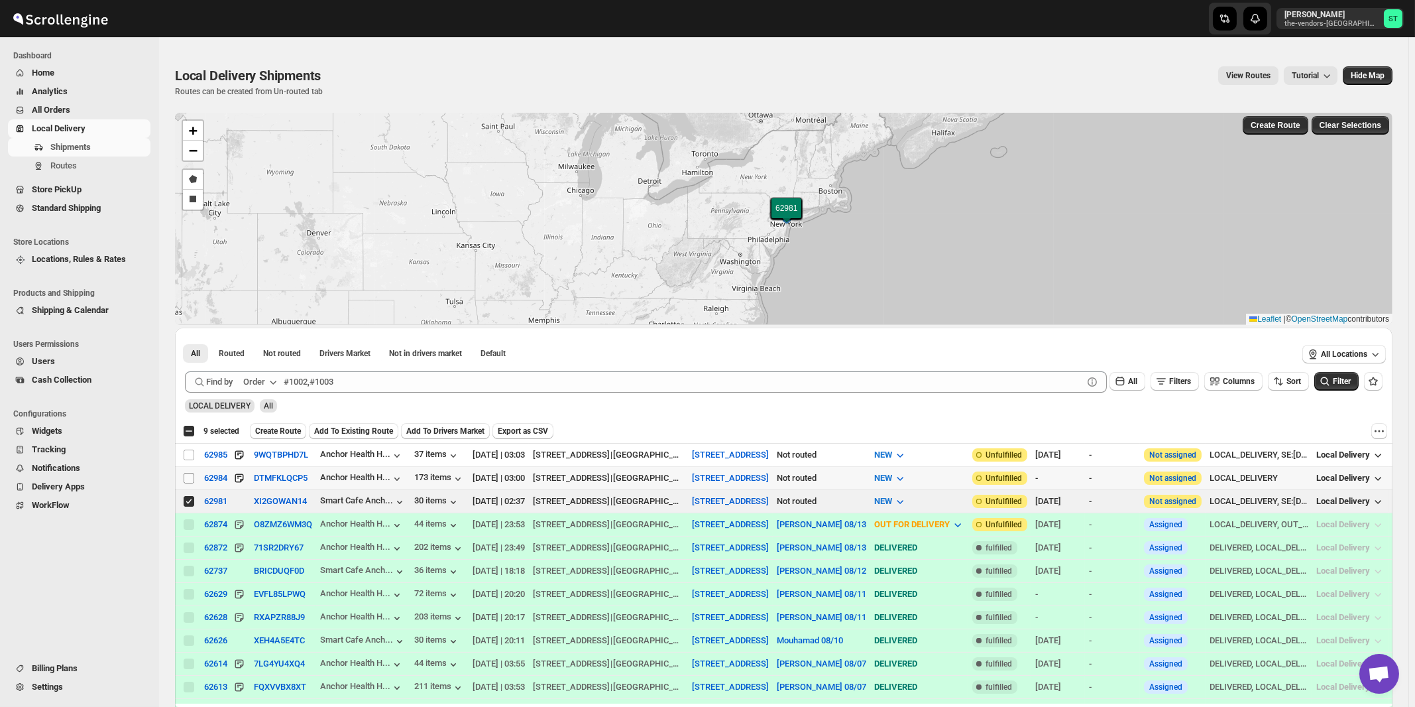
click at [190, 477] on input "Select shipment" at bounding box center [189, 478] width 11 height 11
checkbox input "true"
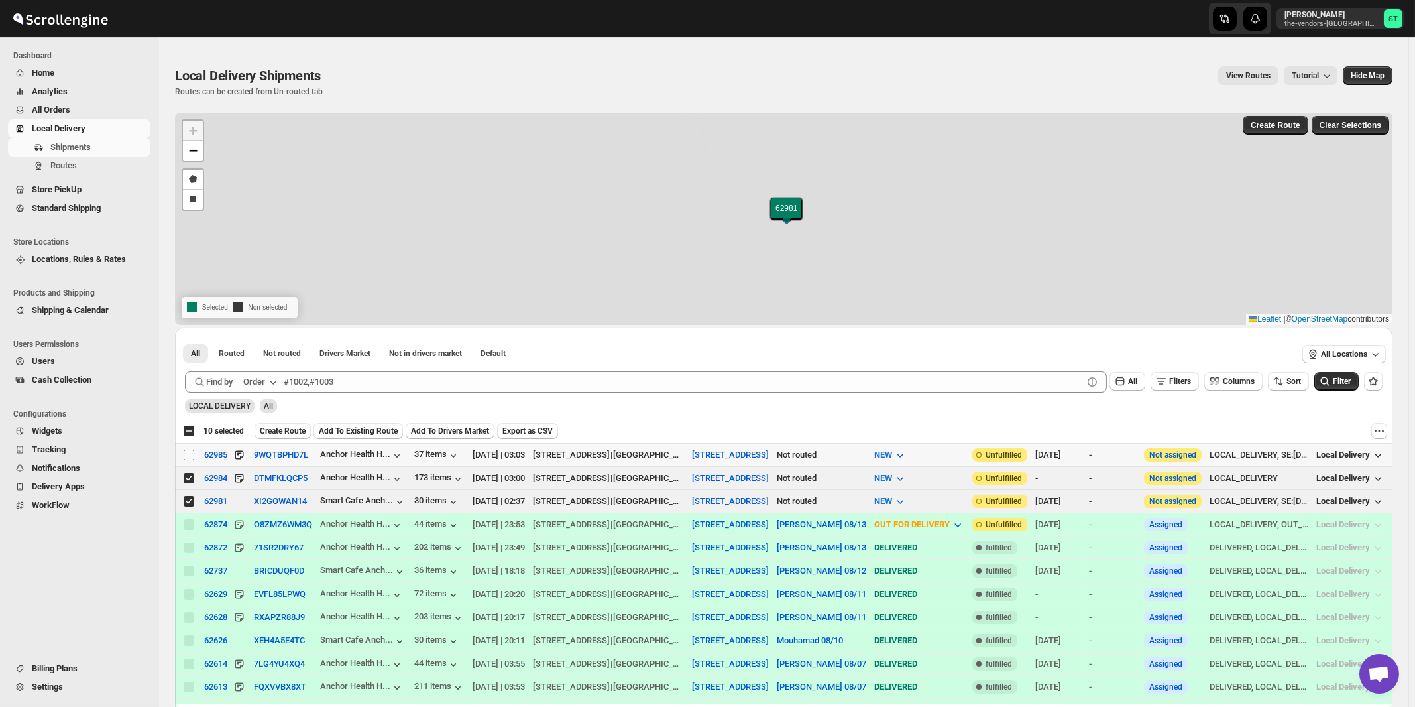
click at [189, 455] on input "Select shipment" at bounding box center [189, 454] width 11 height 11
checkbox input "true"
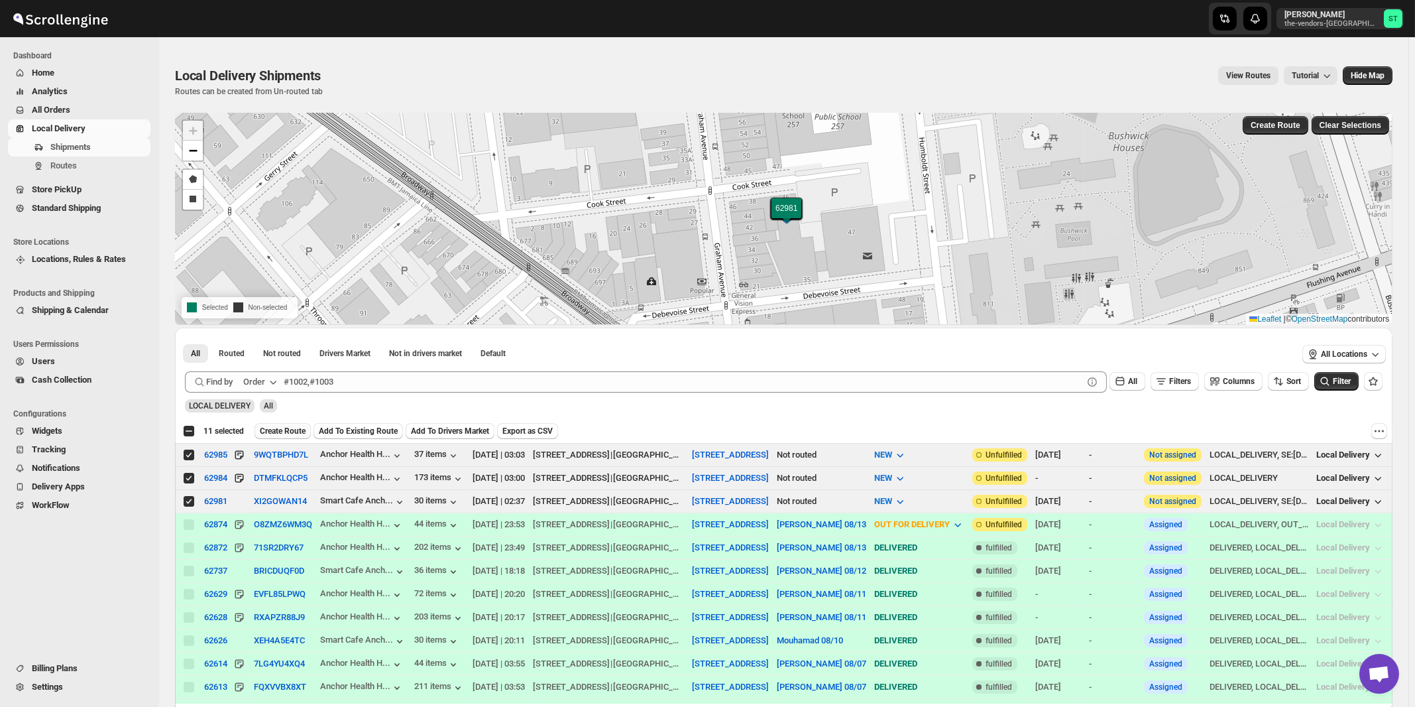
click at [283, 426] on span "Create Route" at bounding box center [283, 431] width 46 height 11
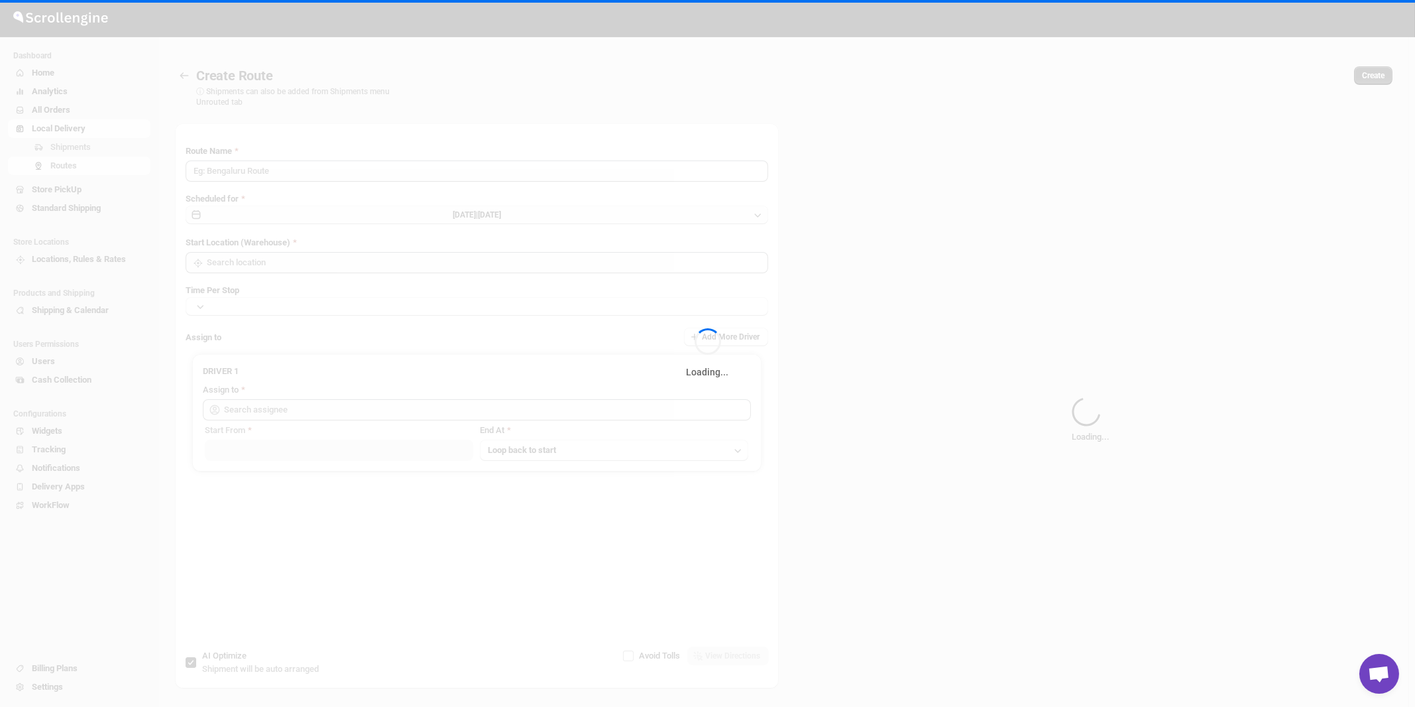
type input "Route - 14/08-1027"
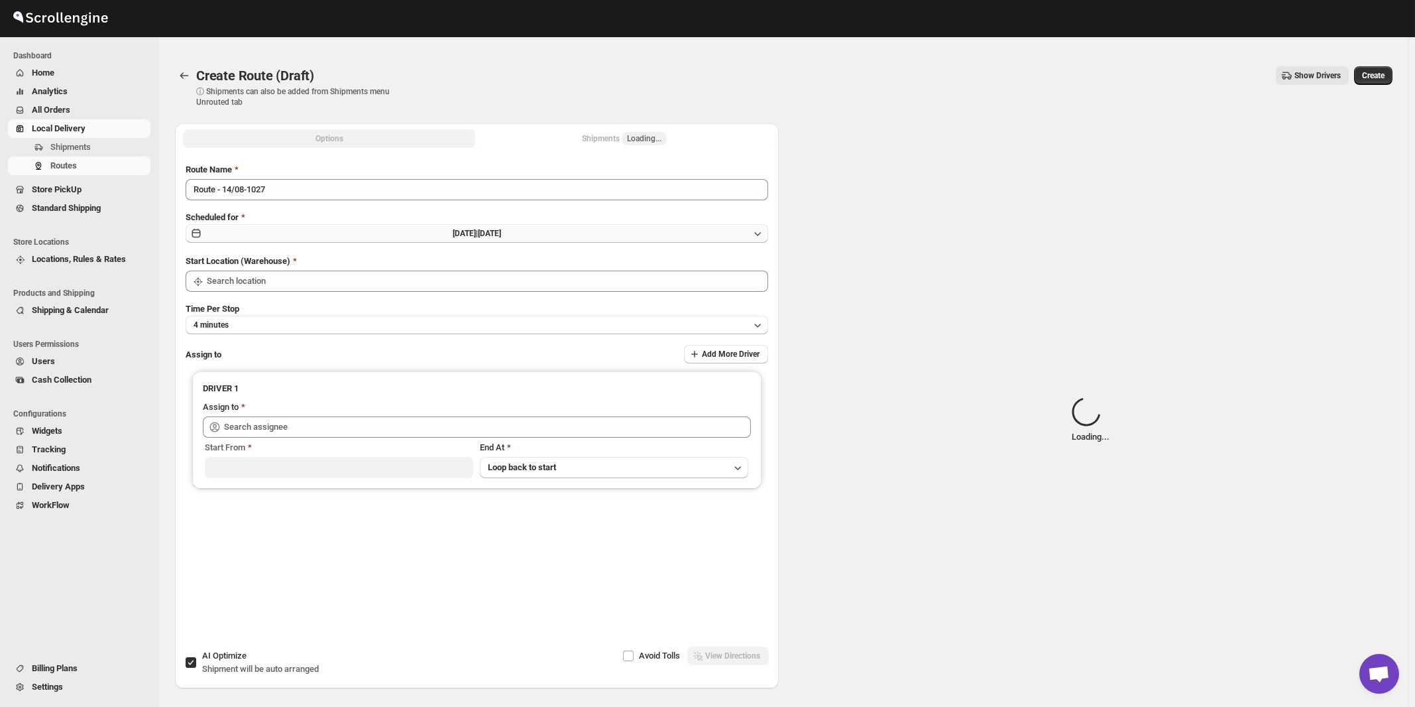
type input "[STREET_ADDRESS]"
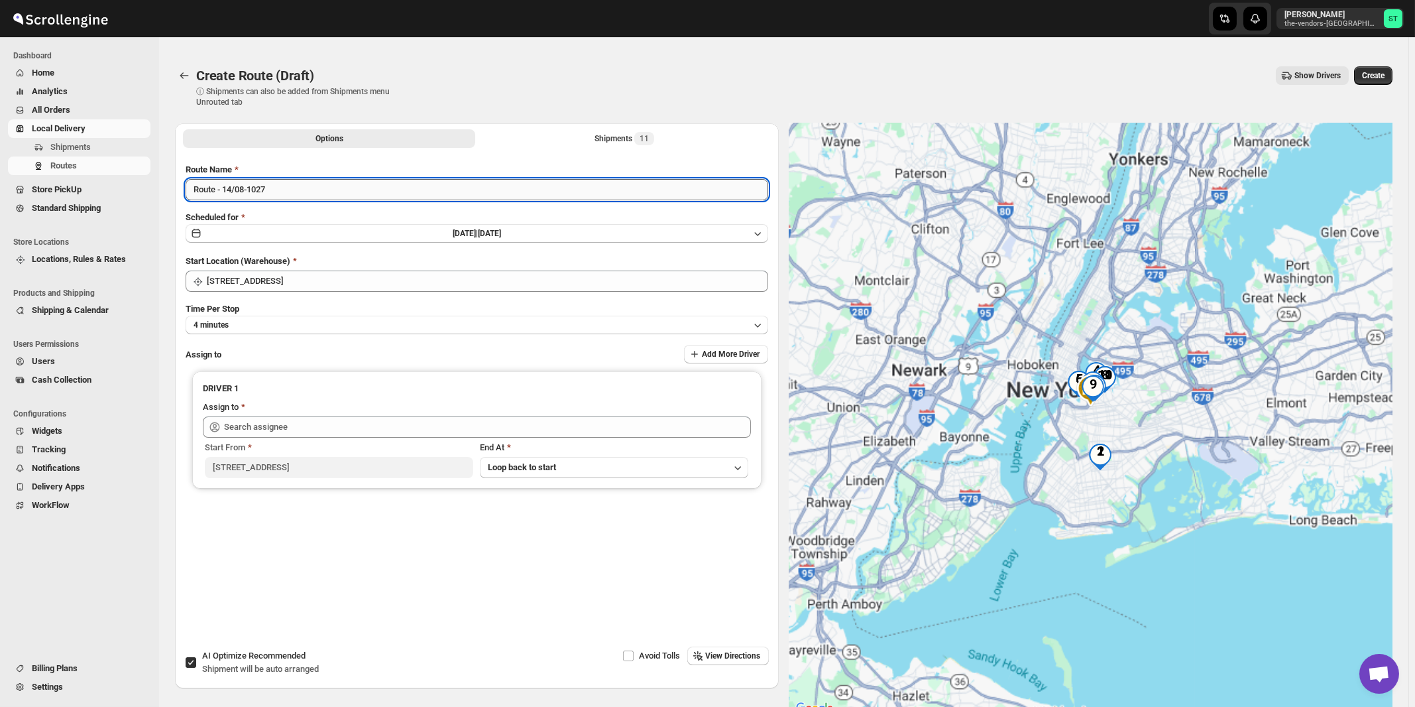
click at [408, 194] on input "Route - 14/08-1027" at bounding box center [477, 189] width 583 height 21
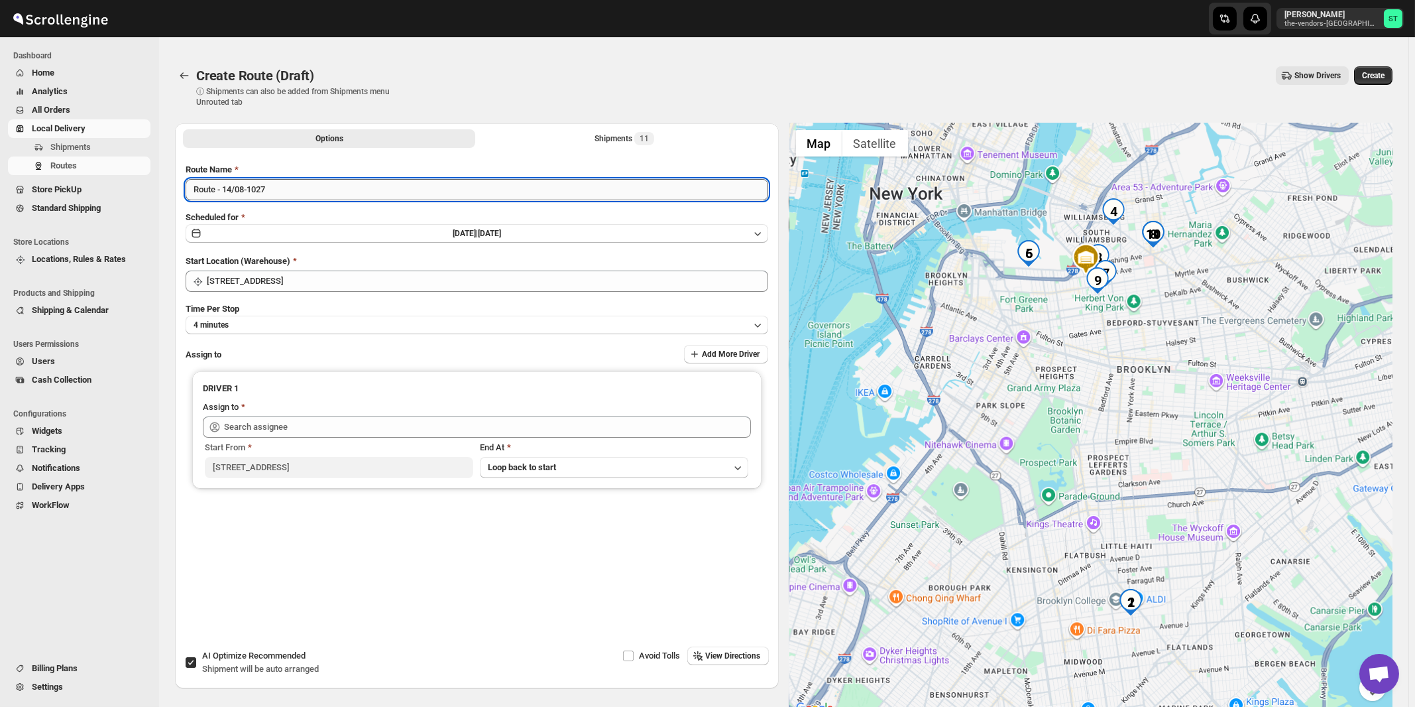
paste input "[PERSON_NAME]"
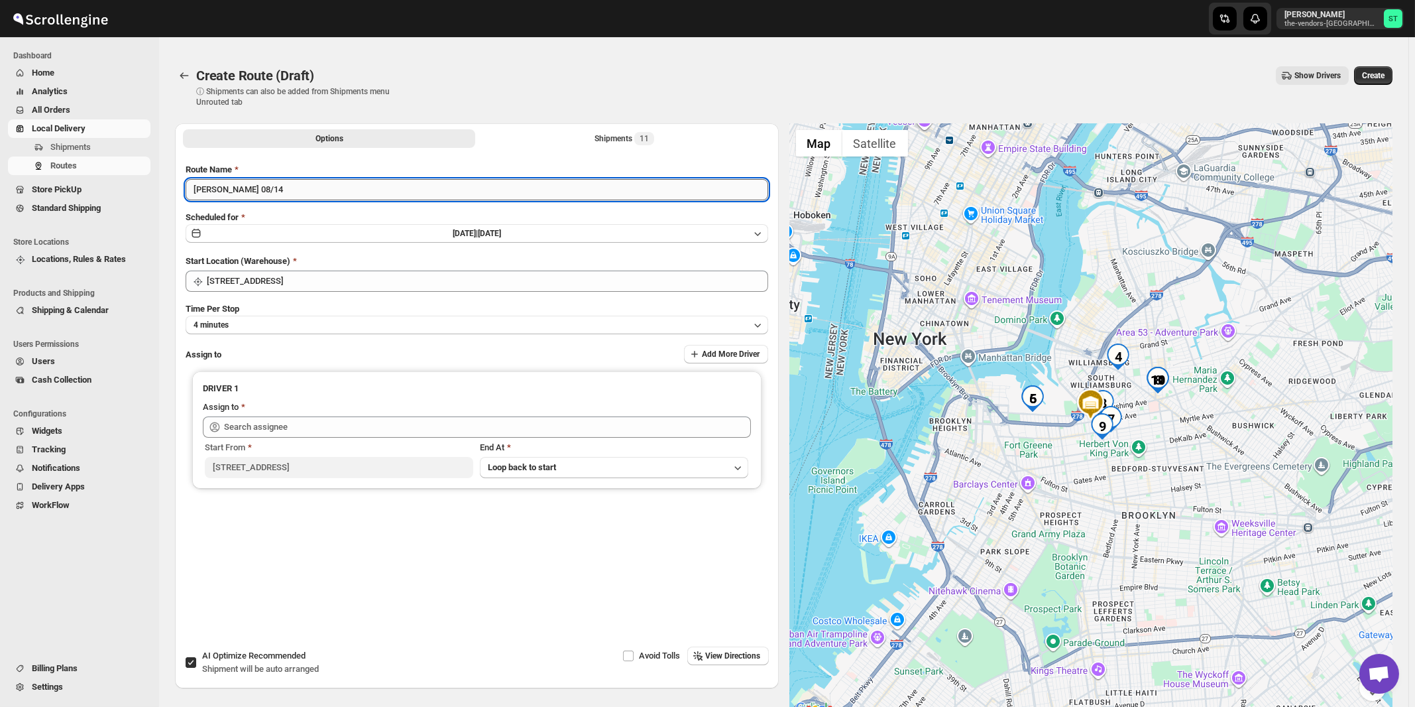
type input "[PERSON_NAME] 08/14"
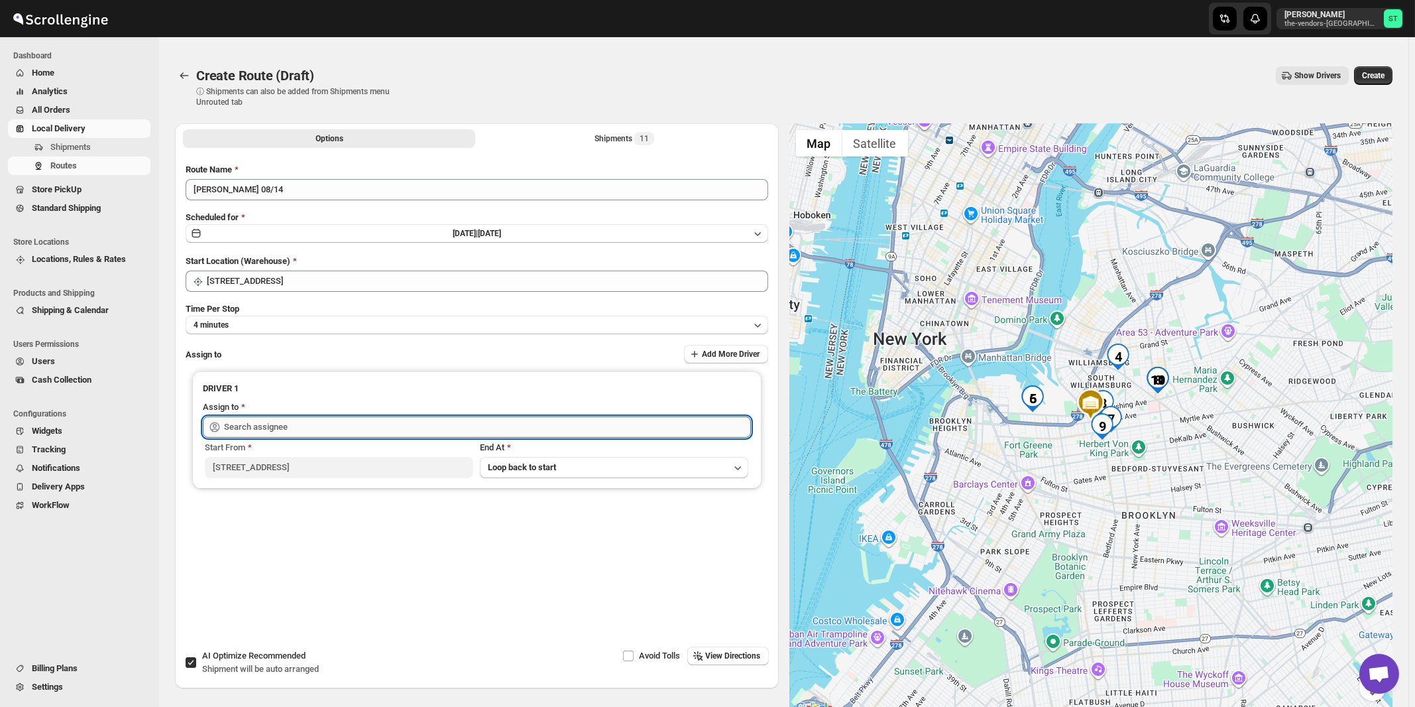
click at [413, 420] on input "text" at bounding box center [487, 426] width 527 height 21
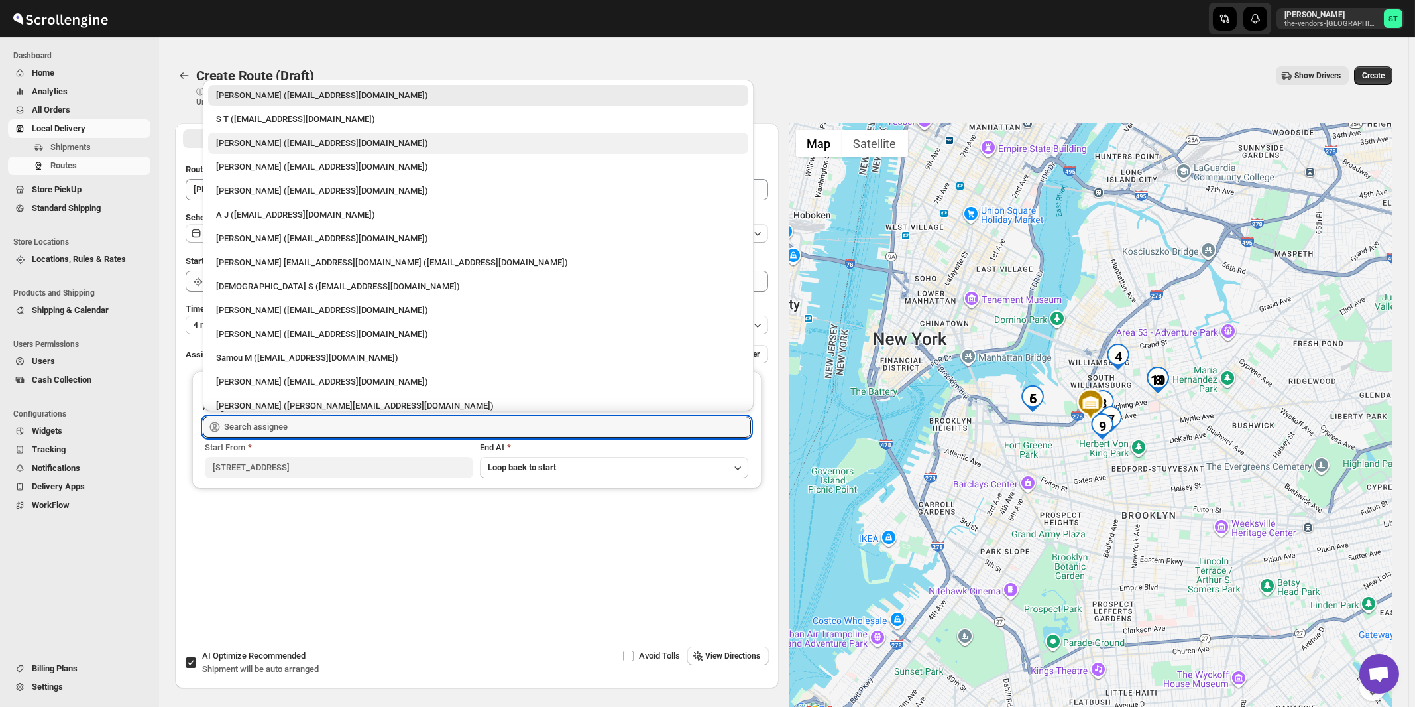
click at [290, 141] on div "[PERSON_NAME] ([EMAIL_ADDRESS][DOMAIN_NAME])" at bounding box center [478, 143] width 524 height 13
type input "[PERSON_NAME] ([EMAIL_ADDRESS][DOMAIN_NAME])"
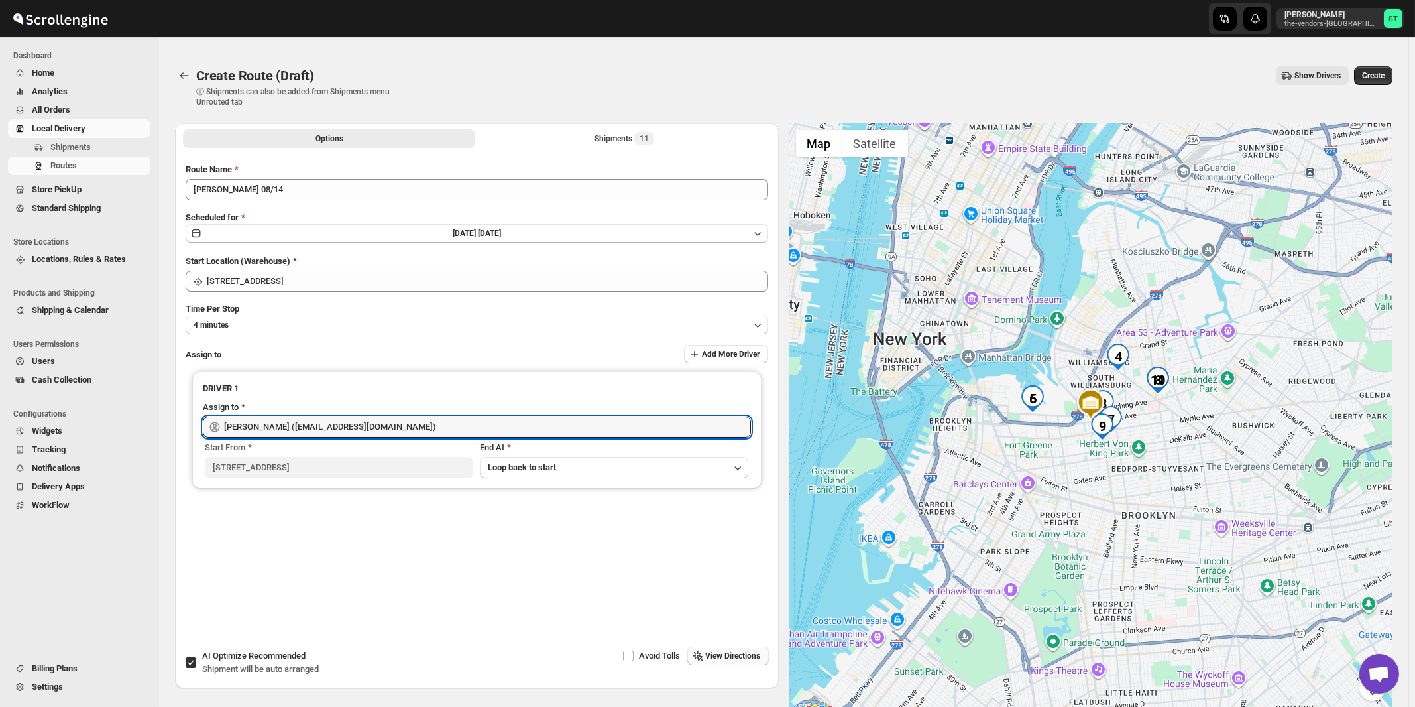
click at [741, 654] on span "View Directions" at bounding box center [733, 655] width 55 height 11
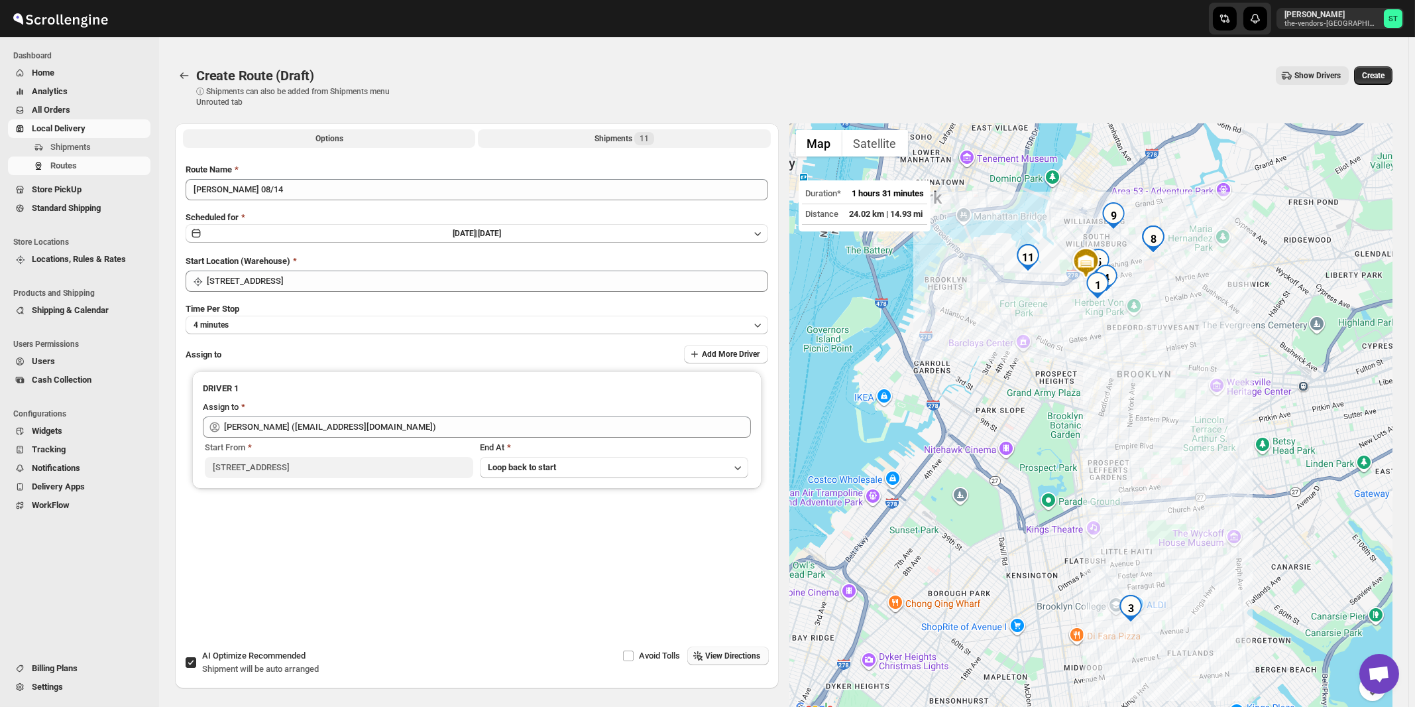
click at [637, 140] on span "11" at bounding box center [644, 138] width 20 height 13
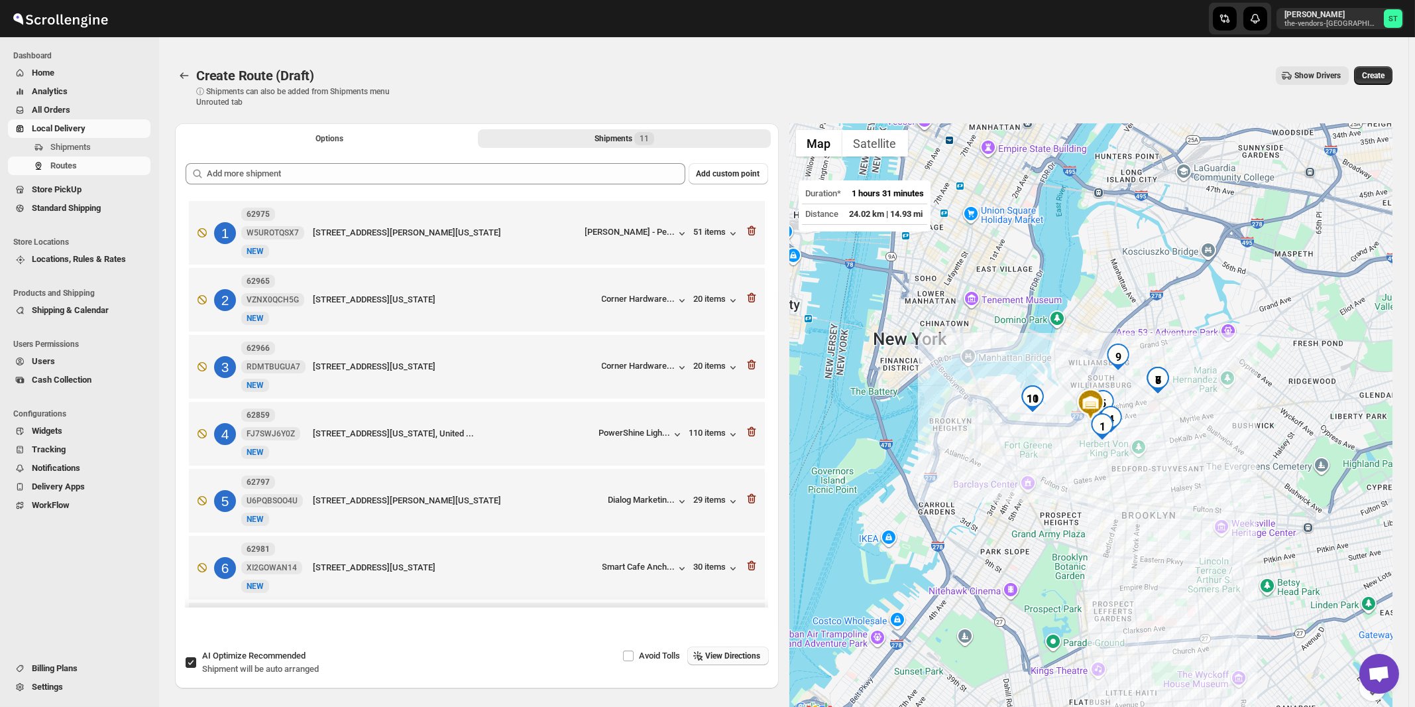
click at [275, 660] on span "Recommended" at bounding box center [277, 655] width 57 height 10
click at [196, 660] on input "AI Optimize Recommended Shipment will be auto arranged" at bounding box center [191, 662] width 11 height 11
checkbox input "false"
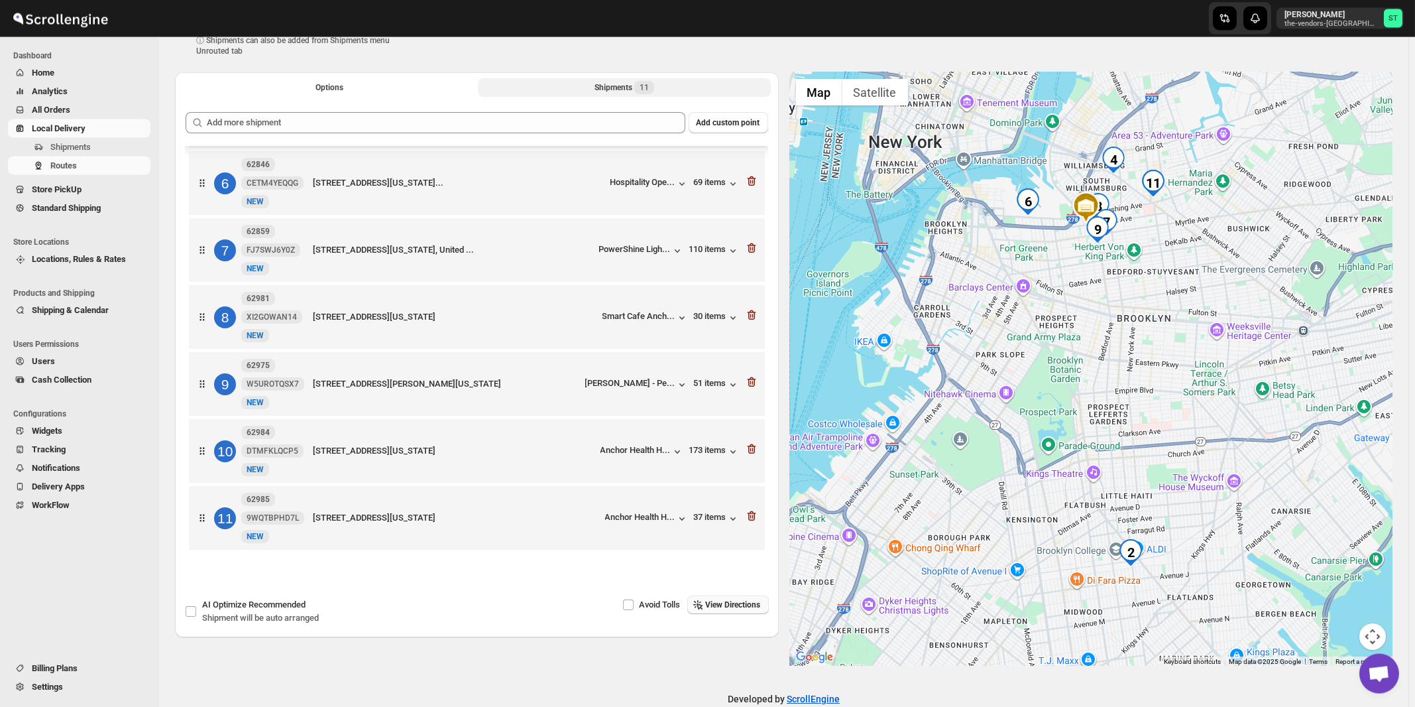
scroll to position [71, 0]
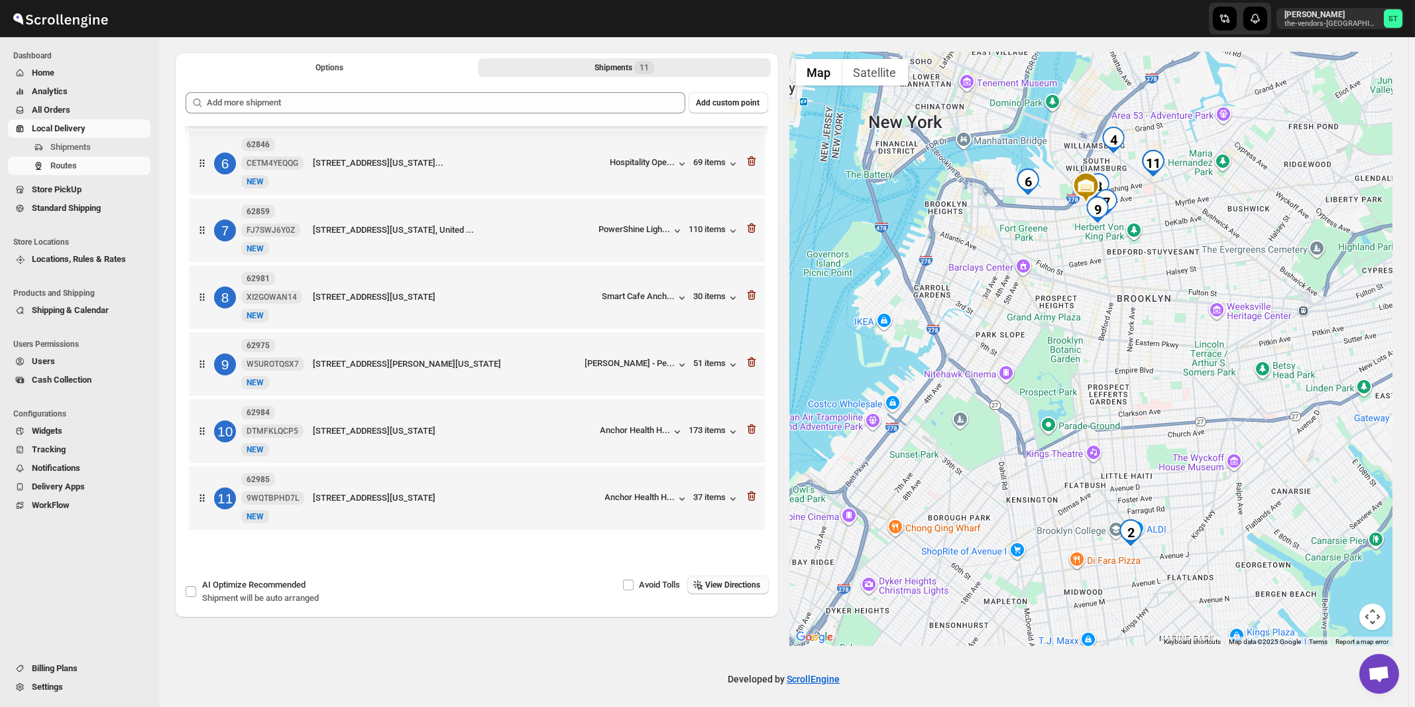
click at [747, 585] on span "View Directions" at bounding box center [733, 584] width 55 height 11
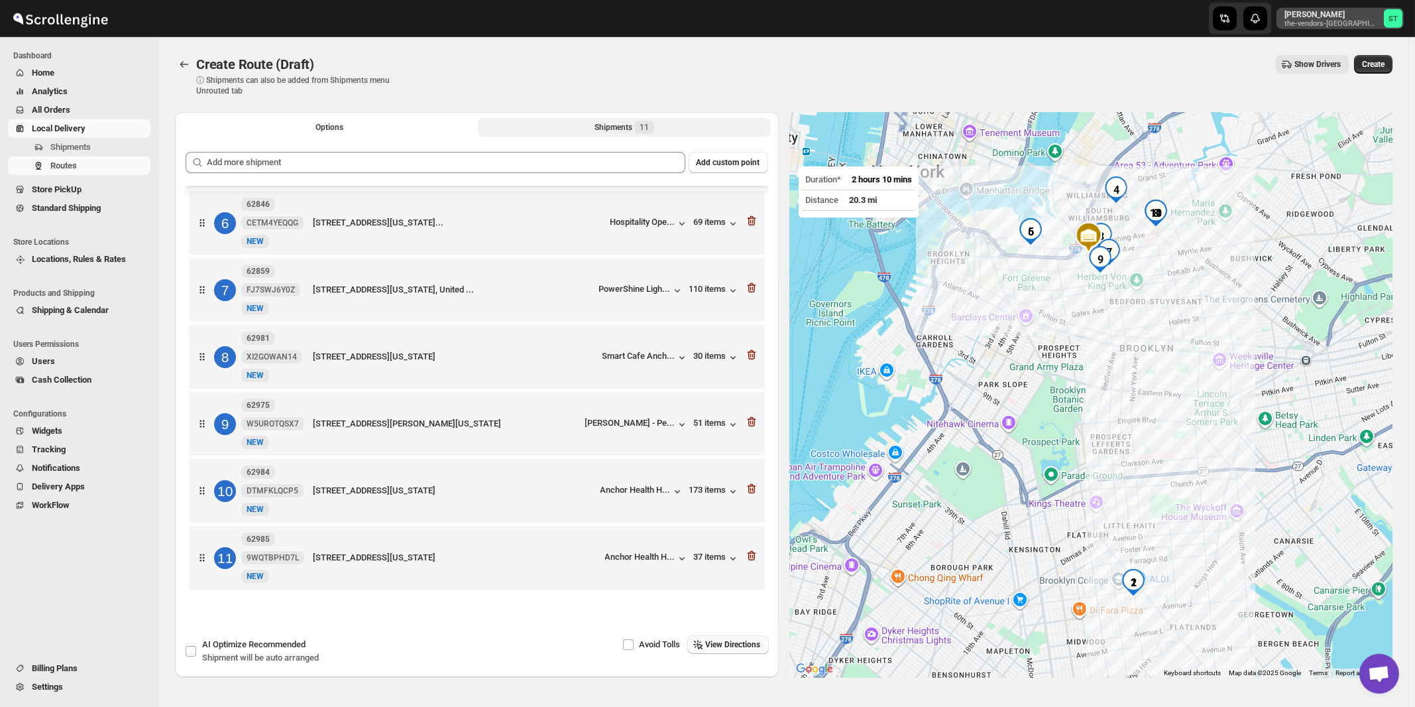
scroll to position [0, 0]
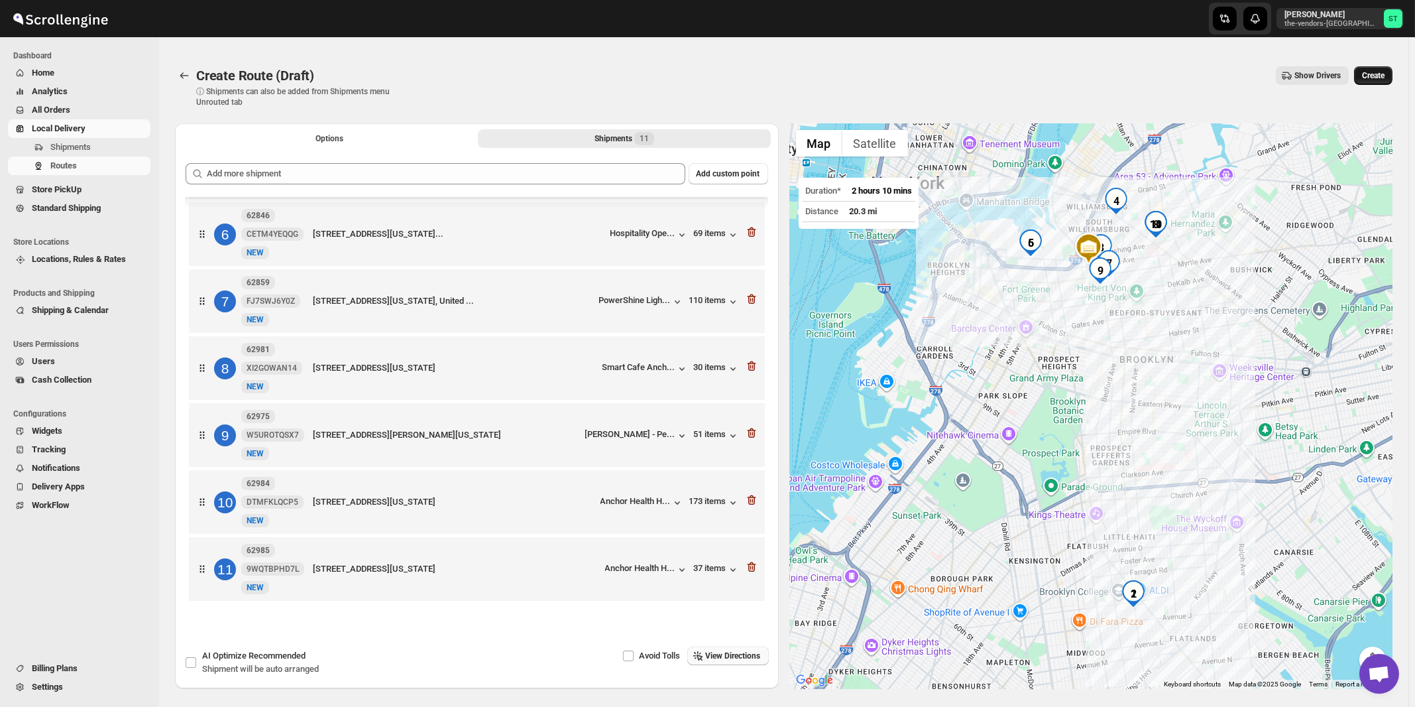
click at [1378, 76] on span "Create" at bounding box center [1373, 75] width 23 height 11
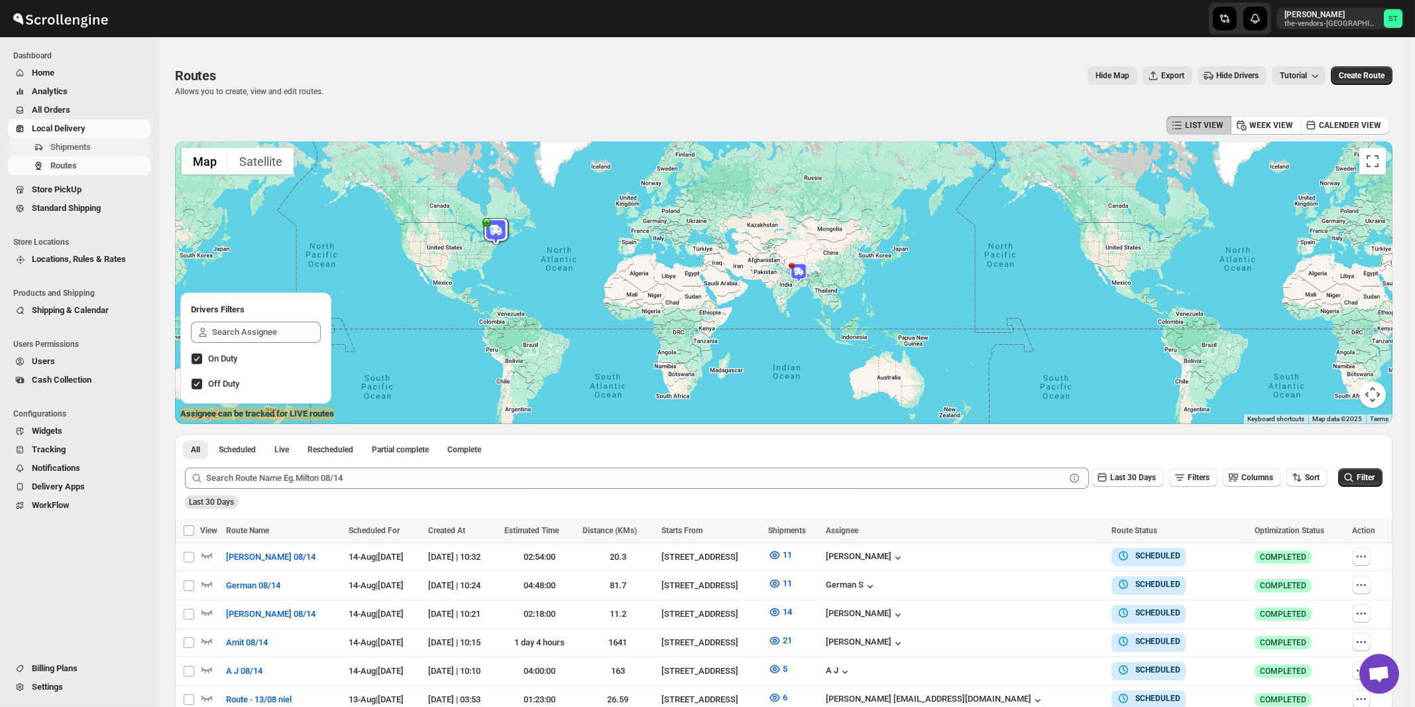
click at [76, 148] on span "Shipments" at bounding box center [70, 147] width 40 height 10
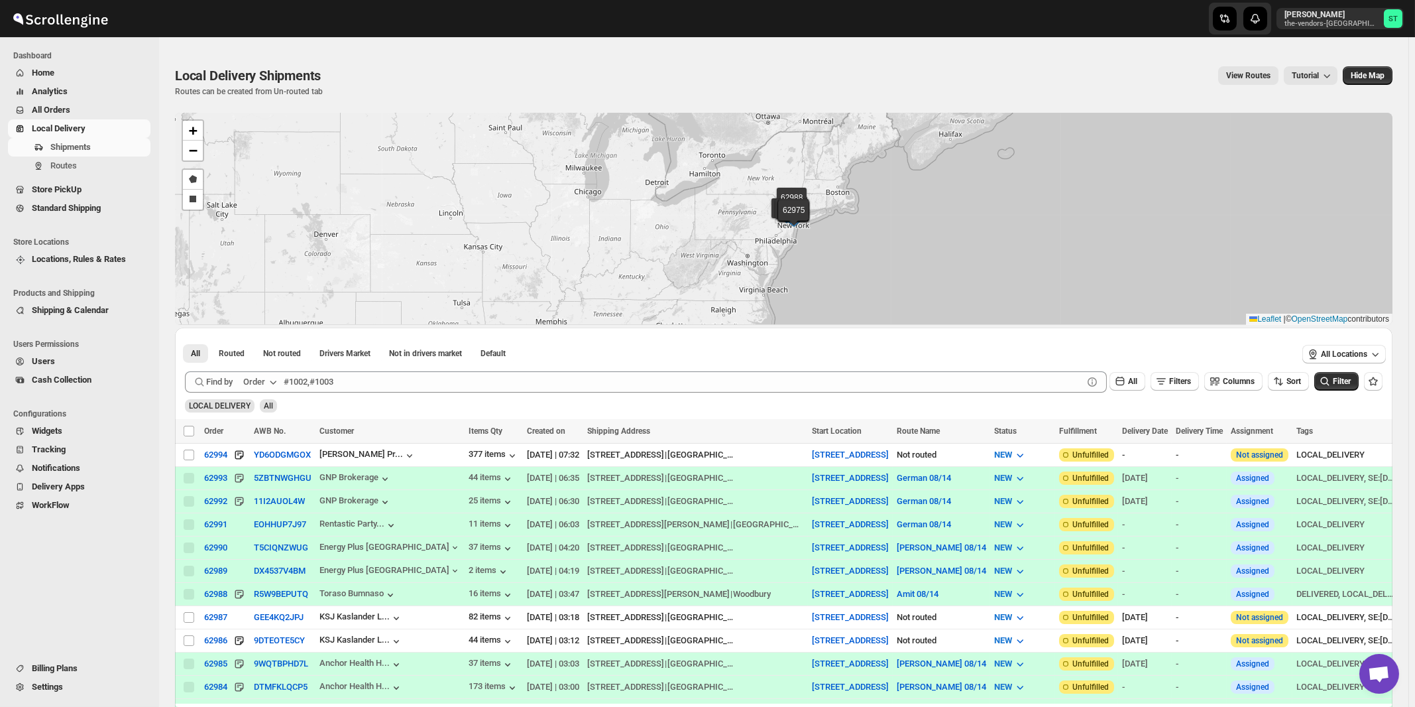
click at [276, 381] on icon "button" at bounding box center [273, 382] width 7 height 4
click at [268, 483] on div "Customer Name" at bounding box center [262, 480] width 61 height 13
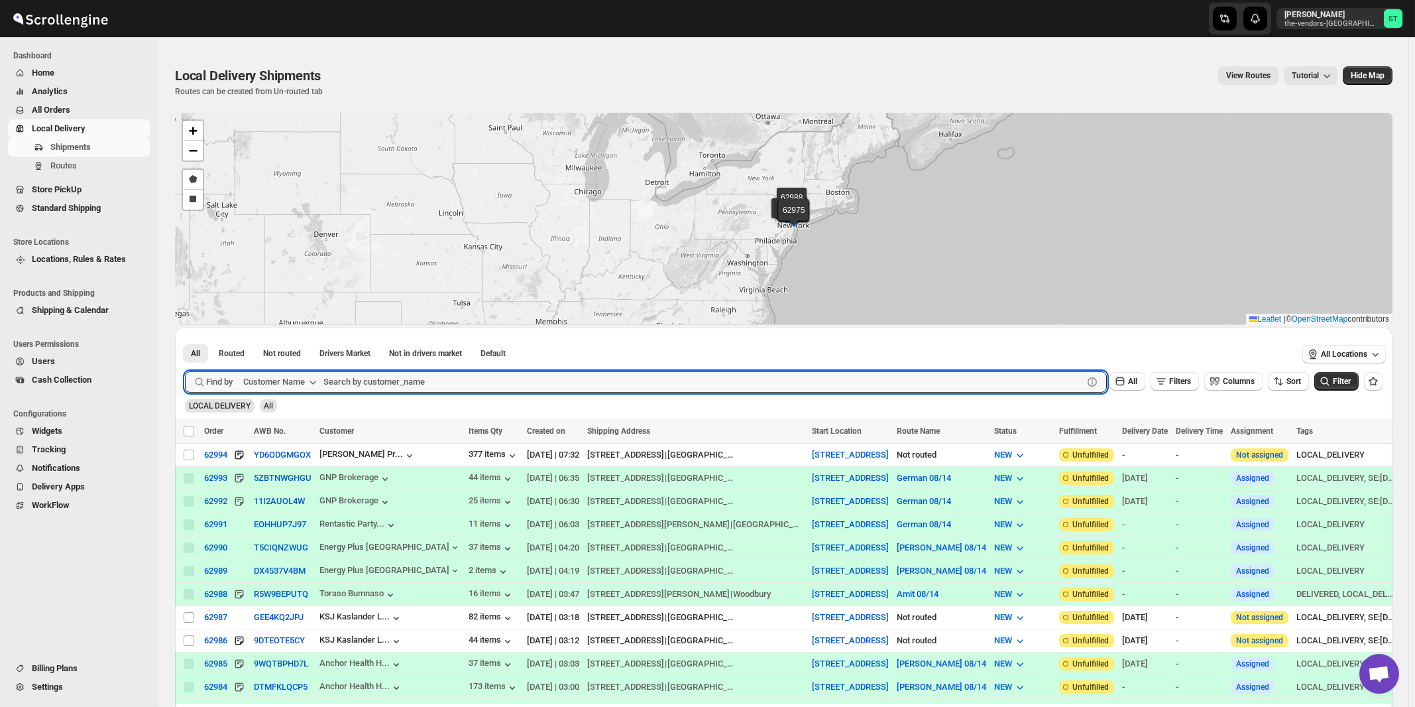
paste input "Yeled V'[PERSON_NAME] ECC Inc"
type input "Yeled V'[PERSON_NAME] ECC Inc"
click button "Submit" at bounding box center [204, 334] width 38 height 14
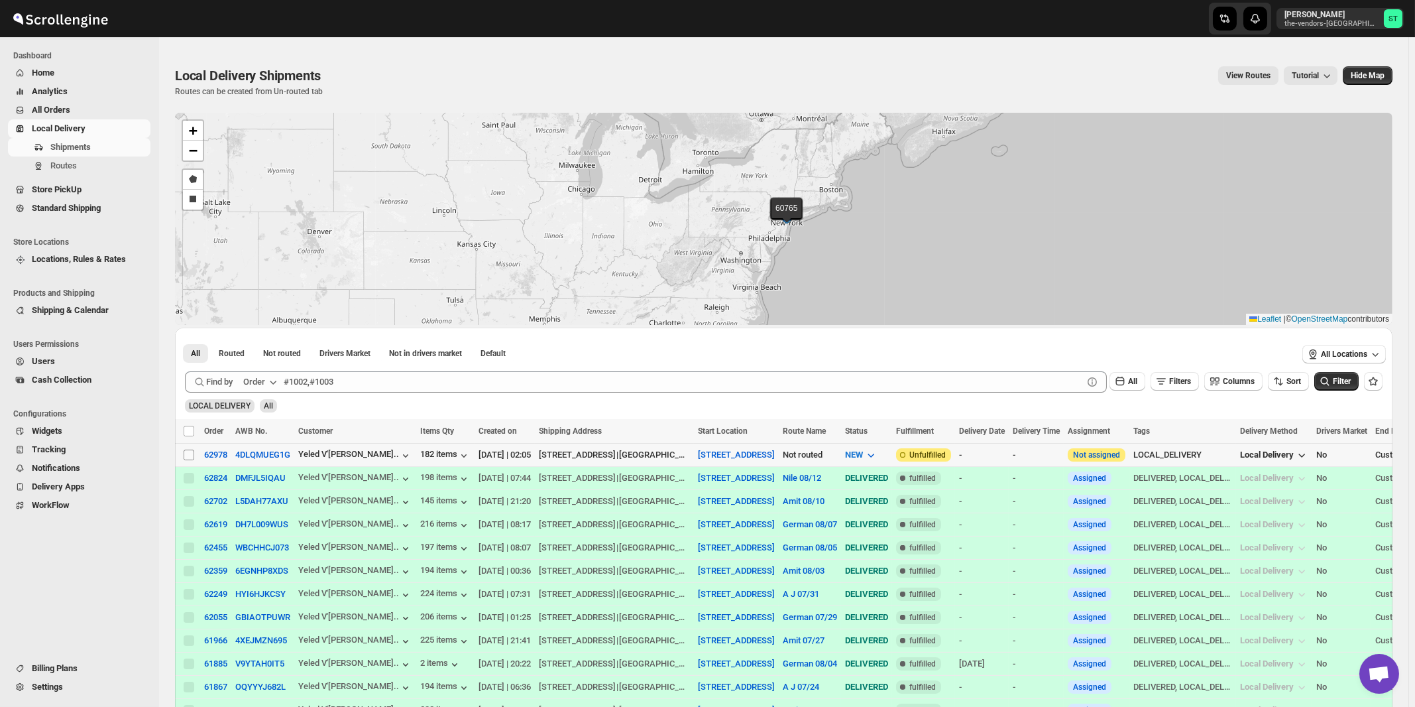
click at [188, 455] on input "Select shipment" at bounding box center [189, 454] width 11 height 11
checkbox input "true"
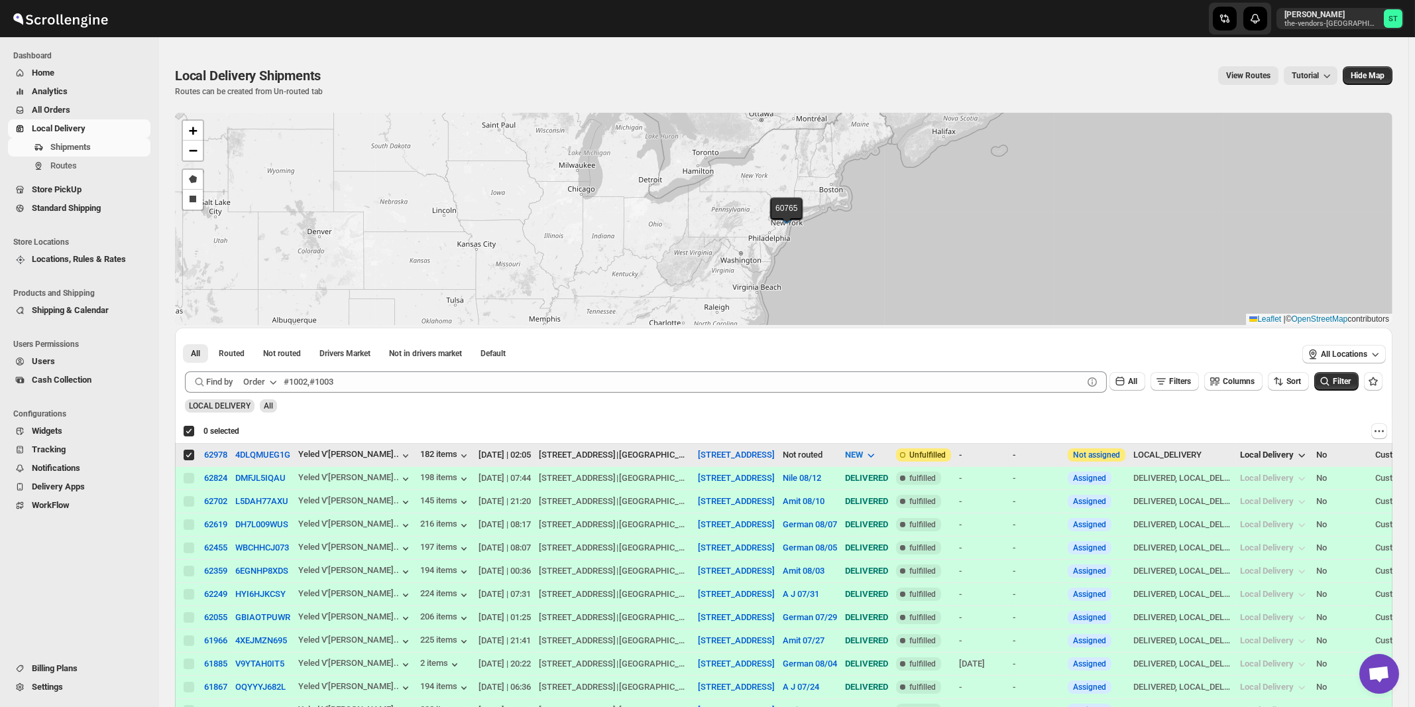
checkbox input "true"
click at [274, 382] on icon "button" at bounding box center [273, 382] width 7 height 4
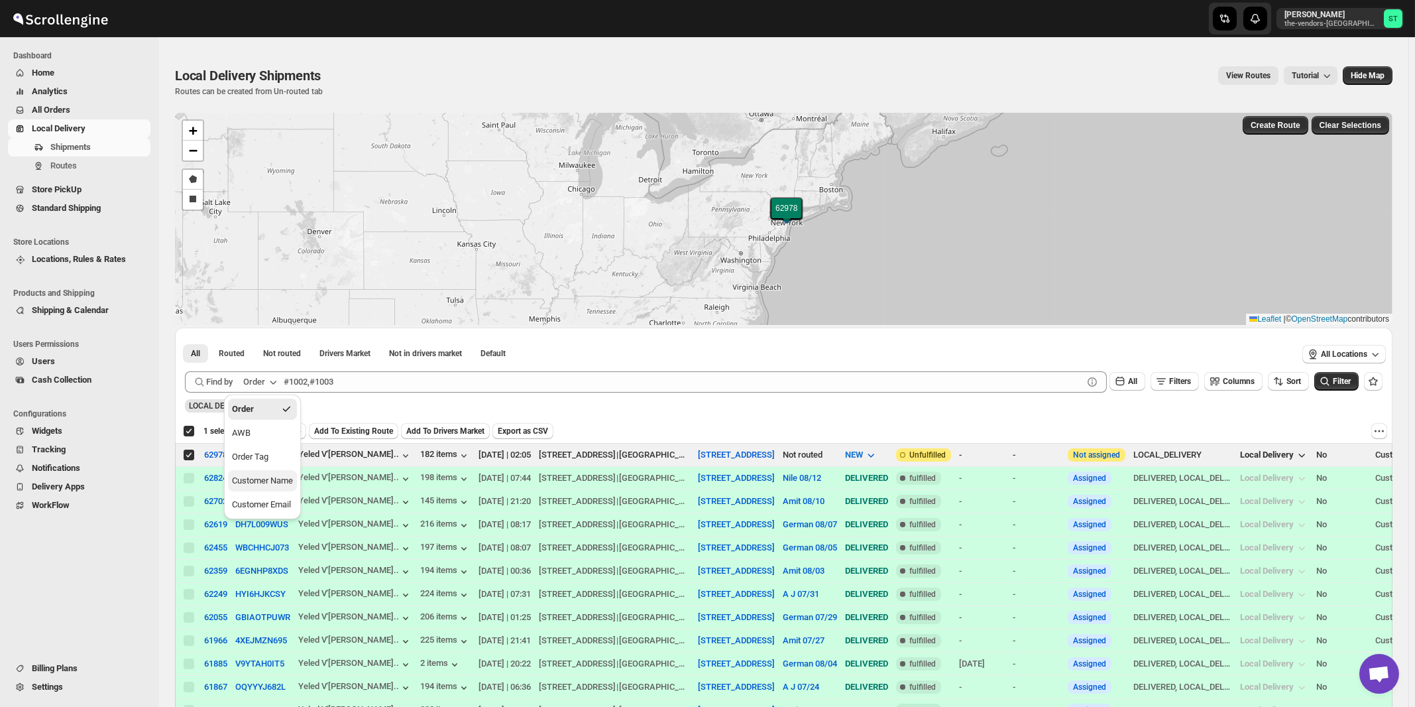
drag, startPoint x: 264, startPoint y: 479, endPoint x: 364, endPoint y: 468, distance: 100.0
click at [265, 481] on div "Customer Name" at bounding box center [262, 480] width 61 height 13
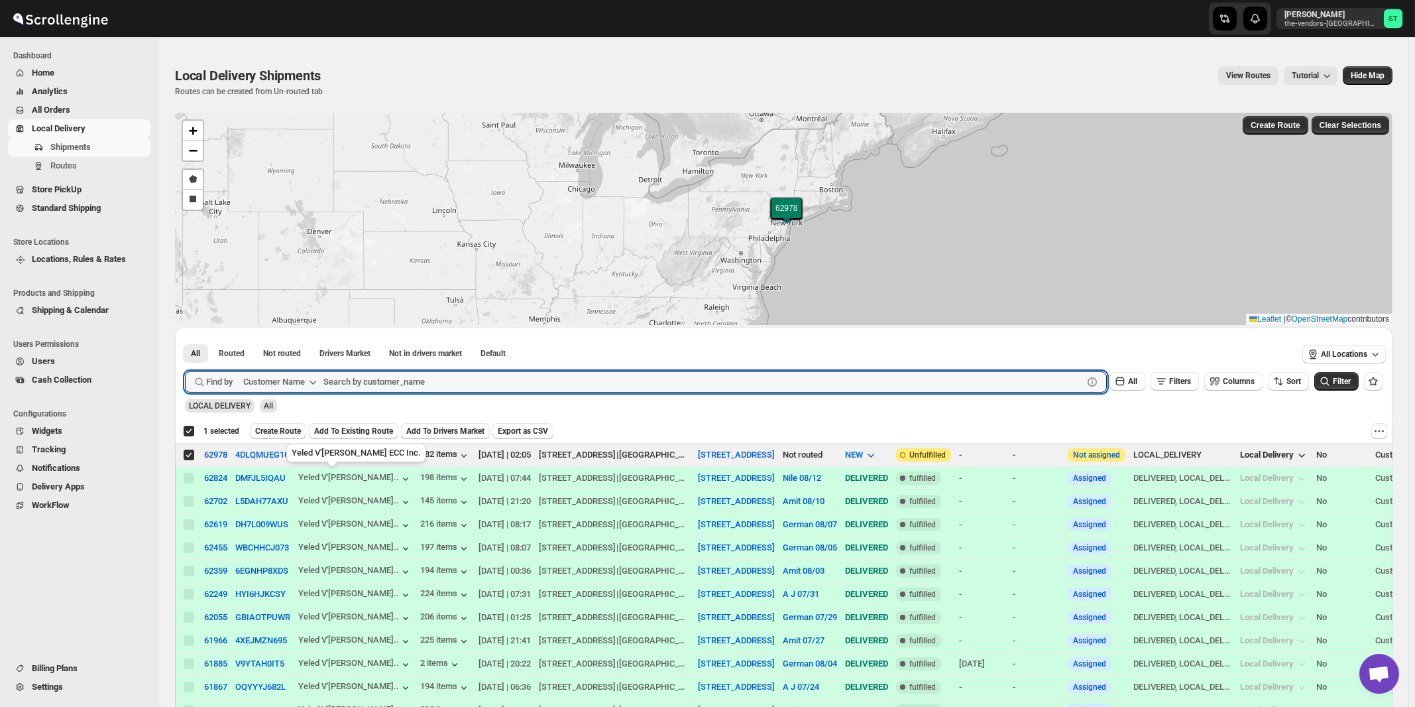
paste input "311 Wallabout LLC"
type input "311 Wallabout LLC"
click button "Submit" at bounding box center [204, 334] width 38 height 14
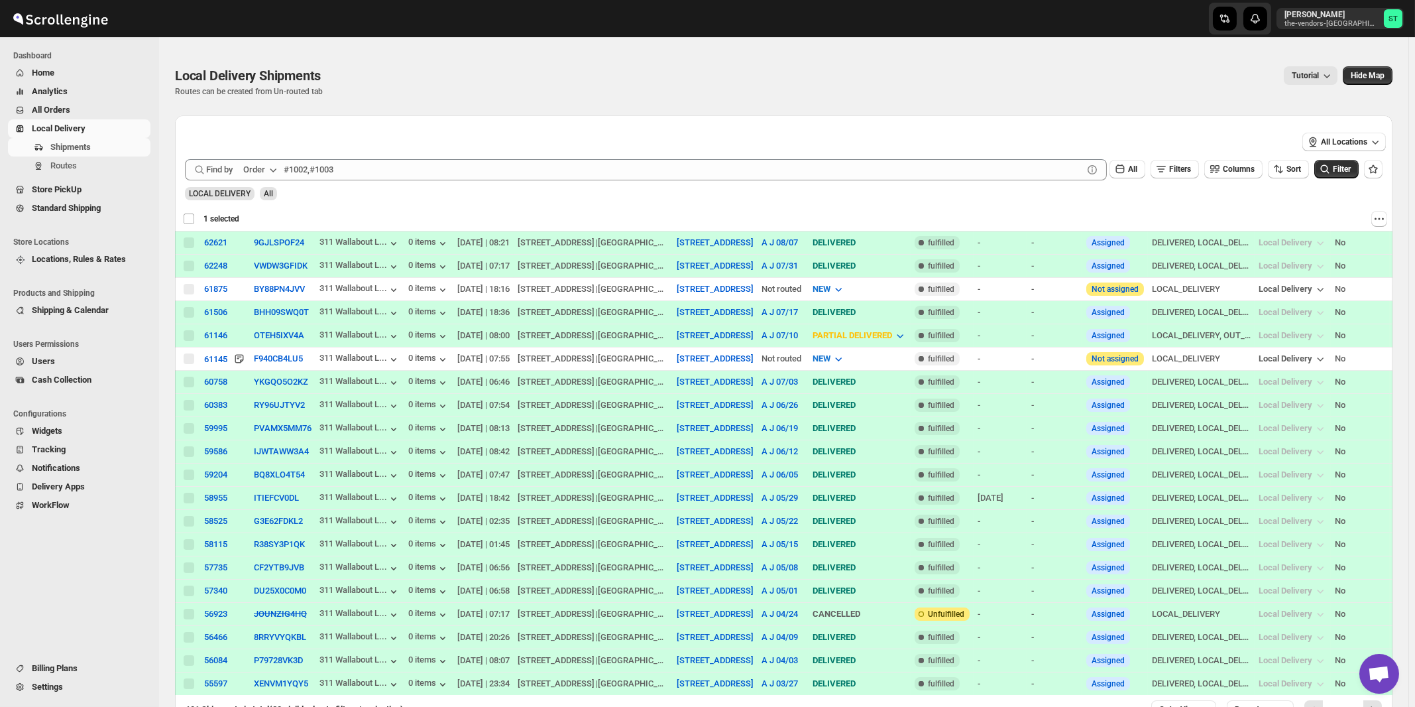
checkbox input "false"
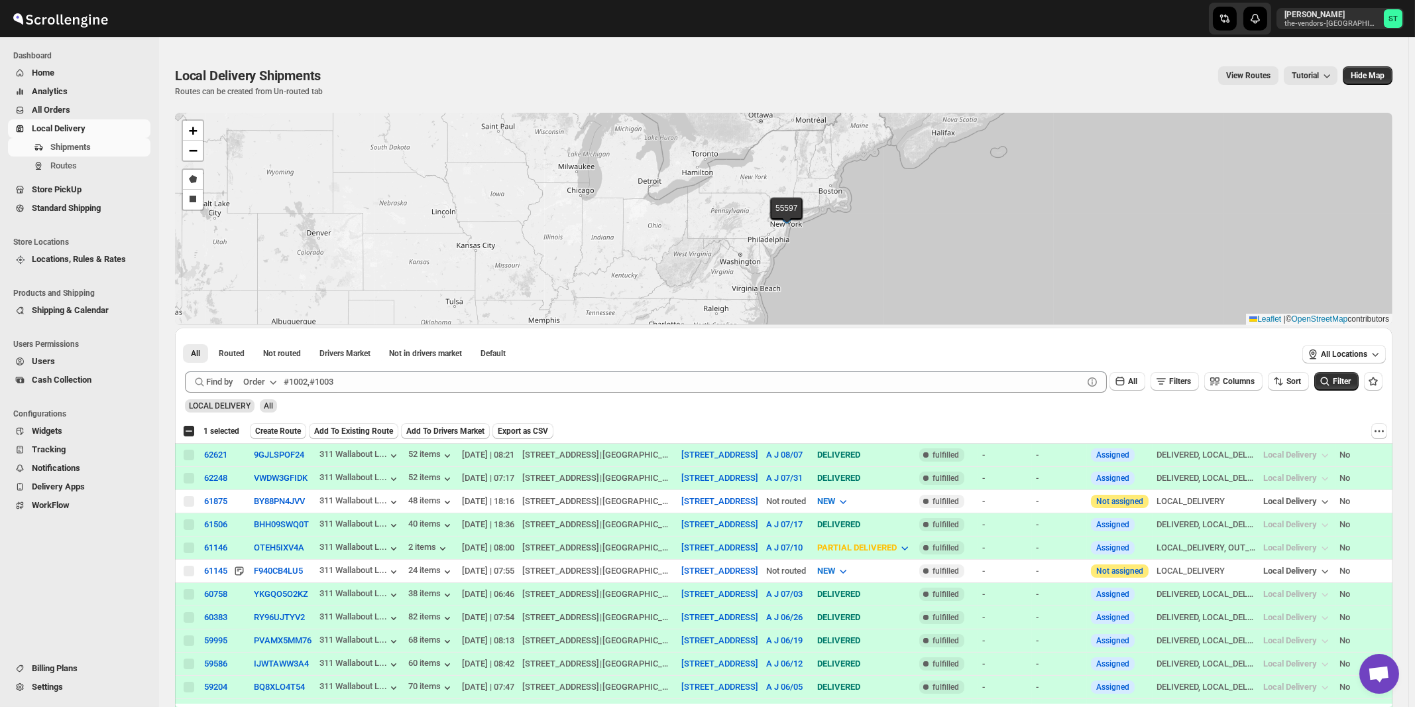
click at [265, 380] on div "Order" at bounding box center [254, 381] width 22 height 13
click at [266, 483] on div "Customer Name" at bounding box center [262, 480] width 61 height 13
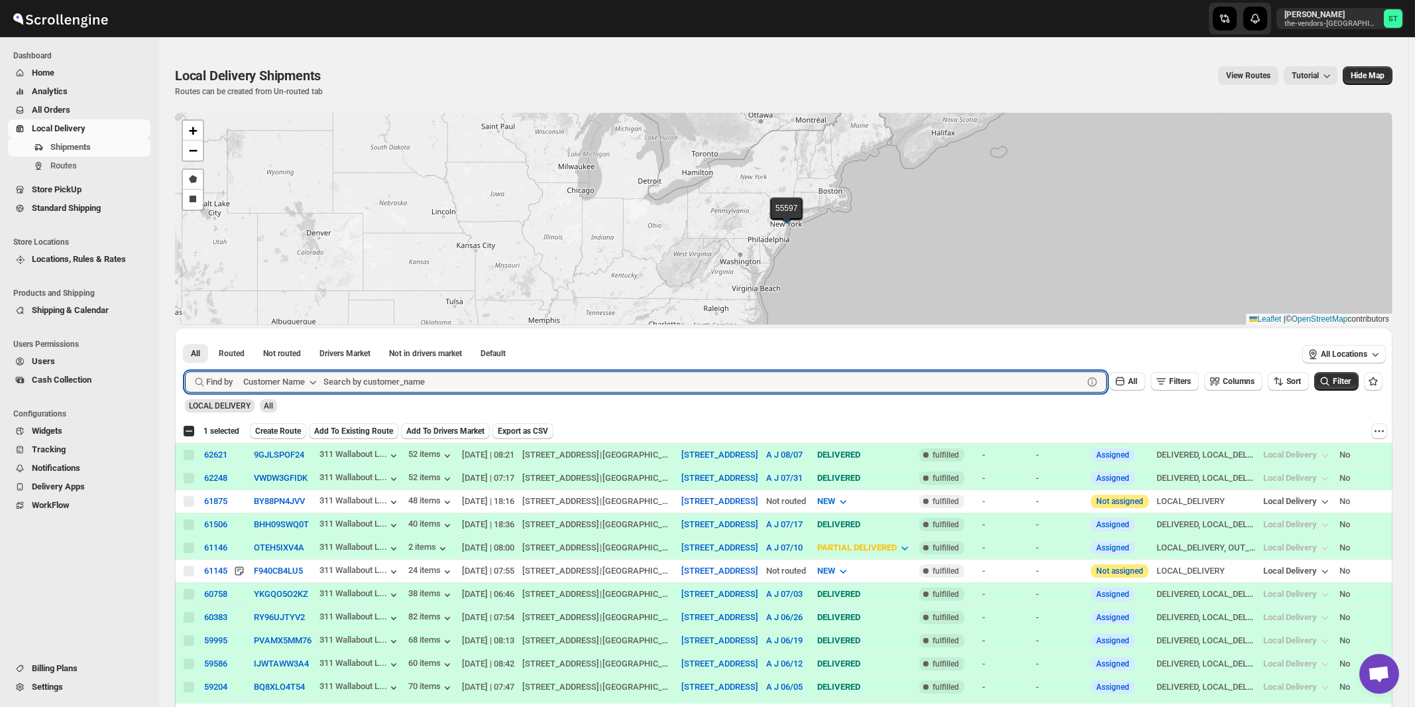
paste input "Flow"
type input "Flow"
click button "Submit" at bounding box center [204, 334] width 38 height 14
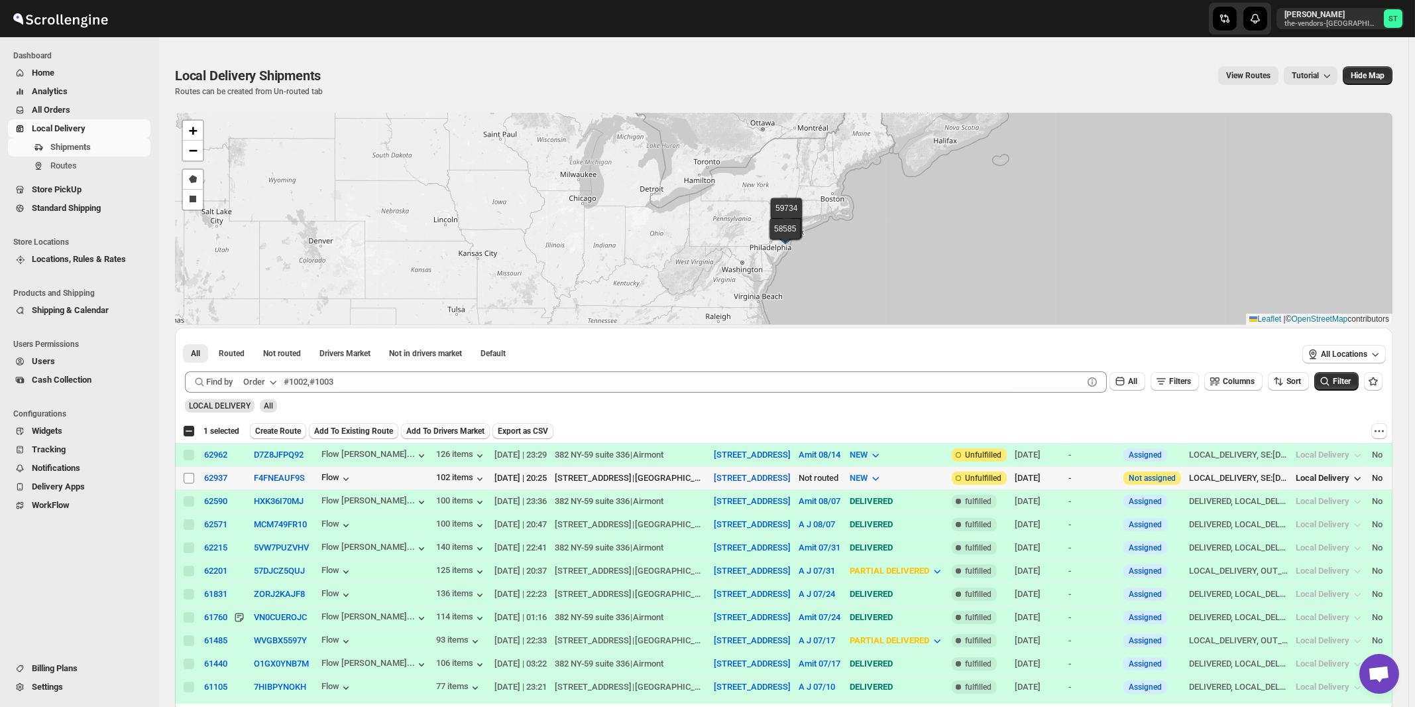
click at [188, 475] on input "Select shipment" at bounding box center [189, 478] width 11 height 11
checkbox input "true"
click at [272, 380] on icon "button" at bounding box center [273, 382] width 7 height 4
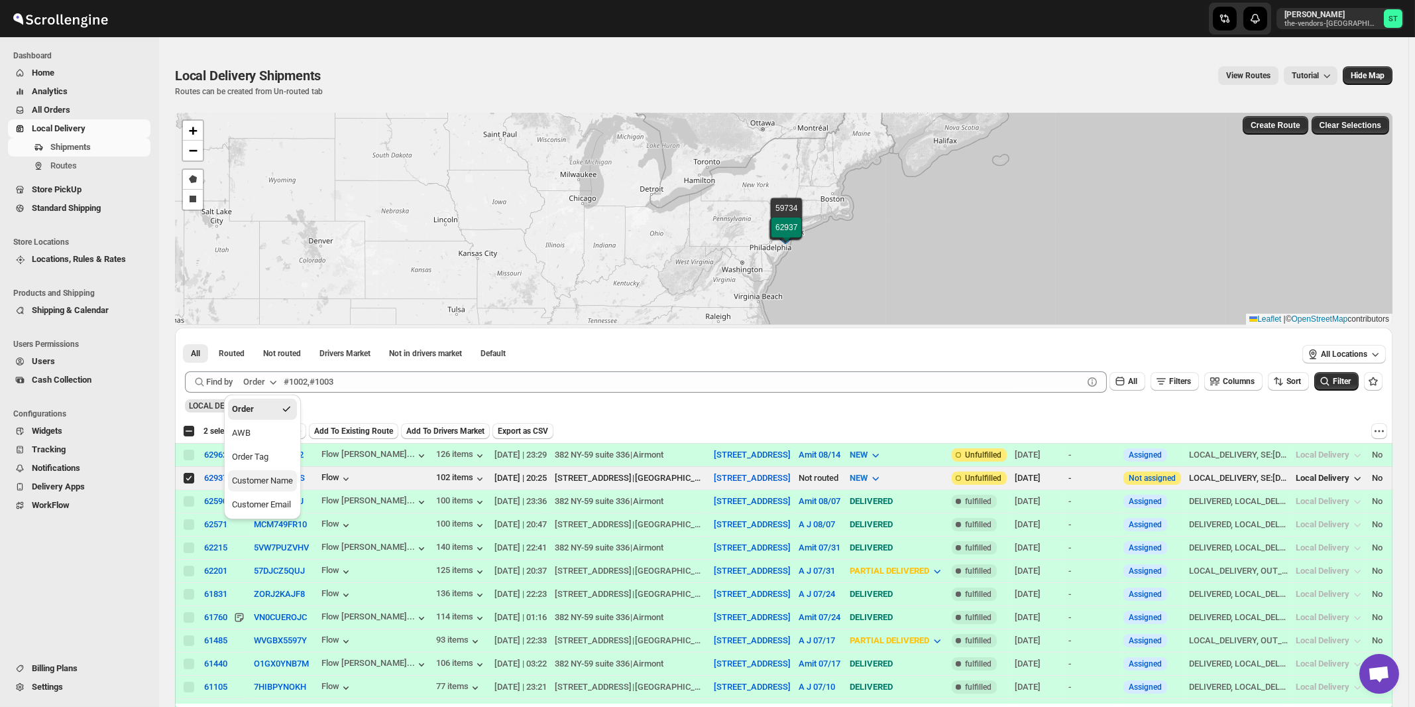
click at [276, 477] on div "Customer Name" at bounding box center [262, 480] width 61 height 13
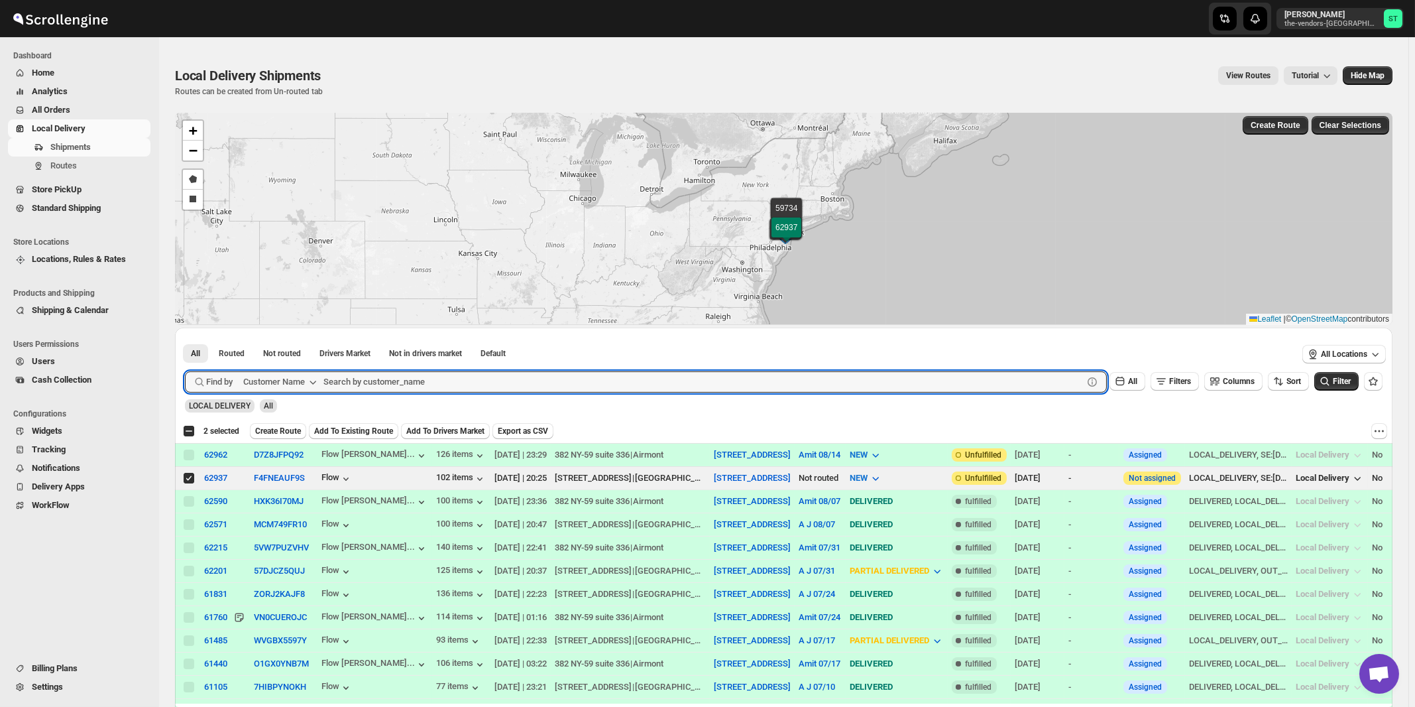
paste input "The Gallery"
type input "The Gallery"
click button "Submit" at bounding box center [204, 334] width 38 height 14
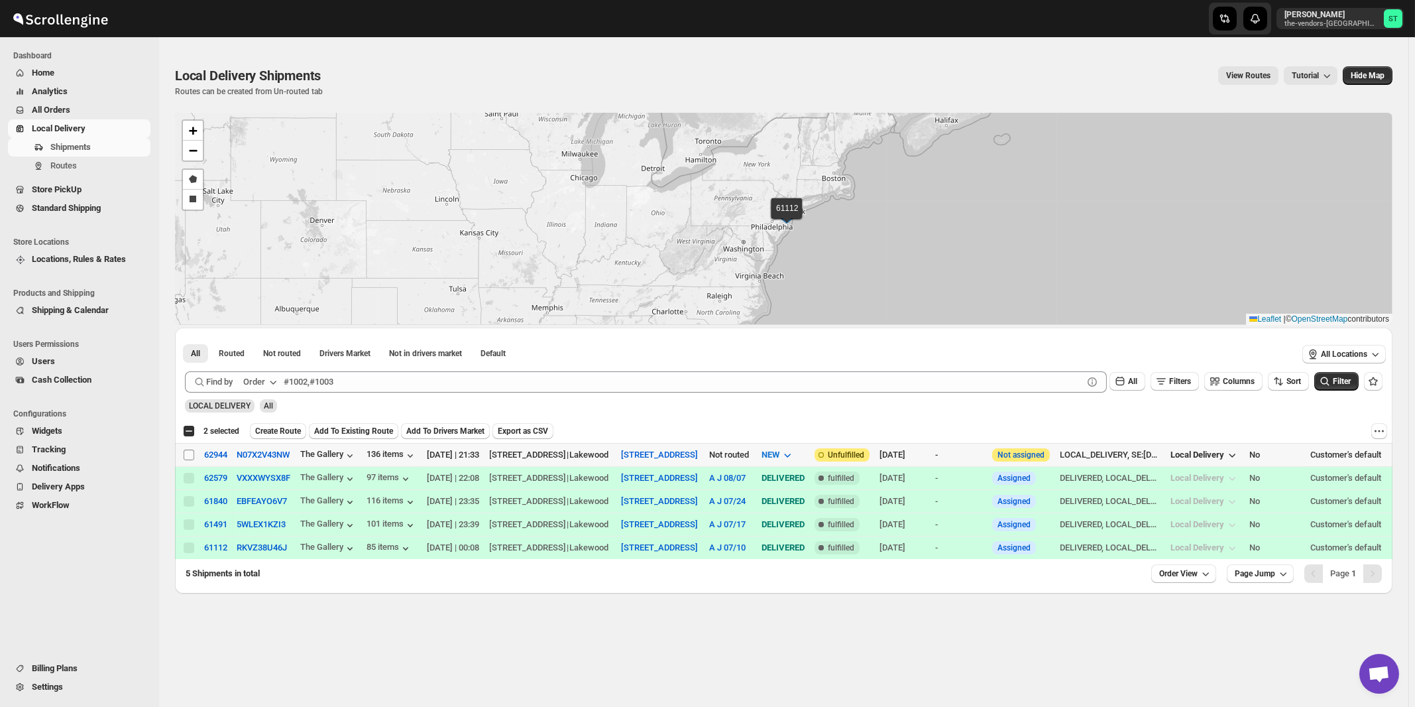
click at [190, 454] on input "Select shipment" at bounding box center [189, 454] width 11 height 11
checkbox input "true"
click at [268, 380] on button "Order" at bounding box center [261, 381] width 52 height 21
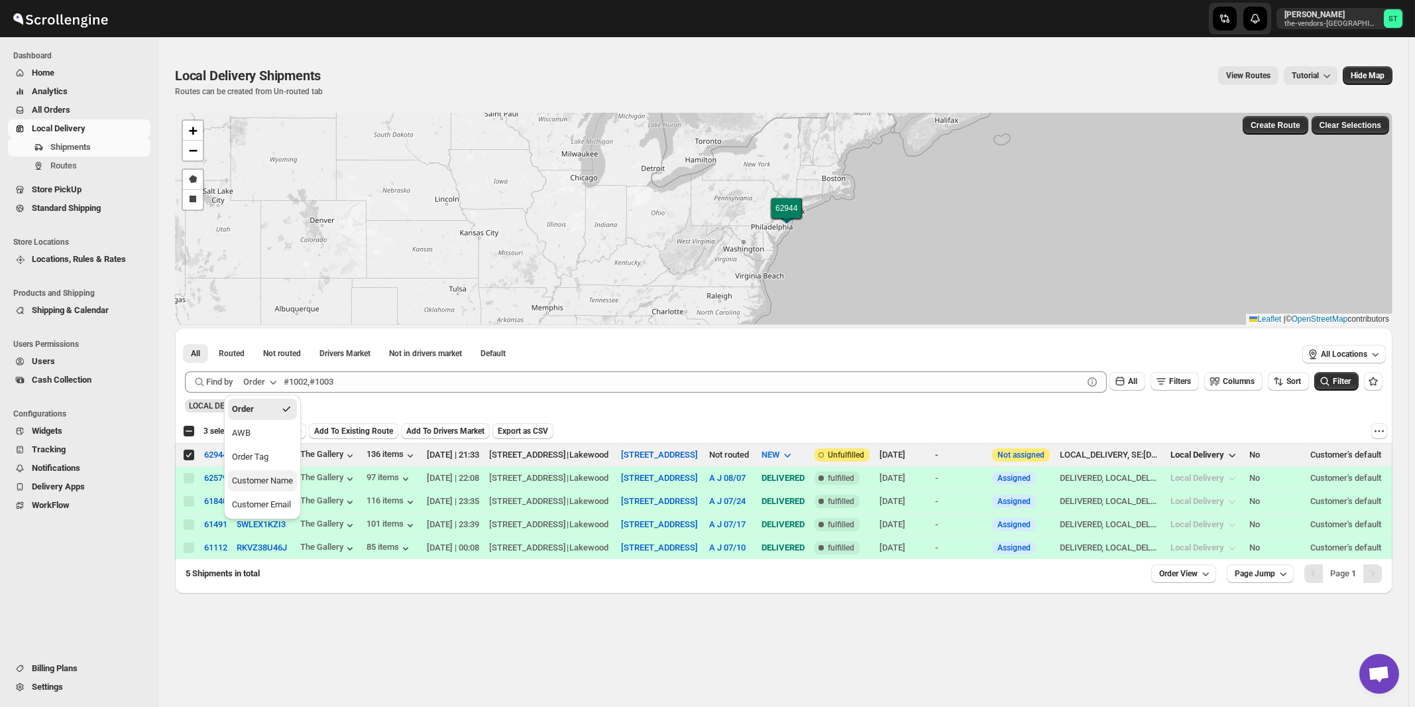
click at [260, 478] on div "Customer Name" at bounding box center [262, 480] width 61 height 13
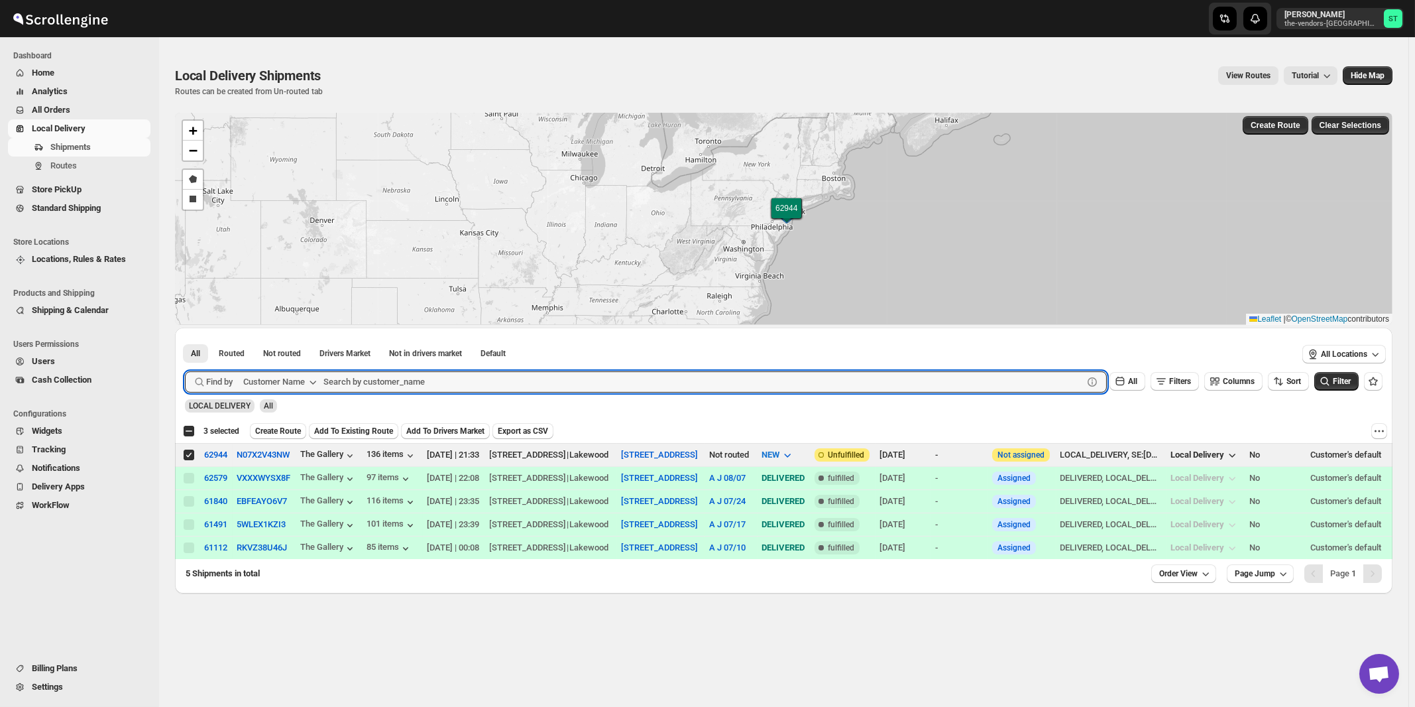
paste input "Janico INC"
type input "Janico INC"
click button "Submit" at bounding box center [204, 334] width 38 height 14
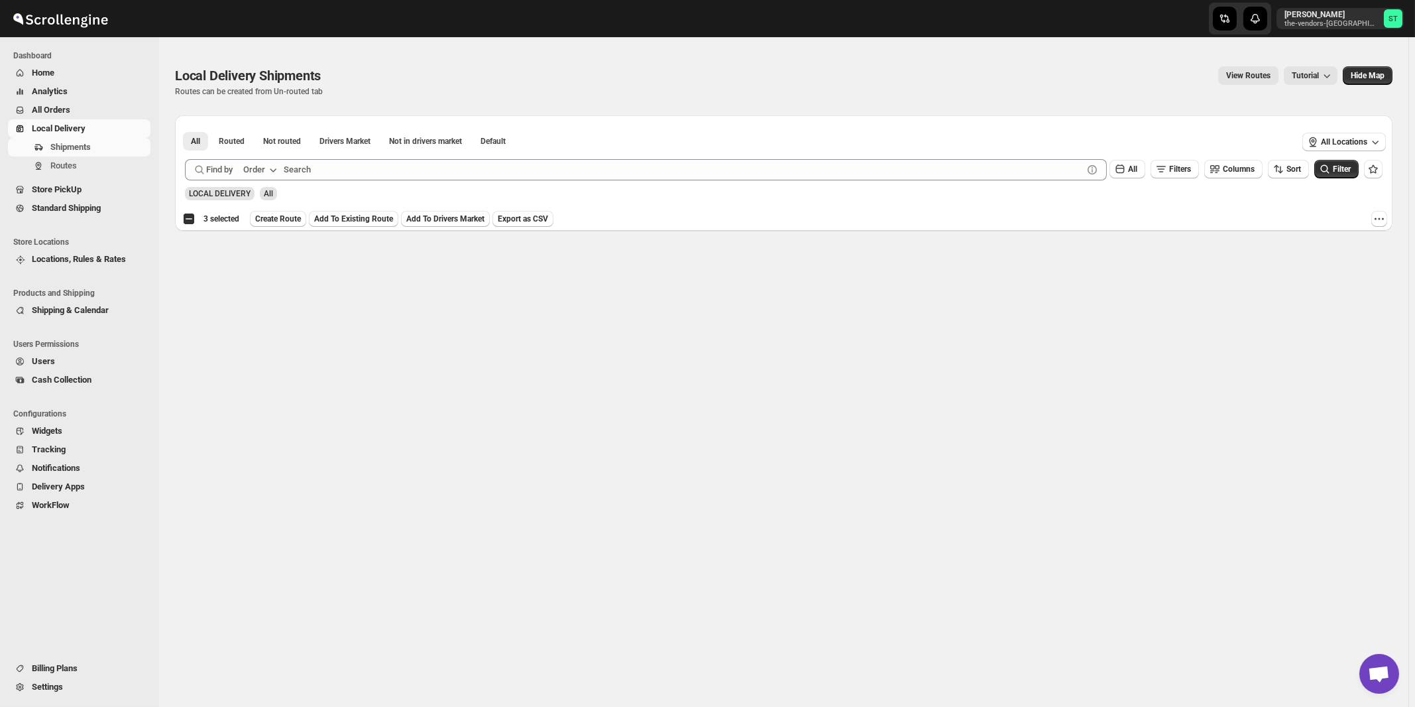
click at [265, 167] on div "Order" at bounding box center [254, 169] width 22 height 13
click at [253, 274] on div "Customer Name" at bounding box center [262, 268] width 61 height 13
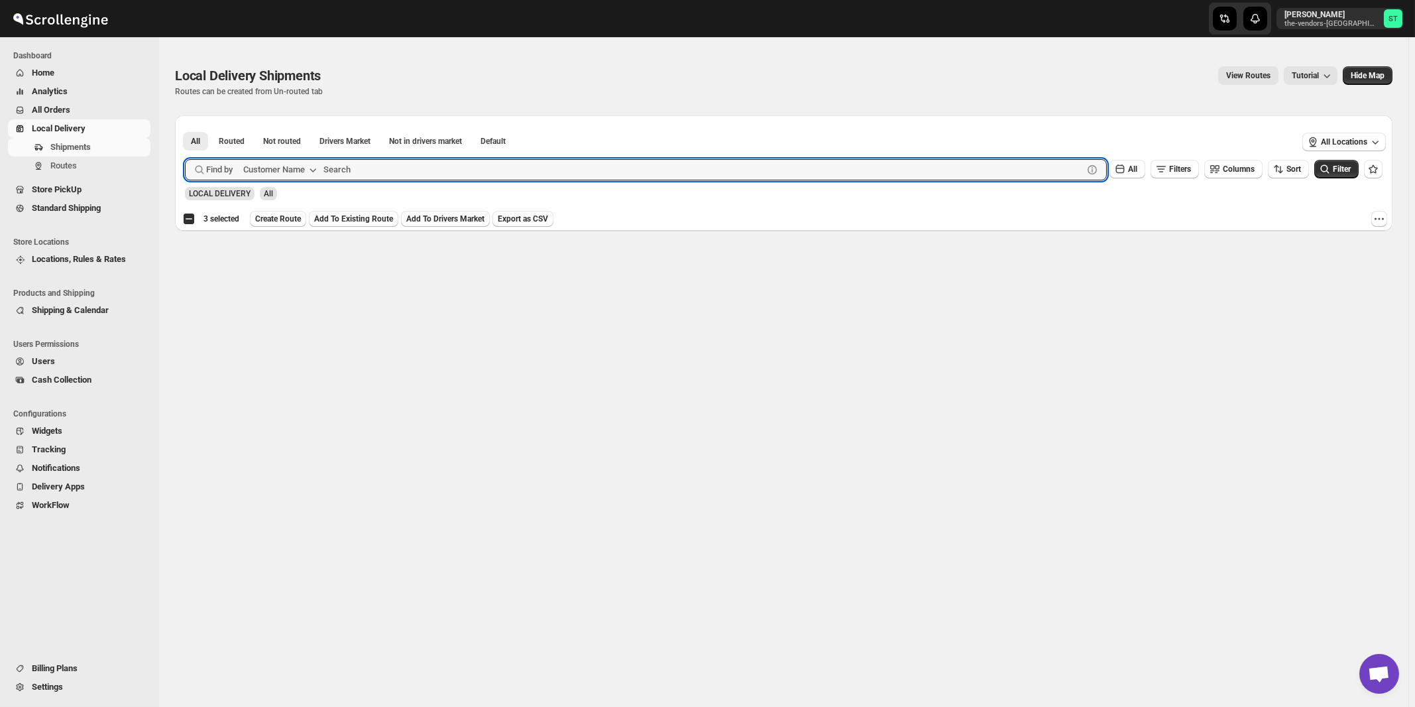
paste input "Janico INC"
type input "Janico"
click button "Submit" at bounding box center [204, 122] width 38 height 14
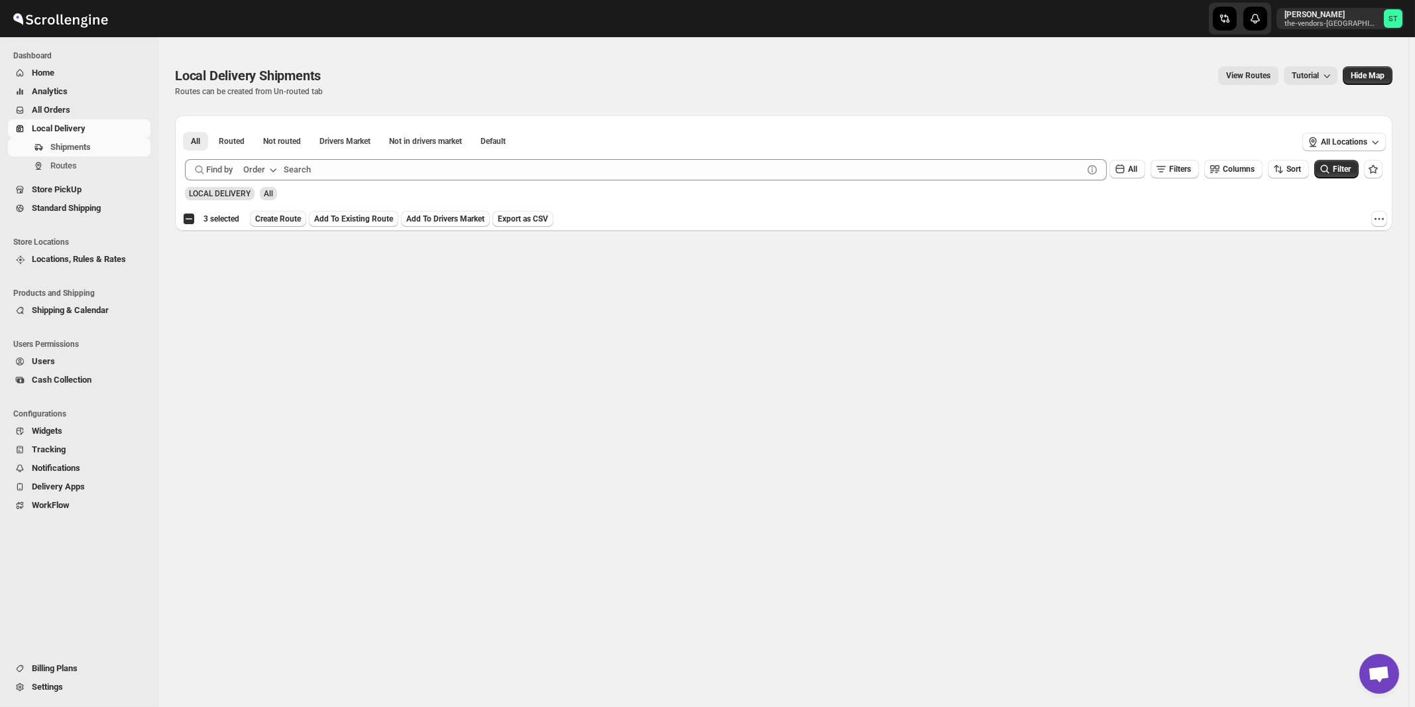
click at [286, 220] on span "Create Route" at bounding box center [278, 218] width 46 height 11
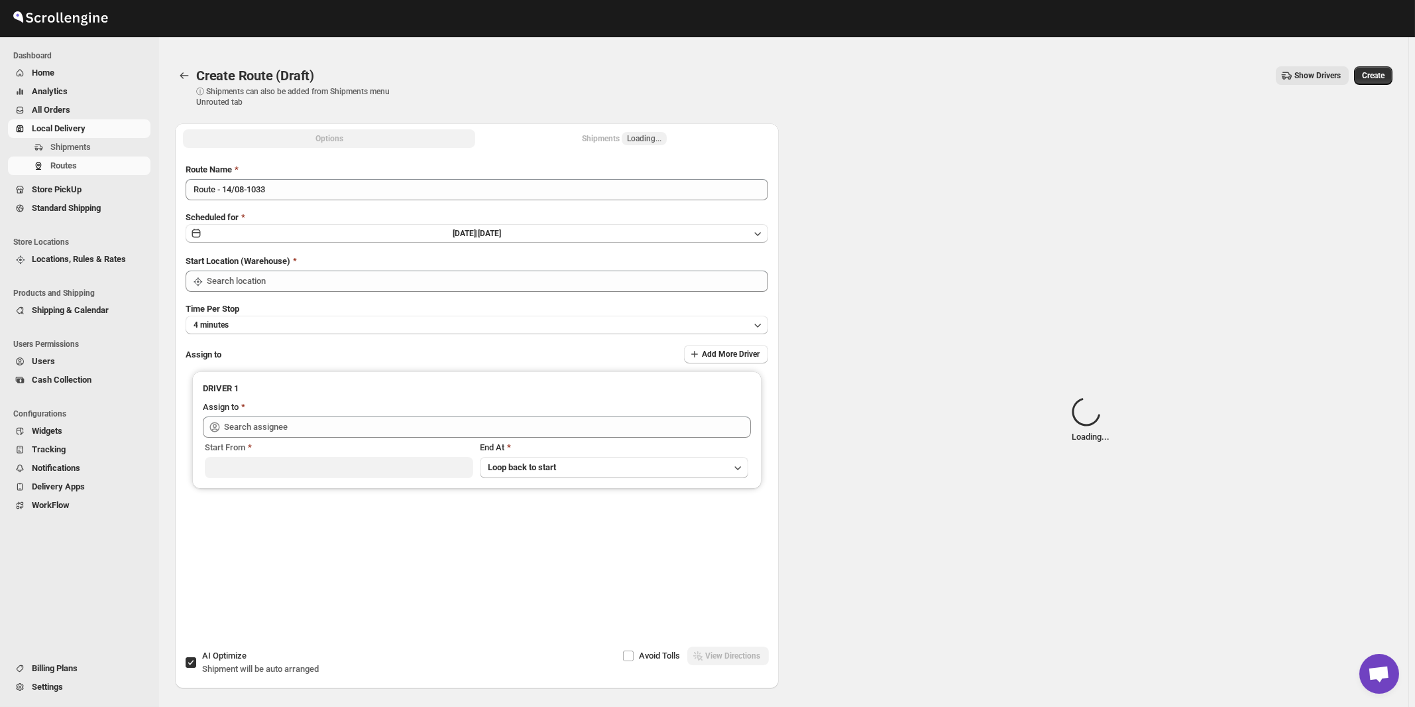
type input "[STREET_ADDRESS]"
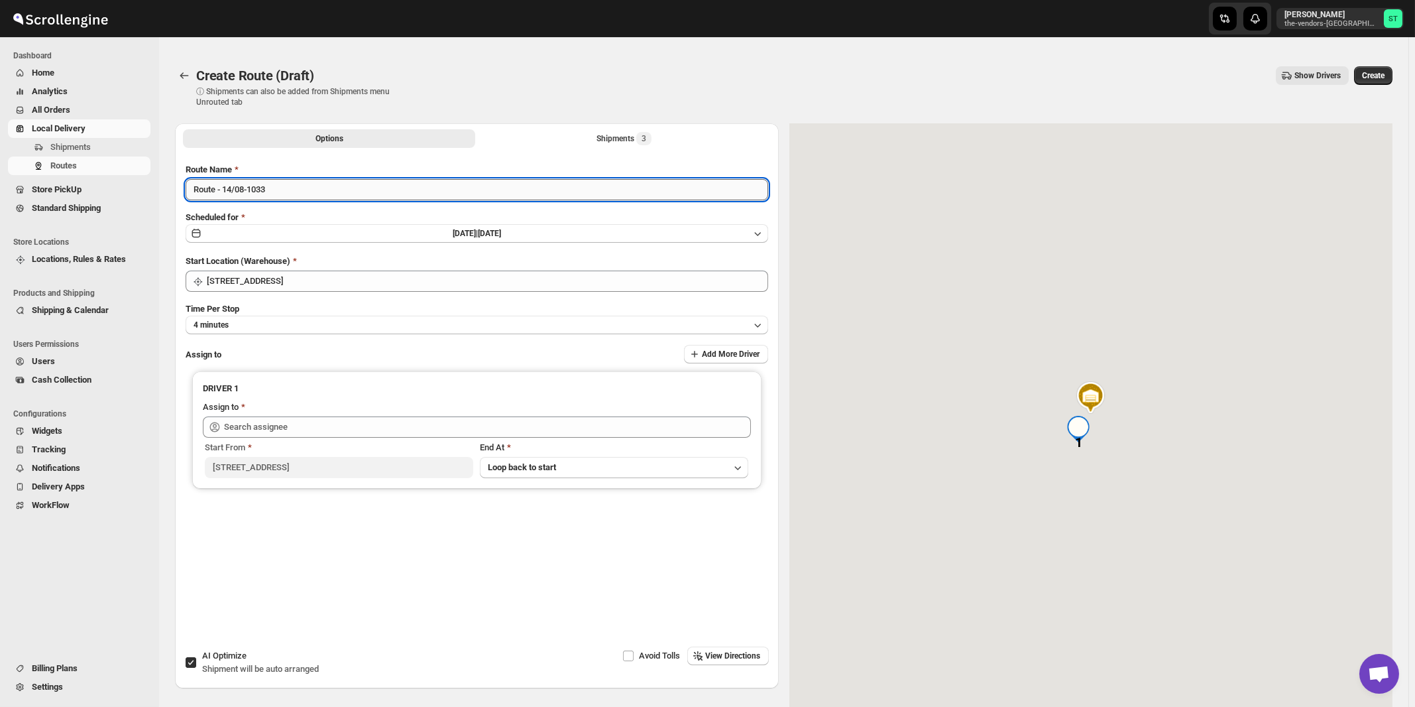
click at [465, 186] on input "Route - 14/08-1033" at bounding box center [477, 189] width 583 height 21
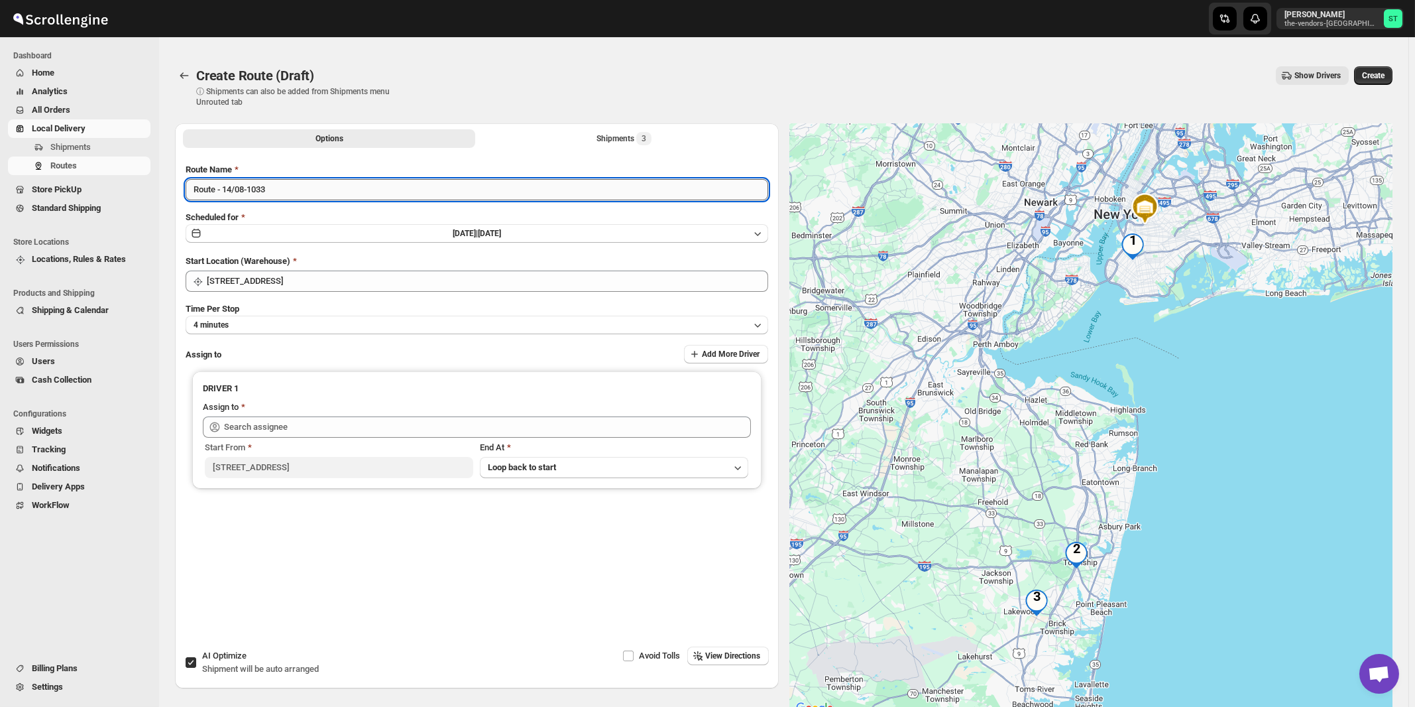
paste input "Mouhamad"
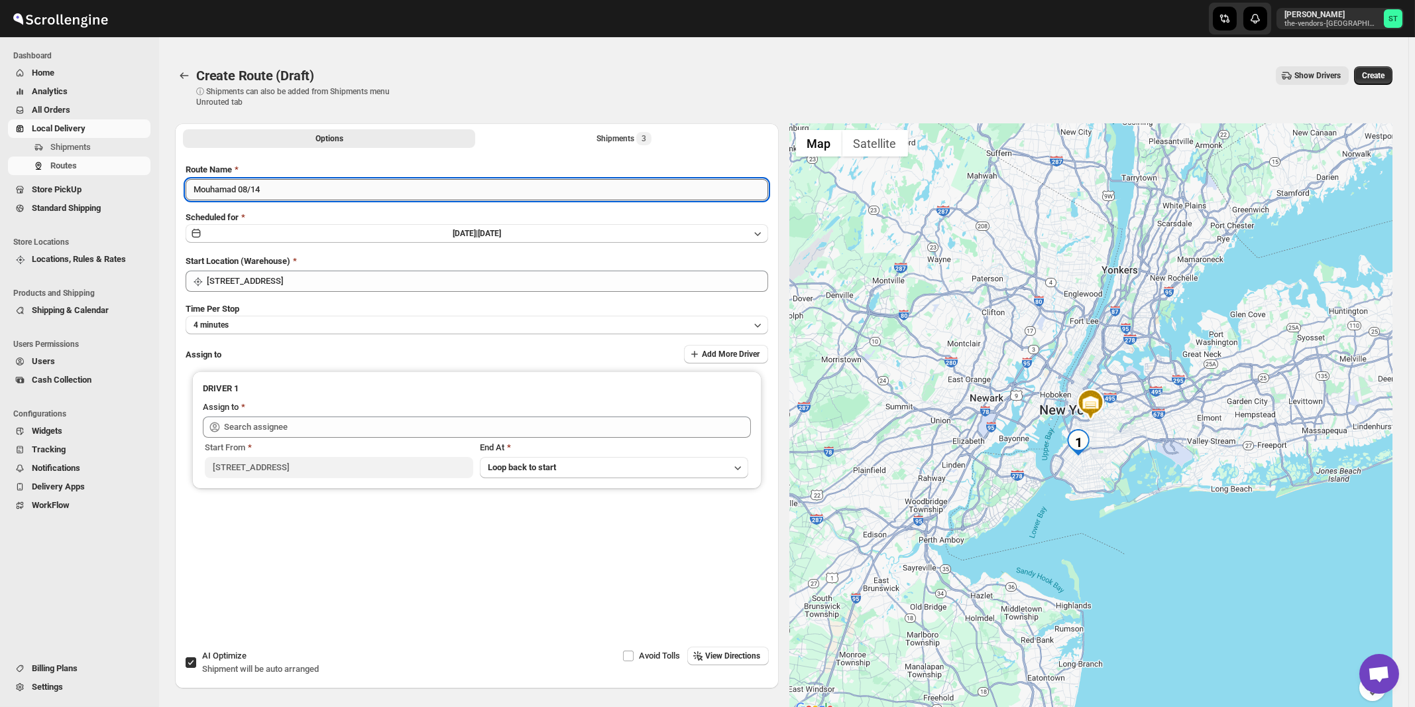
type input "Mouhamad 08/14"
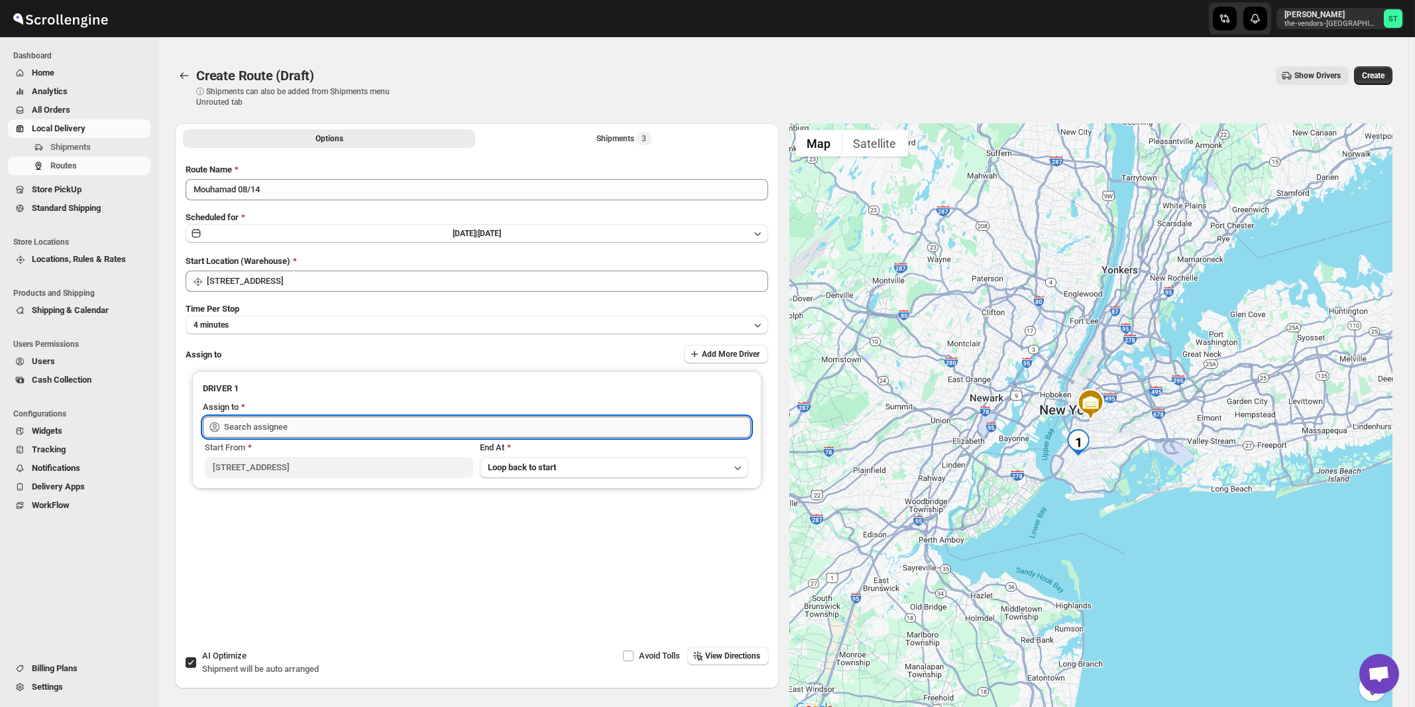
click at [321, 424] on input "text" at bounding box center [487, 426] width 527 height 21
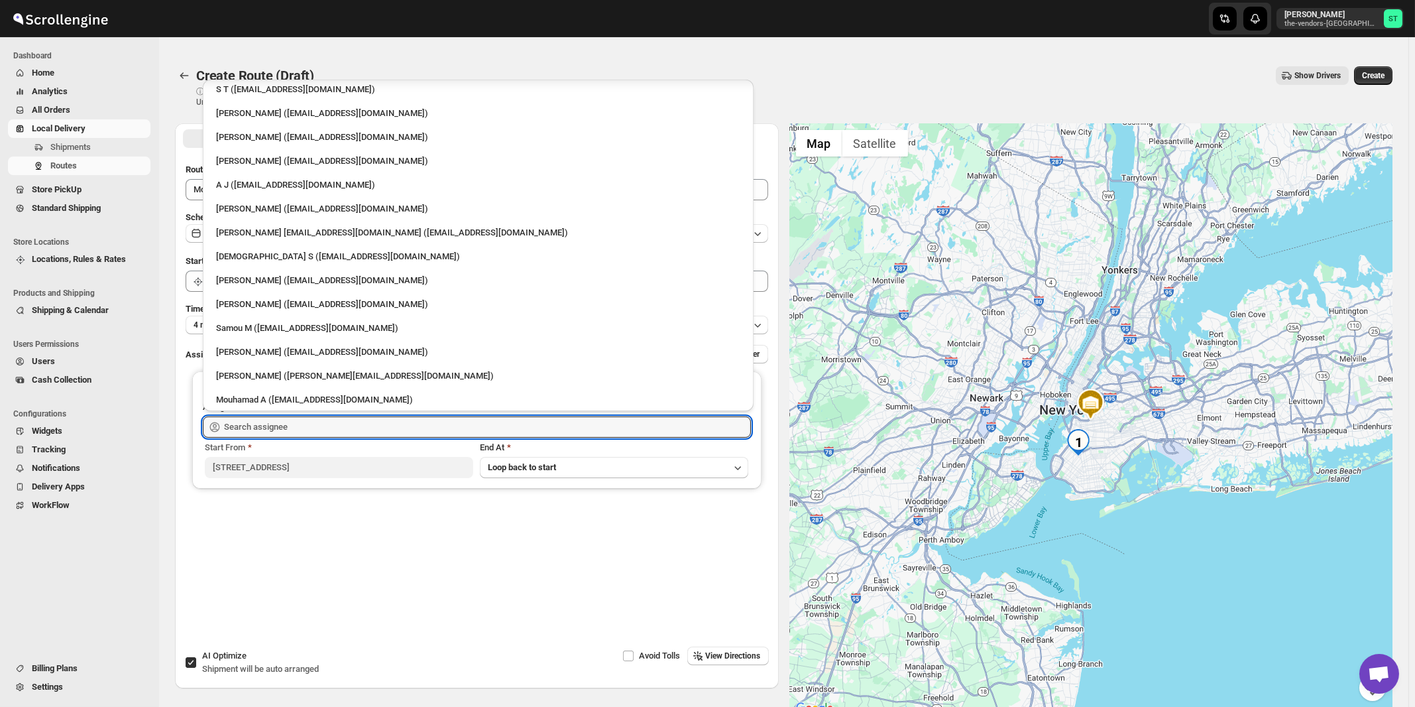
scroll to position [34, 0]
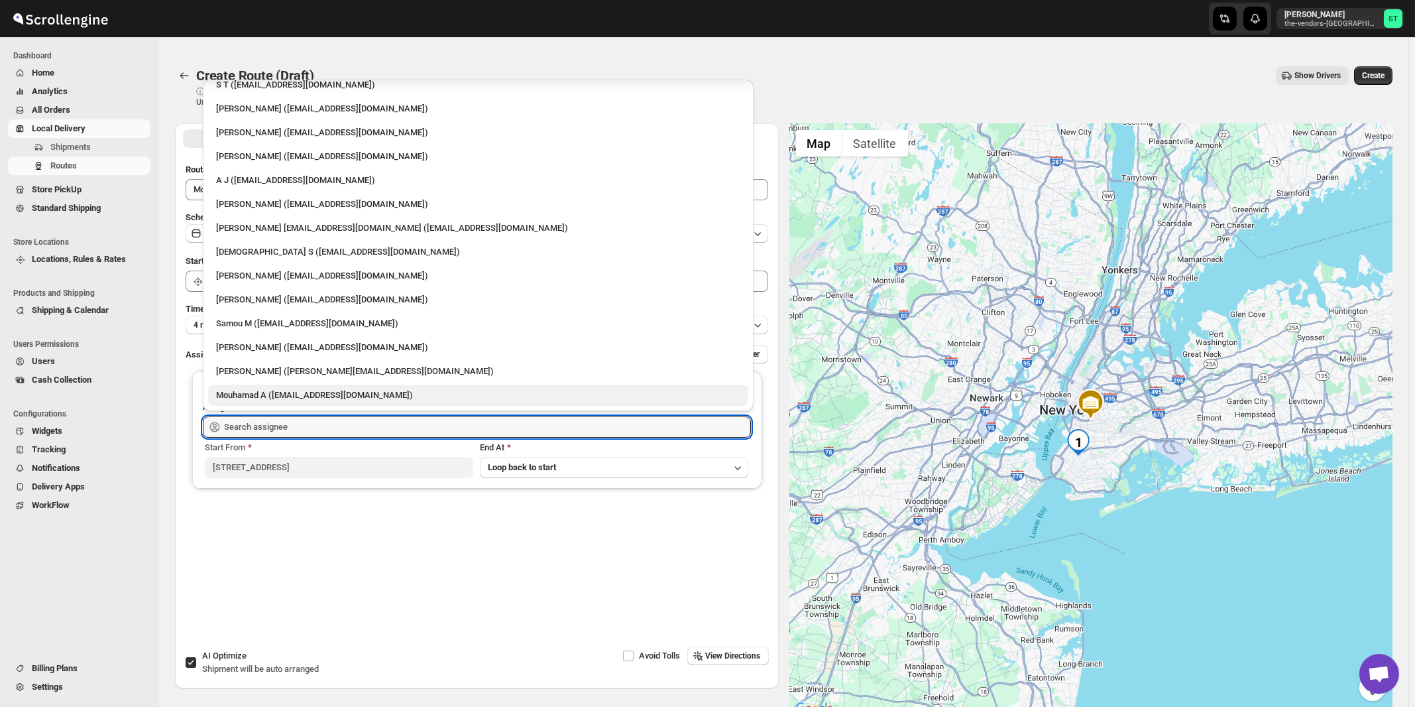
click at [256, 398] on div "Mouhamad A ([EMAIL_ADDRESS][DOMAIN_NAME])" at bounding box center [478, 394] width 524 height 13
type input "Mouhamad A ([EMAIL_ADDRESS][DOMAIN_NAME])"
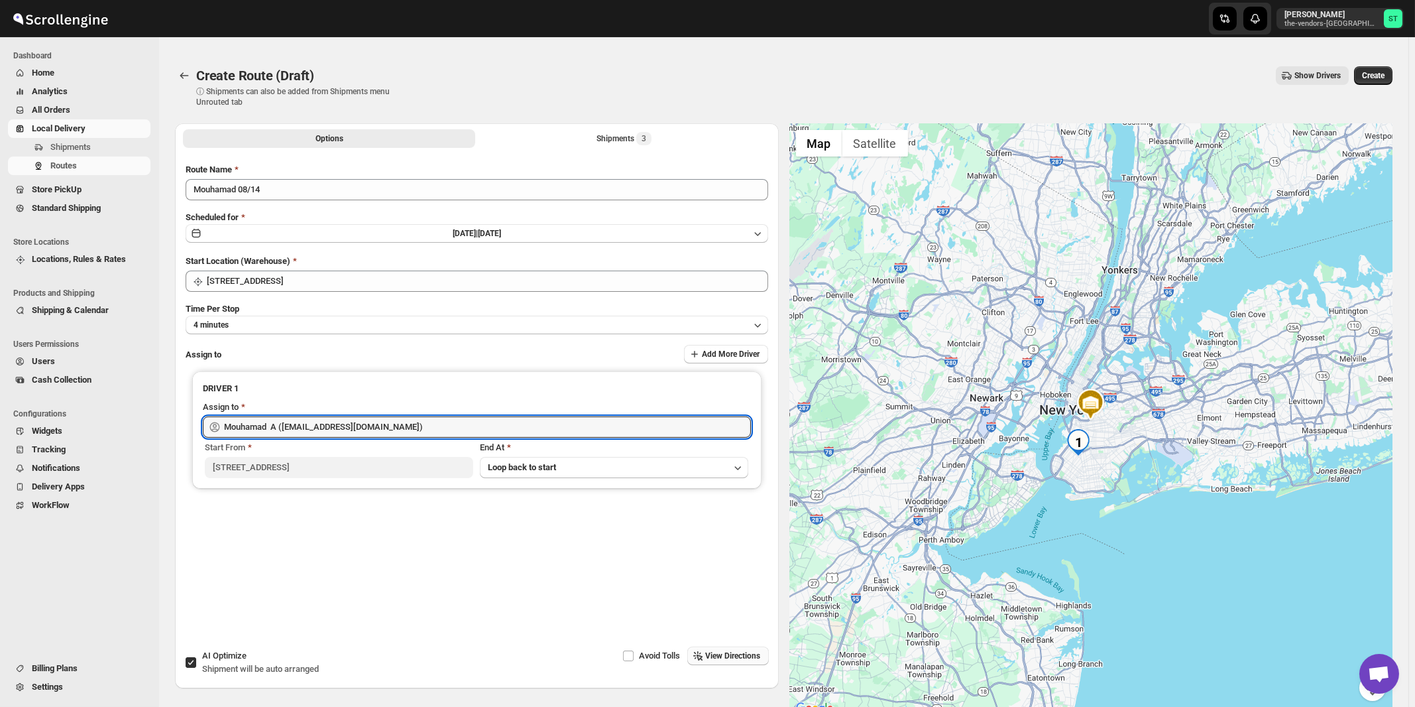
click at [728, 652] on span "View Directions" at bounding box center [733, 655] width 55 height 11
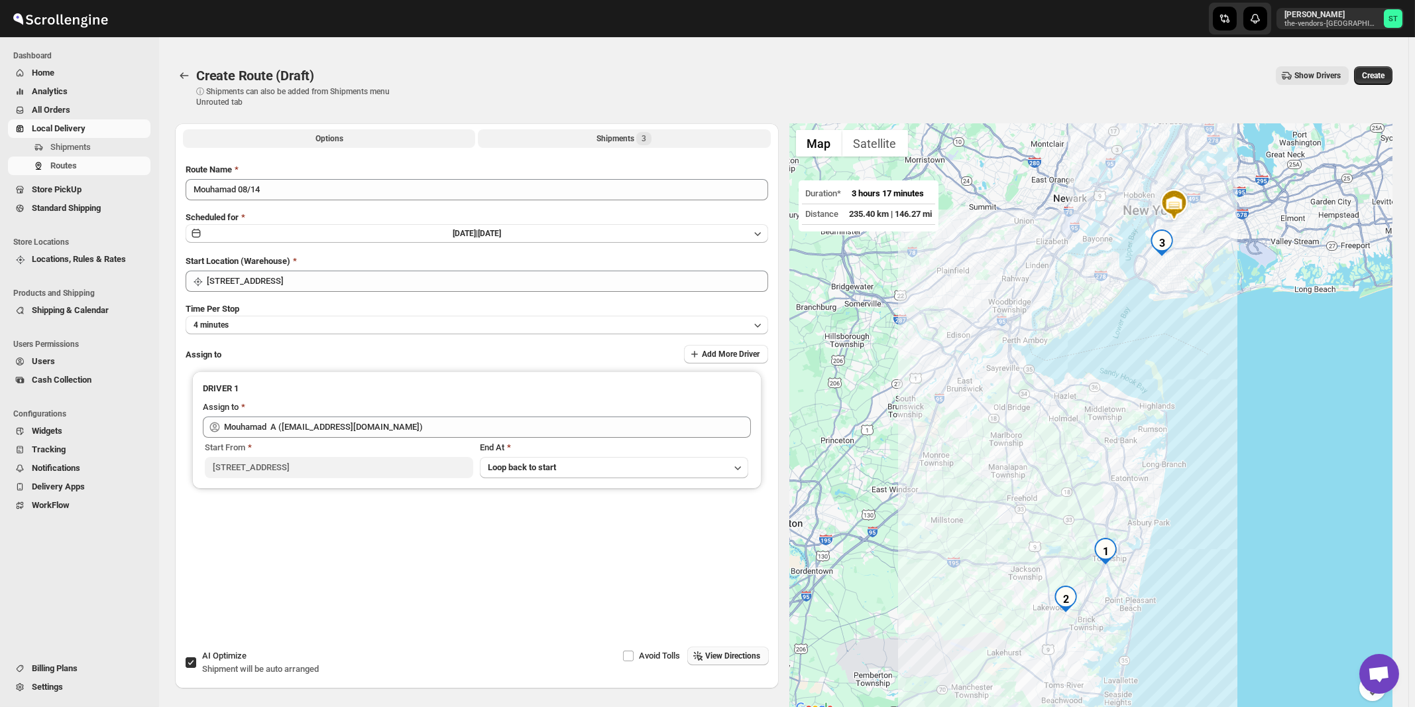
click at [634, 137] on div "Shipments 3" at bounding box center [624, 138] width 55 height 13
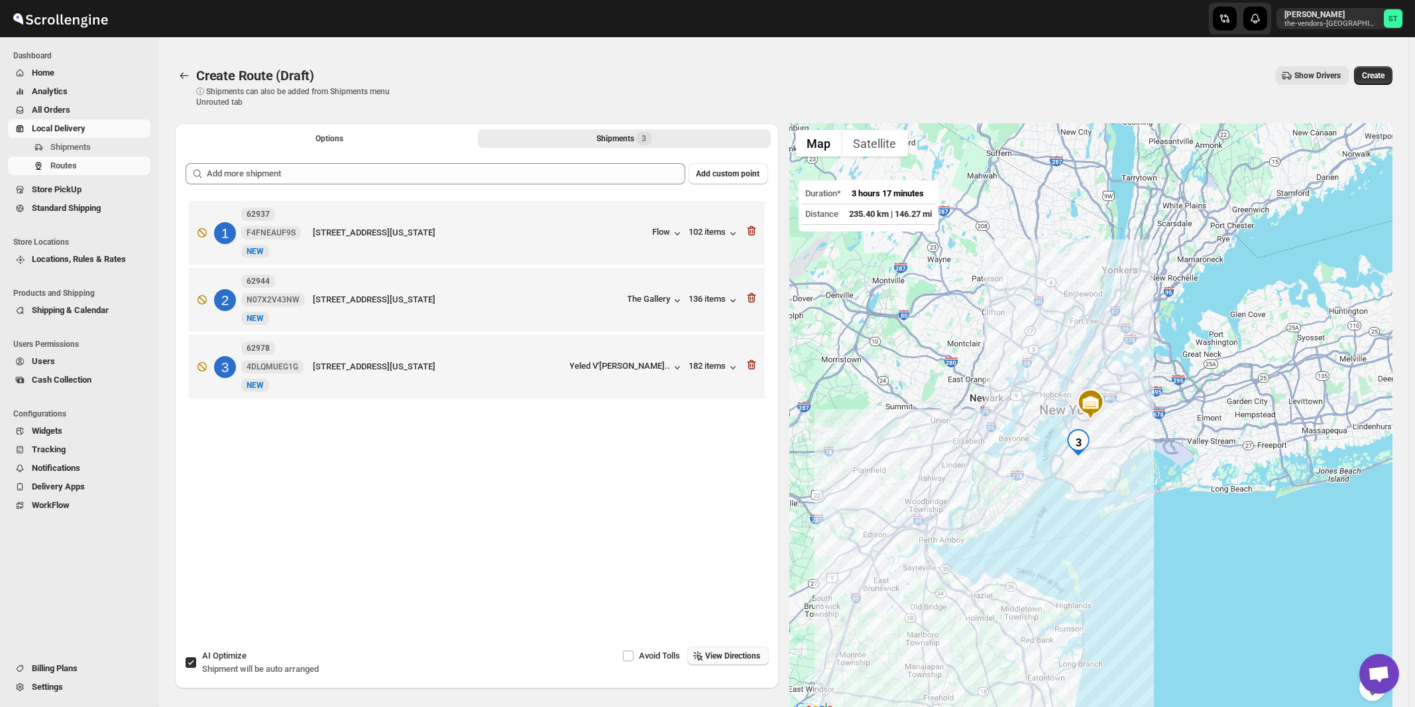
click at [249, 658] on div "AI Optimize Shipment will be auto arranged" at bounding box center [260, 662] width 117 height 27
click at [196, 658] on input "AI Optimize Shipment will be auto arranged" at bounding box center [191, 662] width 11 height 11
checkbox input "false"
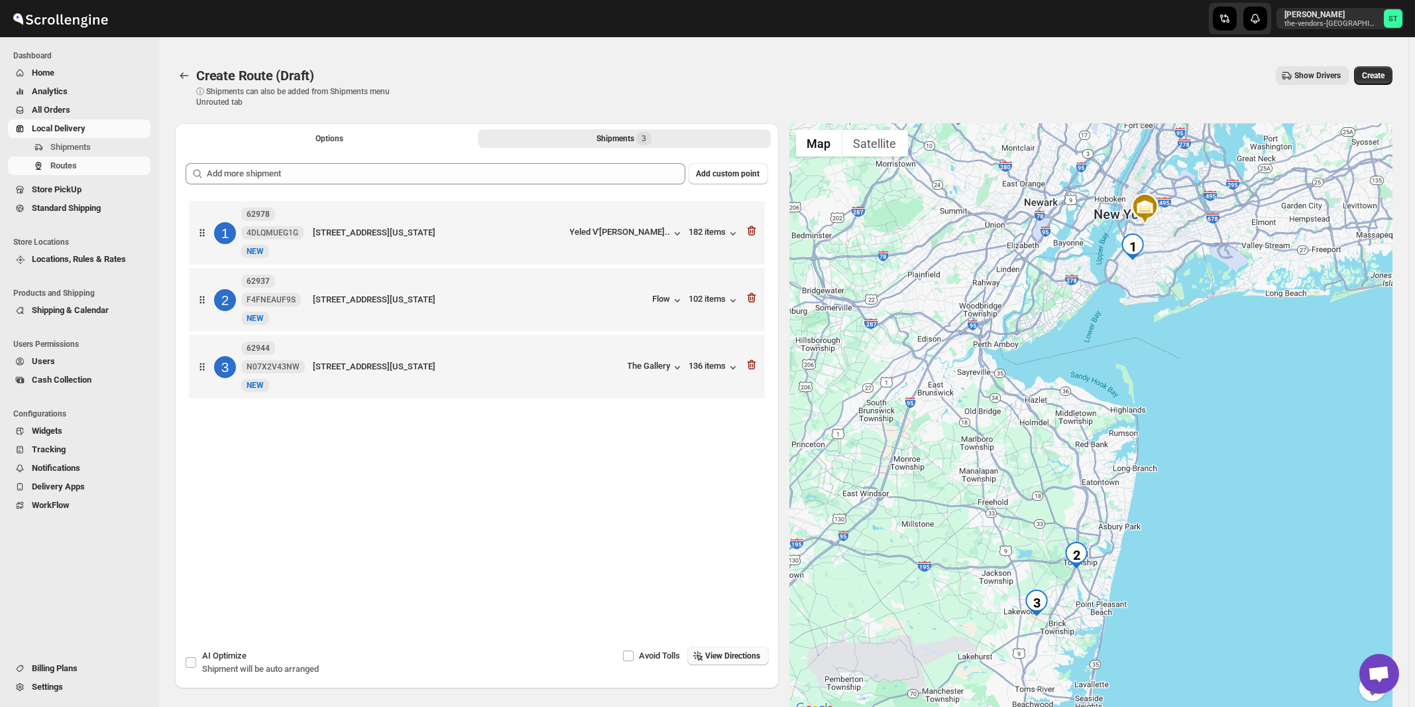
click at [750, 653] on span "View Directions" at bounding box center [733, 655] width 55 height 11
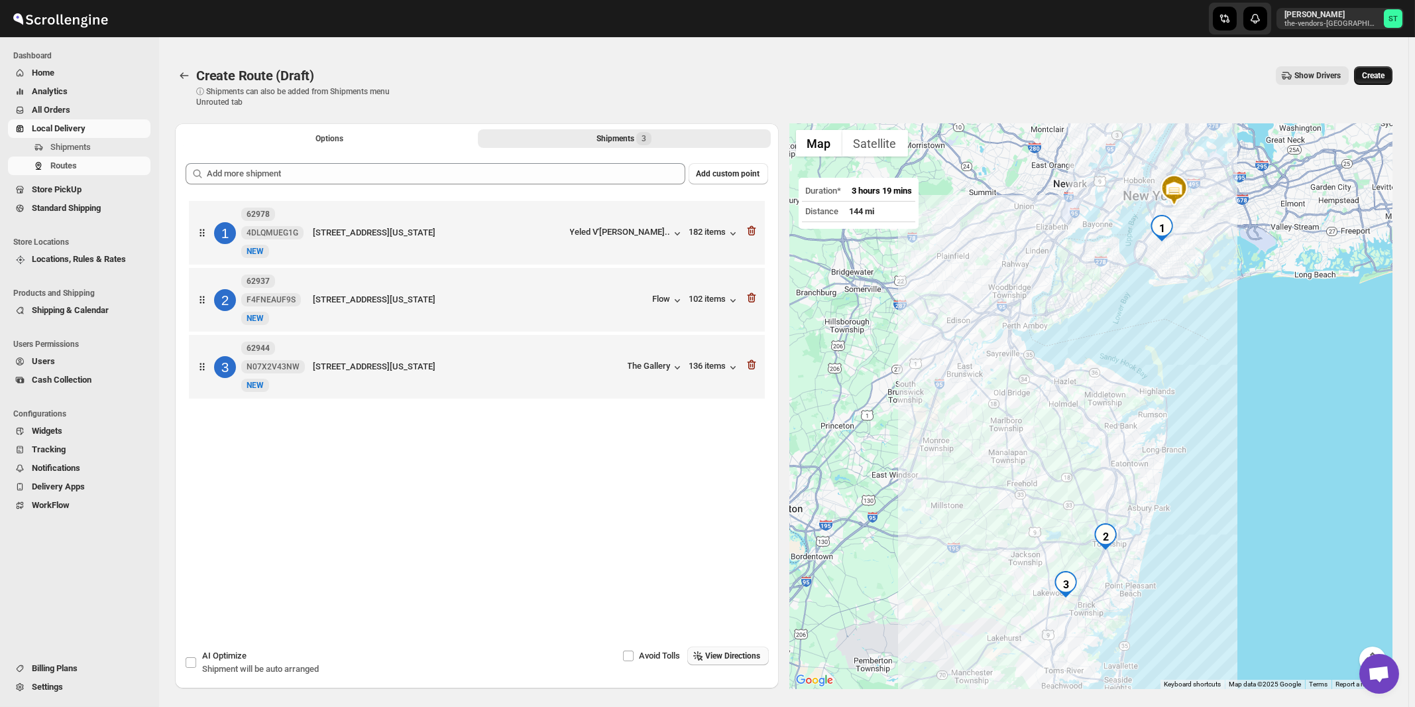
click at [1385, 76] on span "Create" at bounding box center [1373, 75] width 23 height 11
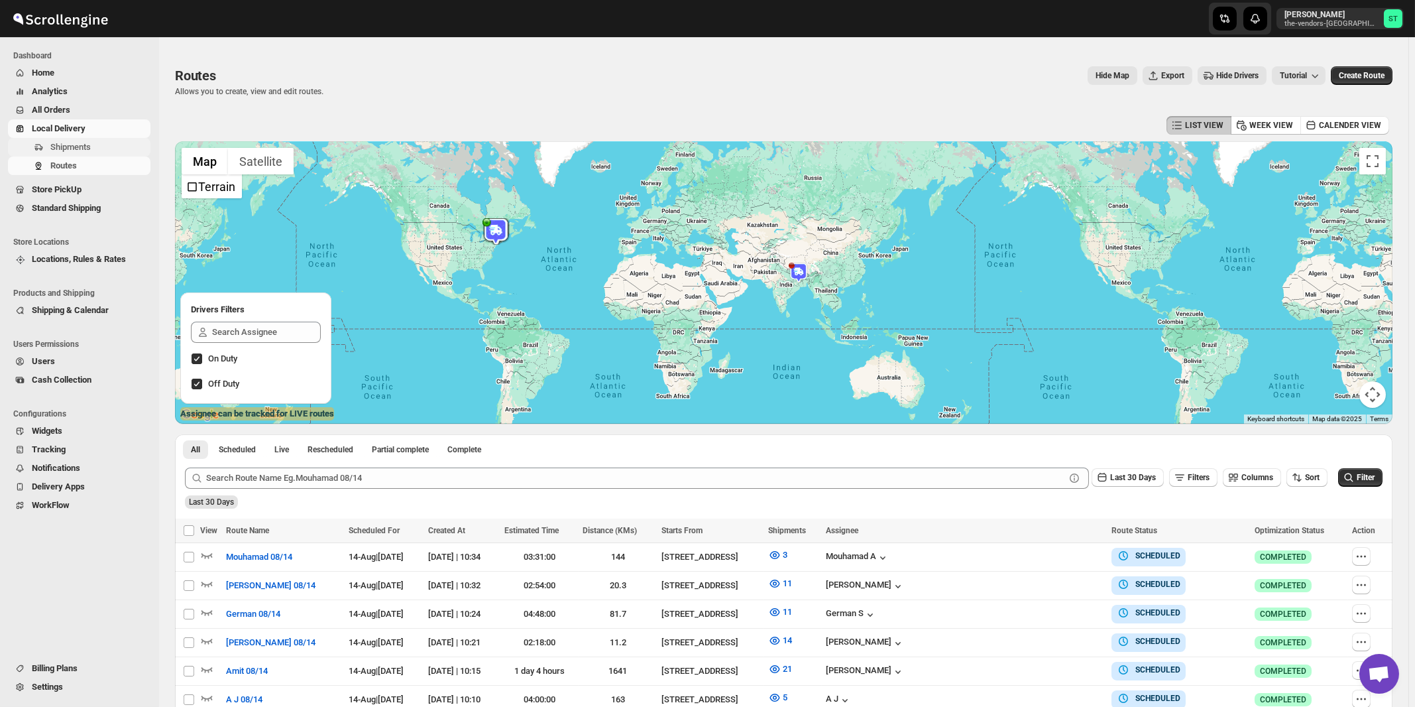
click at [64, 145] on span "Shipments" at bounding box center [70, 147] width 40 height 10
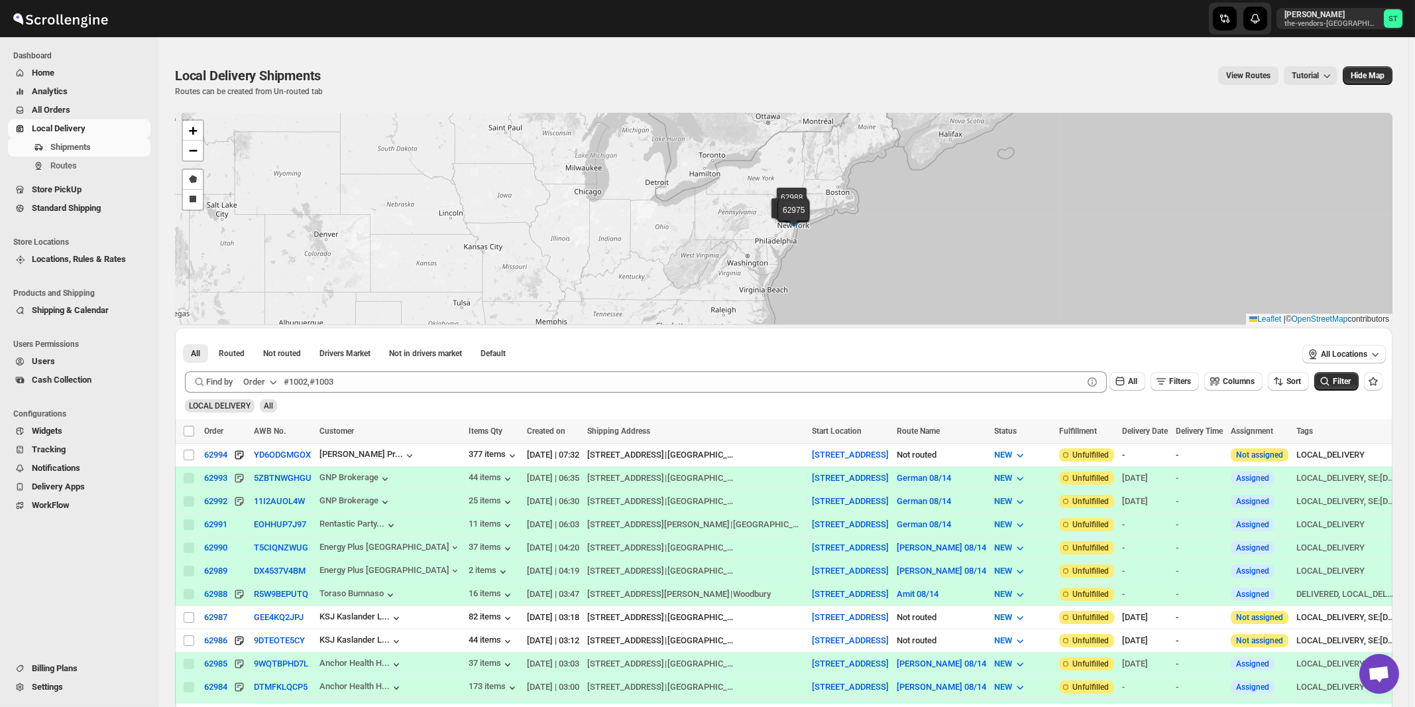
click at [268, 380] on icon "button" at bounding box center [272, 381] width 13 height 13
click at [274, 483] on div "Customer Name" at bounding box center [262, 480] width 61 height 13
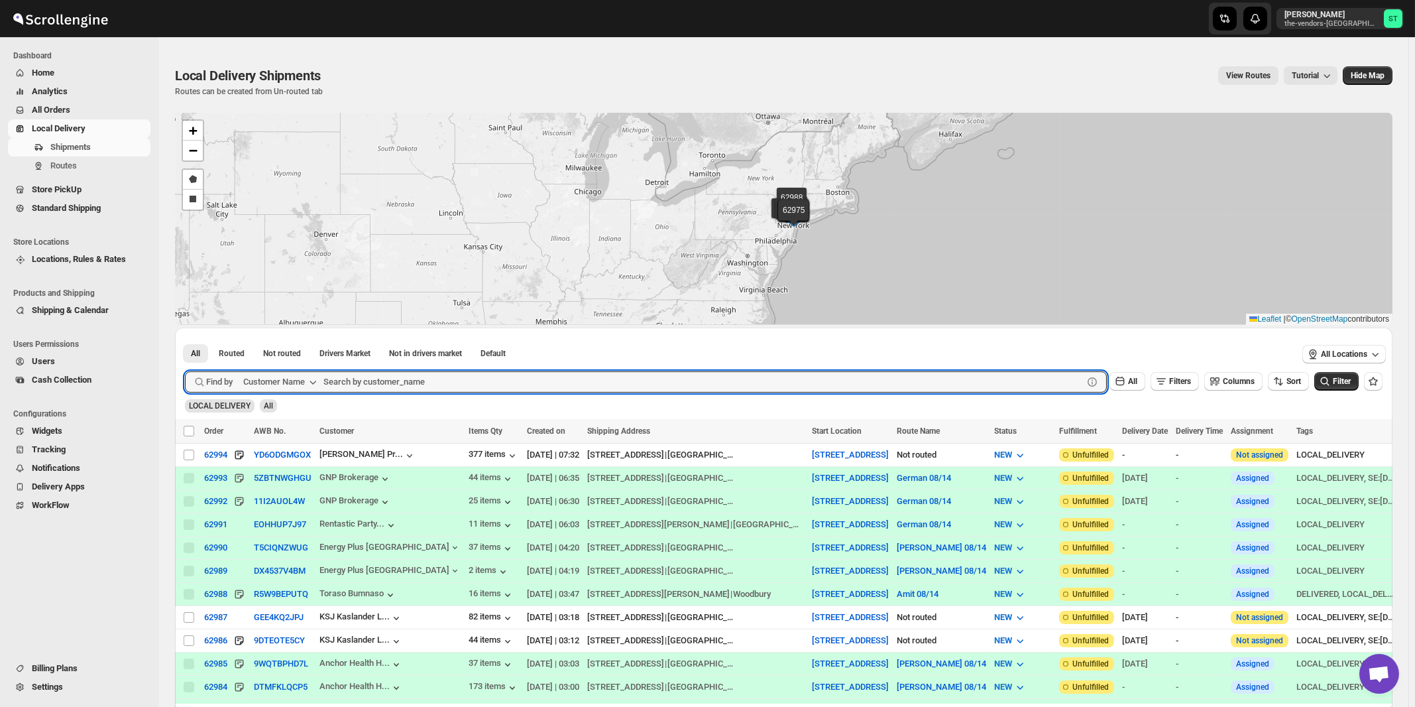
paste input "BP Medical Management"
type input "BP Medical Management"
click button "Submit" at bounding box center [204, 334] width 38 height 14
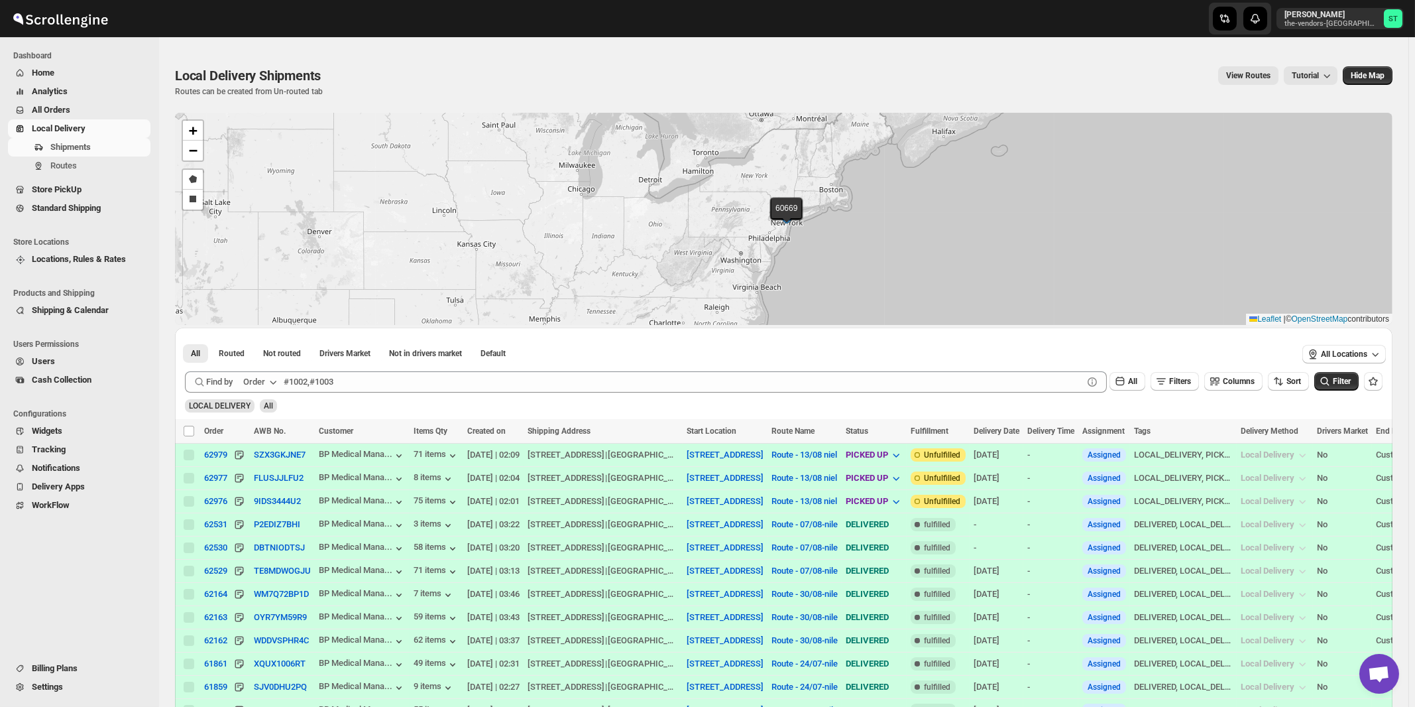
click at [273, 376] on icon "button" at bounding box center [272, 381] width 13 height 13
click at [273, 471] on button "Customer Name" at bounding box center [262, 480] width 69 height 21
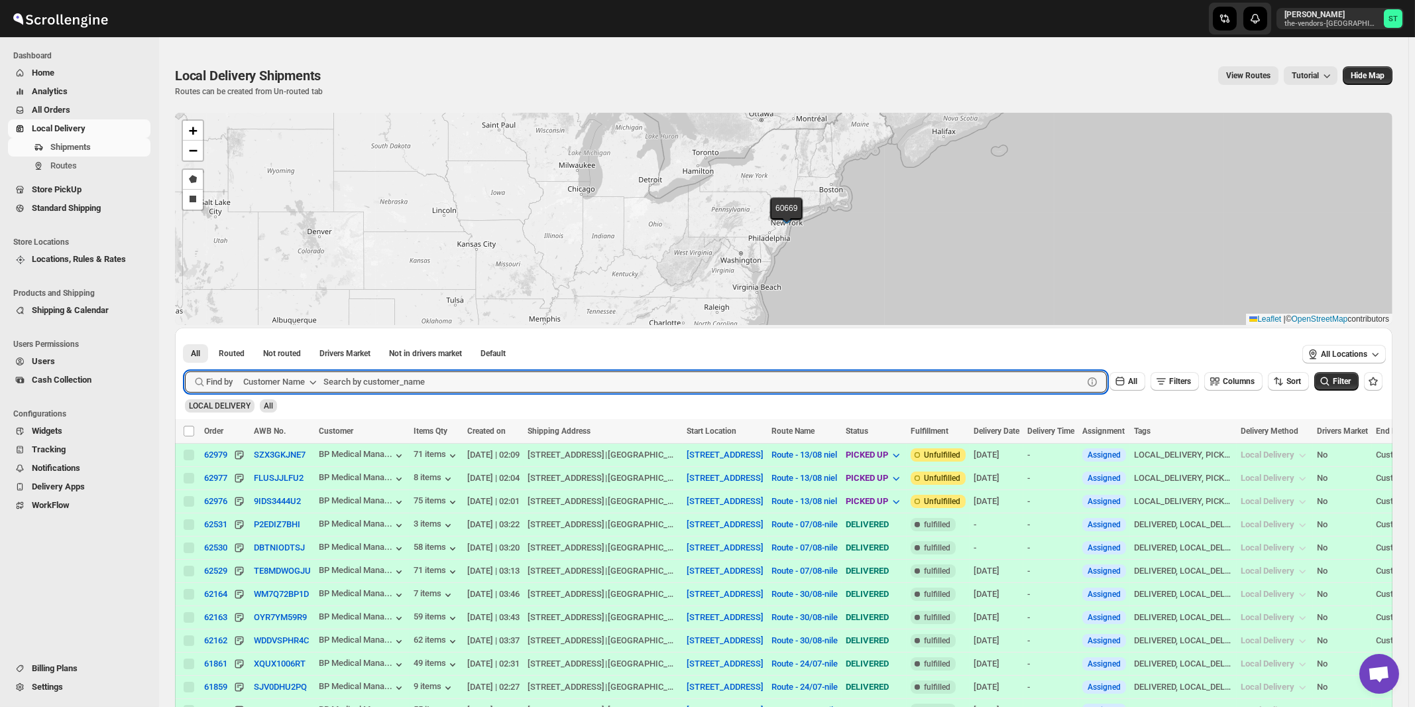
paste input "Keter Judaica"
type input "Keter Judaica"
click button "Submit" at bounding box center [204, 334] width 38 height 14
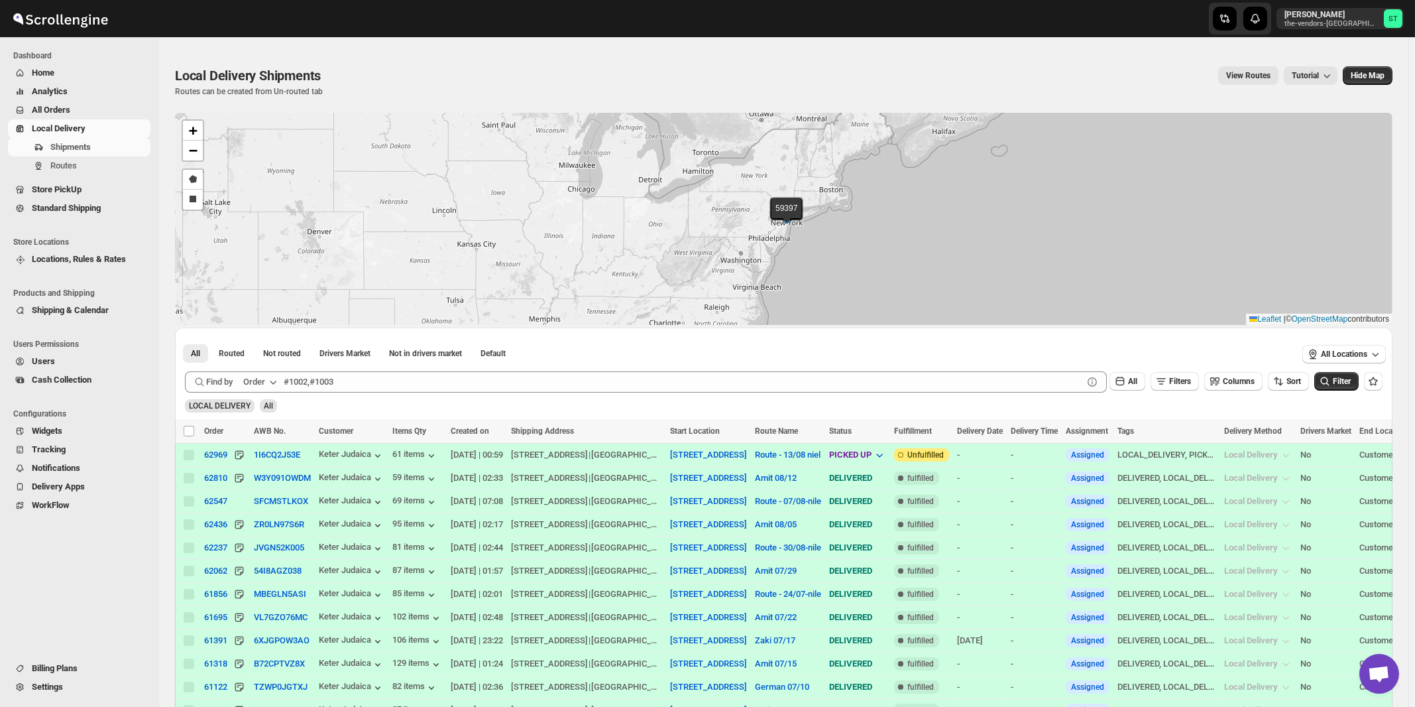
click at [268, 378] on button "Order" at bounding box center [261, 381] width 52 height 21
click at [273, 480] on div "Customer Name" at bounding box center [262, 480] width 61 height 13
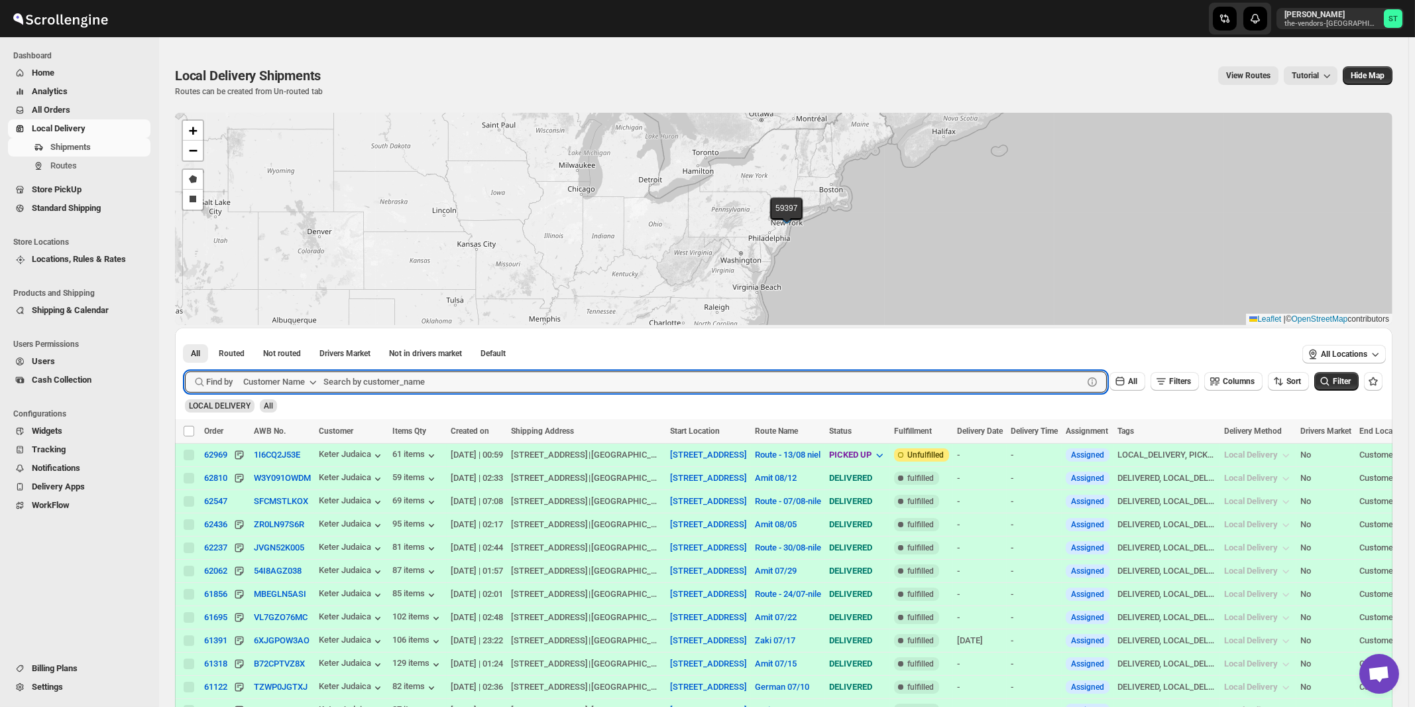
paste input "Handiqup GSE"
type input "Handiqup GSE"
click button "Submit" at bounding box center [204, 334] width 38 height 14
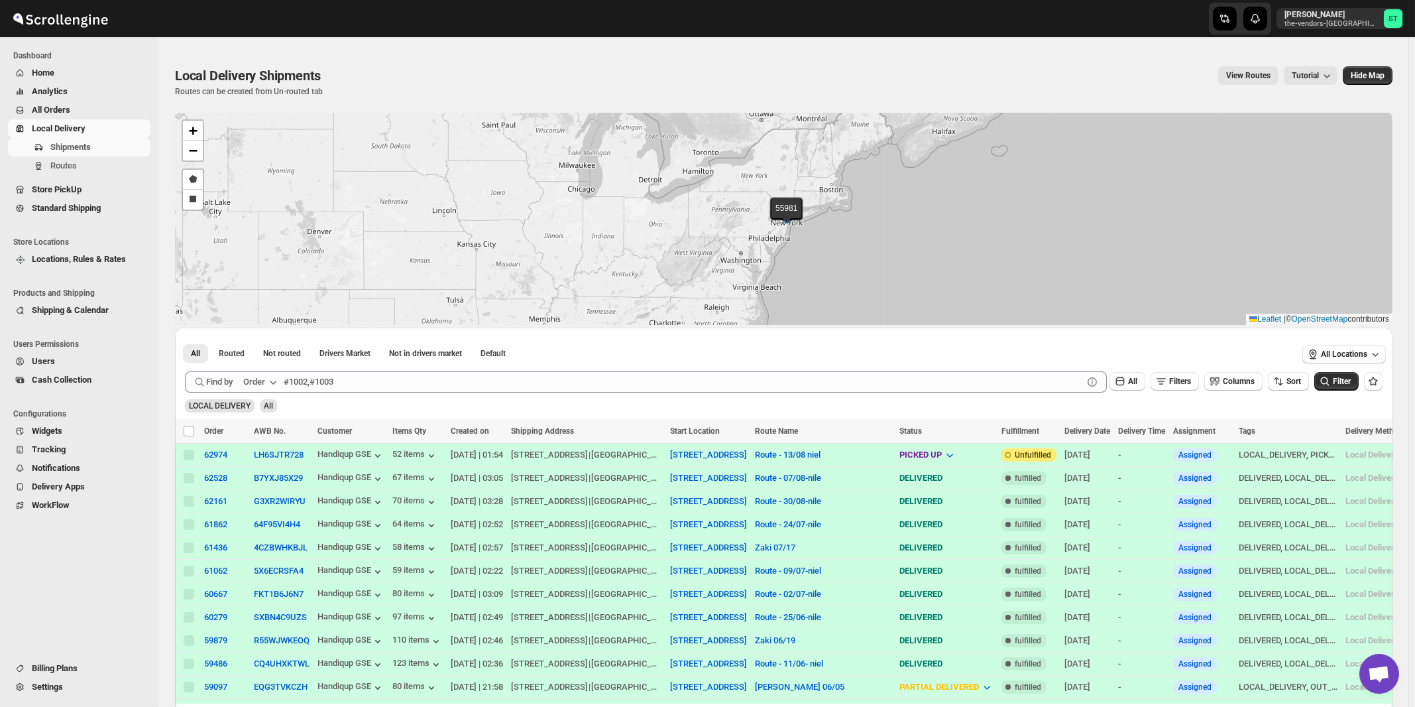
click at [272, 383] on icon "button" at bounding box center [272, 381] width 13 height 13
click at [276, 478] on div "Customer Name" at bounding box center [262, 480] width 61 height 13
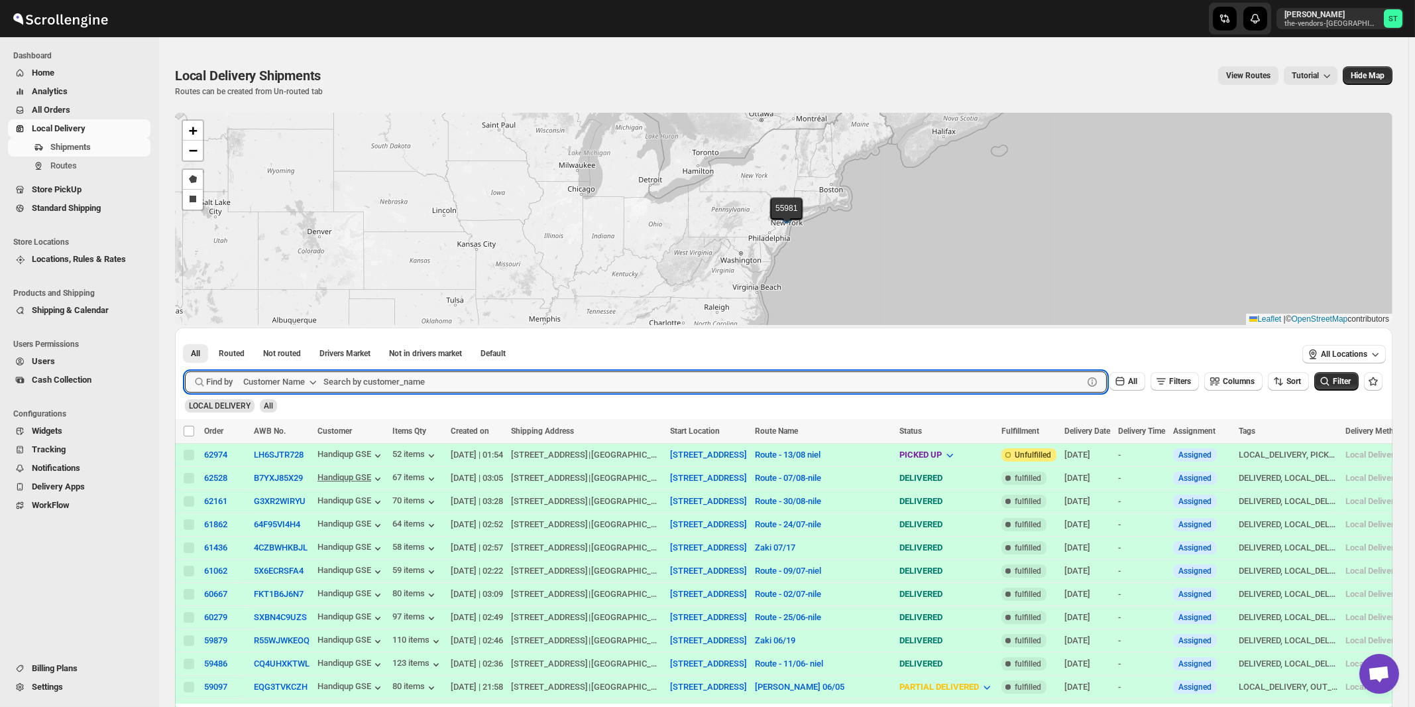
paste input "Perinta Operations"
type input "Perinta Operations"
click button "Submit" at bounding box center [204, 334] width 38 height 14
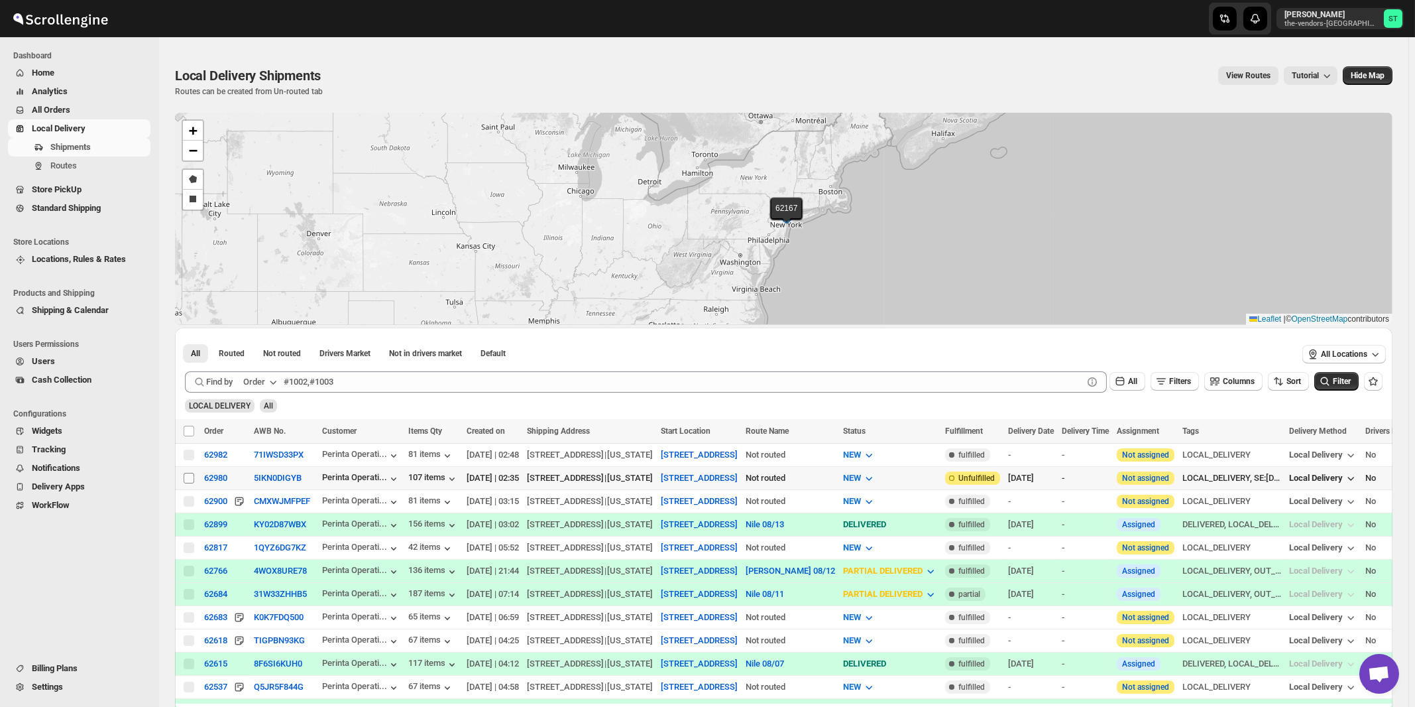
click at [189, 476] on input "Select shipment" at bounding box center [189, 478] width 11 height 11
checkbox input "true"
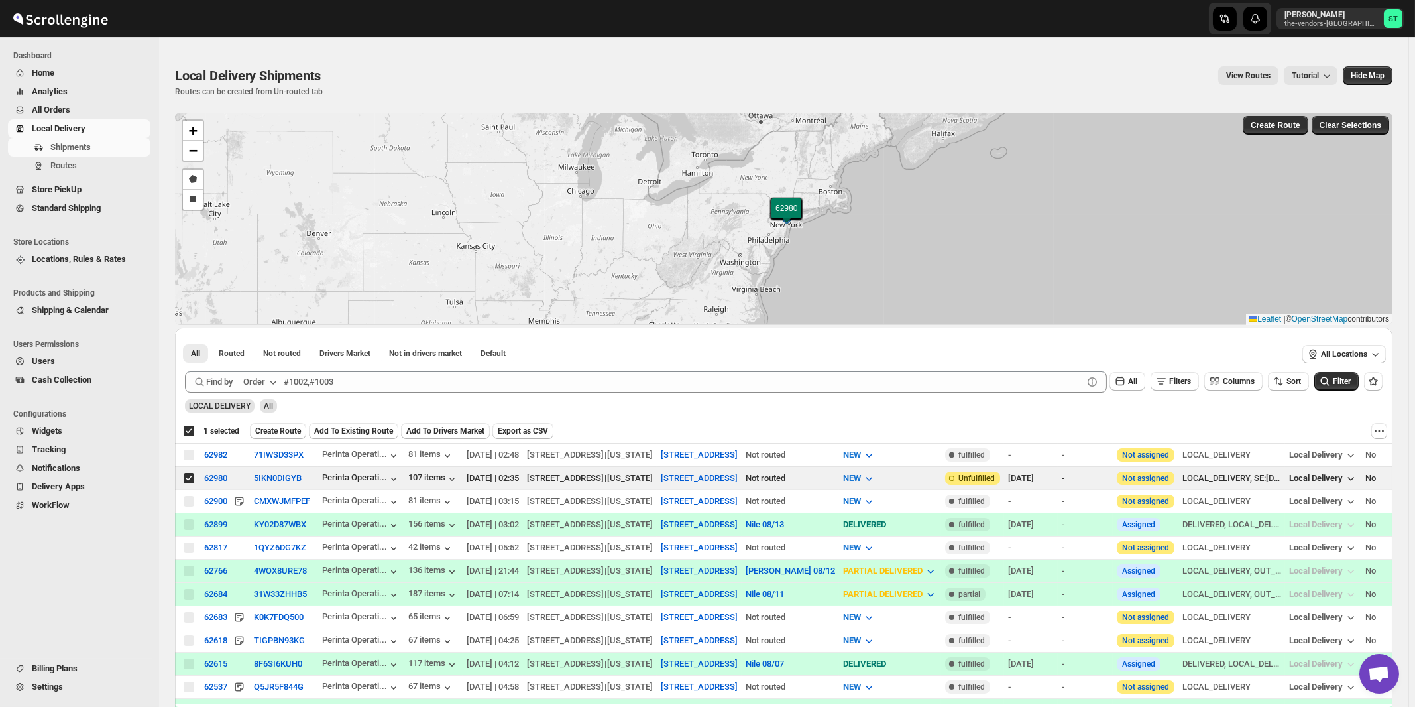
click at [267, 381] on button "Order" at bounding box center [261, 381] width 52 height 21
click at [270, 490] on button "Customer Name" at bounding box center [262, 480] width 69 height 21
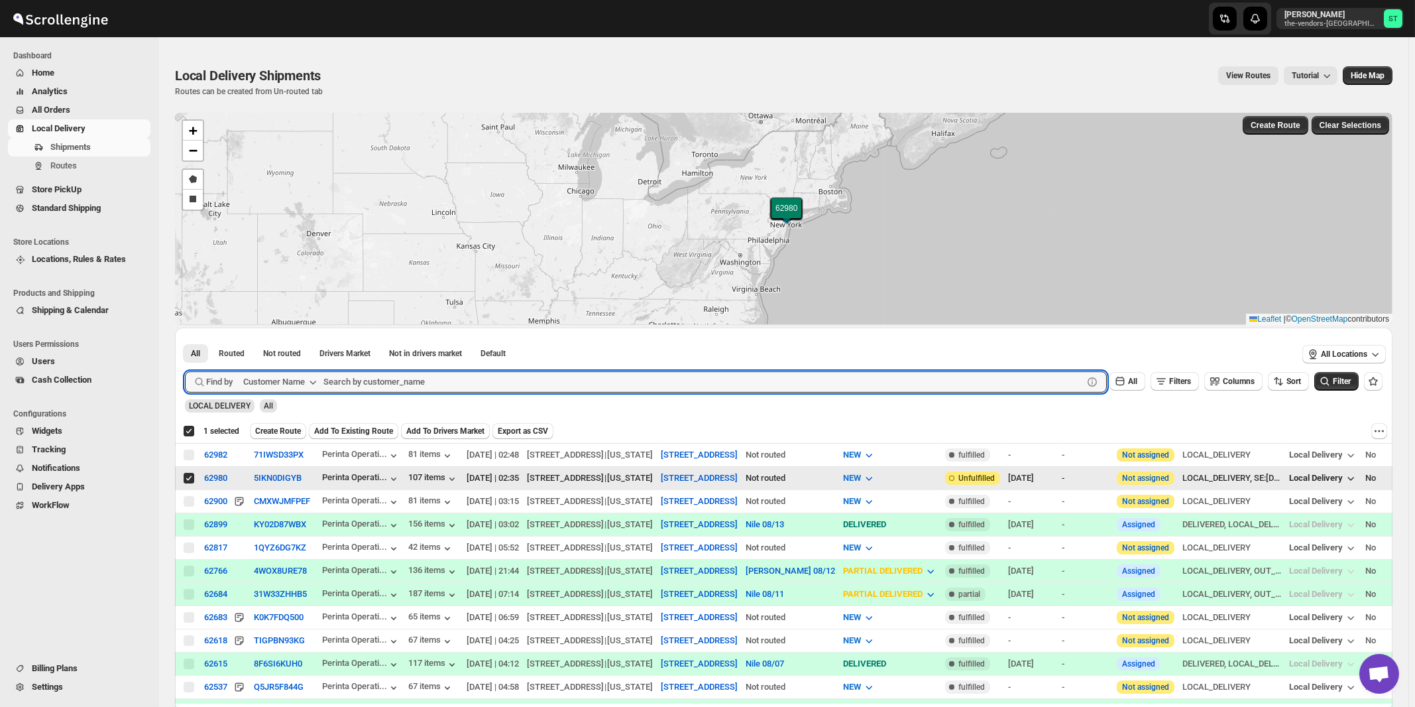
paste input "World Wide Plumbing"
type input "World Wide Plumbing"
click button "Submit" at bounding box center [204, 334] width 38 height 14
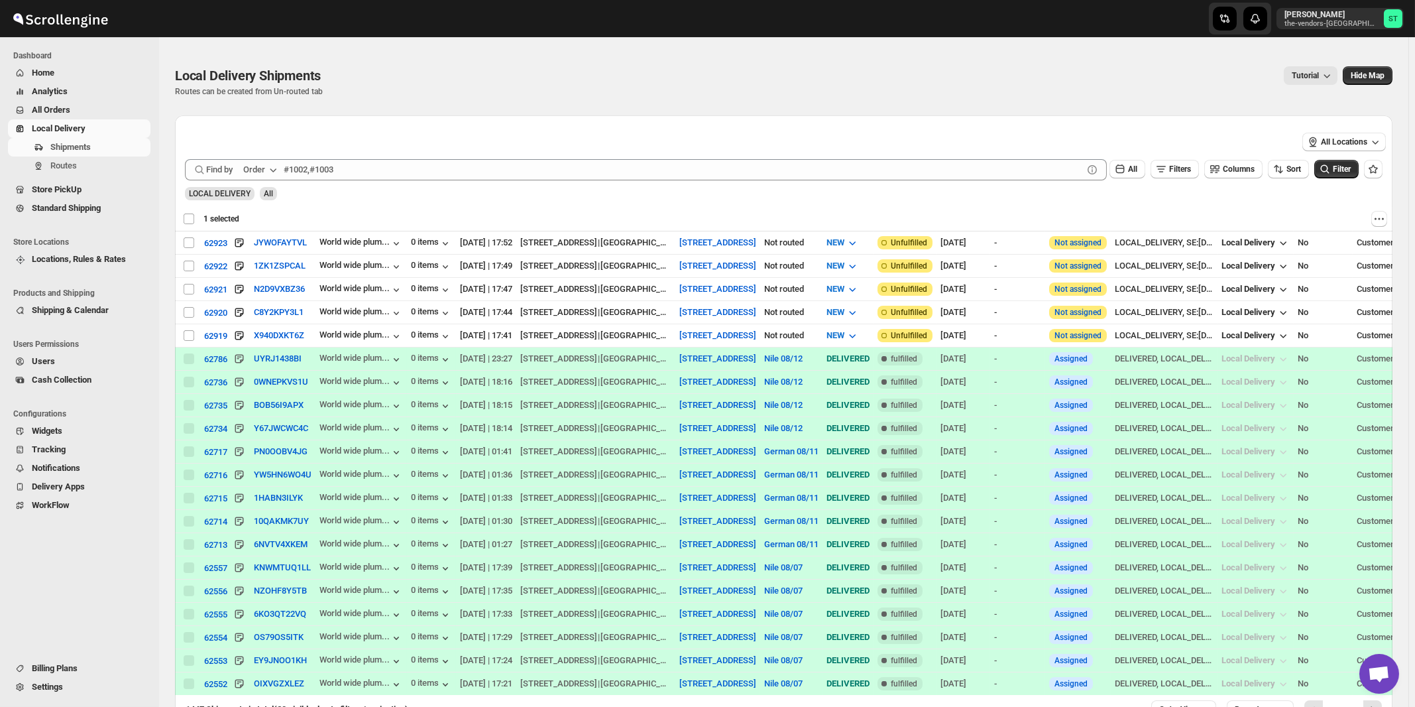
checkbox input "false"
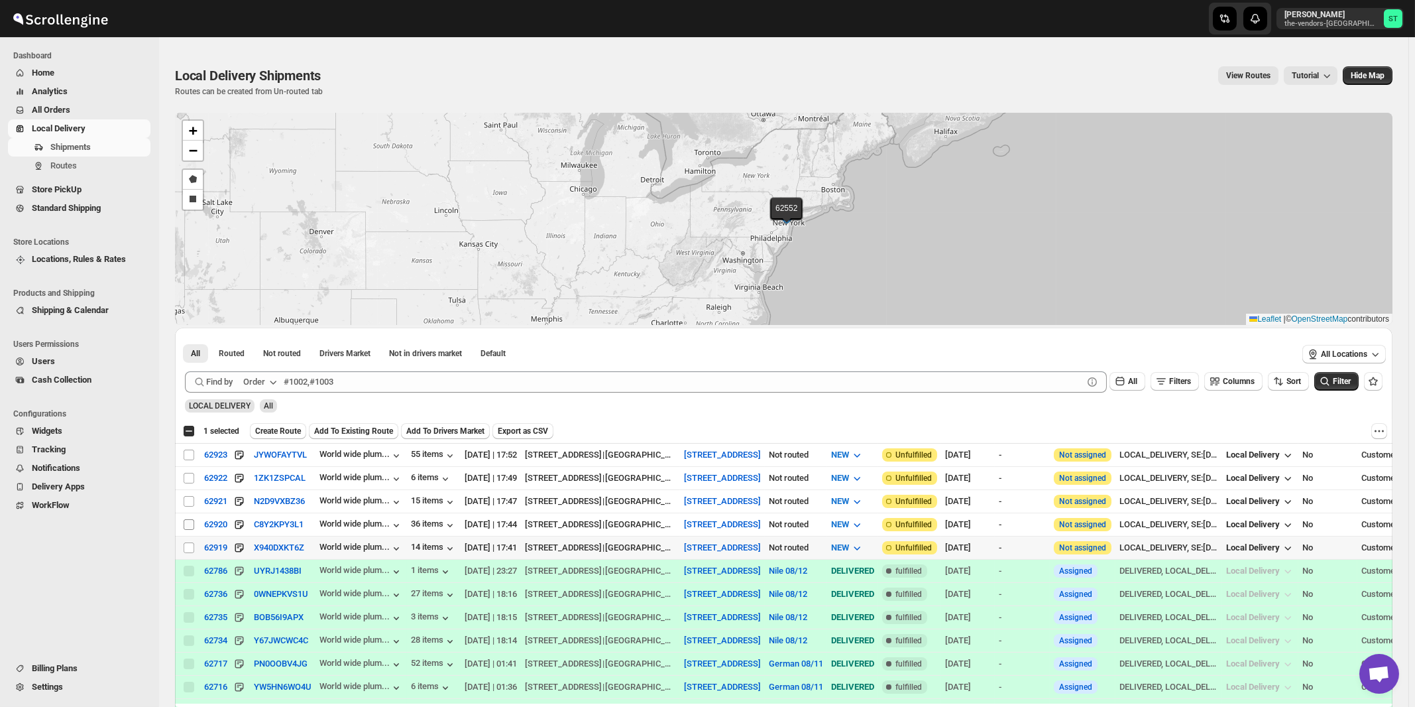
click at [190, 543] on input "Select shipment" at bounding box center [189, 547] width 11 height 11
checkbox input "true"
click at [189, 521] on input "Select shipment" at bounding box center [189, 524] width 11 height 11
checkbox input "true"
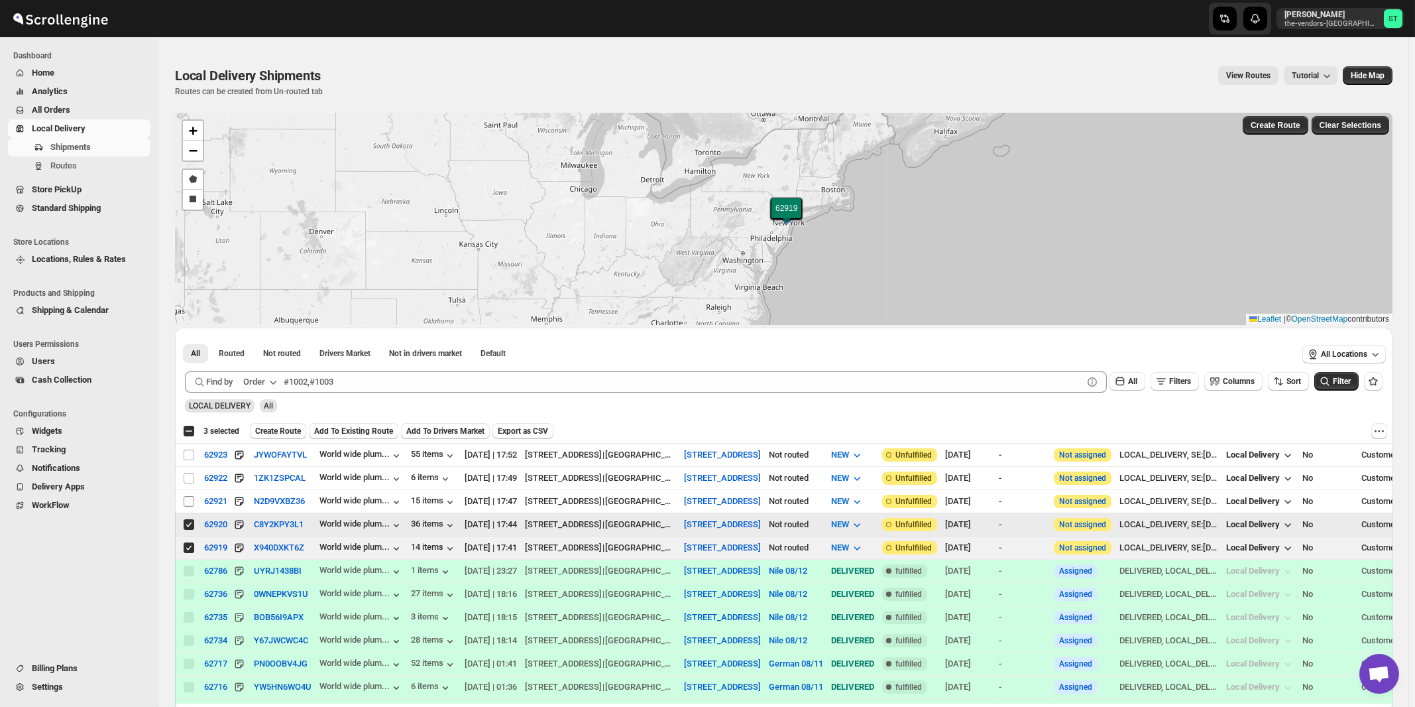
click at [189, 500] on input "Select shipment" at bounding box center [189, 501] width 11 height 11
checkbox input "true"
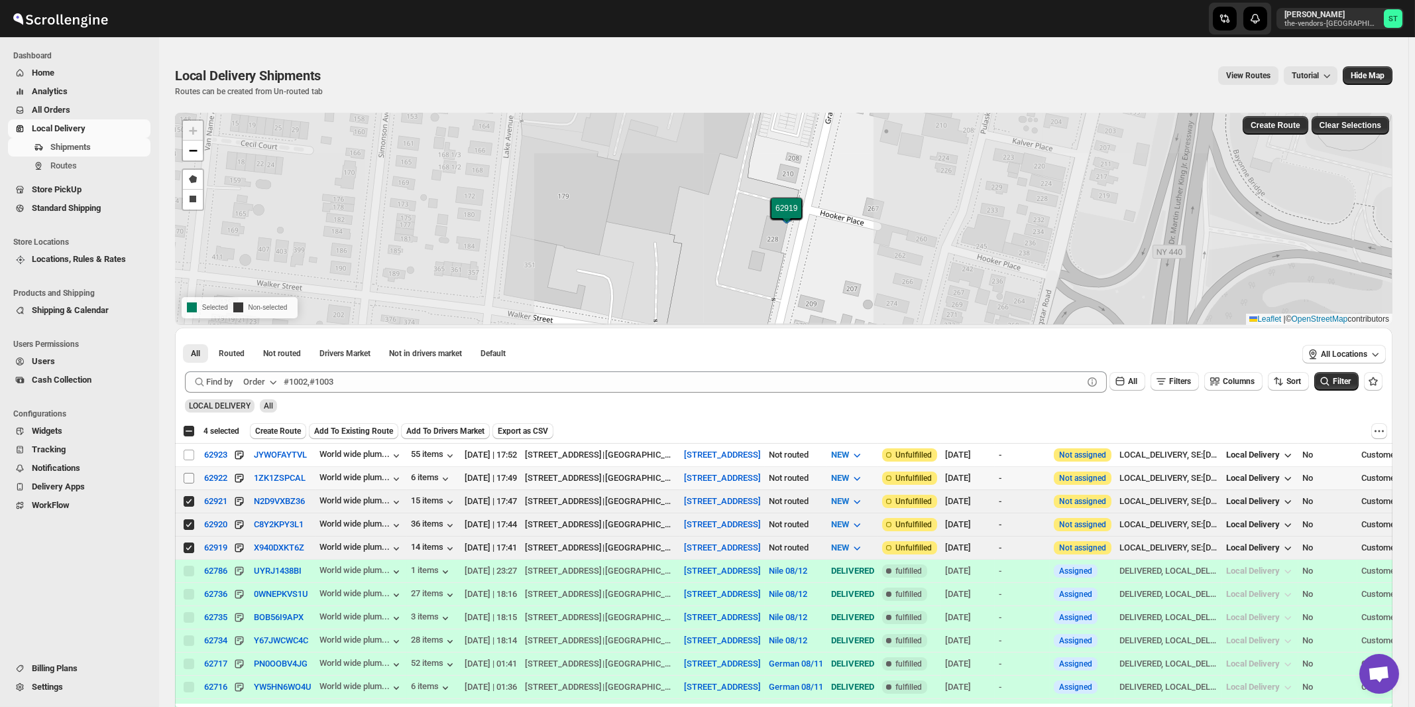
click at [189, 476] on input "Select shipment" at bounding box center [189, 478] width 11 height 11
checkbox input "true"
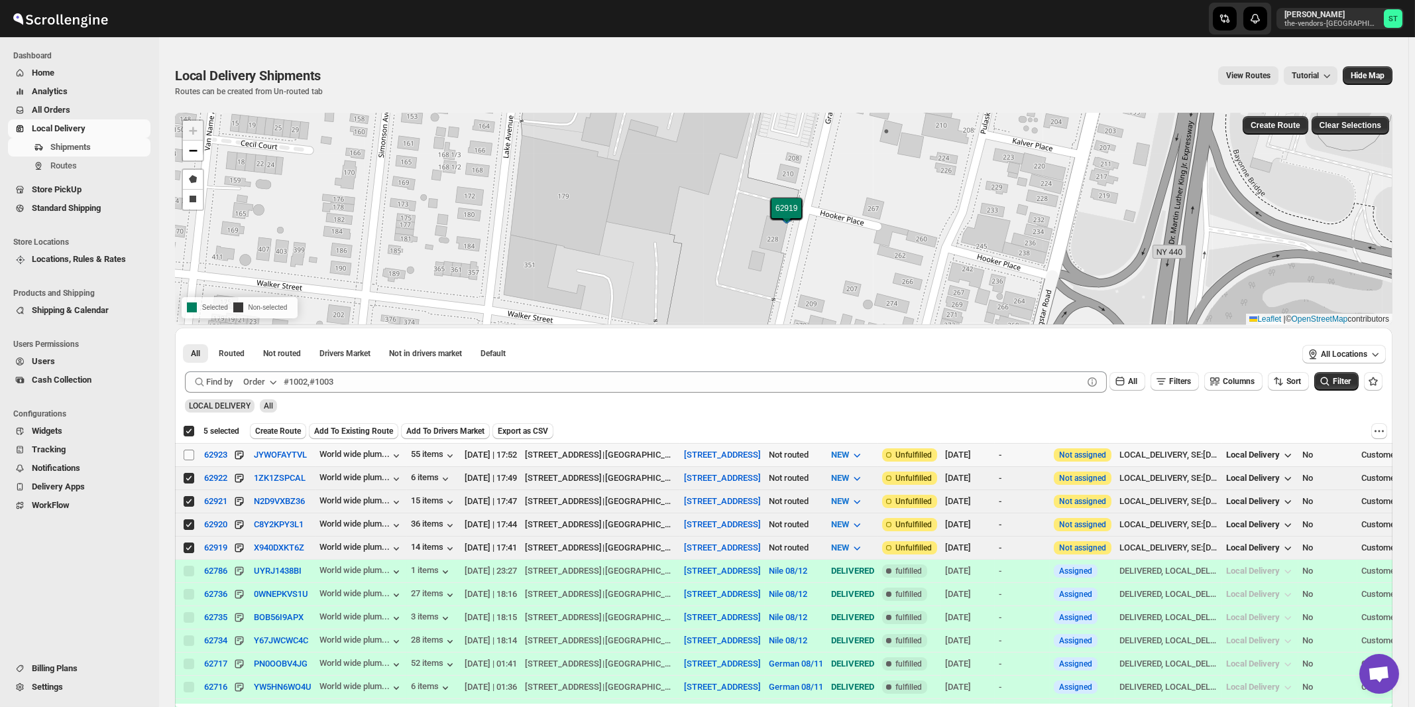
click at [189, 453] on input "Select shipment" at bounding box center [189, 454] width 11 height 11
checkbox input "true"
checkbox input "false"
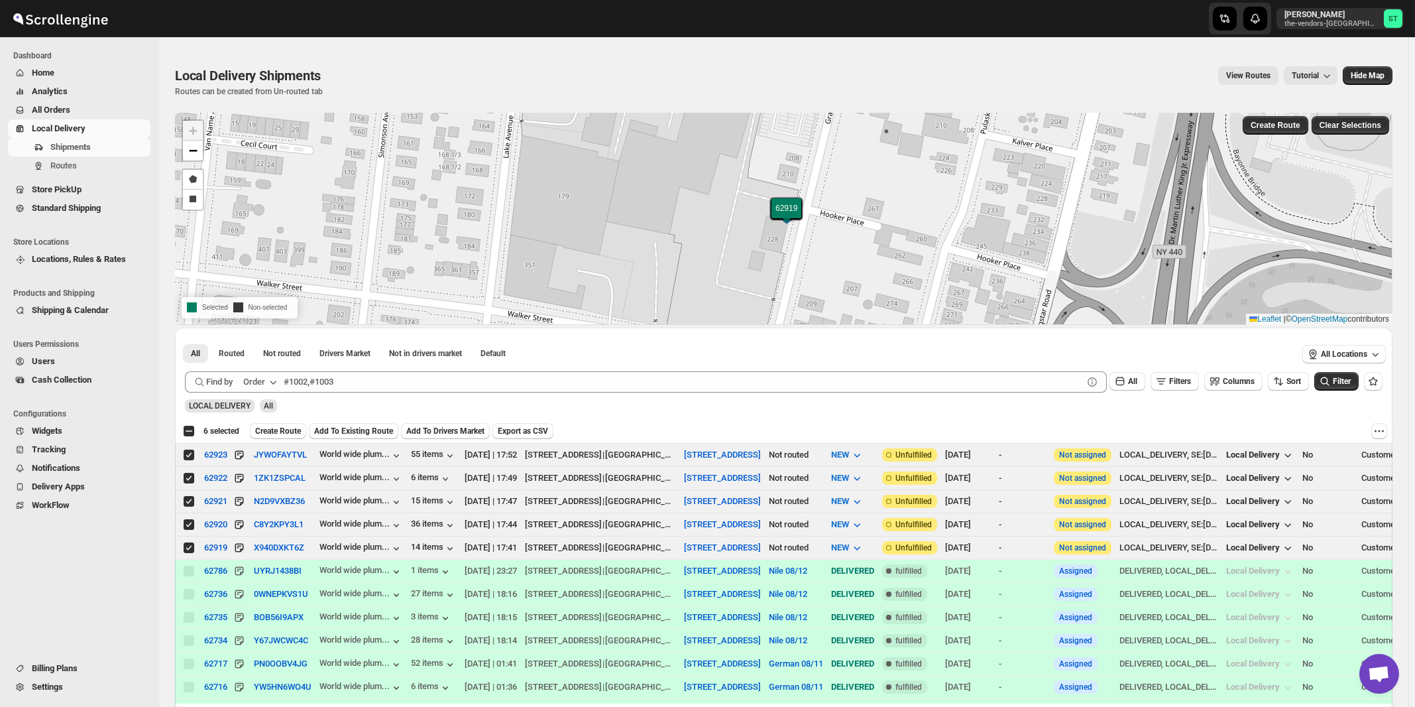
click at [272, 384] on icon "button" at bounding box center [272, 381] width 13 height 13
click at [262, 484] on div "Customer Name" at bounding box center [262, 480] width 61 height 13
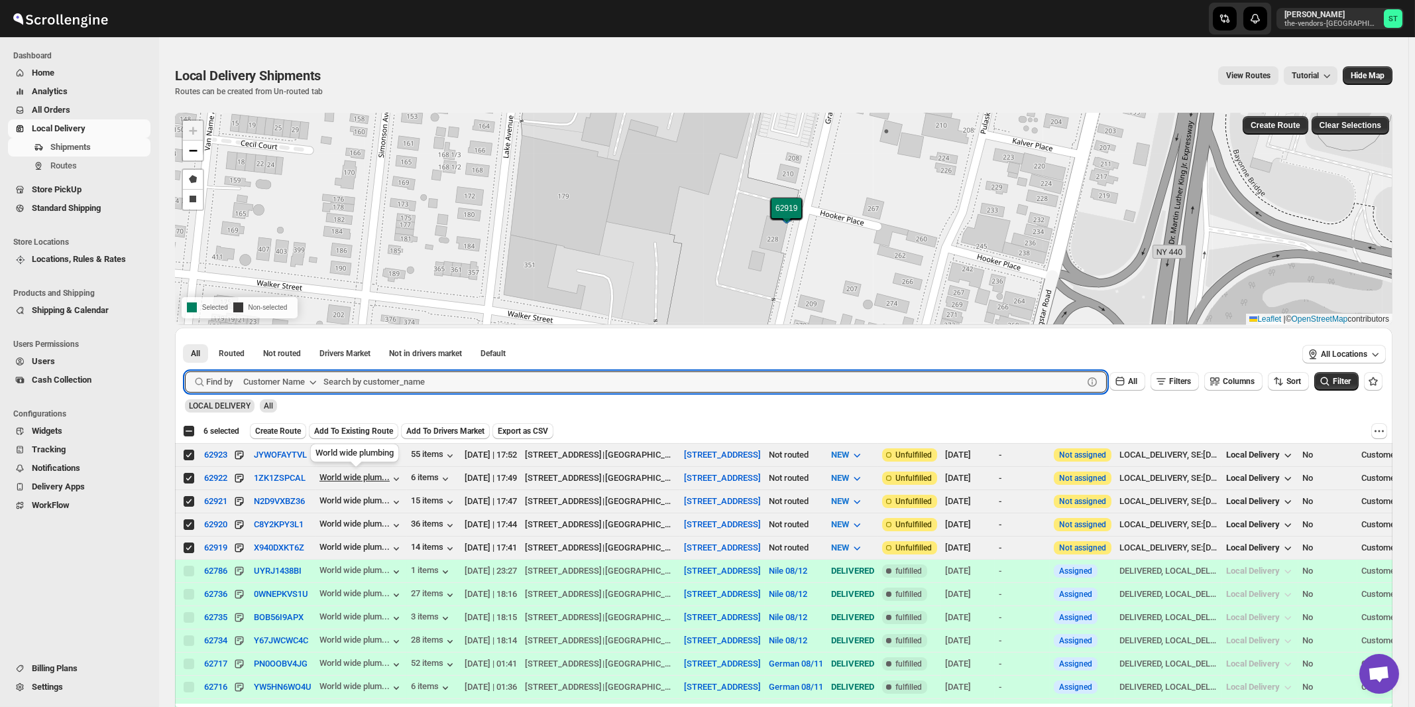
paste input "Network Solutions"
type input "Network Solutions"
click button "Submit" at bounding box center [204, 334] width 38 height 14
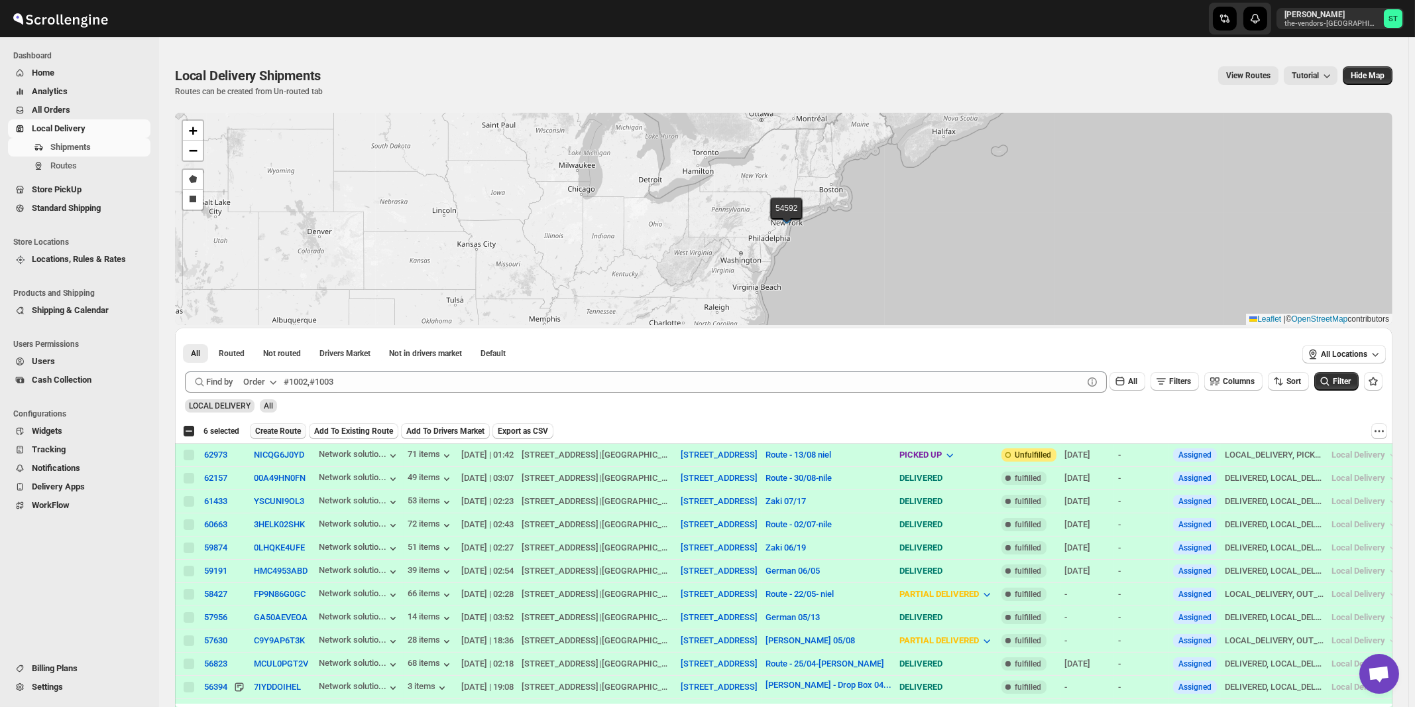
click at [280, 431] on span "Create Route" at bounding box center [278, 431] width 46 height 11
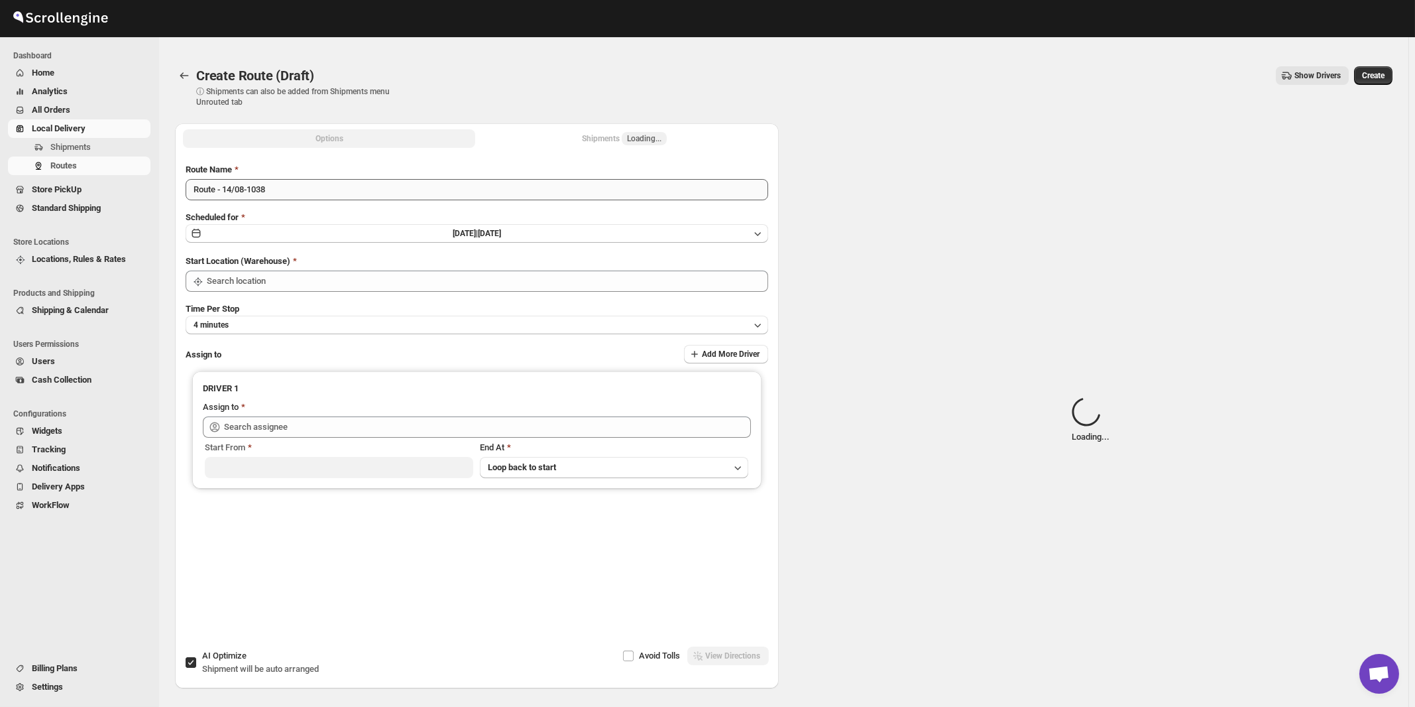
type input "[STREET_ADDRESS]"
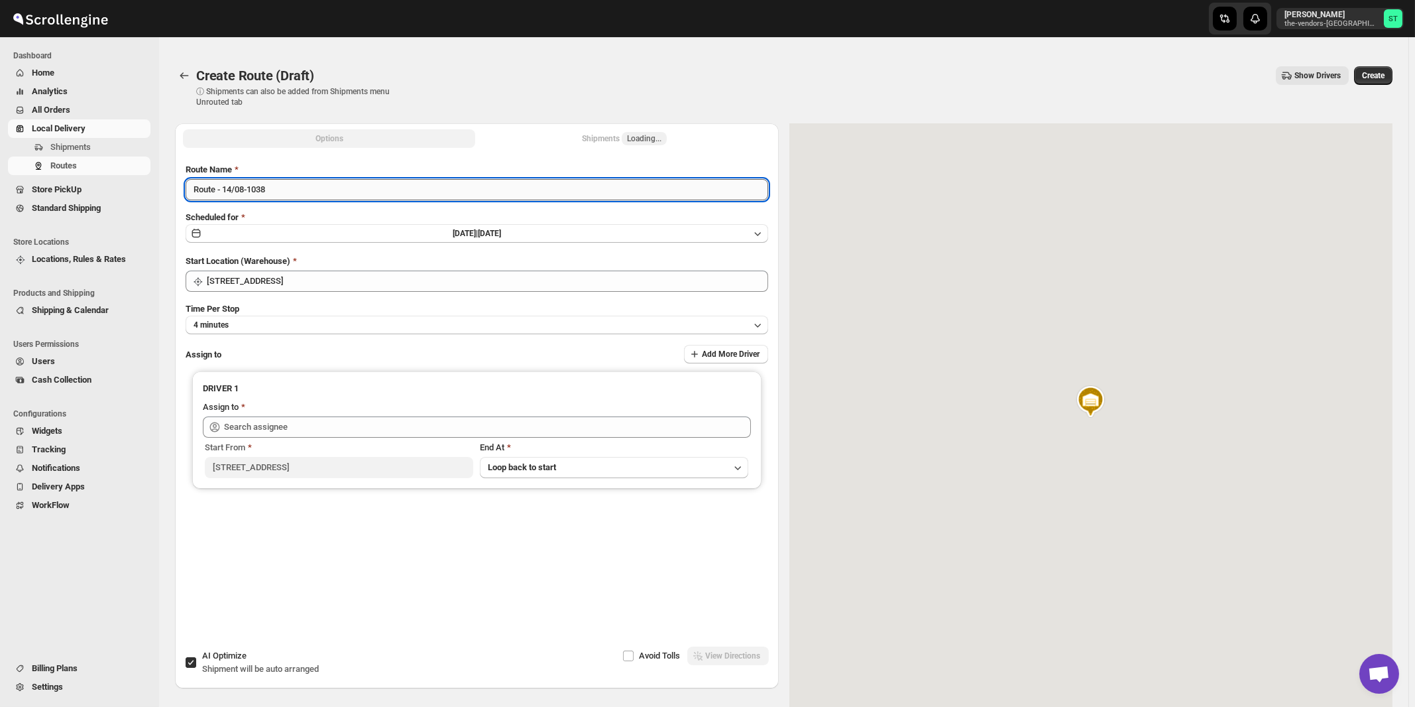
click at [349, 195] on input "Route - 14/08-1038" at bounding box center [477, 189] width 583 height 21
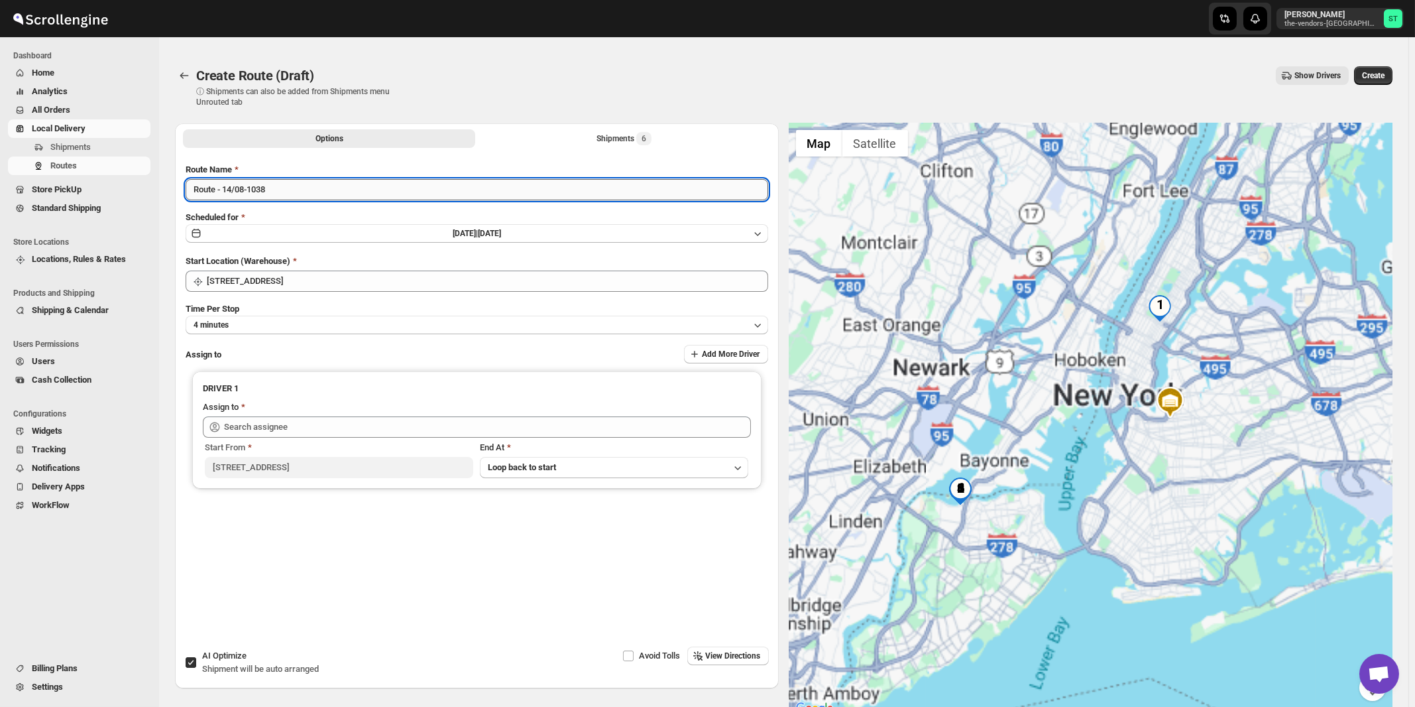
paste input "Nile"
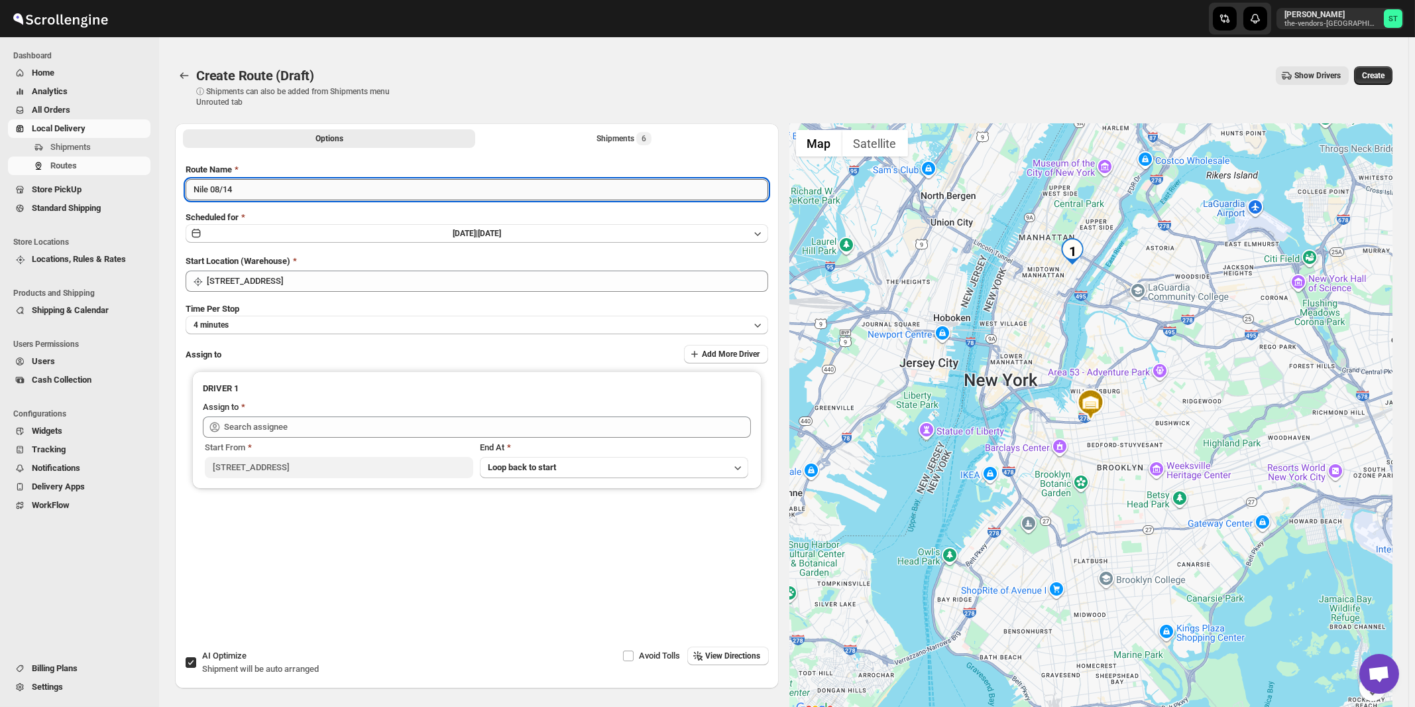
type input "Nile 08/14"
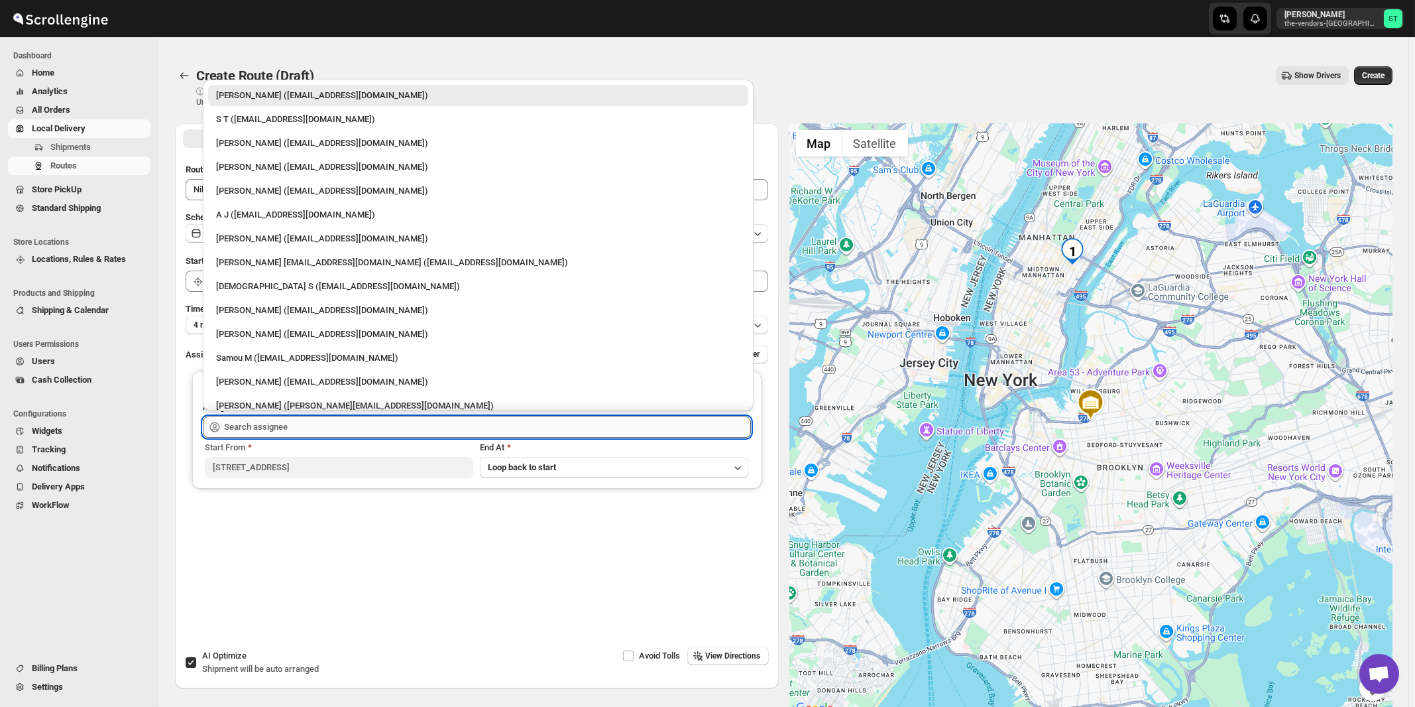
click at [275, 422] on input "text" at bounding box center [487, 426] width 527 height 21
click at [252, 256] on div "[PERSON_NAME] [EMAIL_ADDRESS][DOMAIN_NAME] ([EMAIL_ADDRESS][DOMAIN_NAME])" at bounding box center [478, 262] width 524 height 13
type input "[PERSON_NAME] [EMAIL_ADDRESS][DOMAIN_NAME] ([EMAIL_ADDRESS][DOMAIN_NAME])"
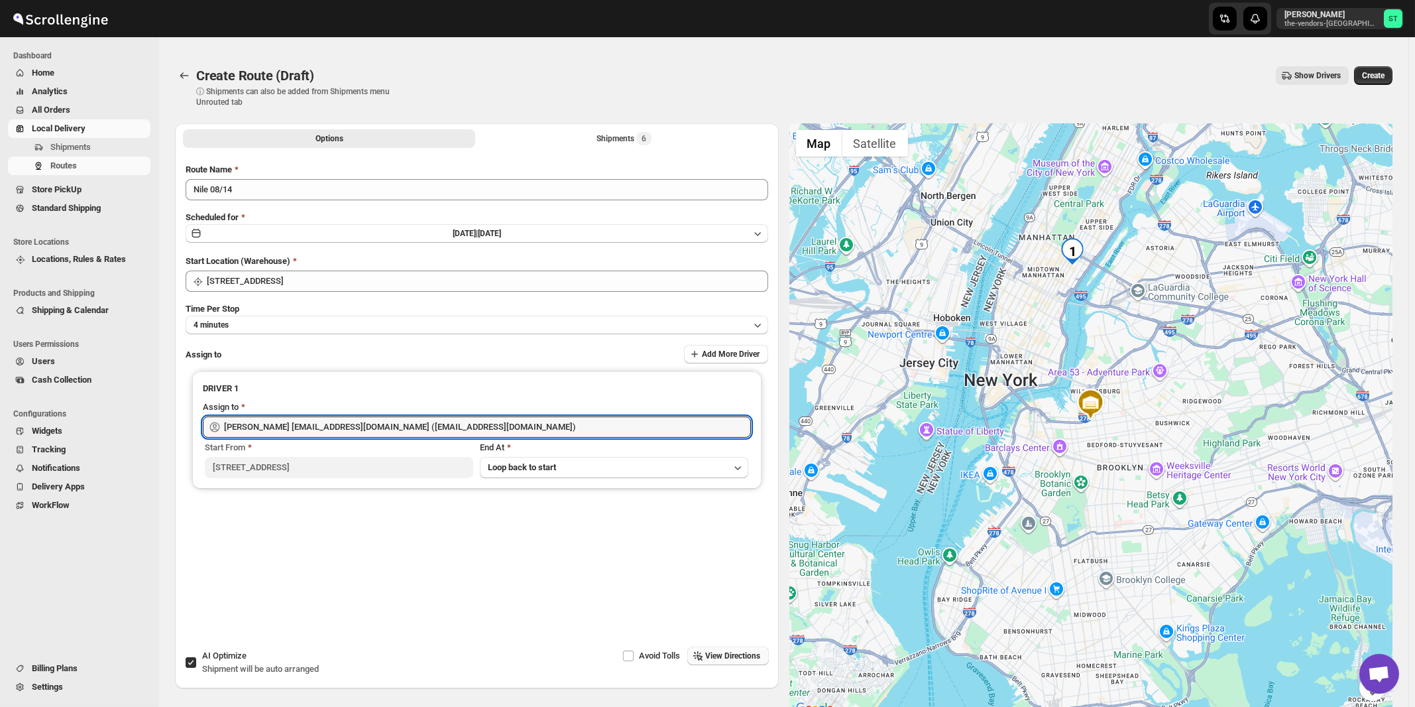
click at [734, 659] on span "View Directions" at bounding box center [733, 655] width 55 height 11
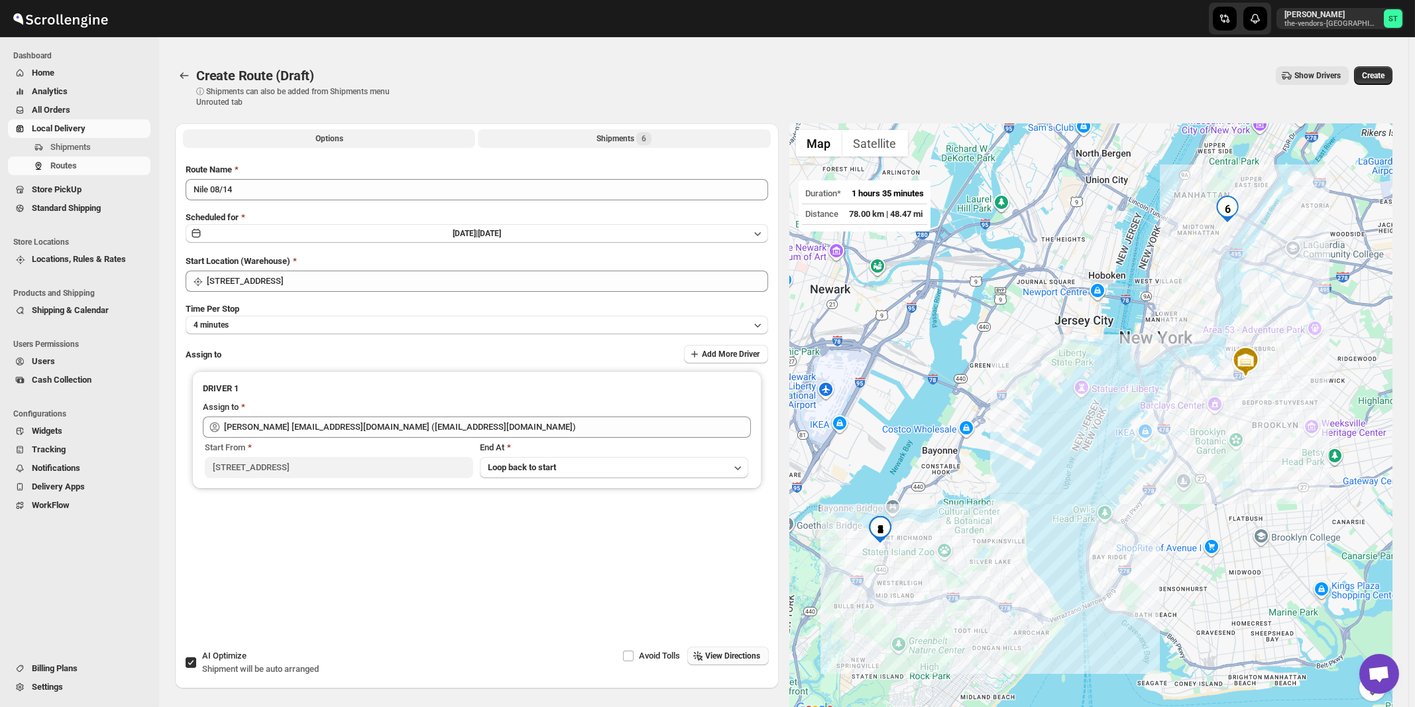
click at [611, 135] on div "Shipments 6" at bounding box center [624, 138] width 55 height 13
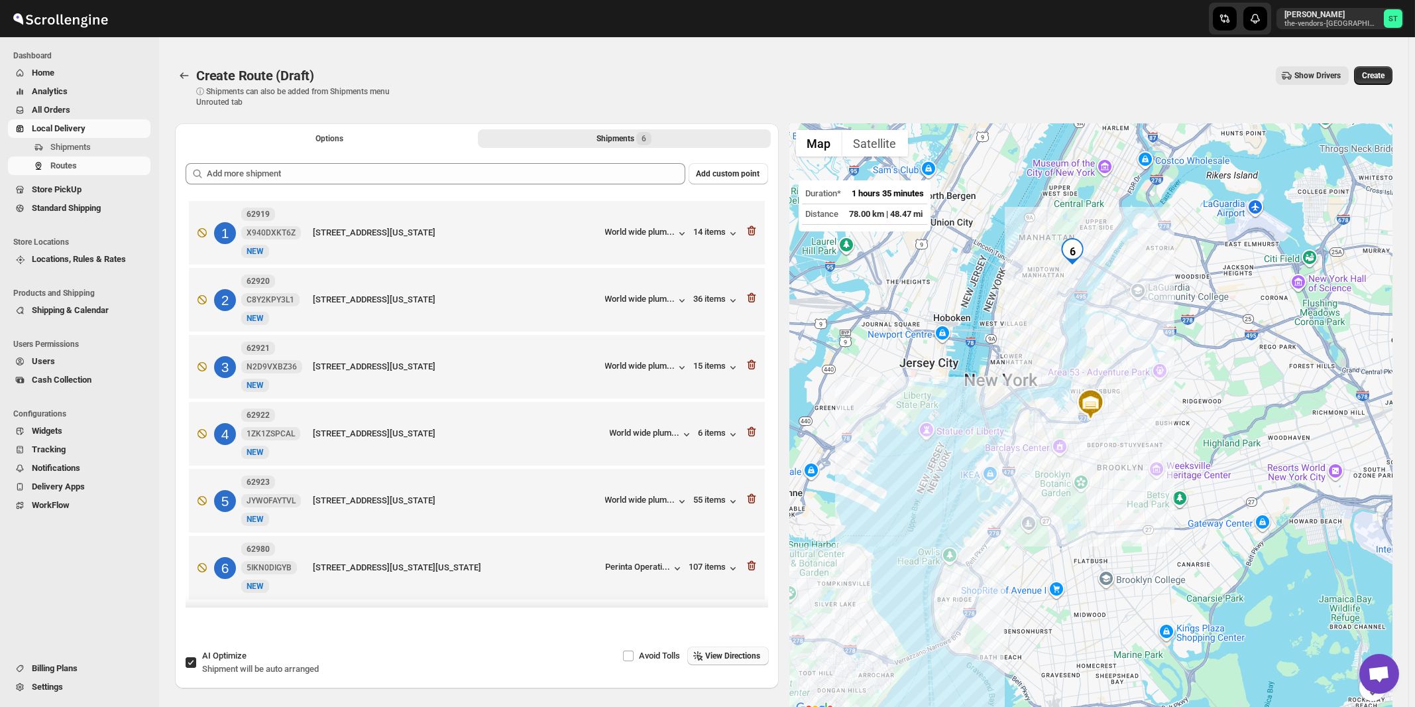
click at [237, 658] on span "AI Optimize" at bounding box center [224, 655] width 44 height 10
click at [196, 658] on input "AI Optimize Shipment will be auto arranged" at bounding box center [191, 662] width 11 height 11
checkbox input "false"
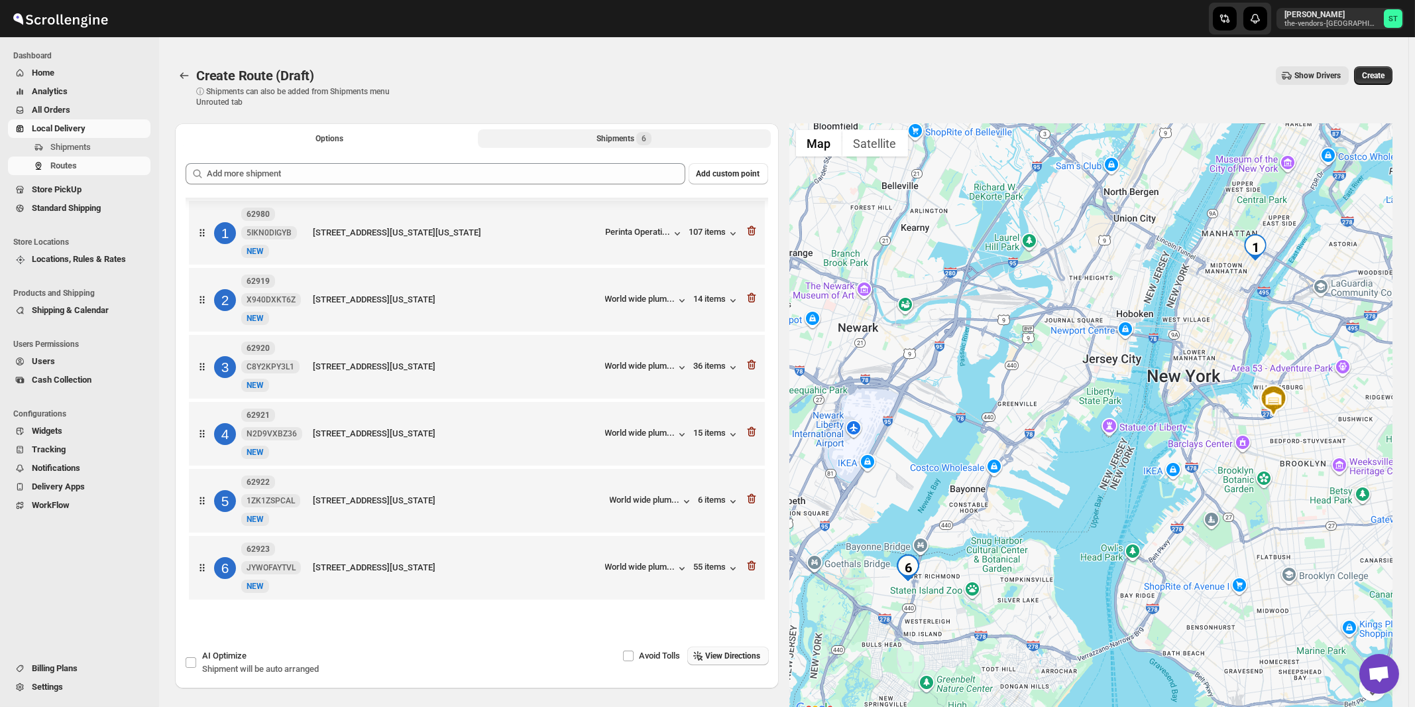
scroll to position [4, 0]
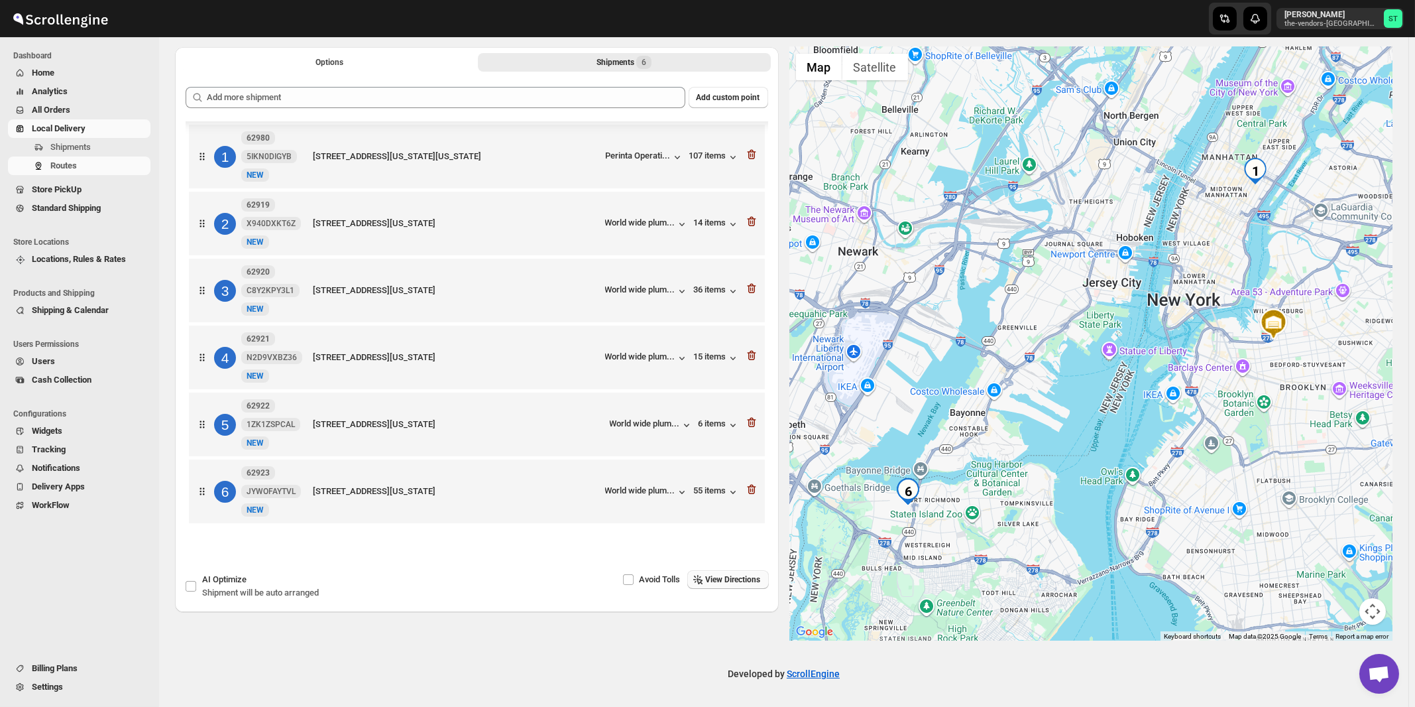
click at [740, 583] on span "View Directions" at bounding box center [733, 579] width 55 height 11
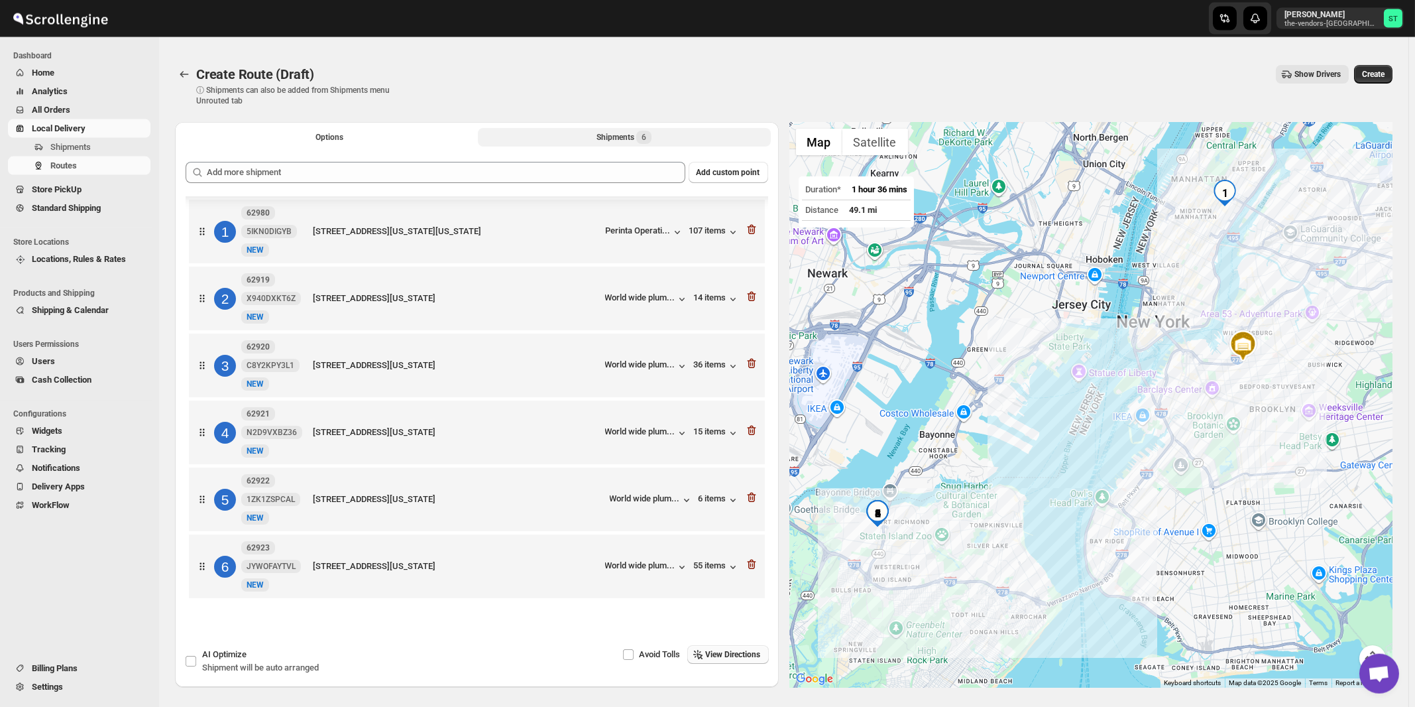
scroll to position [0, 0]
click at [1373, 76] on span "Create" at bounding box center [1373, 75] width 23 height 11
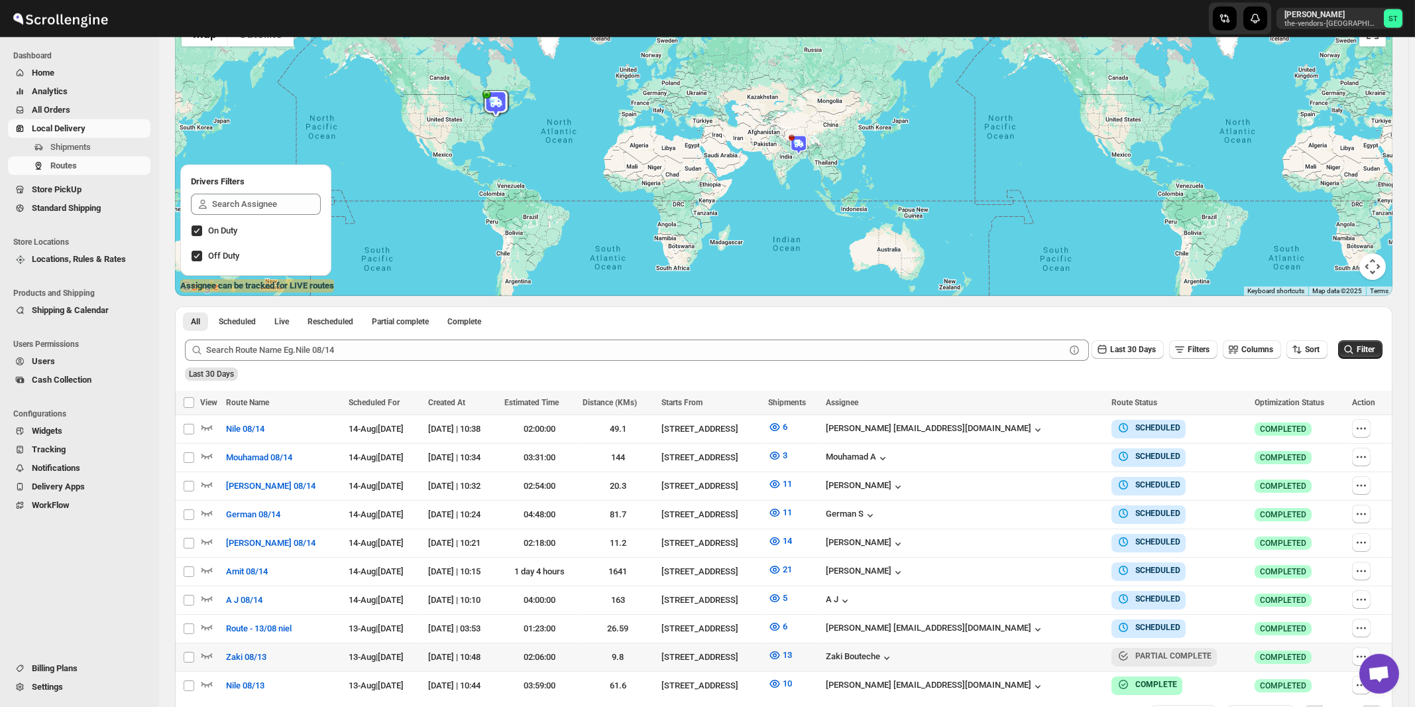
scroll to position [142, 0]
